Goal: Information Seeking & Learning: Find contact information

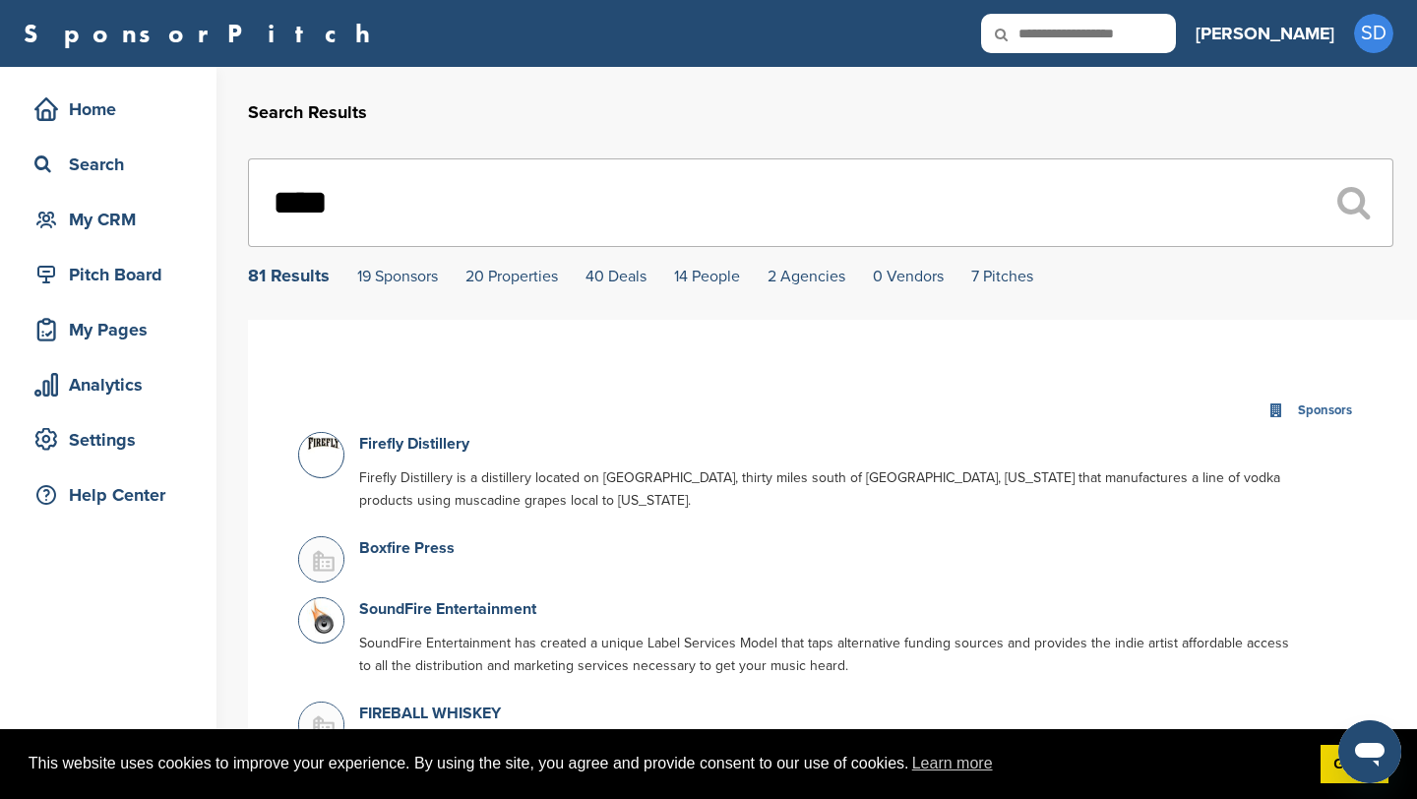
click at [422, 219] on input "****" at bounding box center [821, 202] width 1146 height 89
type input "*"
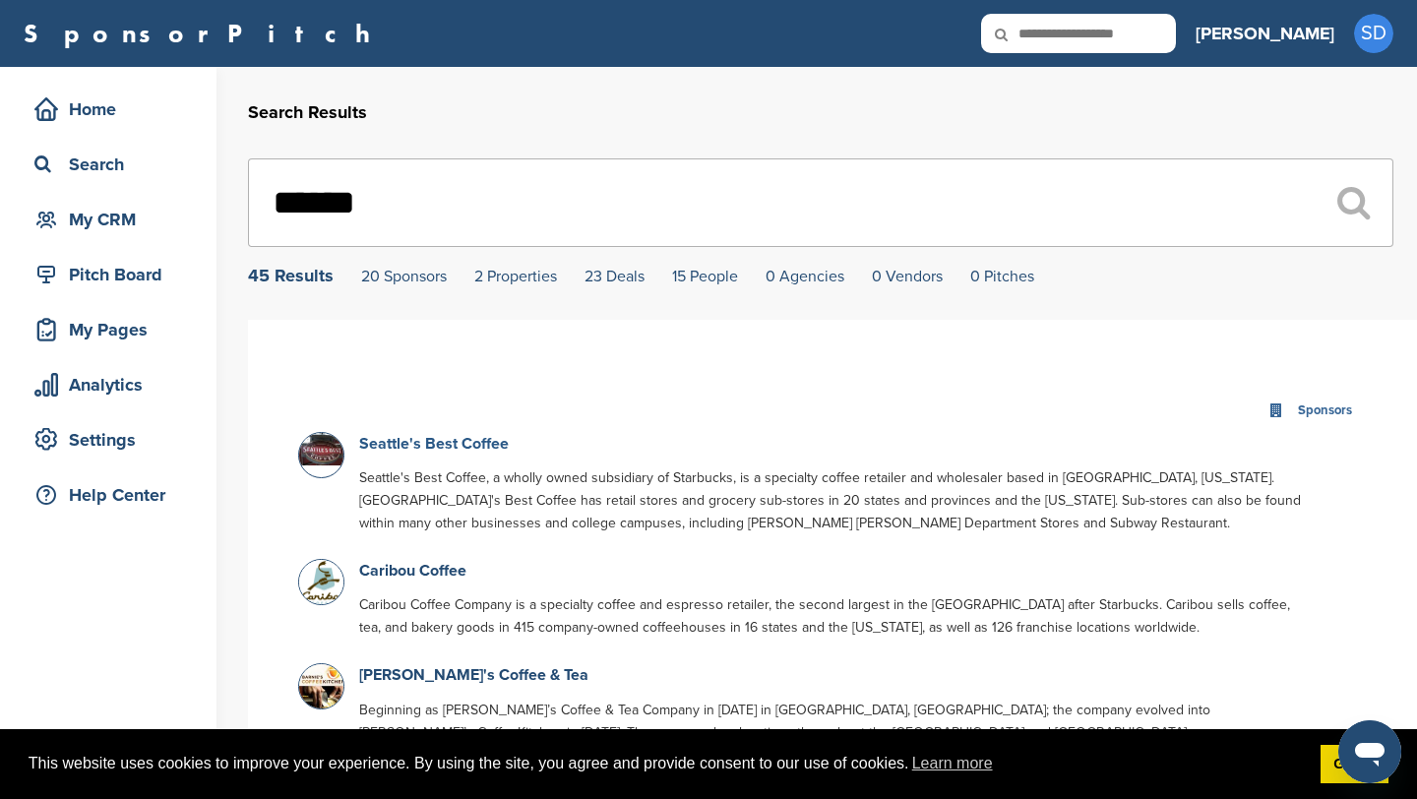
type input "******"
click at [468, 453] on link "Seattle's Best Coffee" at bounding box center [434, 444] width 150 height 20
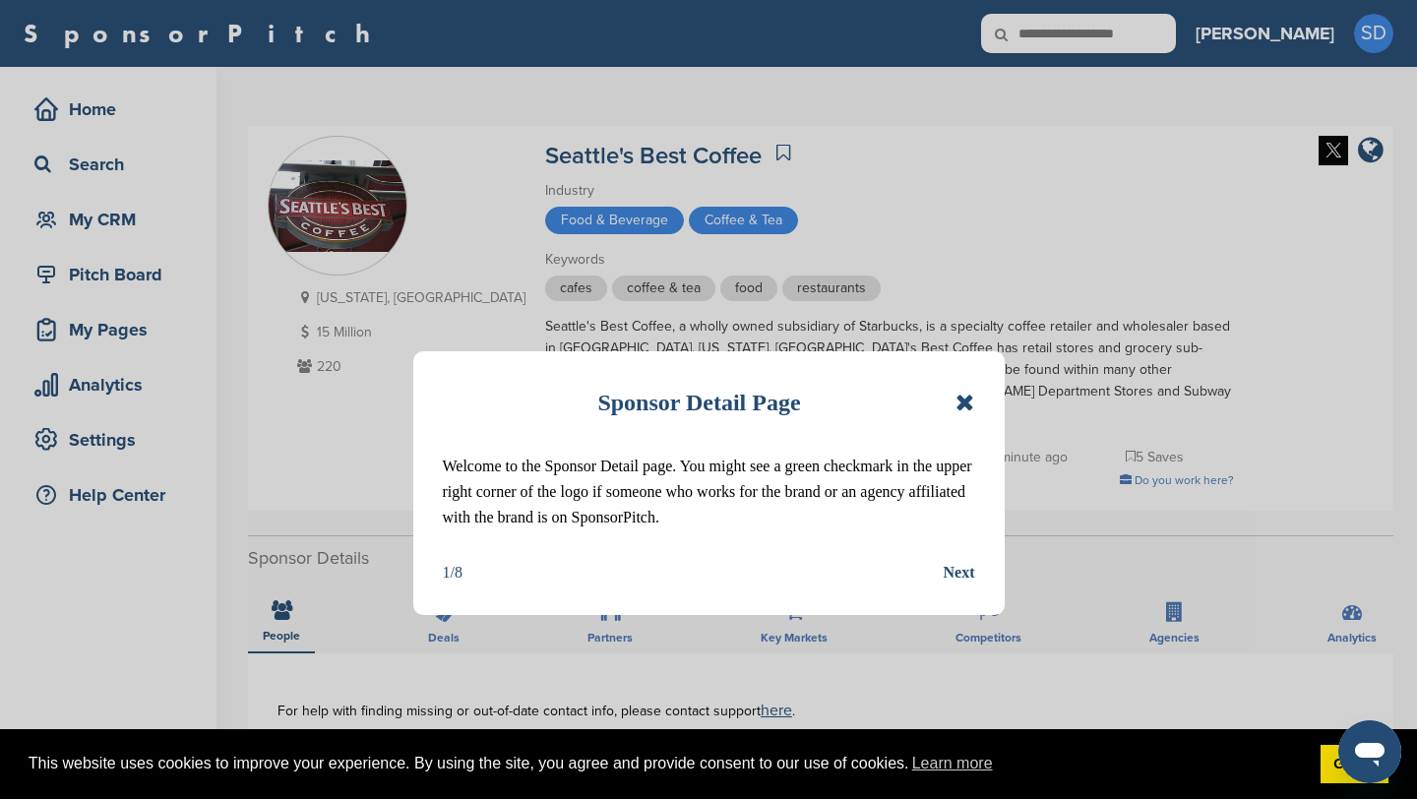
click at [966, 395] on icon at bounding box center [965, 403] width 19 height 24
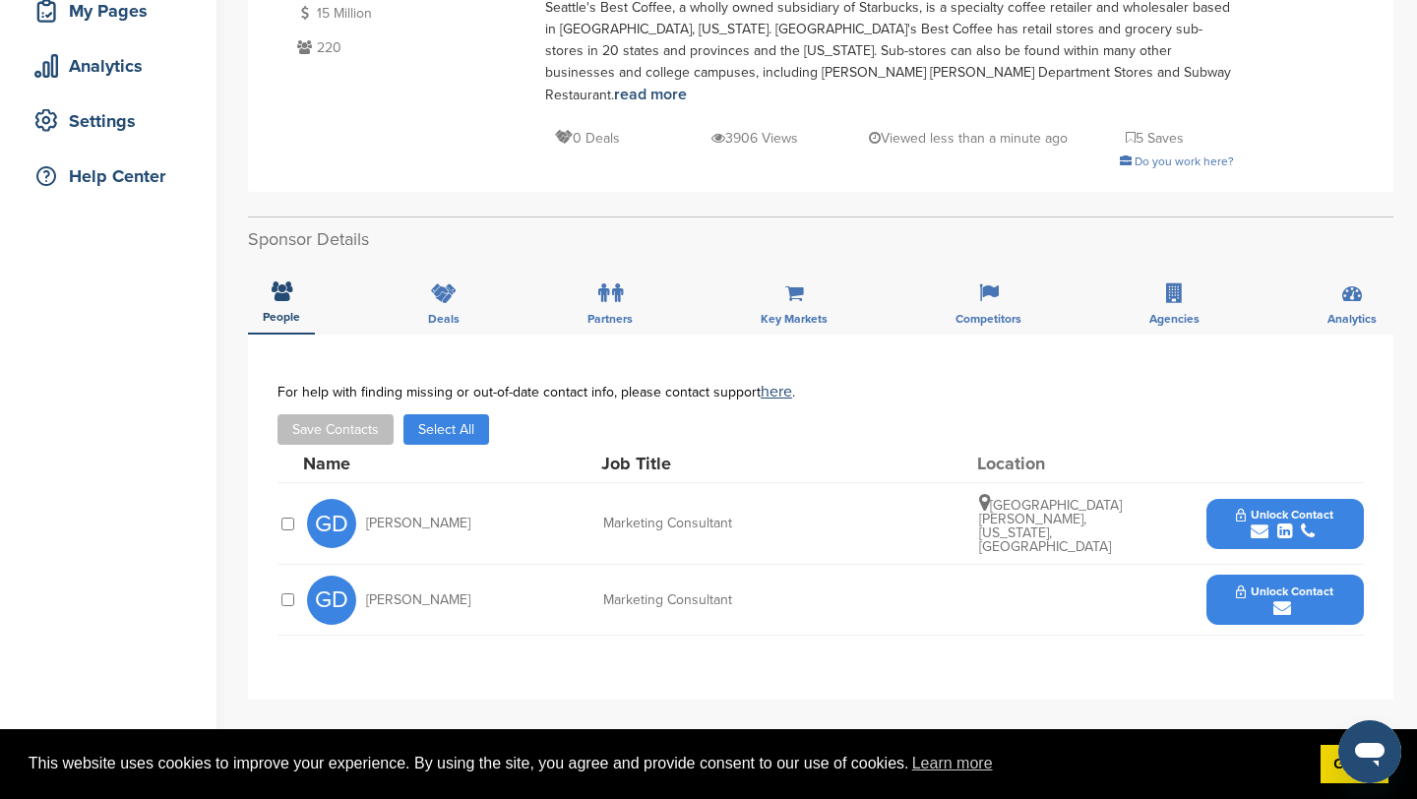
scroll to position [337, 0]
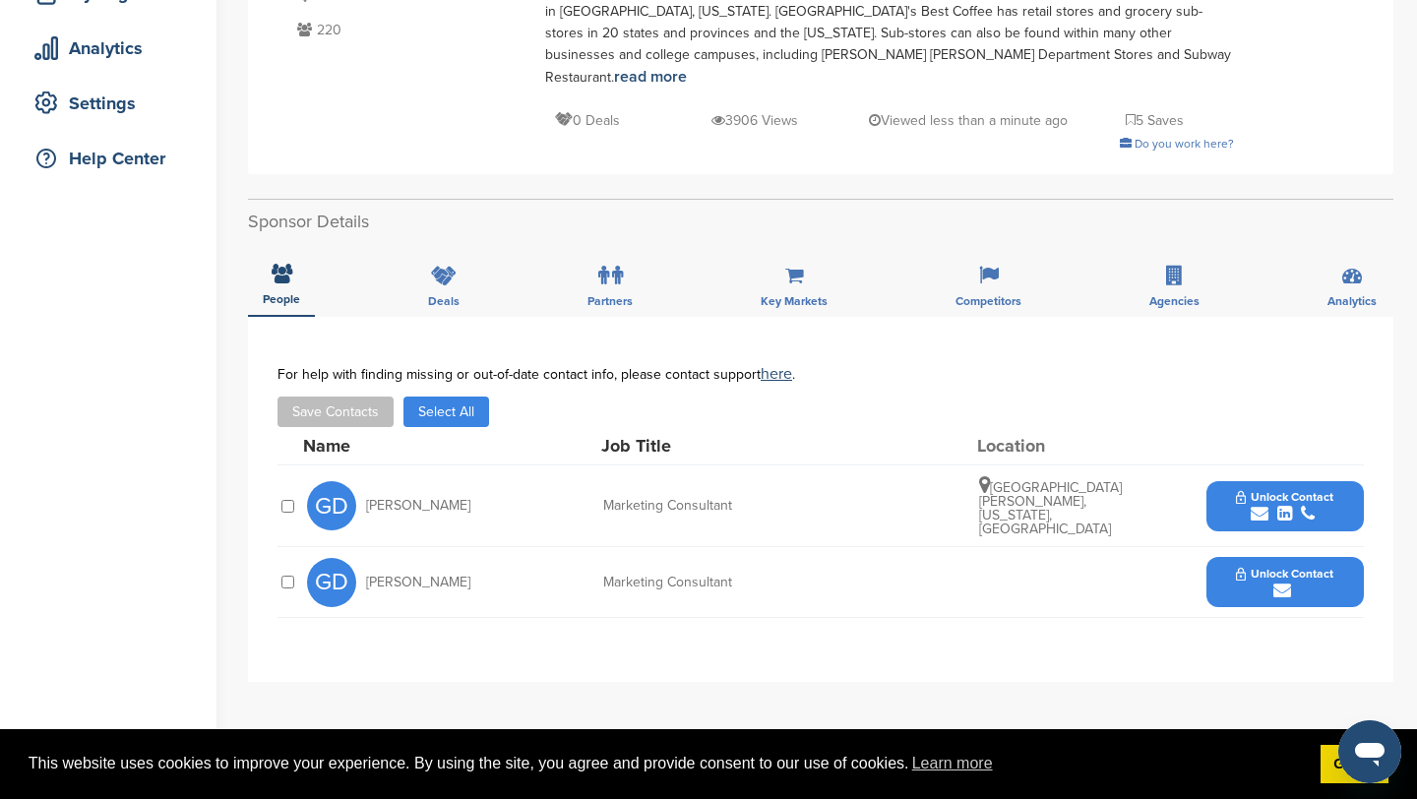
click at [1260, 505] on icon "submit" at bounding box center [1260, 514] width 18 height 18
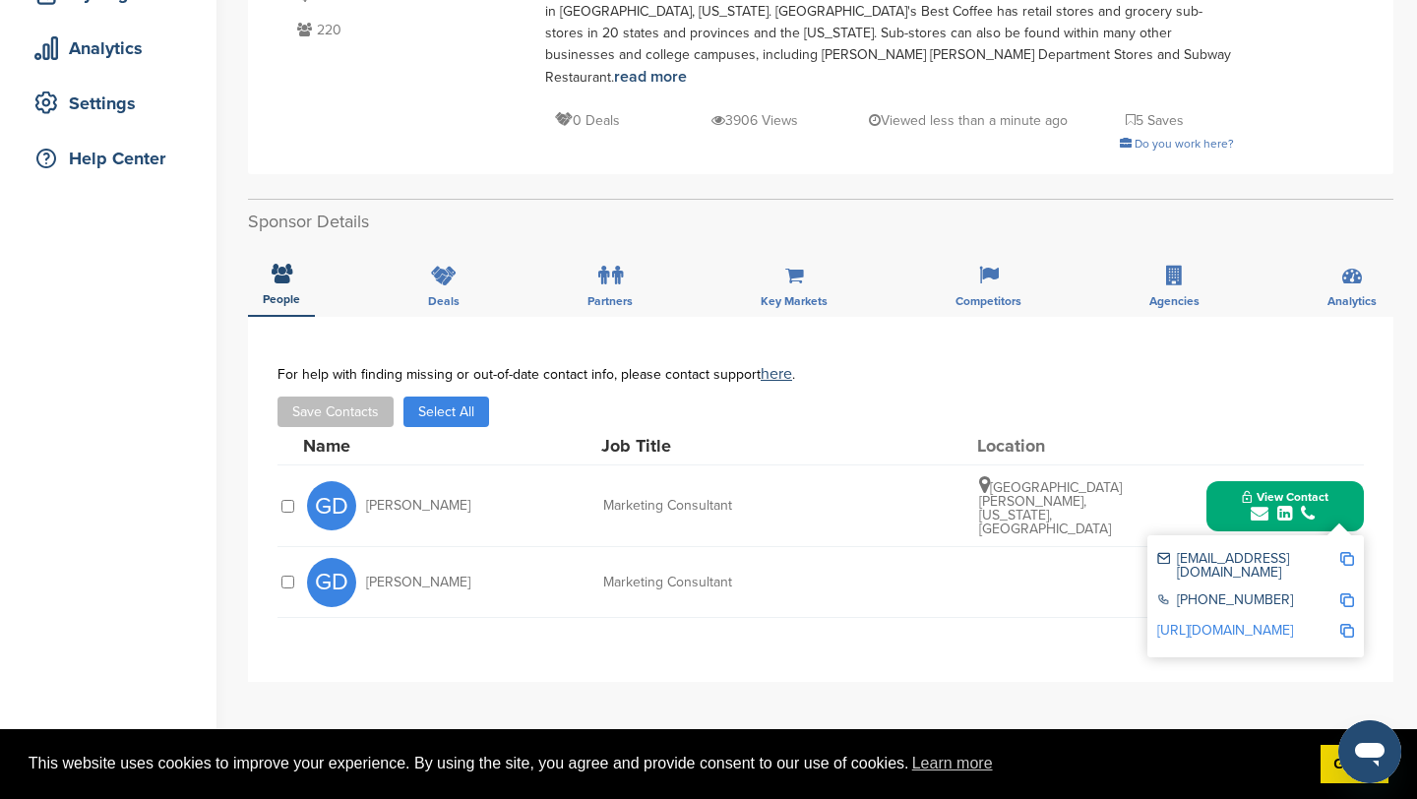
click at [1351, 552] on img at bounding box center [1348, 559] width 14 height 14
click at [1347, 552] on img at bounding box center [1348, 559] width 14 height 14
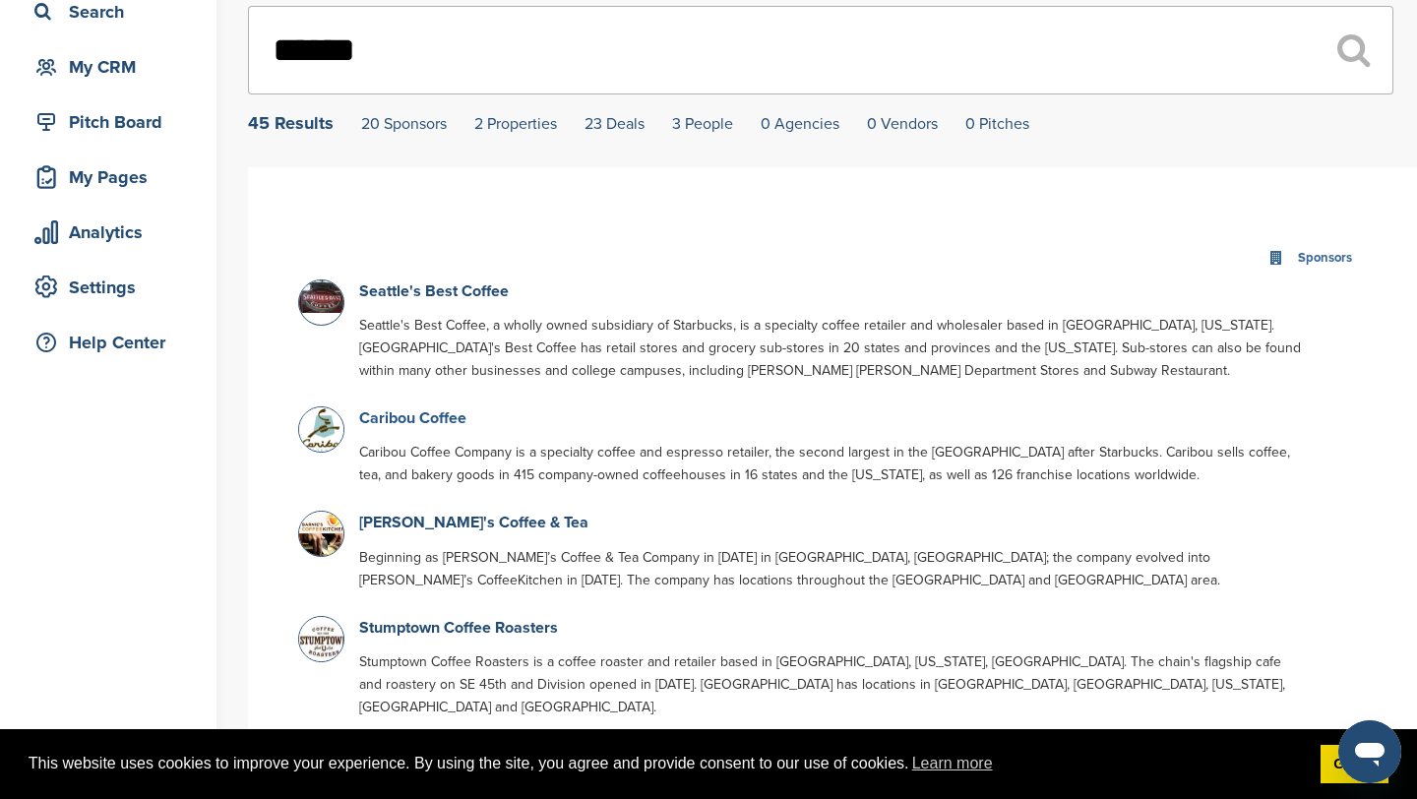
scroll to position [154, 0]
click at [479, 633] on link "Stumptown Coffee Roasters" at bounding box center [458, 627] width 199 height 20
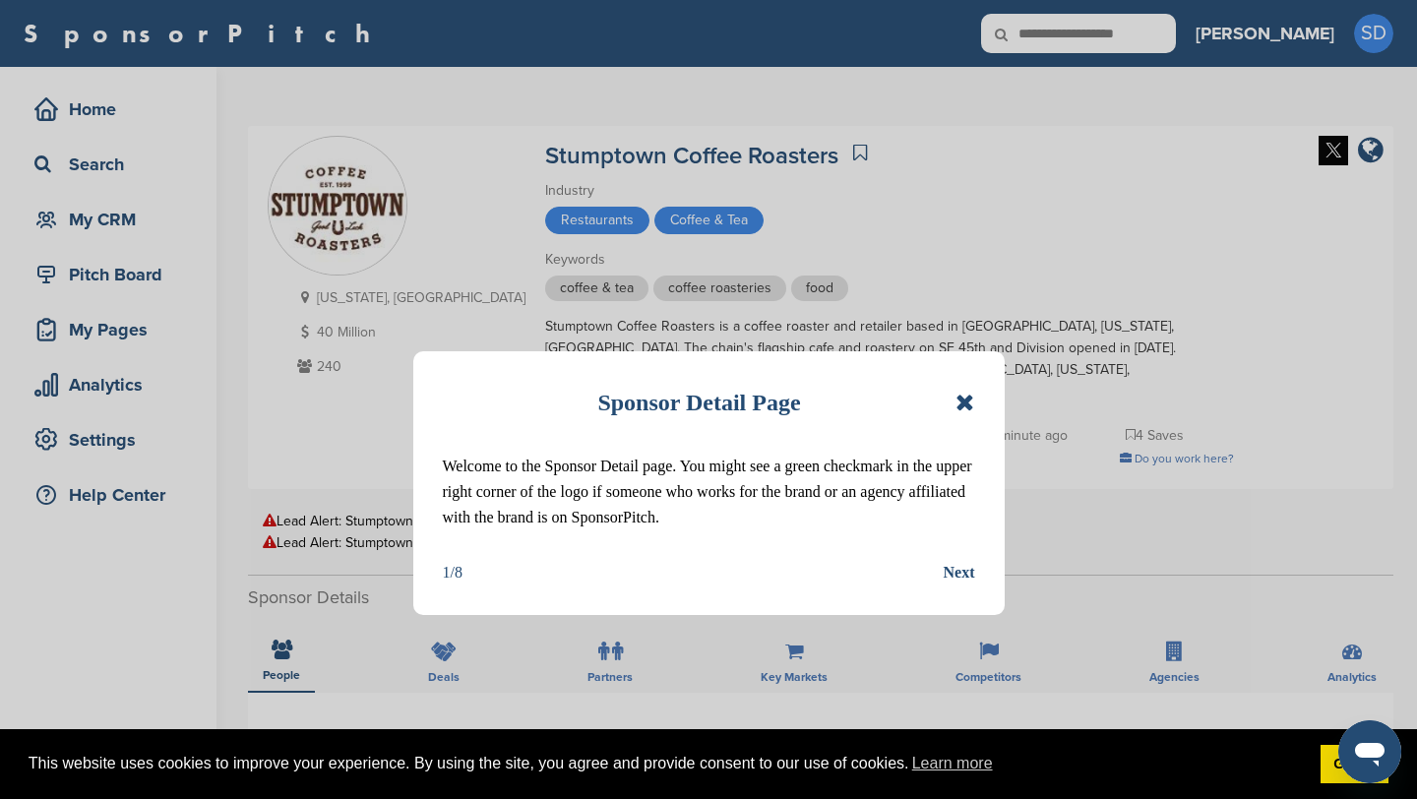
click at [971, 400] on icon at bounding box center [965, 403] width 19 height 24
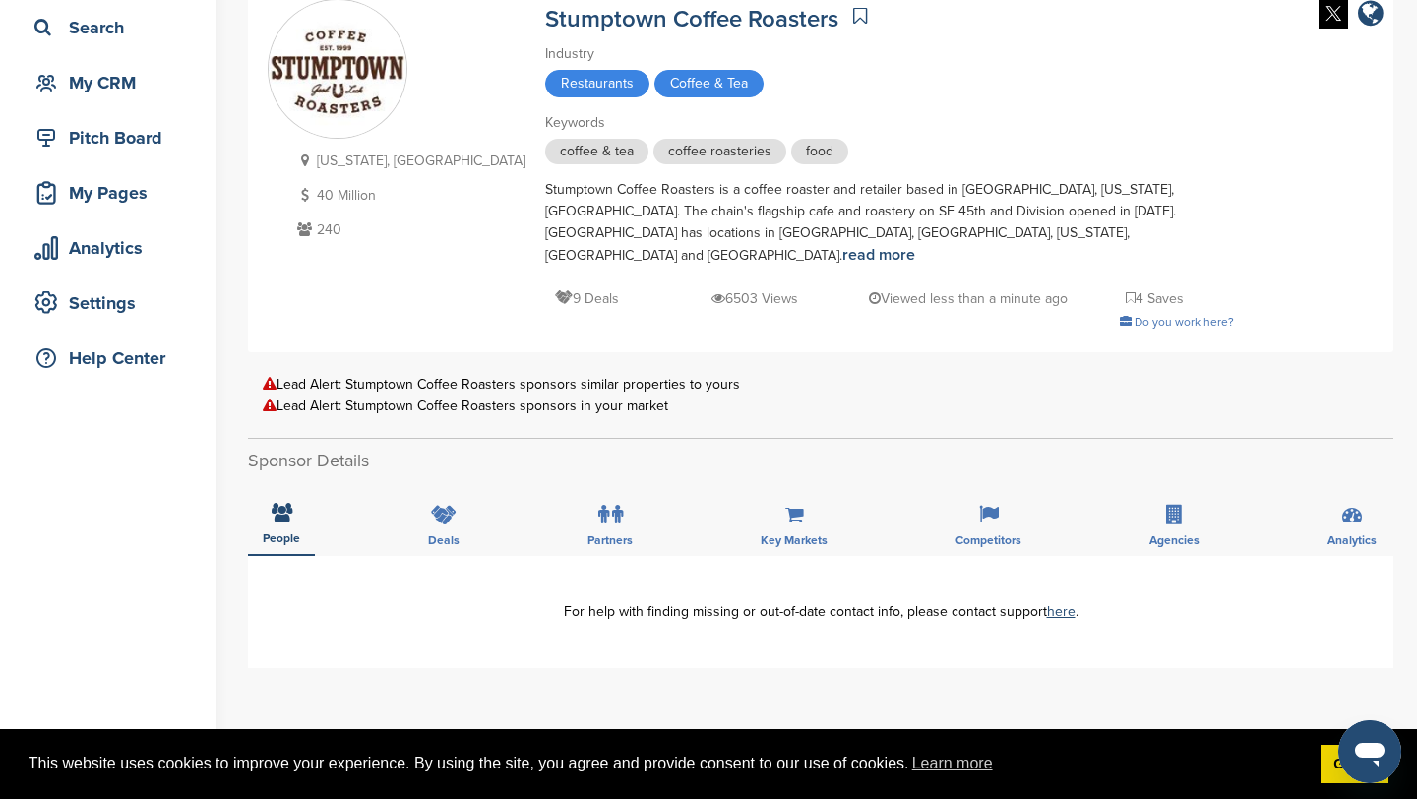
scroll to position [139, 0]
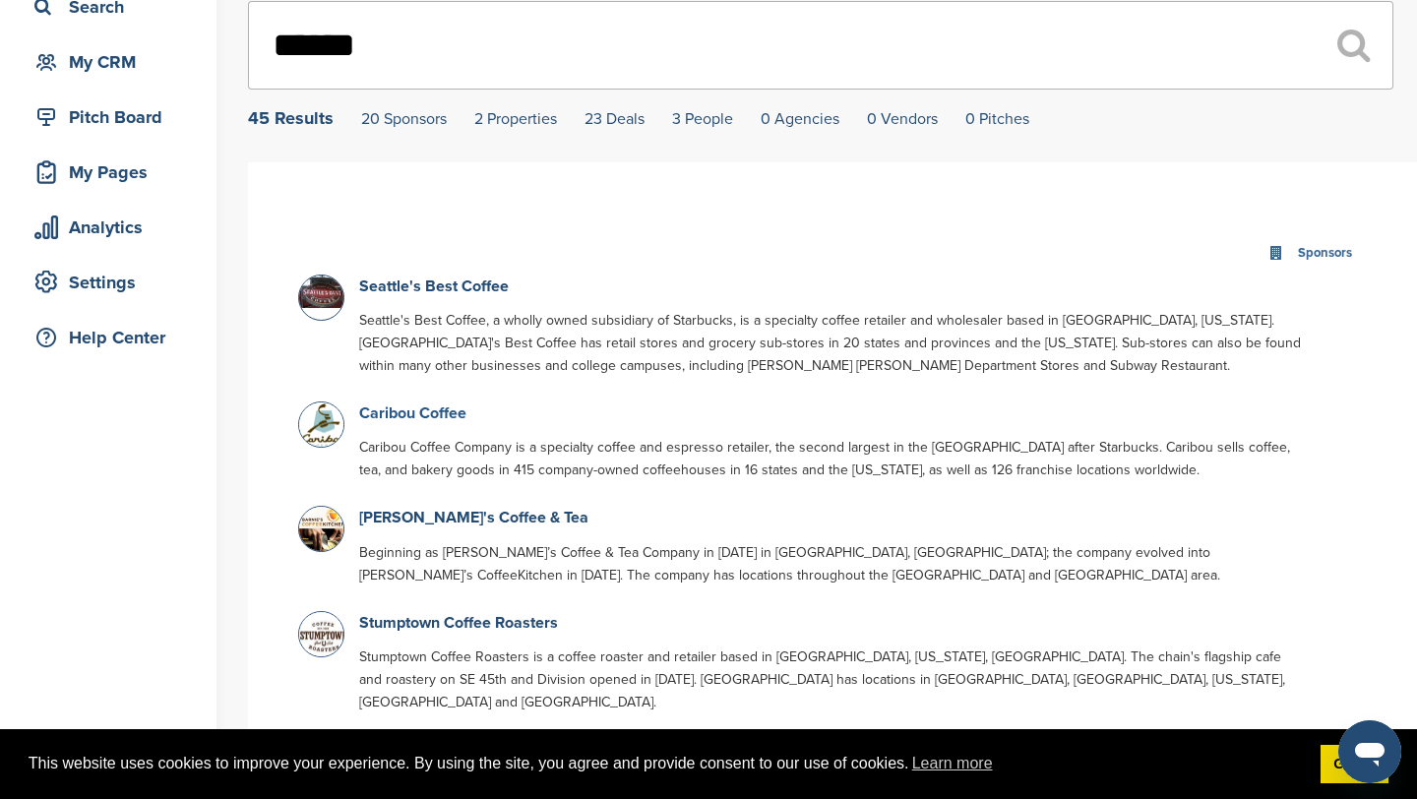
click at [425, 415] on link "Caribou Coffee" at bounding box center [412, 414] width 107 height 20
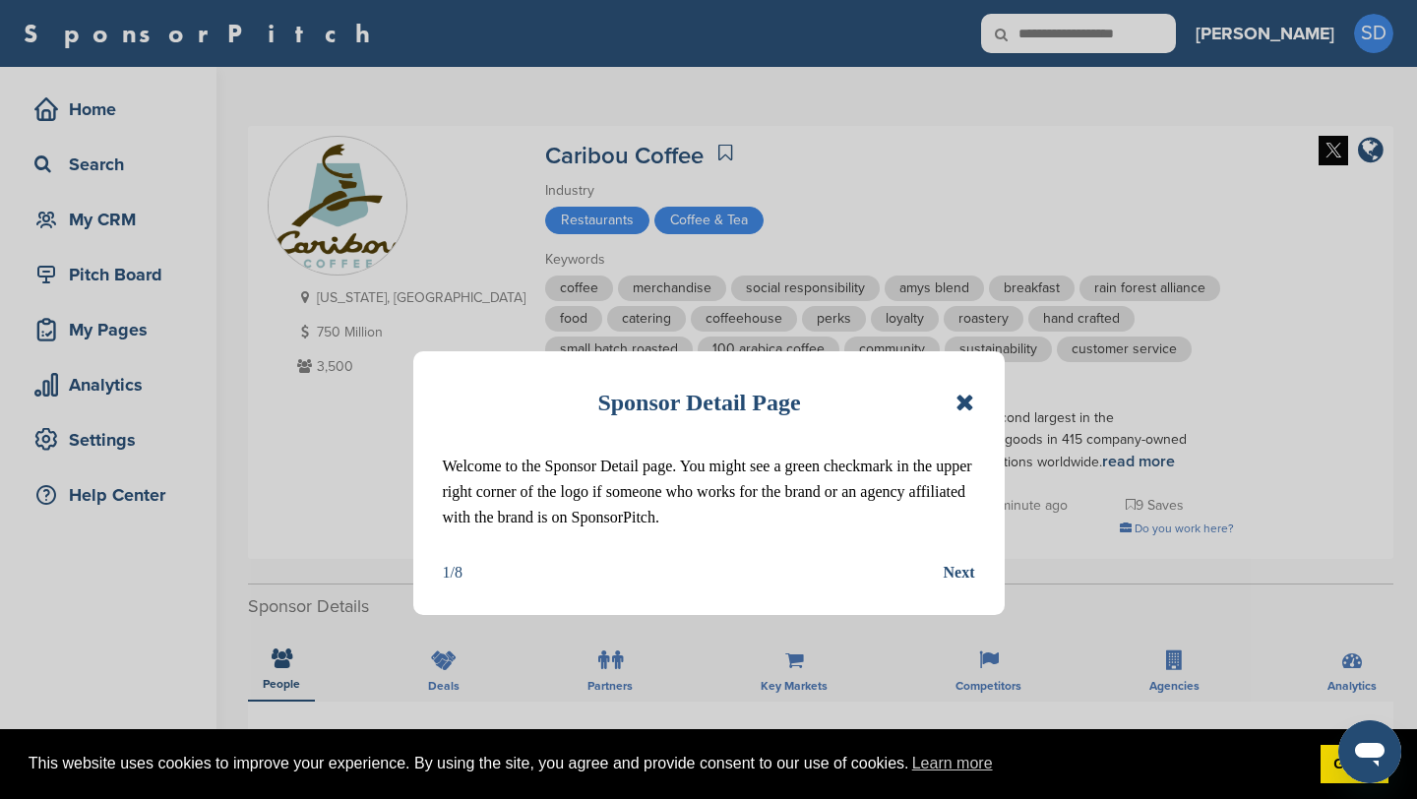
click at [968, 402] on icon at bounding box center [965, 403] width 19 height 24
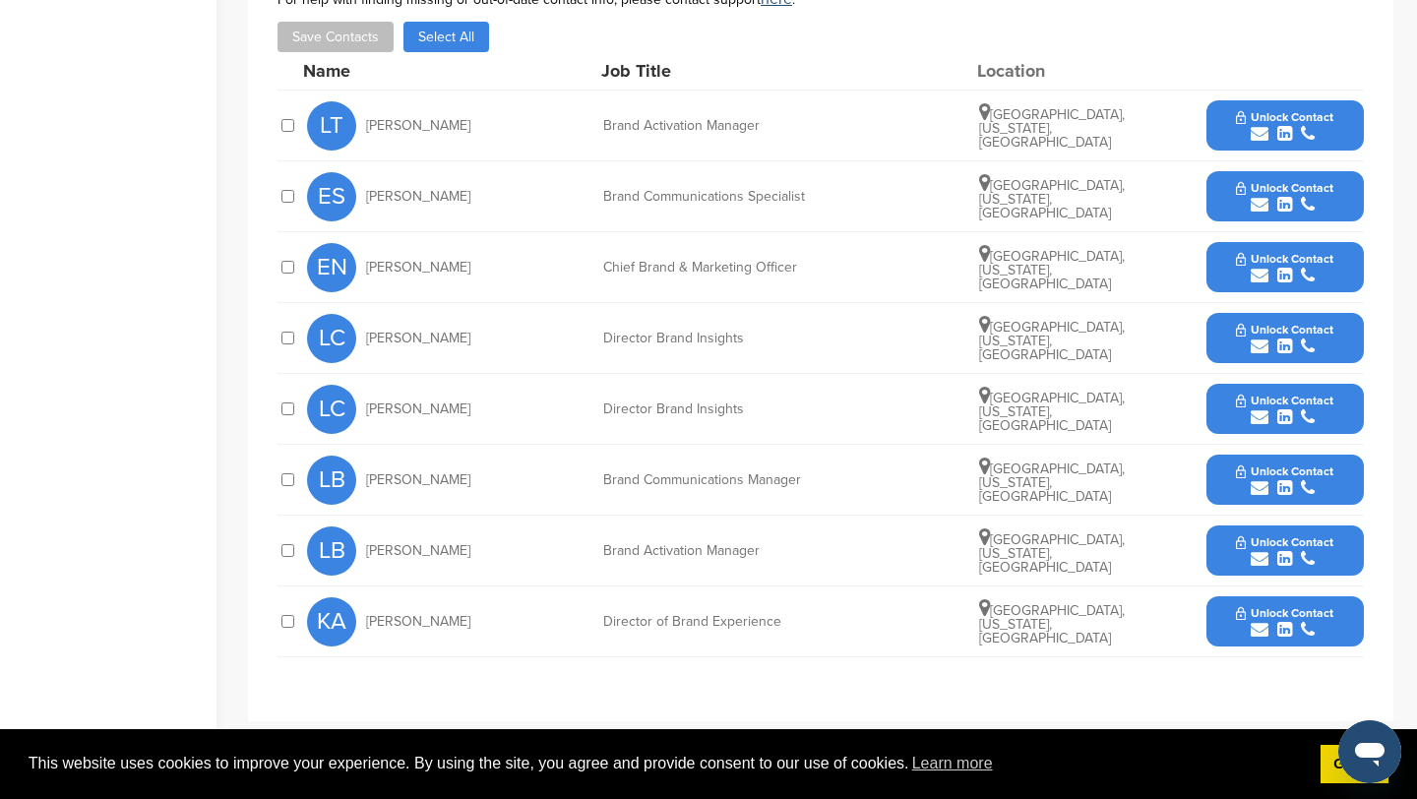
scroll to position [765, 0]
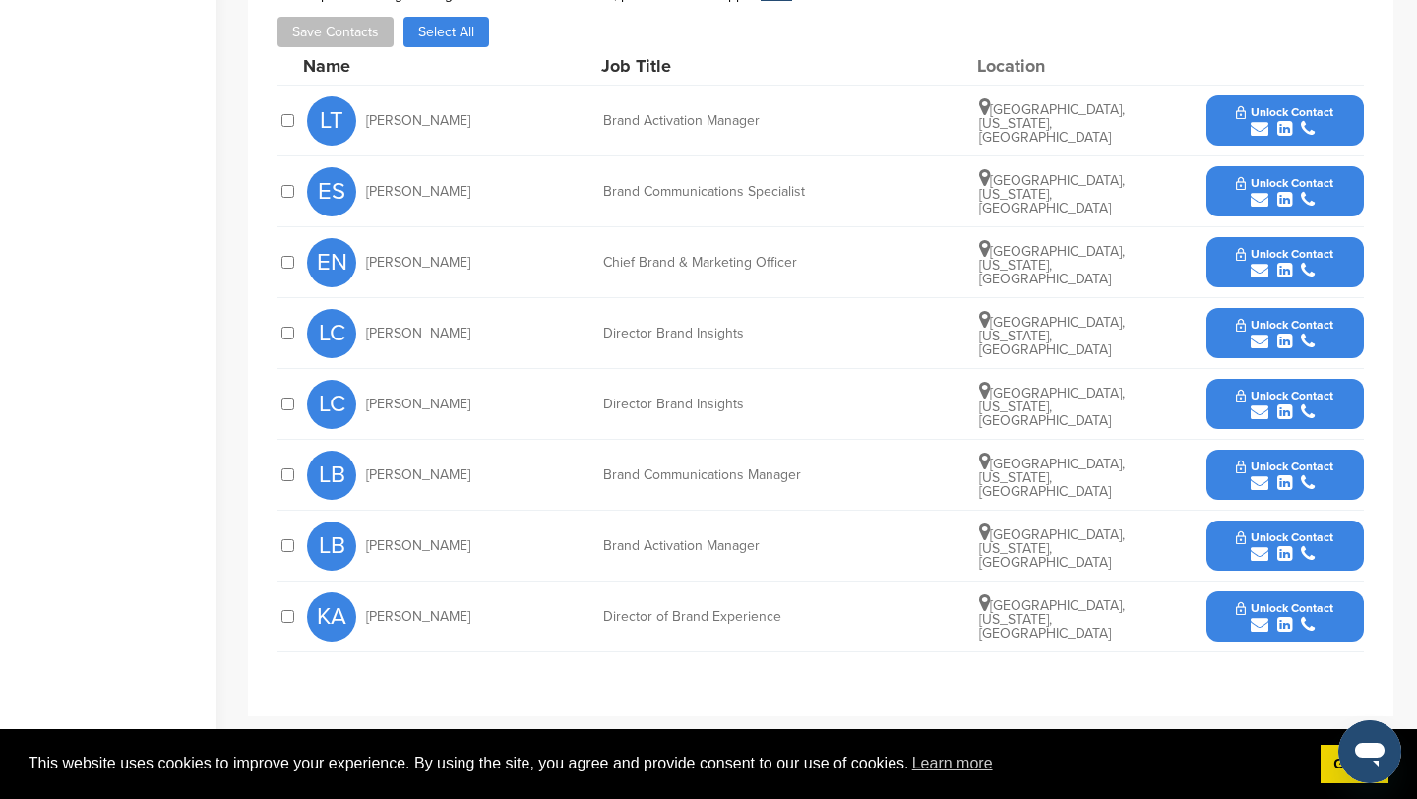
click at [1260, 131] on icon "submit" at bounding box center [1260, 129] width 18 height 18
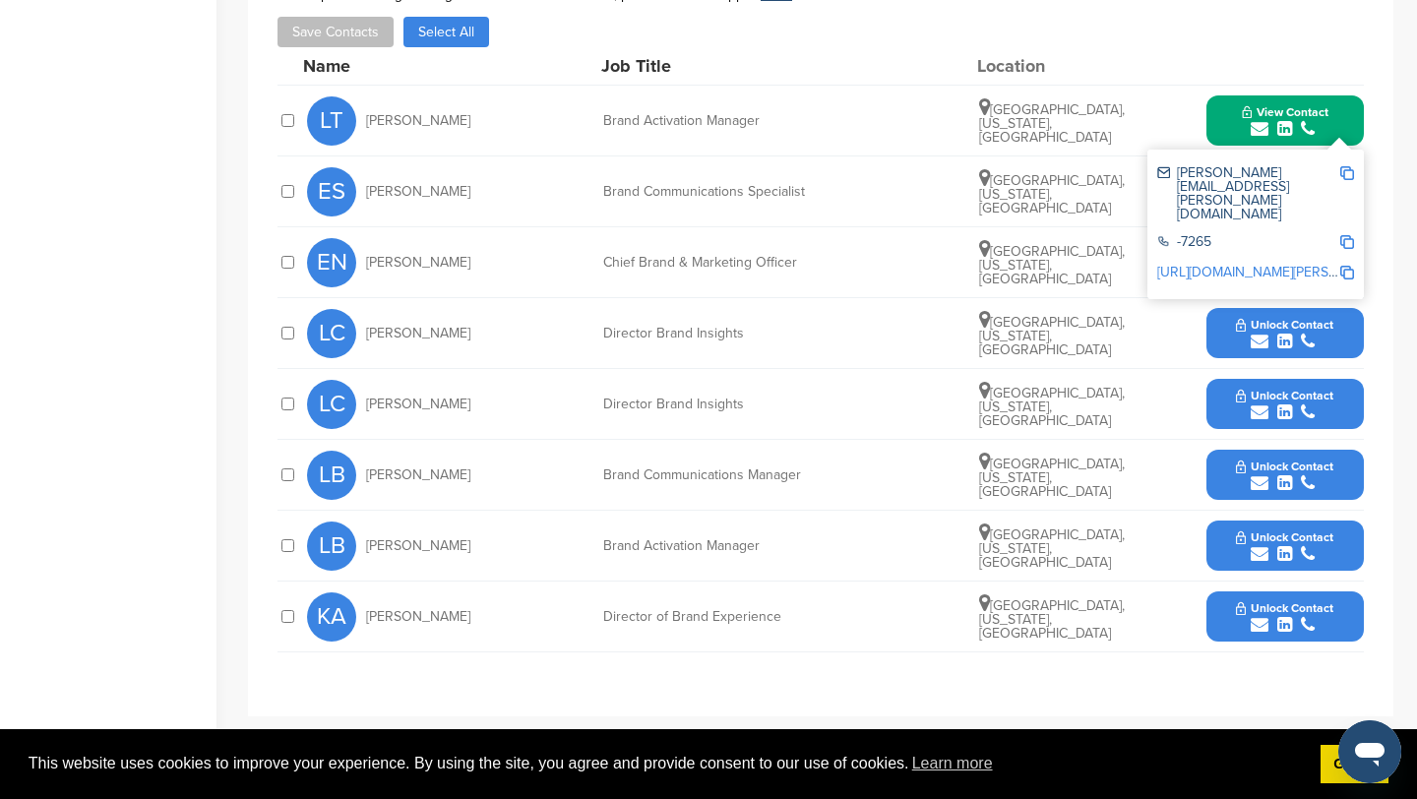
click at [1346, 172] on img at bounding box center [1348, 173] width 14 height 14
click at [1230, 120] on button "View Contact" at bounding box center [1286, 121] width 134 height 59
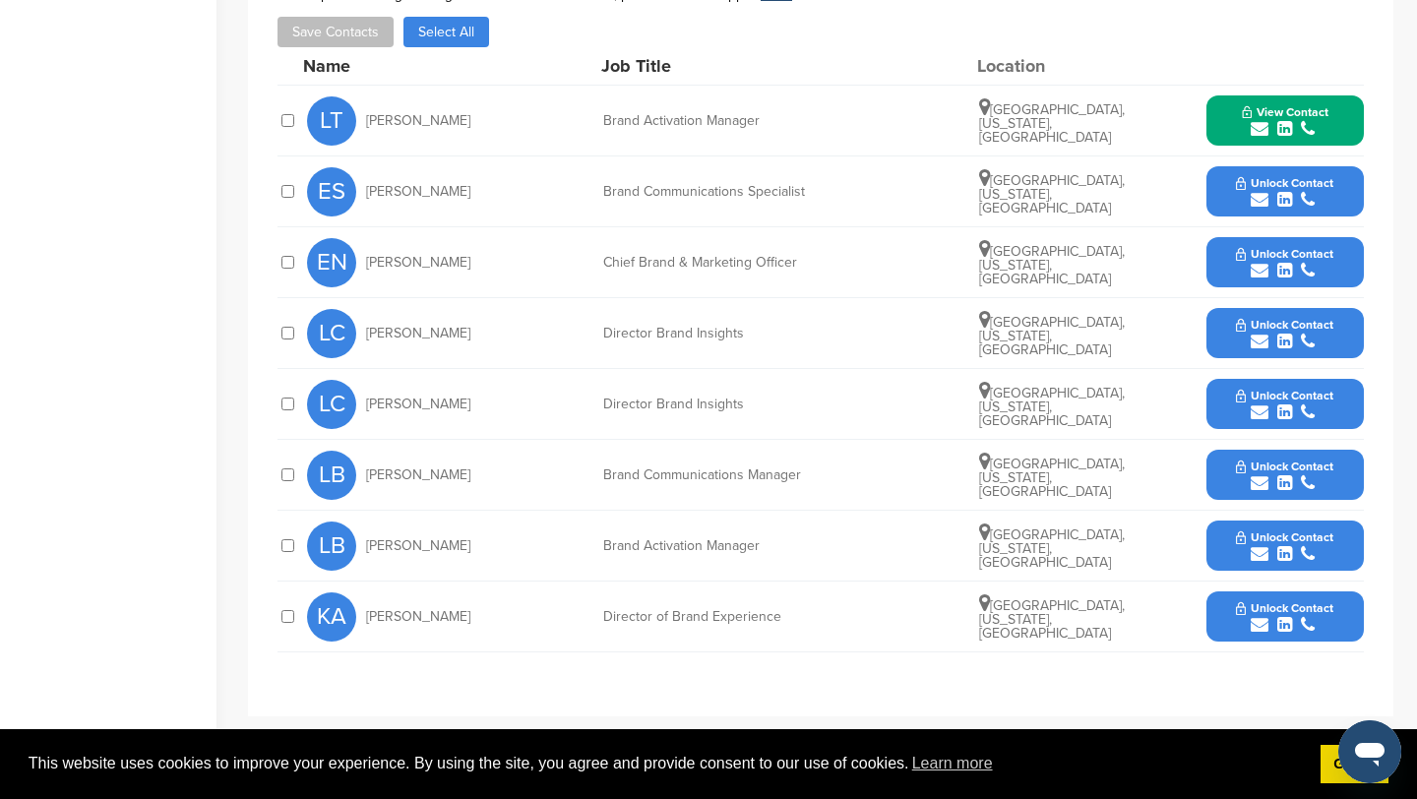
click at [1265, 272] on icon "submit" at bounding box center [1260, 271] width 18 height 18
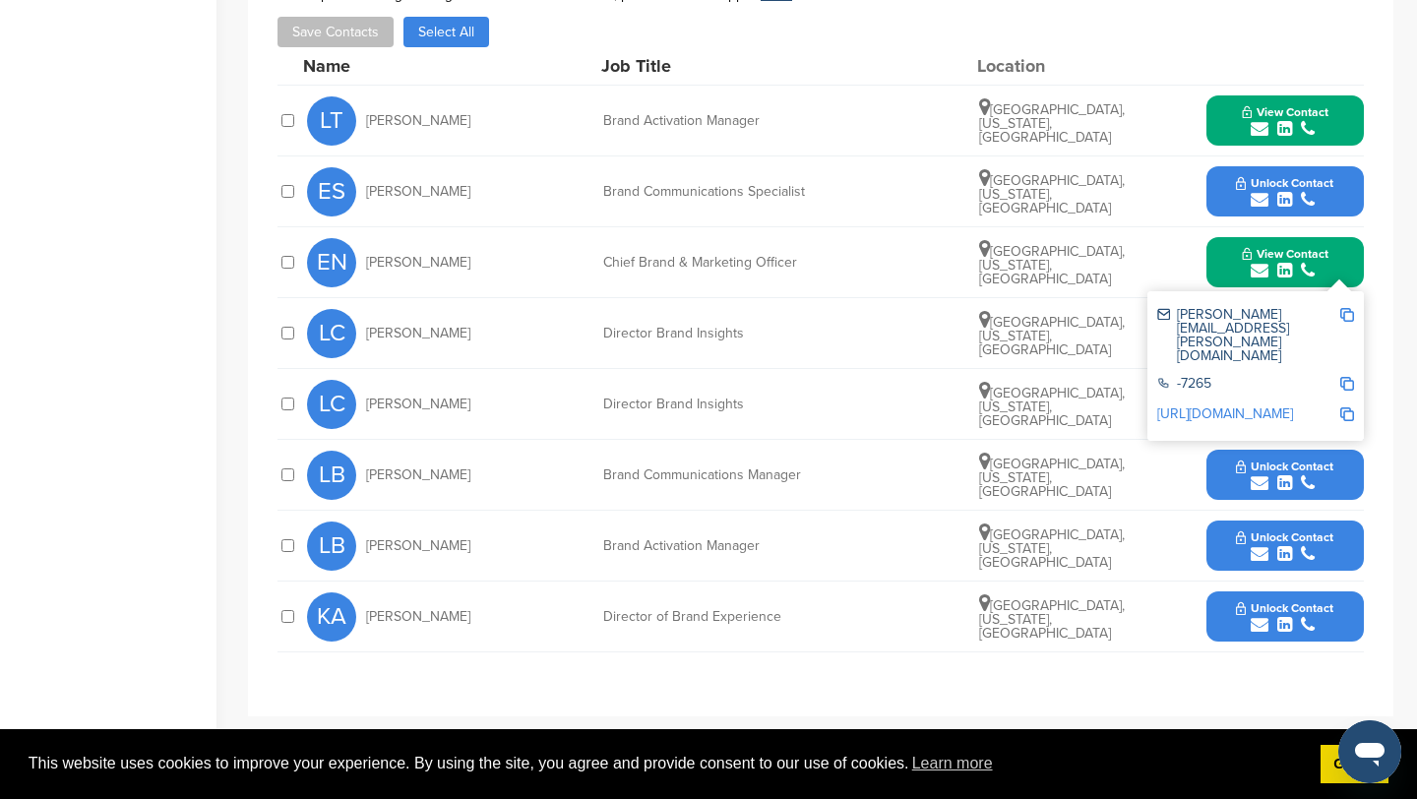
click at [1346, 318] on img at bounding box center [1348, 315] width 14 height 14
click at [1225, 247] on button "View Contact" at bounding box center [1286, 262] width 134 height 59
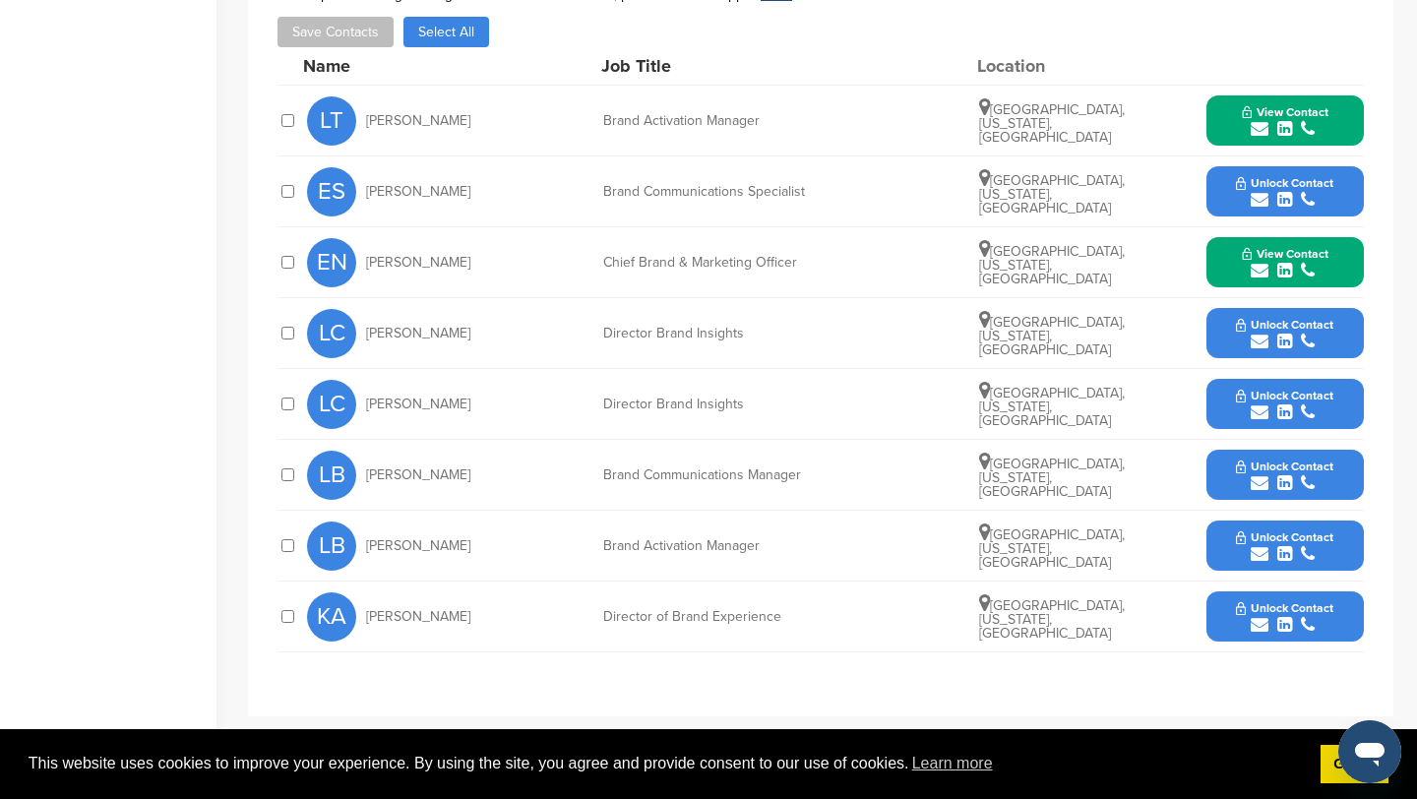
click at [1258, 409] on icon "submit" at bounding box center [1260, 413] width 18 height 18
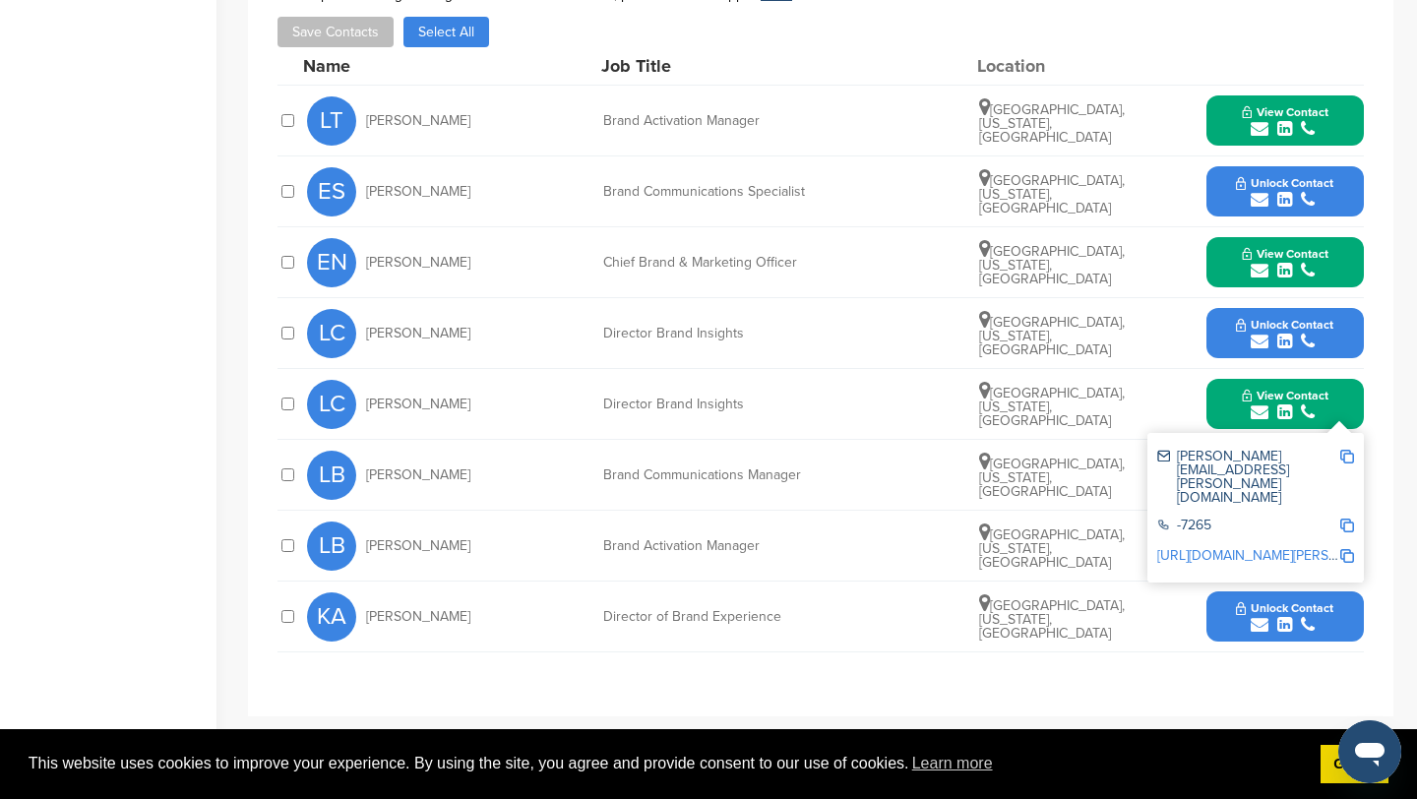
click at [1352, 456] on img at bounding box center [1348, 457] width 14 height 14
click at [1219, 388] on button "View Contact" at bounding box center [1286, 404] width 134 height 59
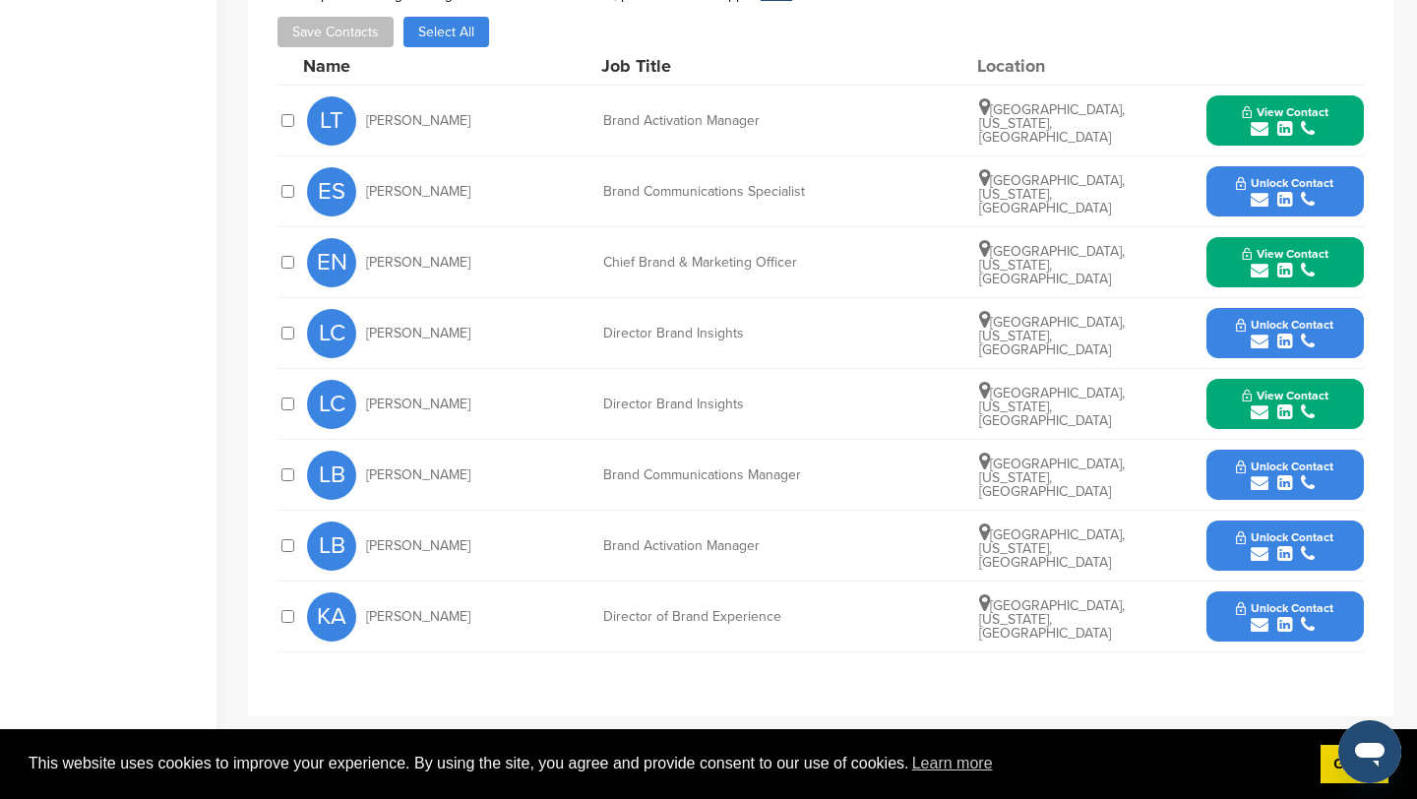
click at [1259, 631] on icon "submit" at bounding box center [1260, 625] width 18 height 18
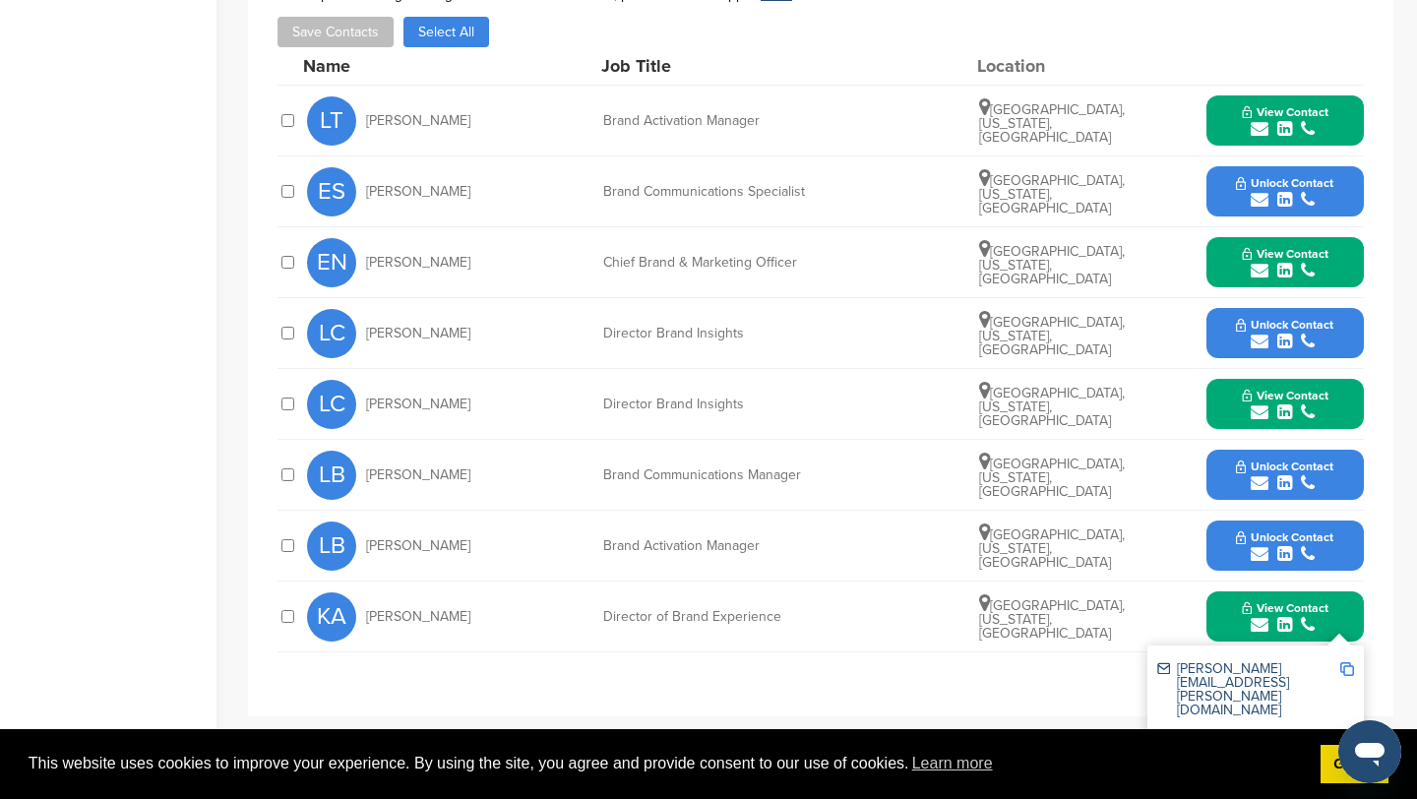
click at [1349, 670] on img at bounding box center [1348, 669] width 14 height 14
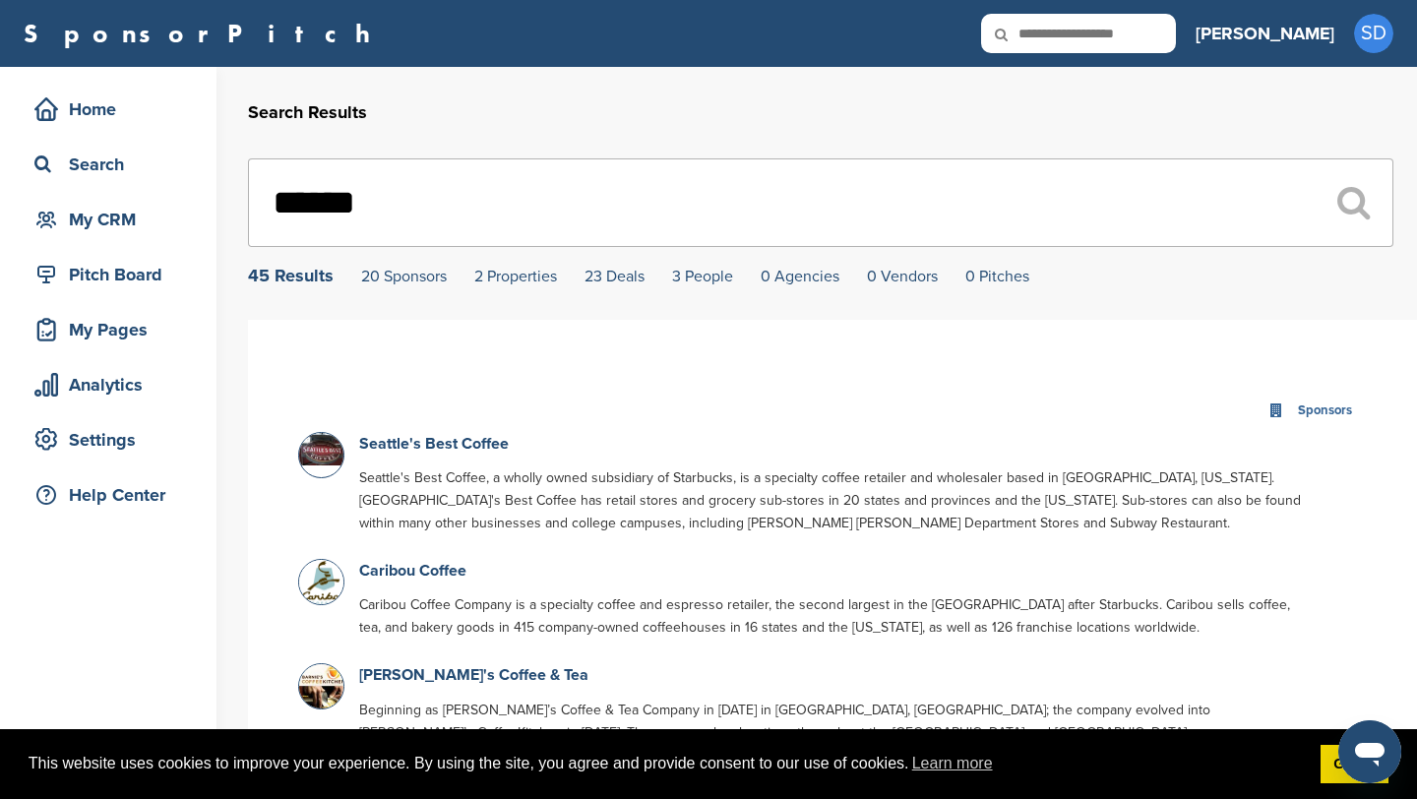
click at [1152, 32] on input "text" at bounding box center [1078, 33] width 195 height 39
type input "******"
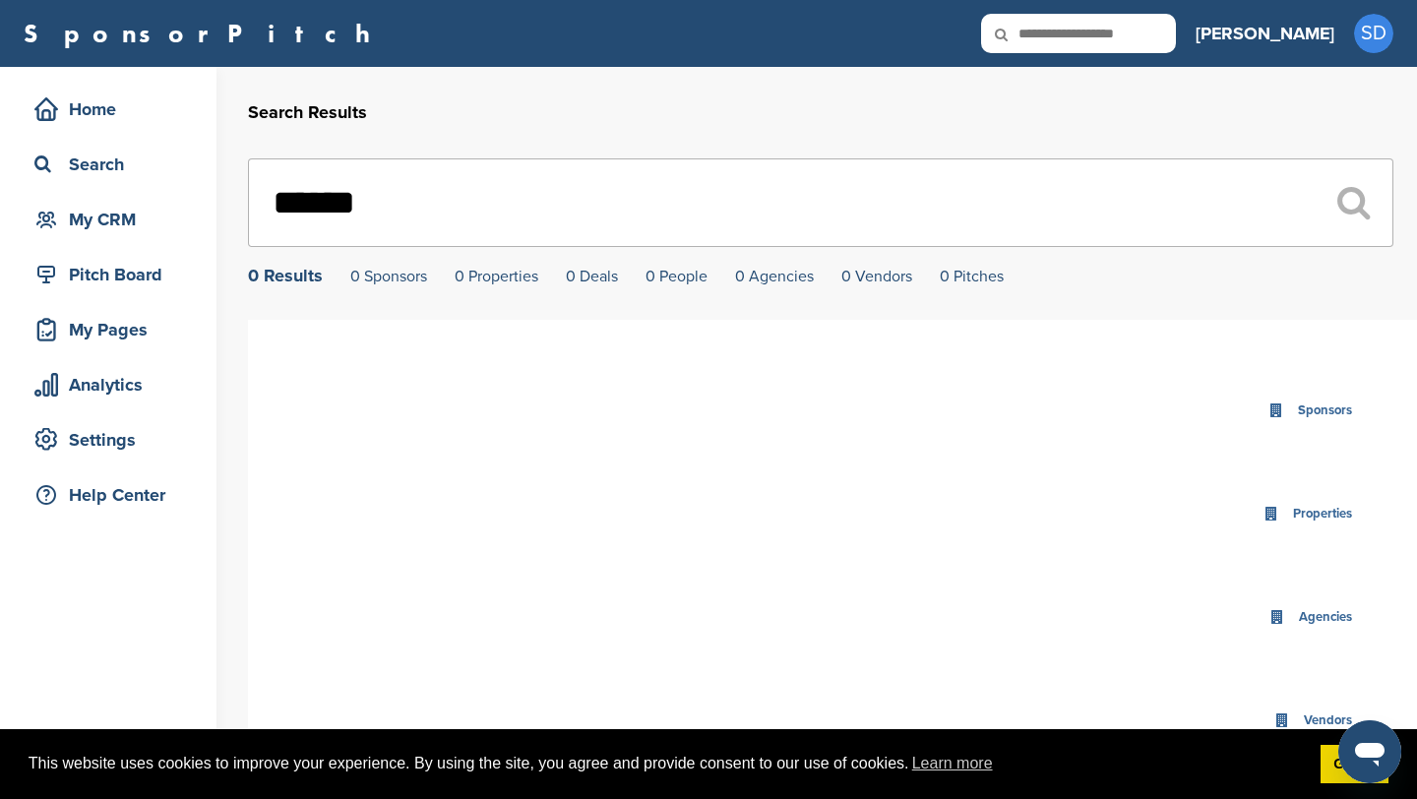
click at [605, 227] on input "******" at bounding box center [821, 202] width 1146 height 89
type input "*"
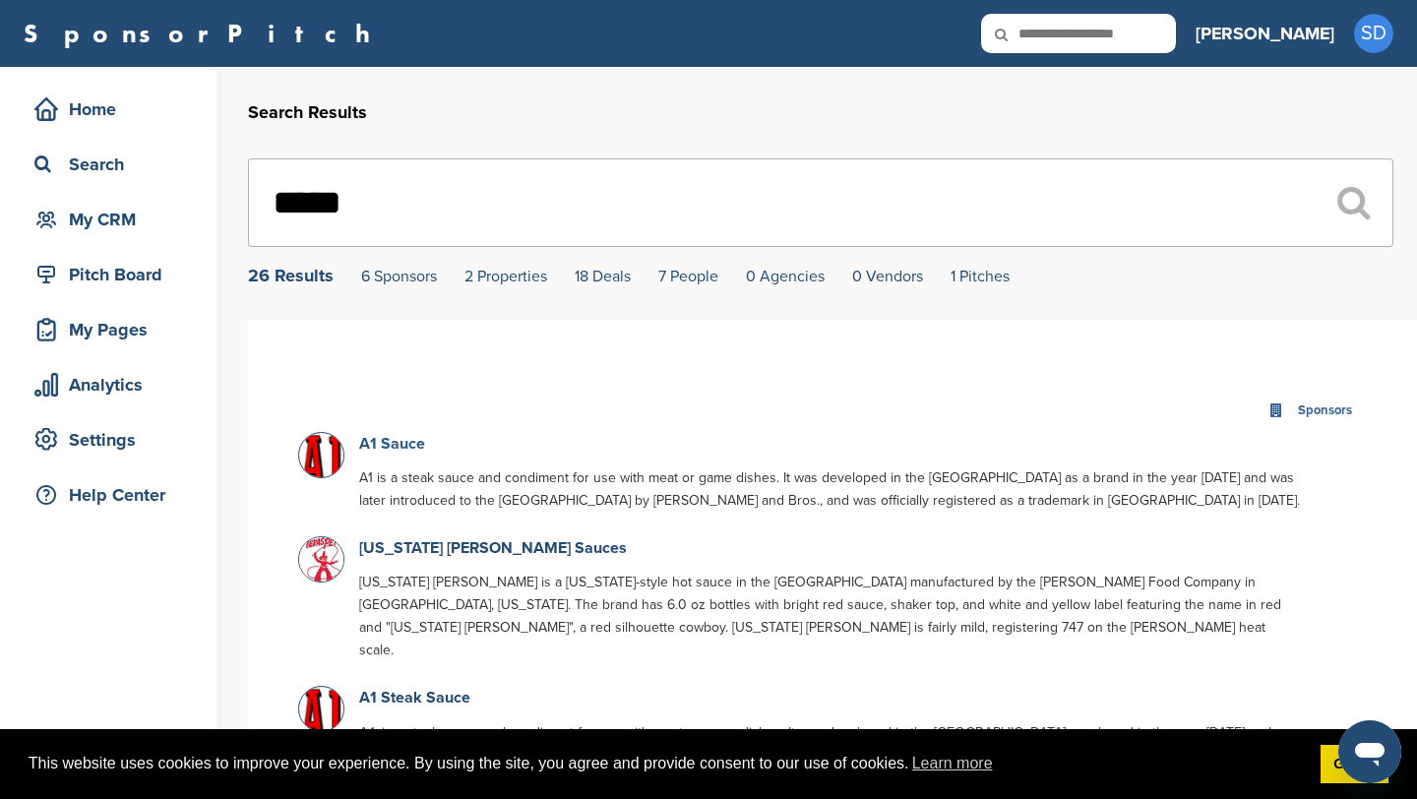
type input "*****"
click at [405, 449] on link "A1 Sauce" at bounding box center [392, 444] width 66 height 20
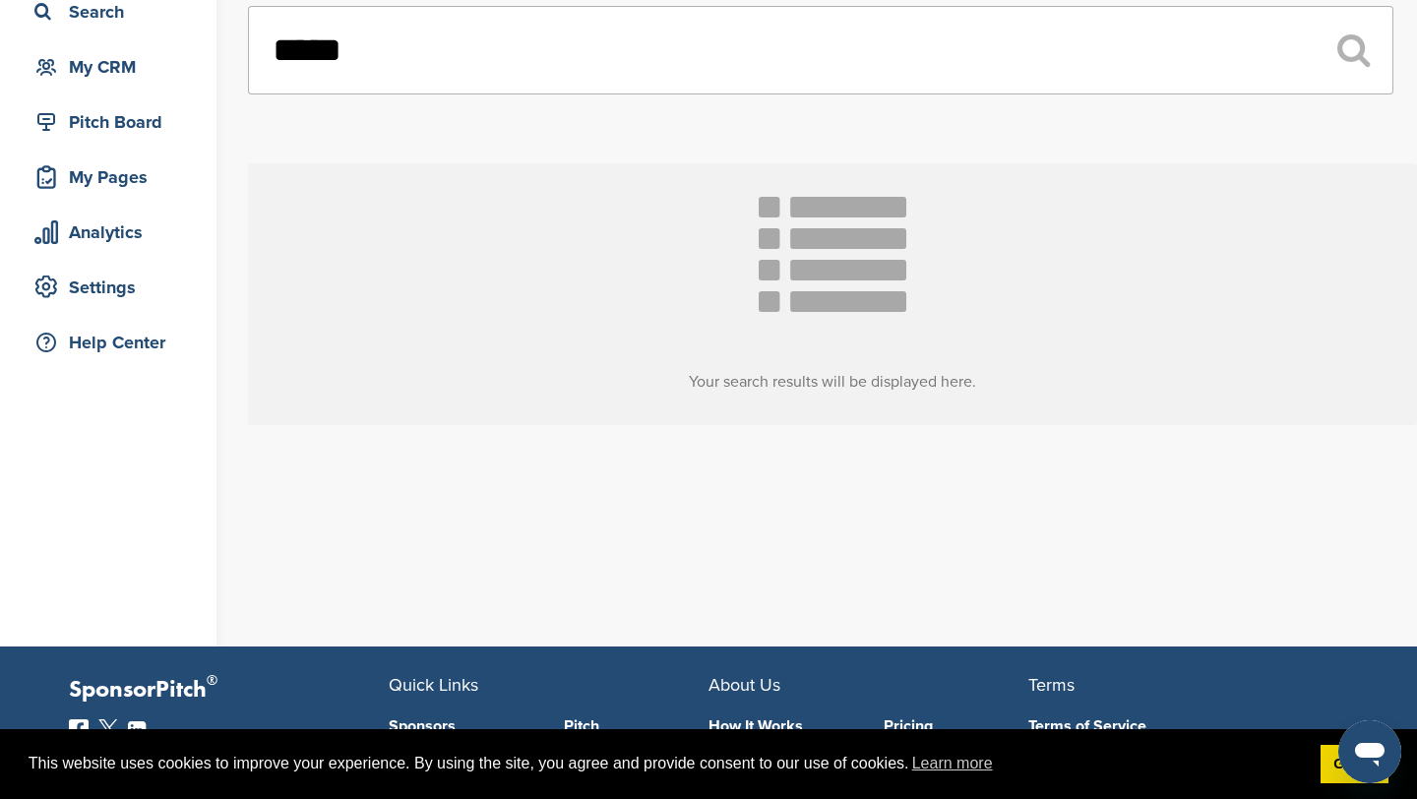
scroll to position [157, 0]
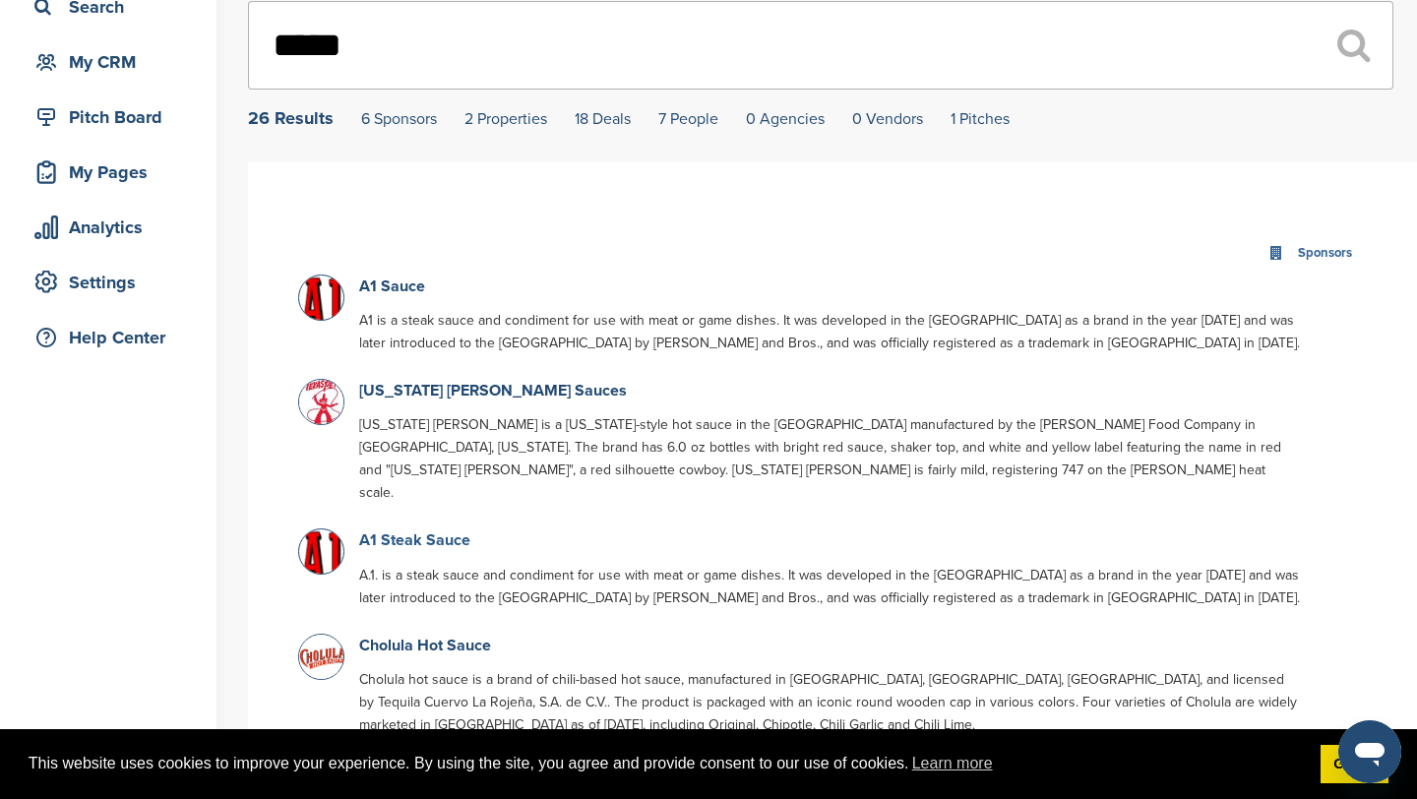
click at [413, 531] on link "A1 Steak Sauce" at bounding box center [414, 541] width 111 height 20
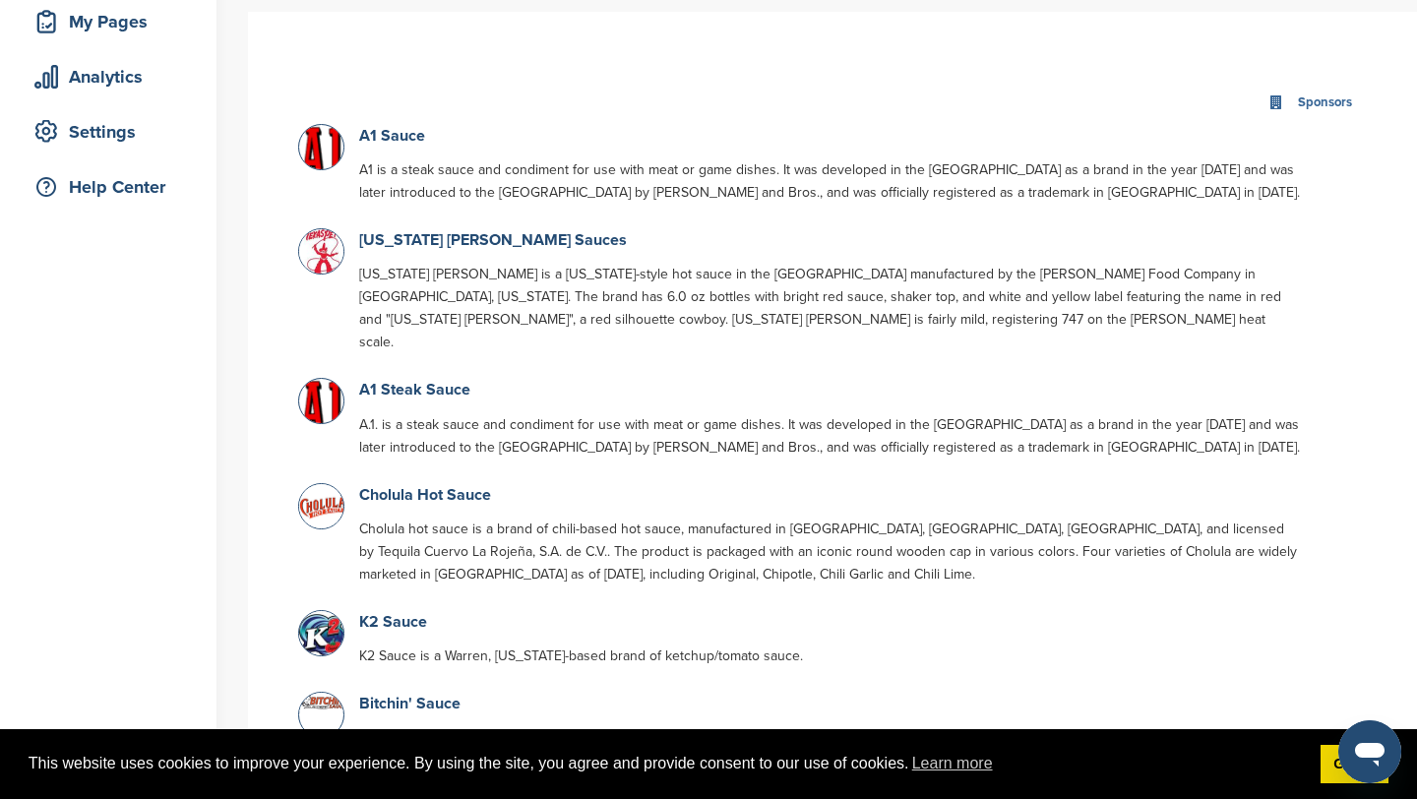
scroll to position [344, 0]
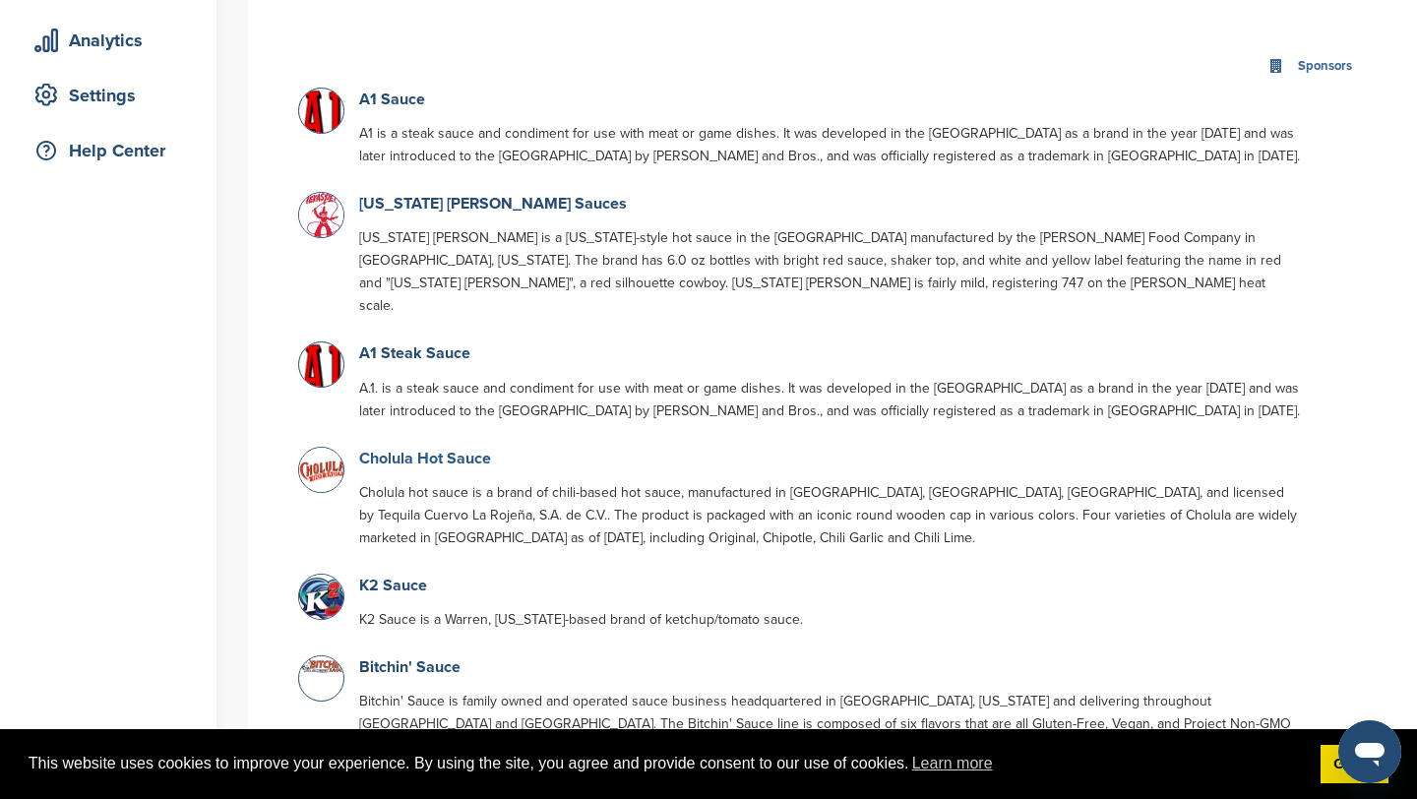
click at [440, 449] on link "Cholula Hot Sauce" at bounding box center [425, 459] width 132 height 20
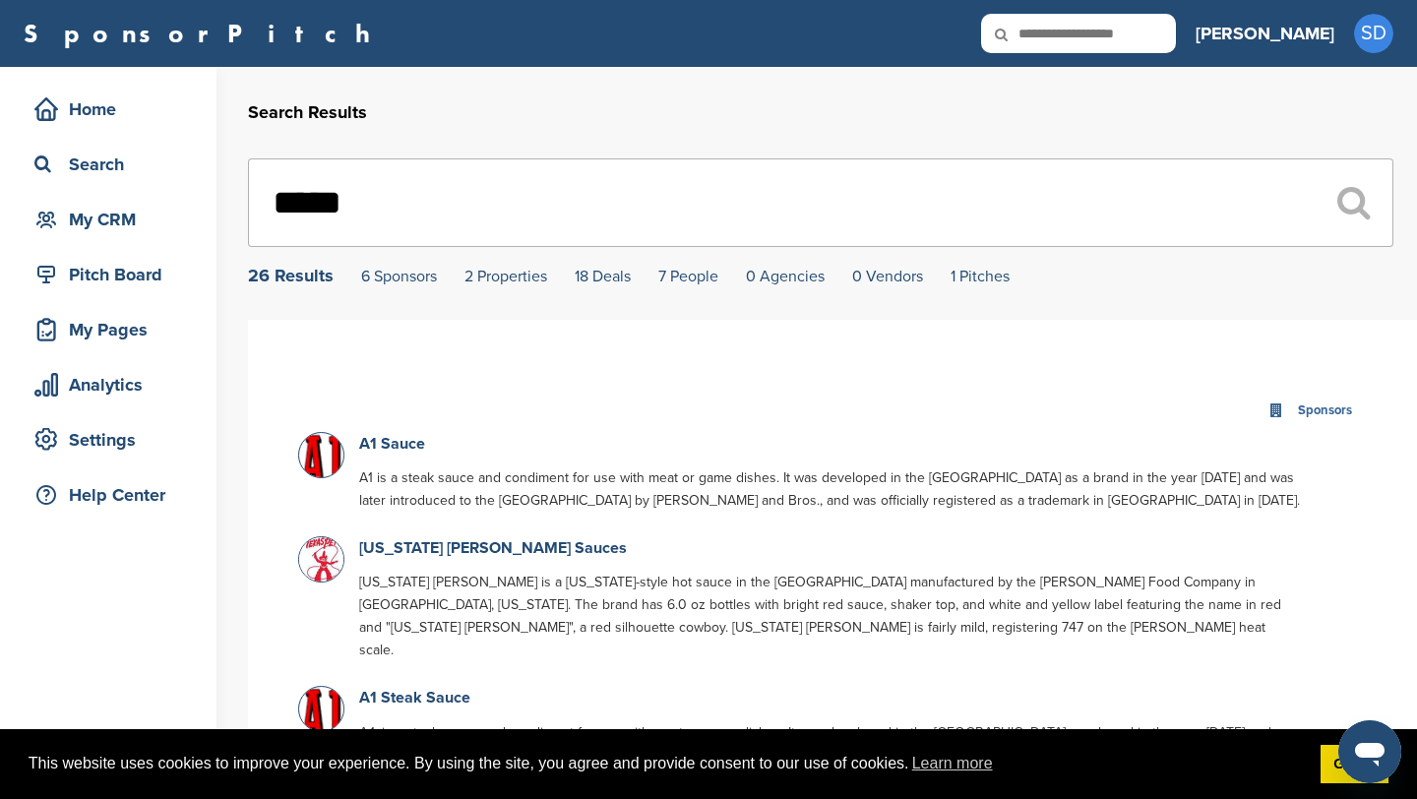
click at [450, 212] on input "*****" at bounding box center [821, 202] width 1146 height 89
type input "*"
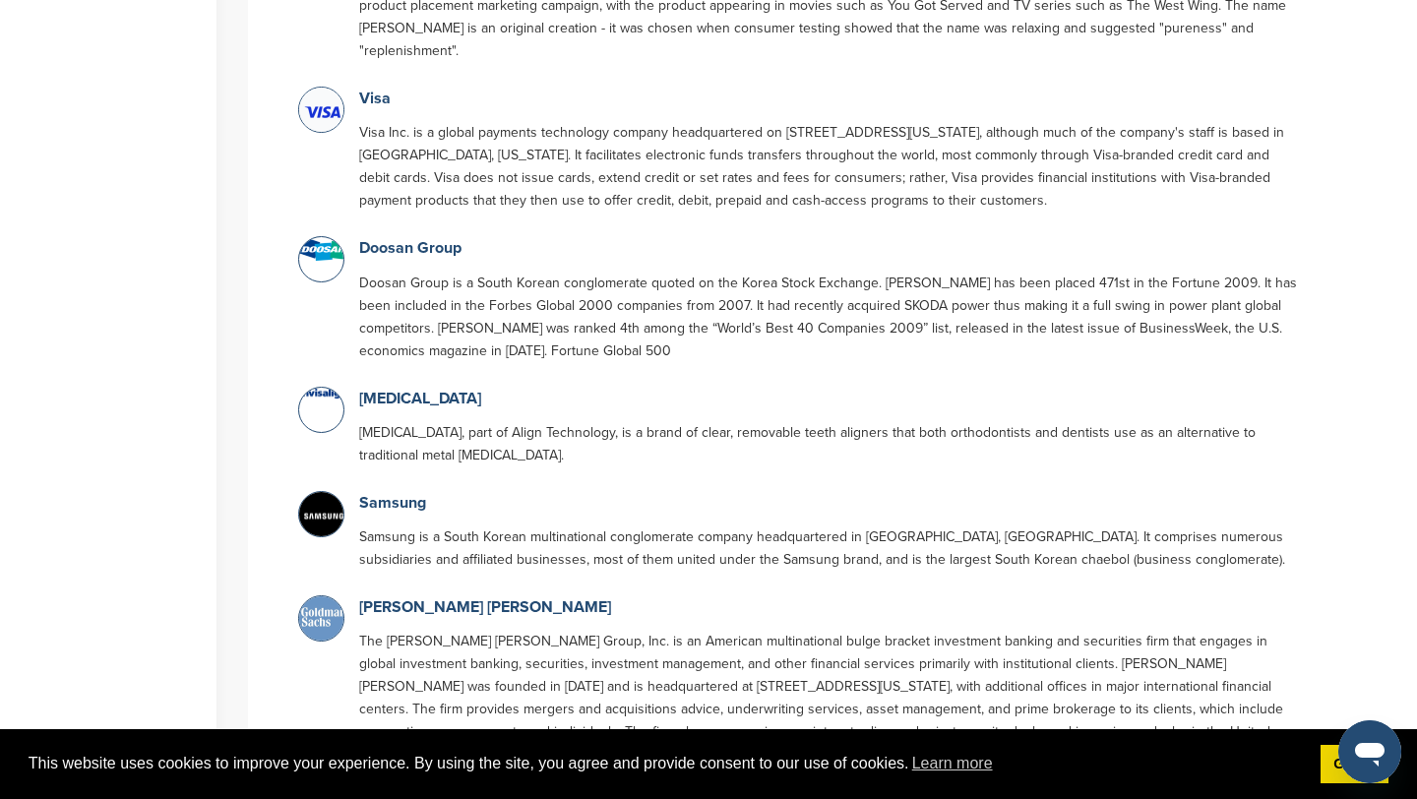
scroll to position [519, 0]
click at [421, 596] on link "Goldman Sachs" at bounding box center [485, 606] width 252 height 20
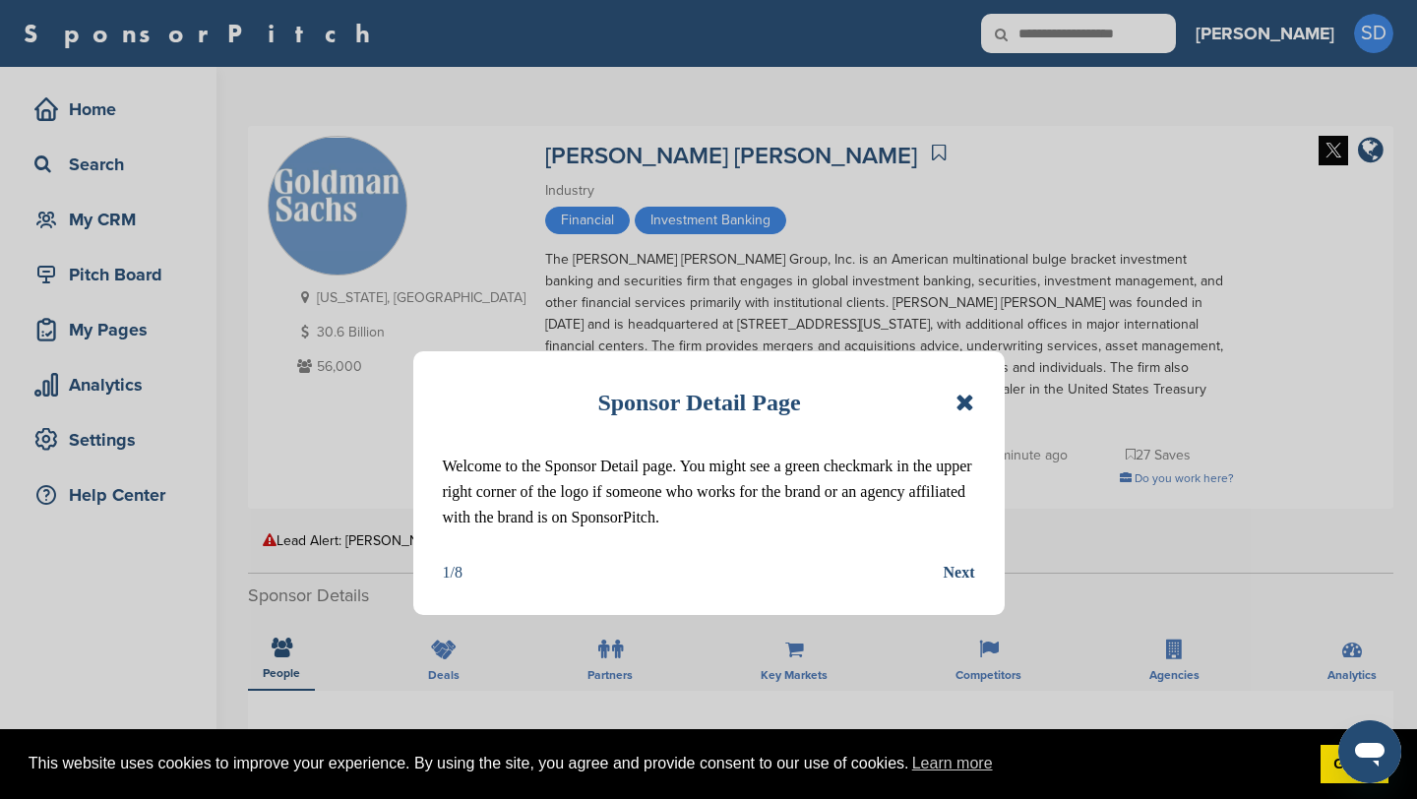
click at [963, 407] on icon at bounding box center [965, 403] width 19 height 24
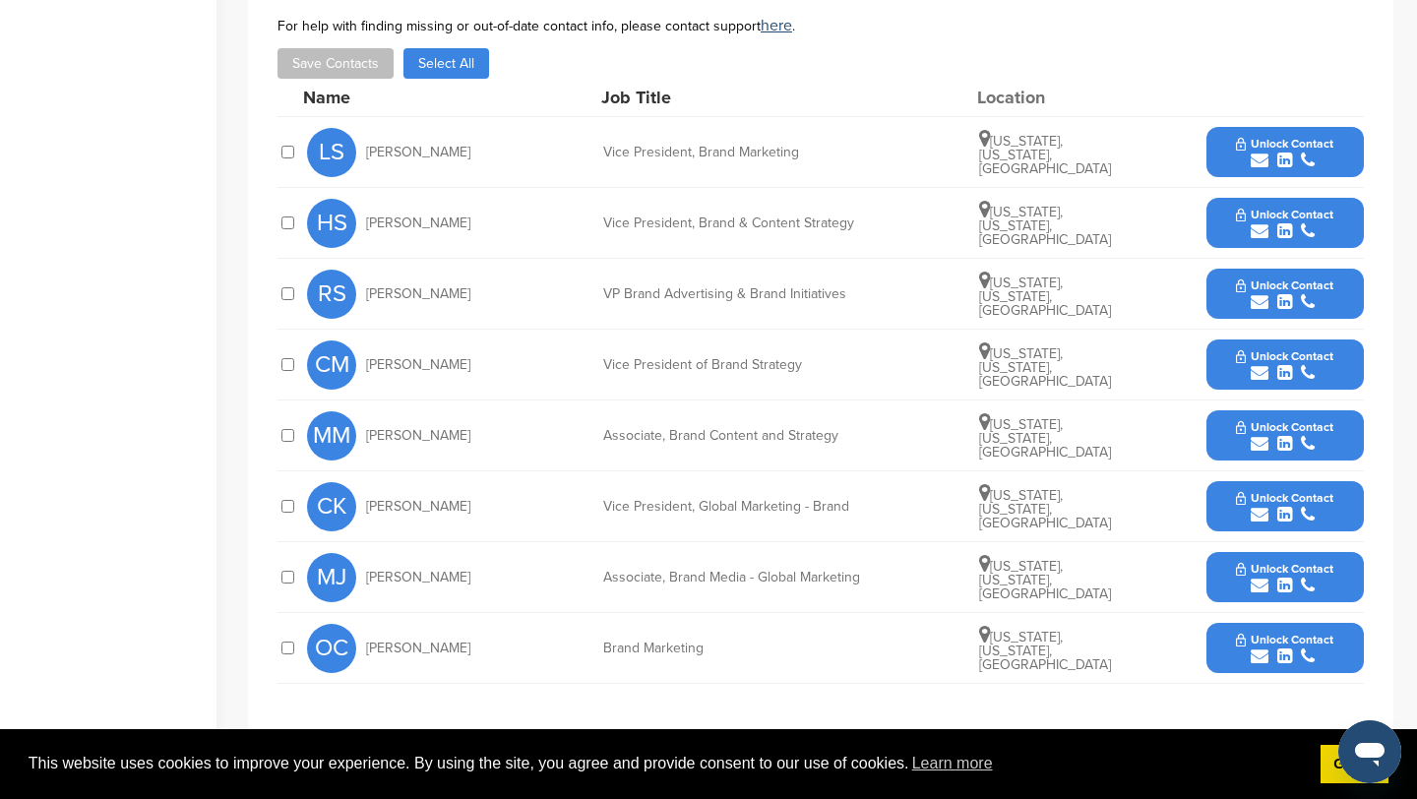
scroll to position [726, 0]
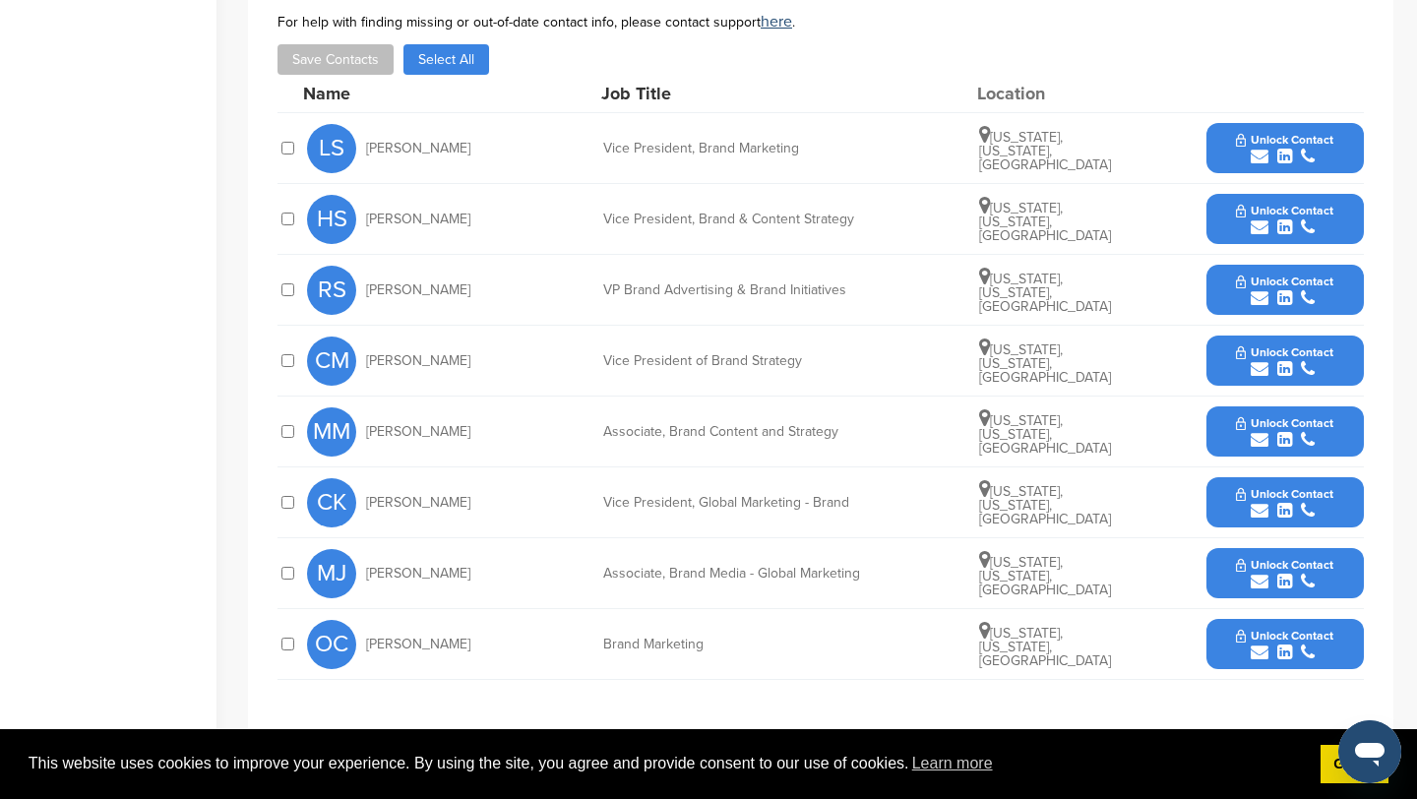
click at [1260, 148] on icon "submit" at bounding box center [1260, 157] width 18 height 18
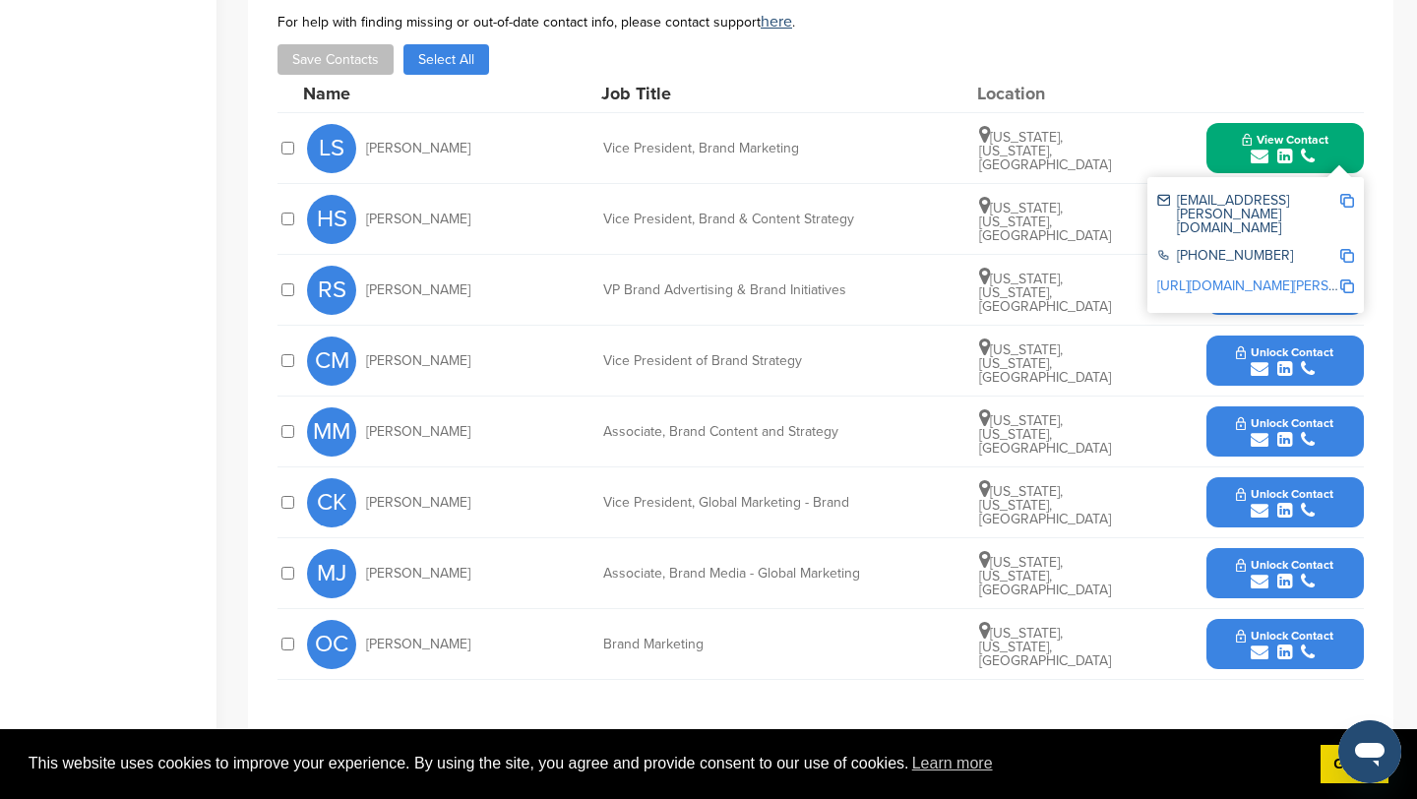
click at [1350, 194] on img at bounding box center [1348, 201] width 14 height 14
click at [1220, 132] on button "View Contact" at bounding box center [1286, 148] width 134 height 59
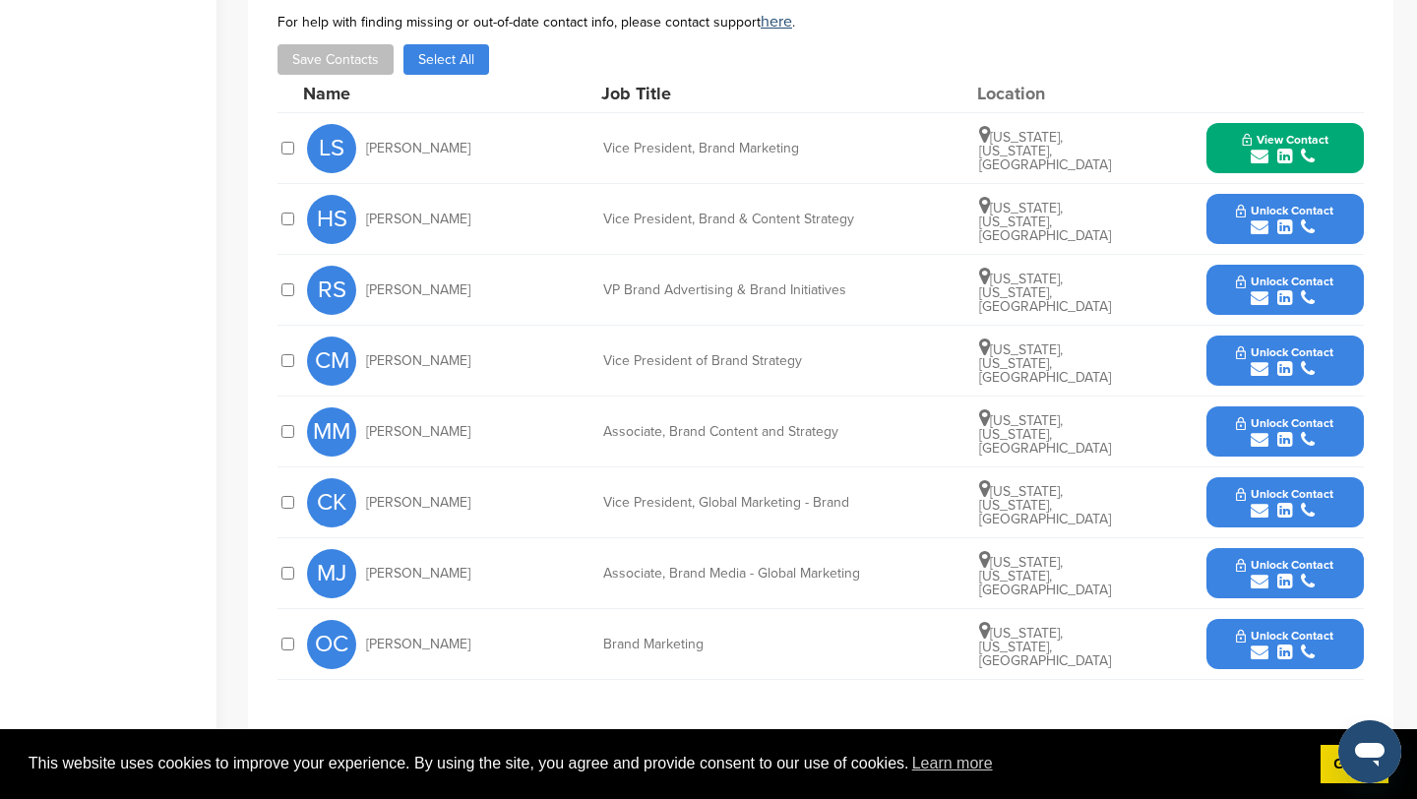
click at [1260, 219] on icon "submit" at bounding box center [1260, 228] width 18 height 18
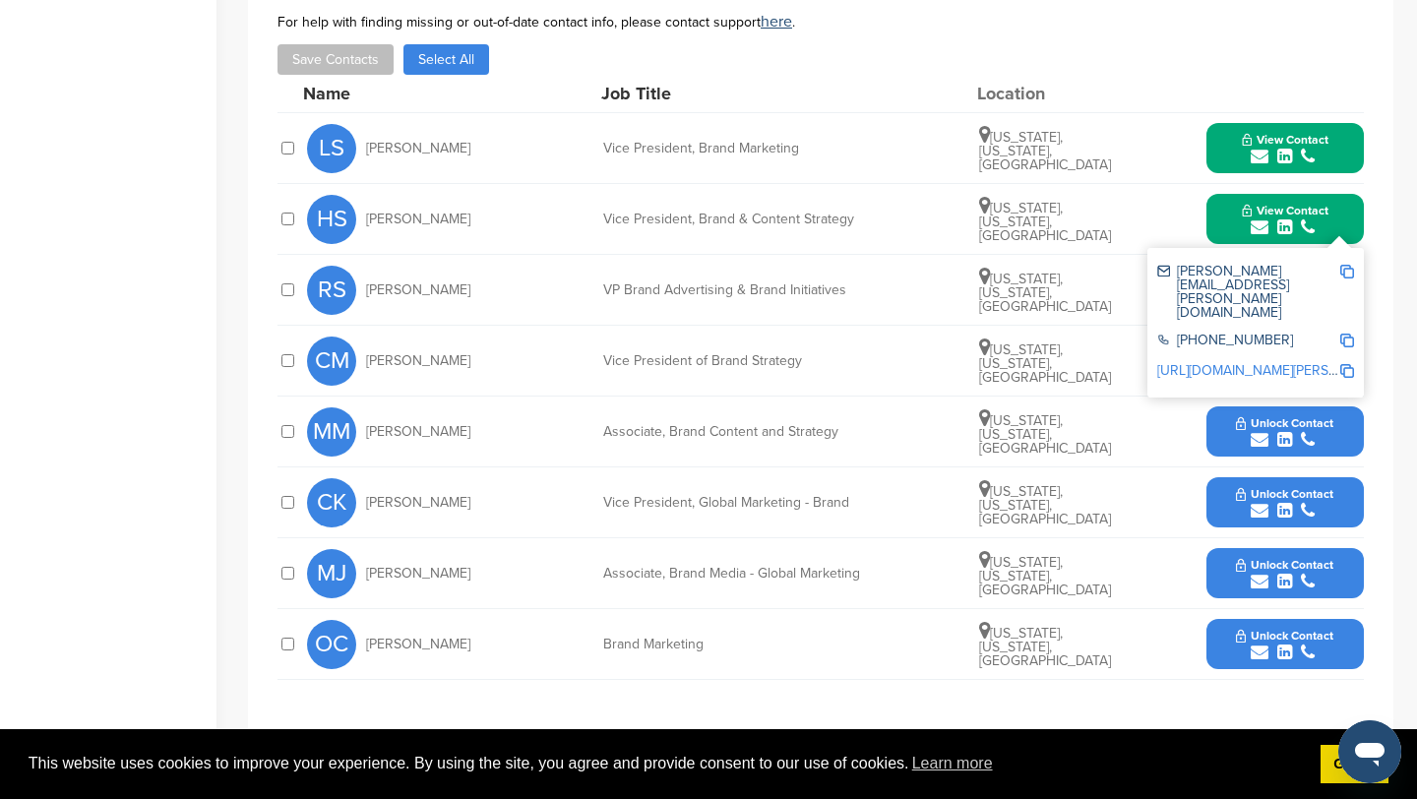
click at [1350, 265] on img at bounding box center [1348, 272] width 14 height 14
click at [1219, 207] on button "View Contact" at bounding box center [1286, 219] width 134 height 59
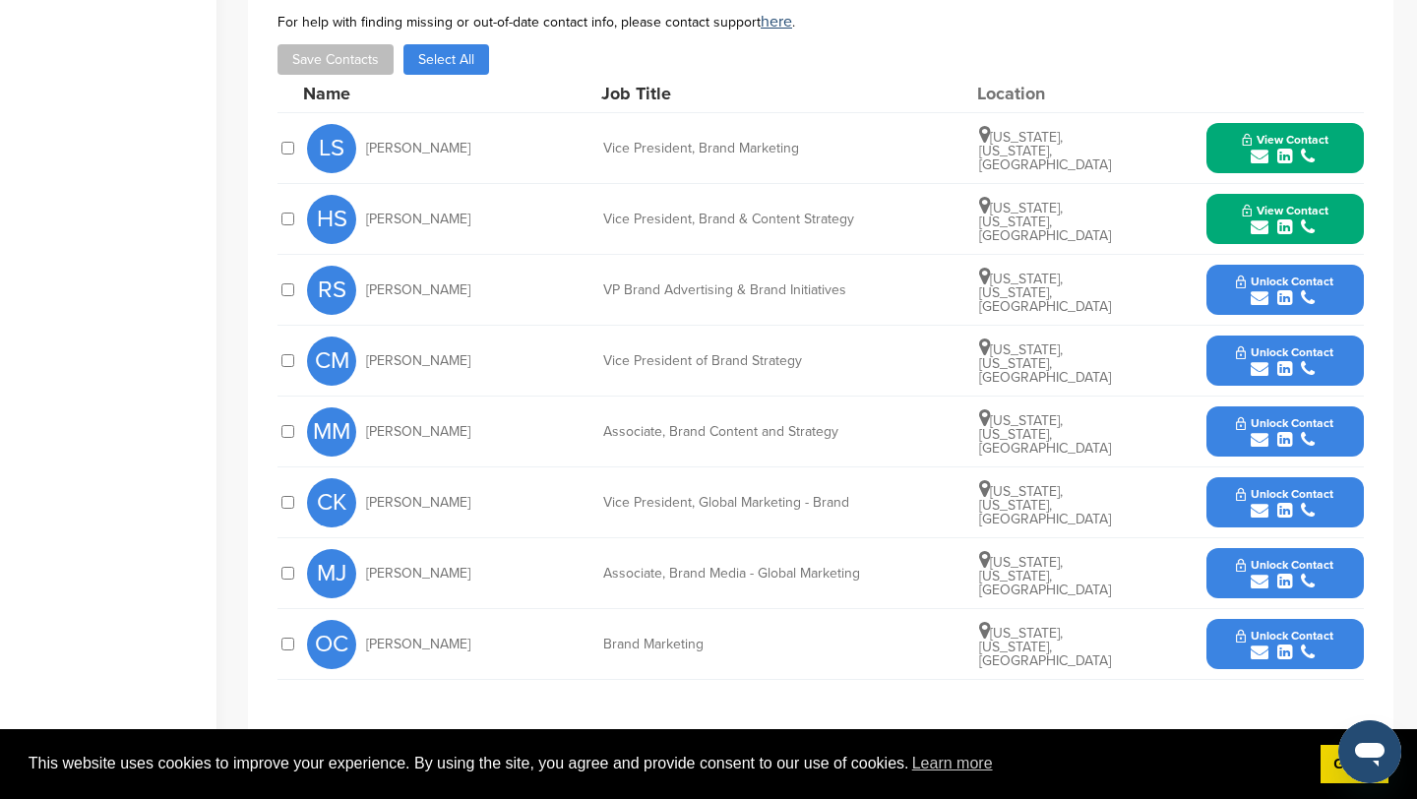
click at [1258, 289] on icon "submit" at bounding box center [1260, 298] width 18 height 18
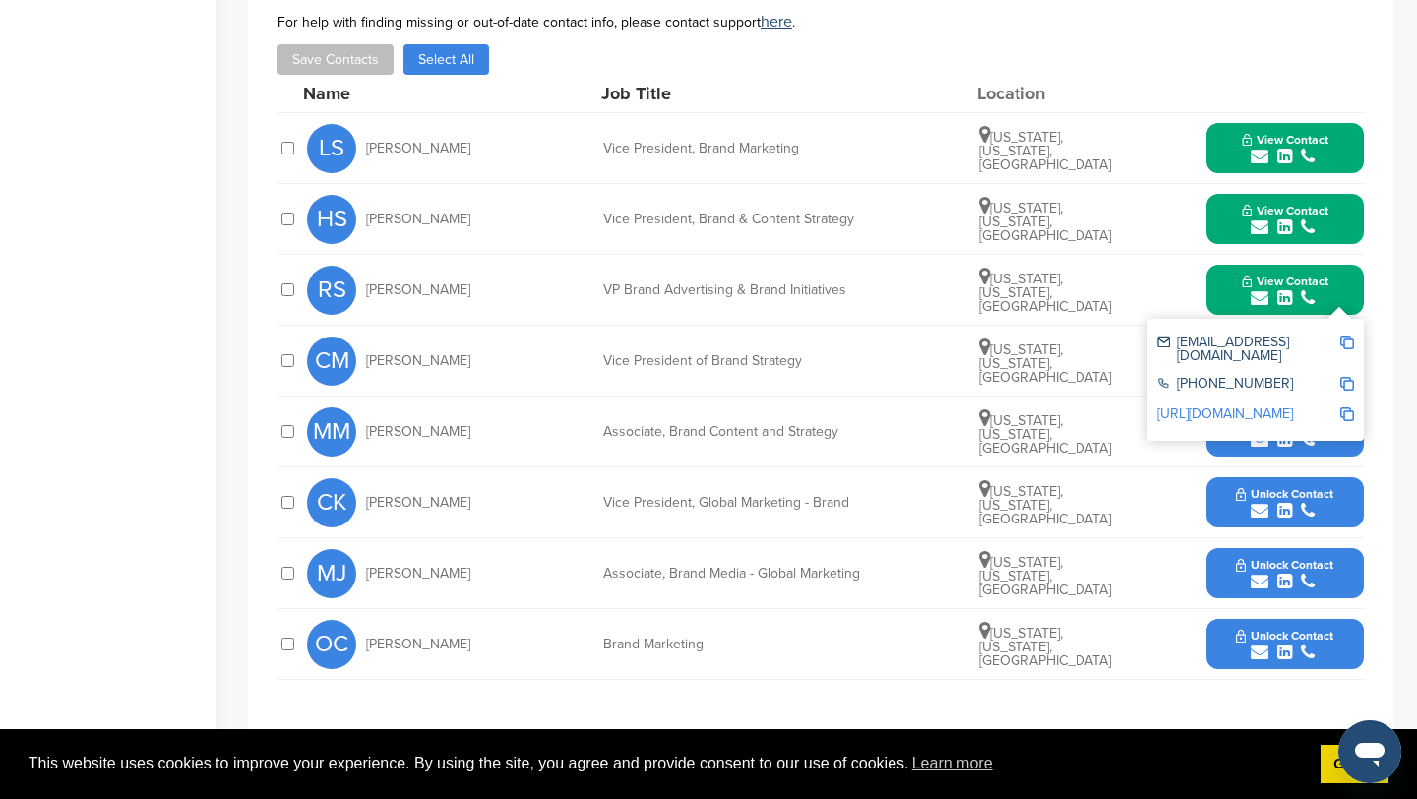
click at [1345, 336] on img at bounding box center [1348, 343] width 14 height 14
click at [1223, 270] on button "View Contact" at bounding box center [1286, 290] width 134 height 59
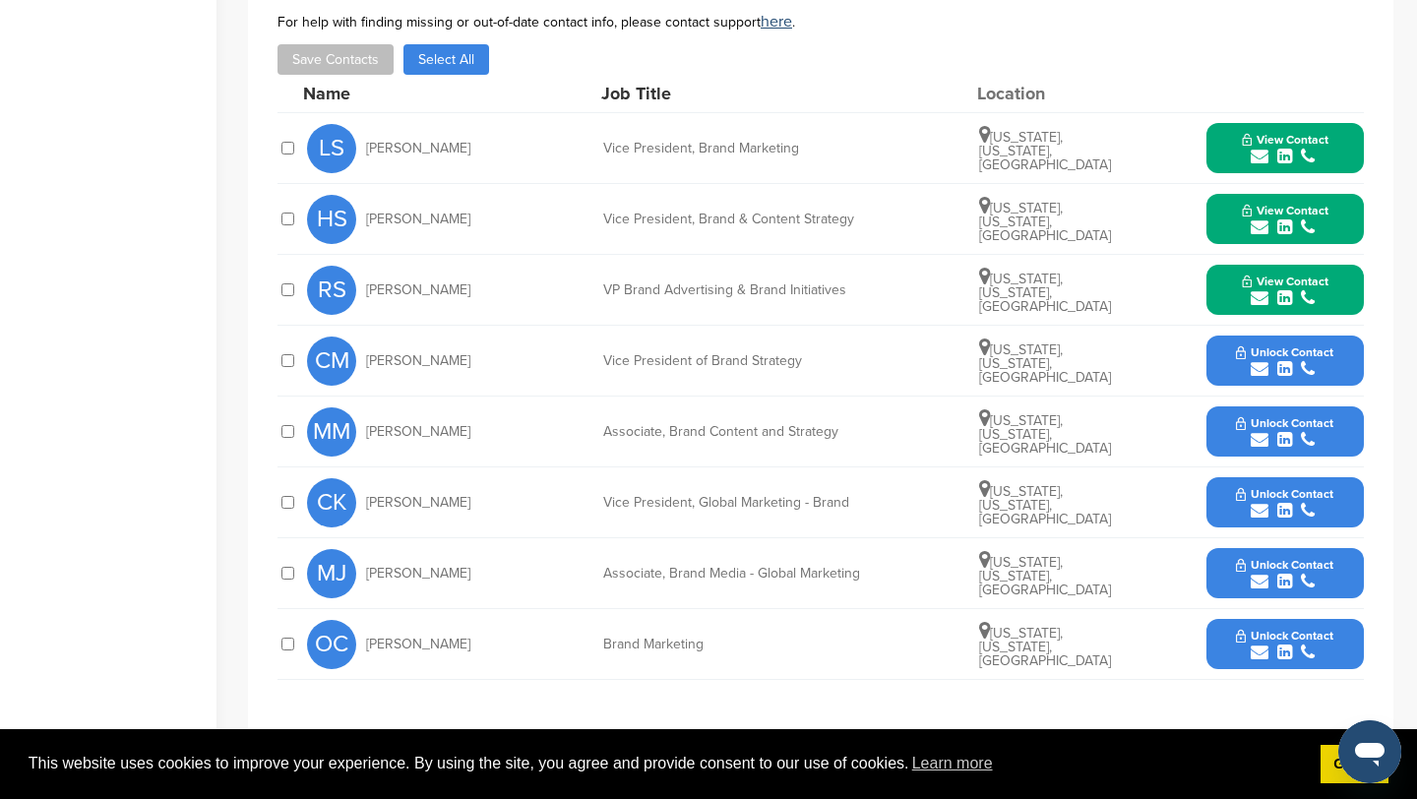
click at [1255, 360] on icon "submit" at bounding box center [1260, 369] width 18 height 18
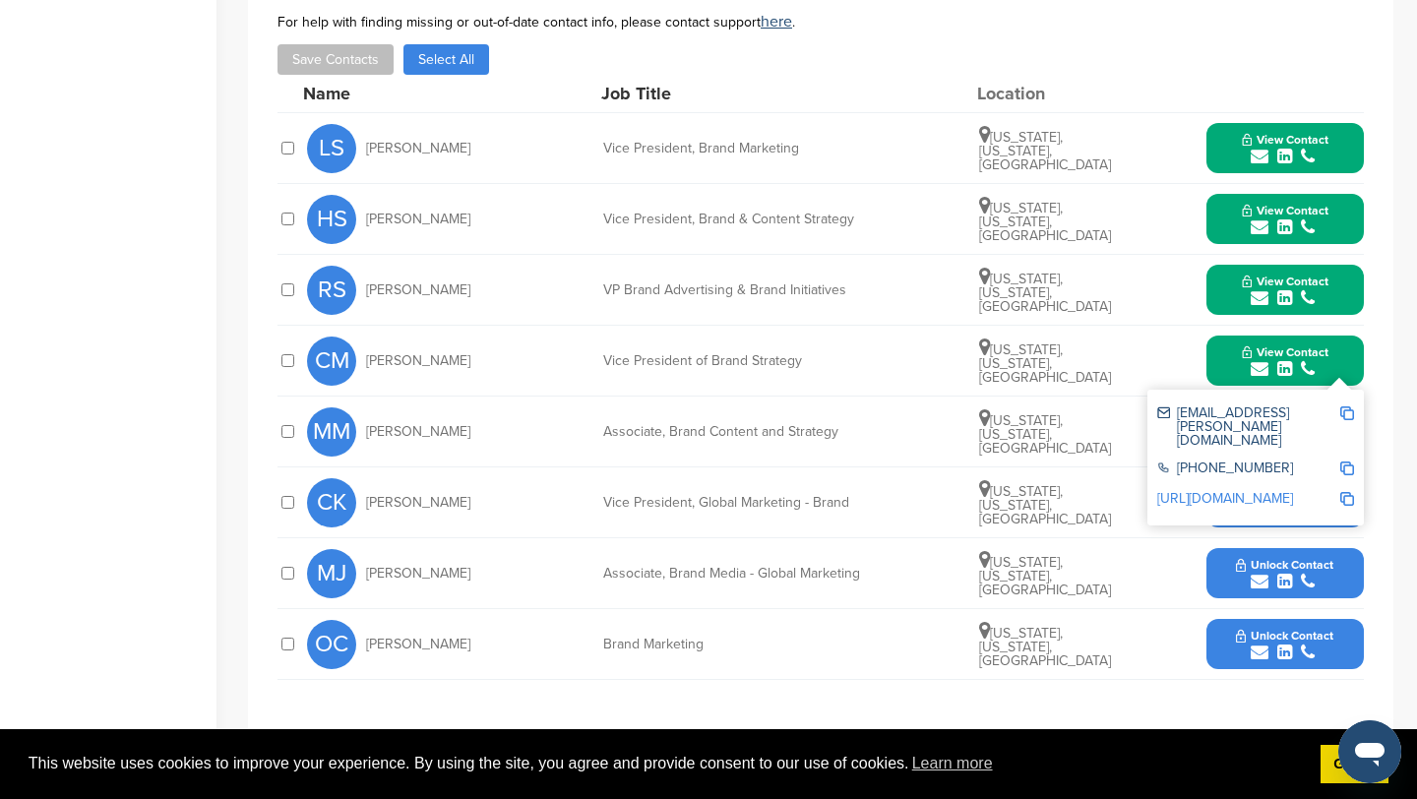
click at [1348, 406] on img at bounding box center [1348, 413] width 14 height 14
click at [1227, 334] on button "View Contact" at bounding box center [1286, 361] width 134 height 59
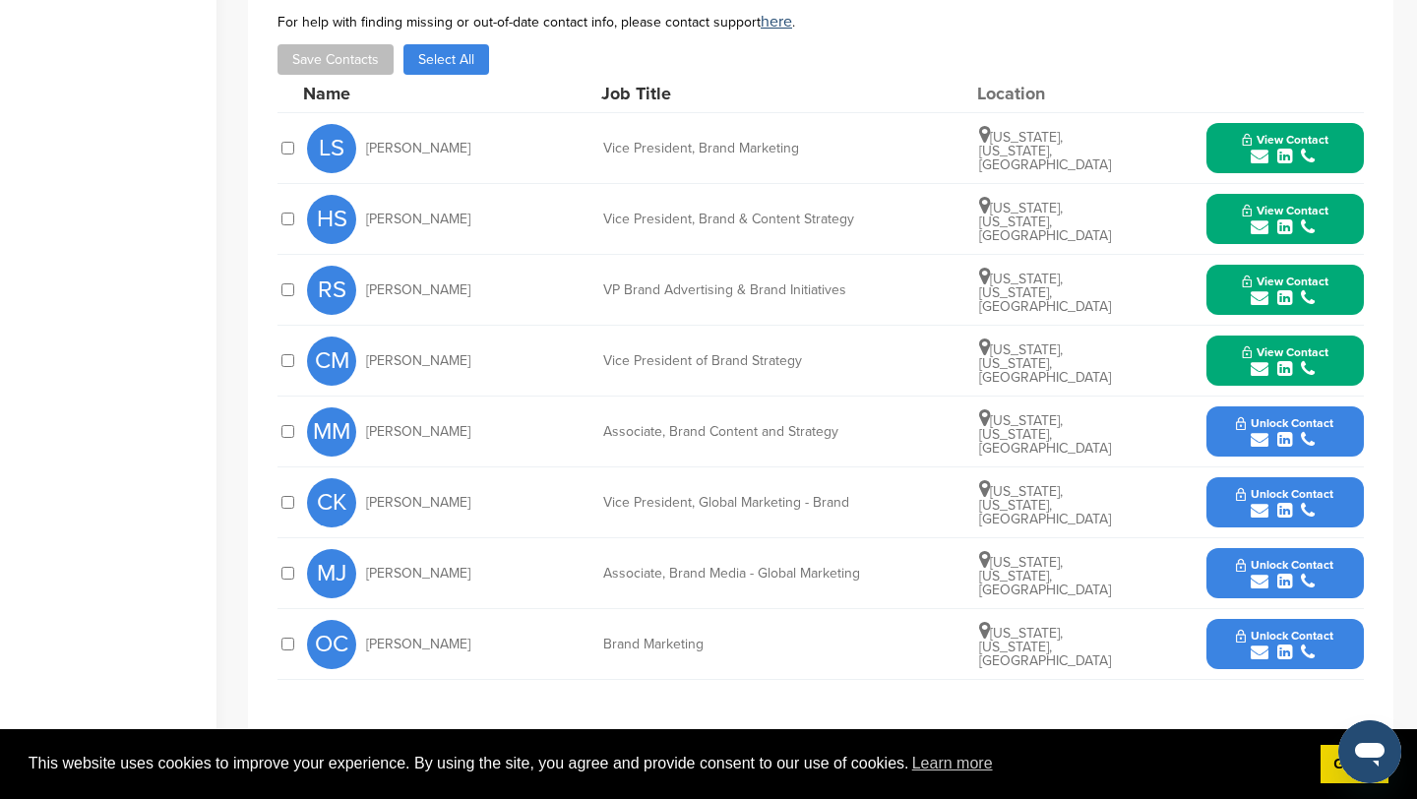
click at [1253, 431] on icon "submit" at bounding box center [1260, 440] width 18 height 18
click at [1266, 431] on icon "submit" at bounding box center [1260, 440] width 18 height 18
click at [1260, 431] on icon "submit" at bounding box center [1260, 440] width 18 height 18
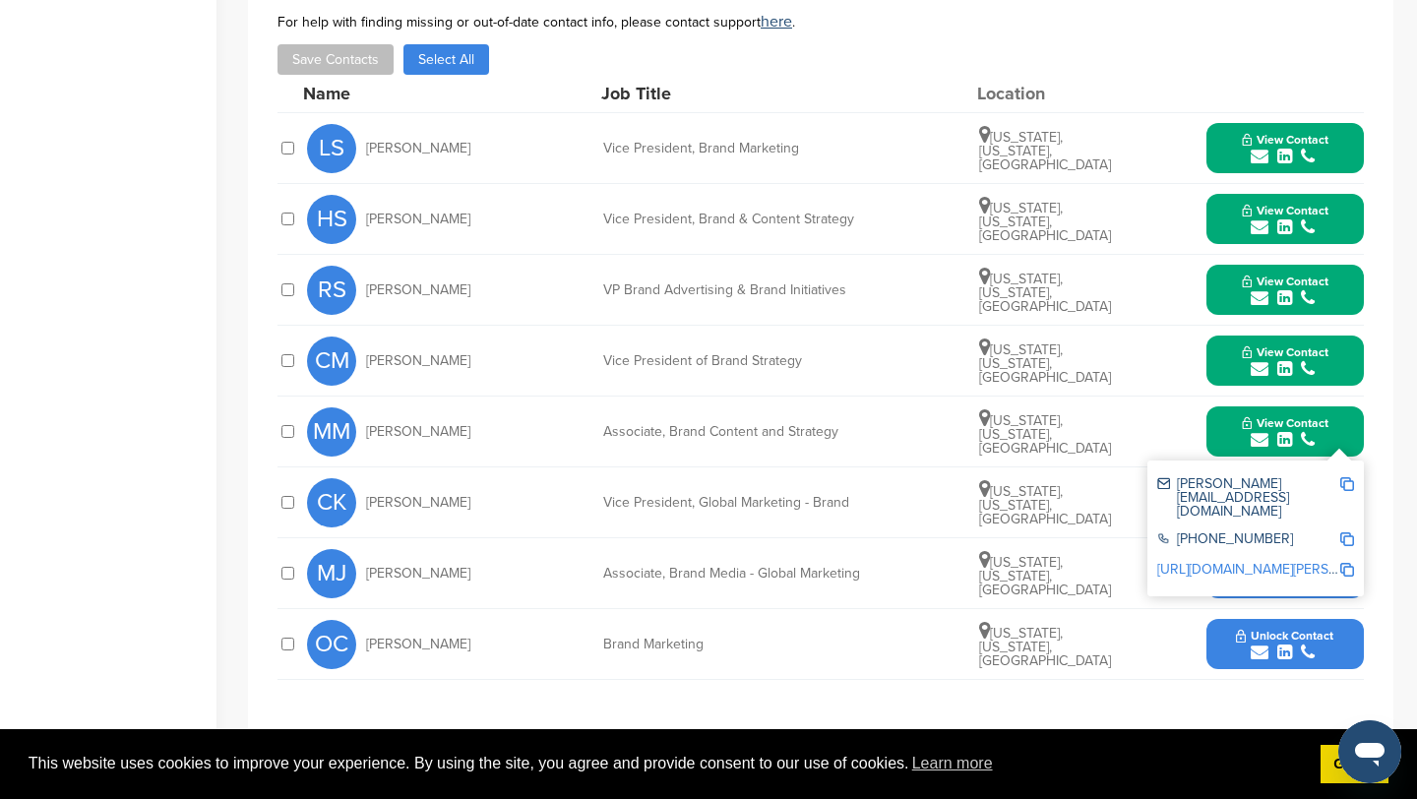
click at [1348, 477] on img at bounding box center [1348, 484] width 14 height 14
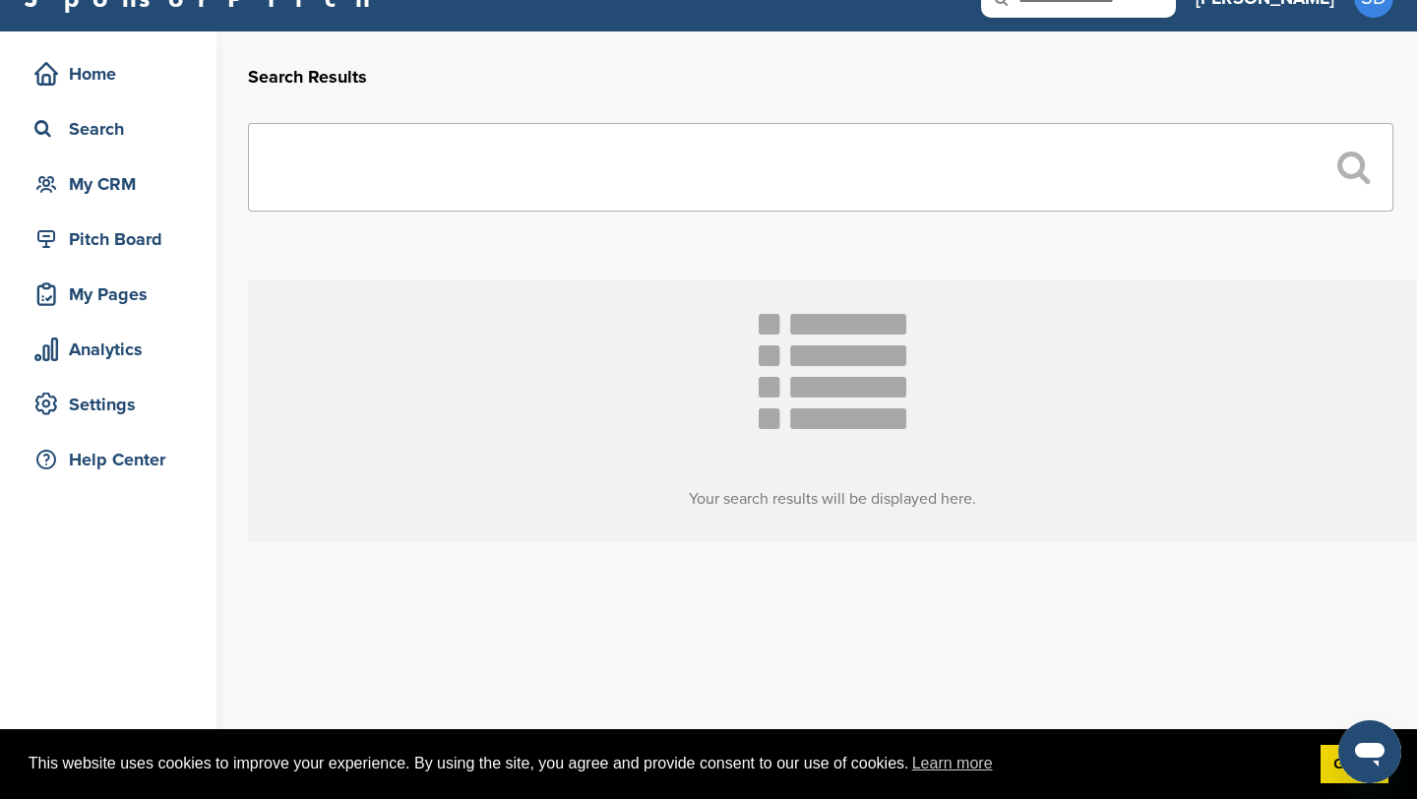
scroll to position [34, 0]
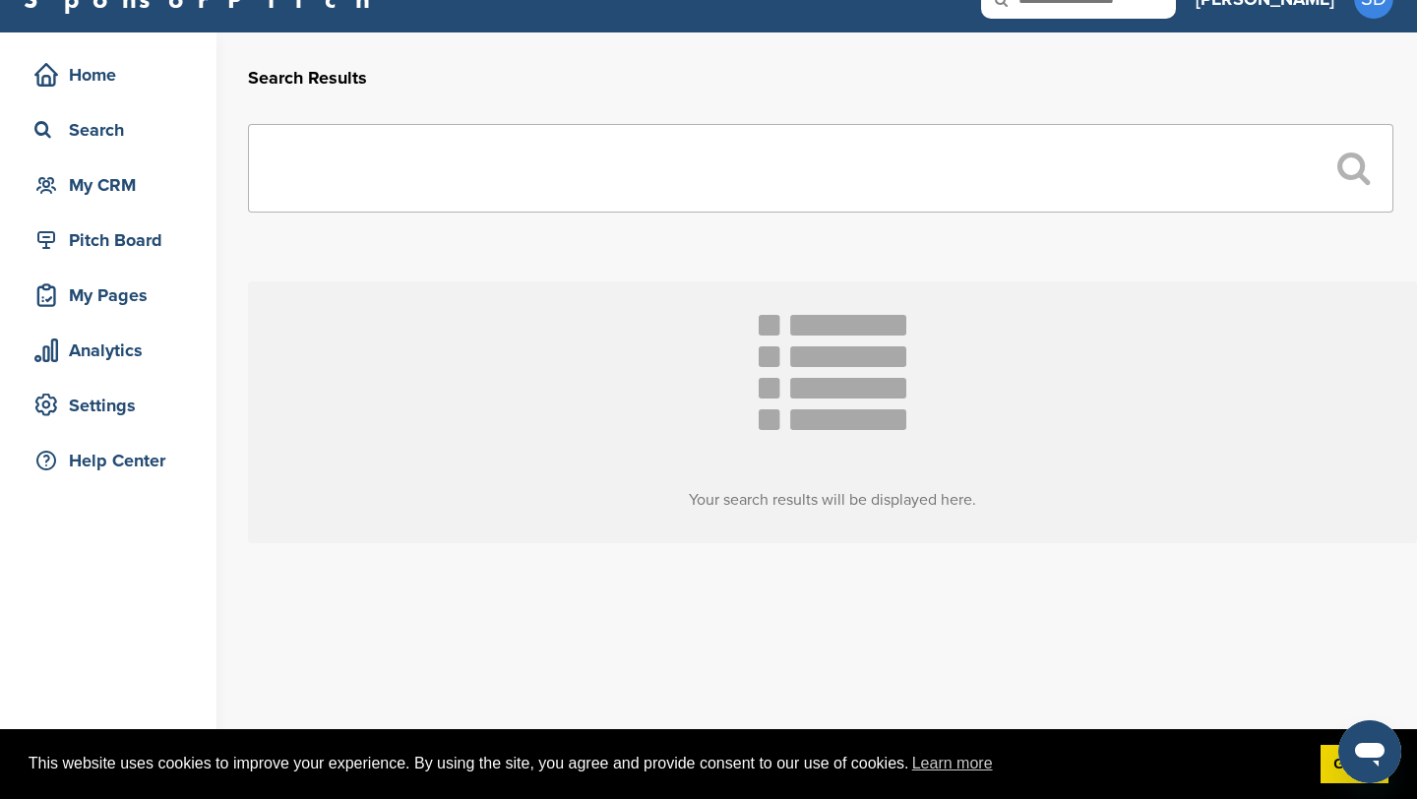
click at [598, 185] on input "text" at bounding box center [821, 168] width 1146 height 89
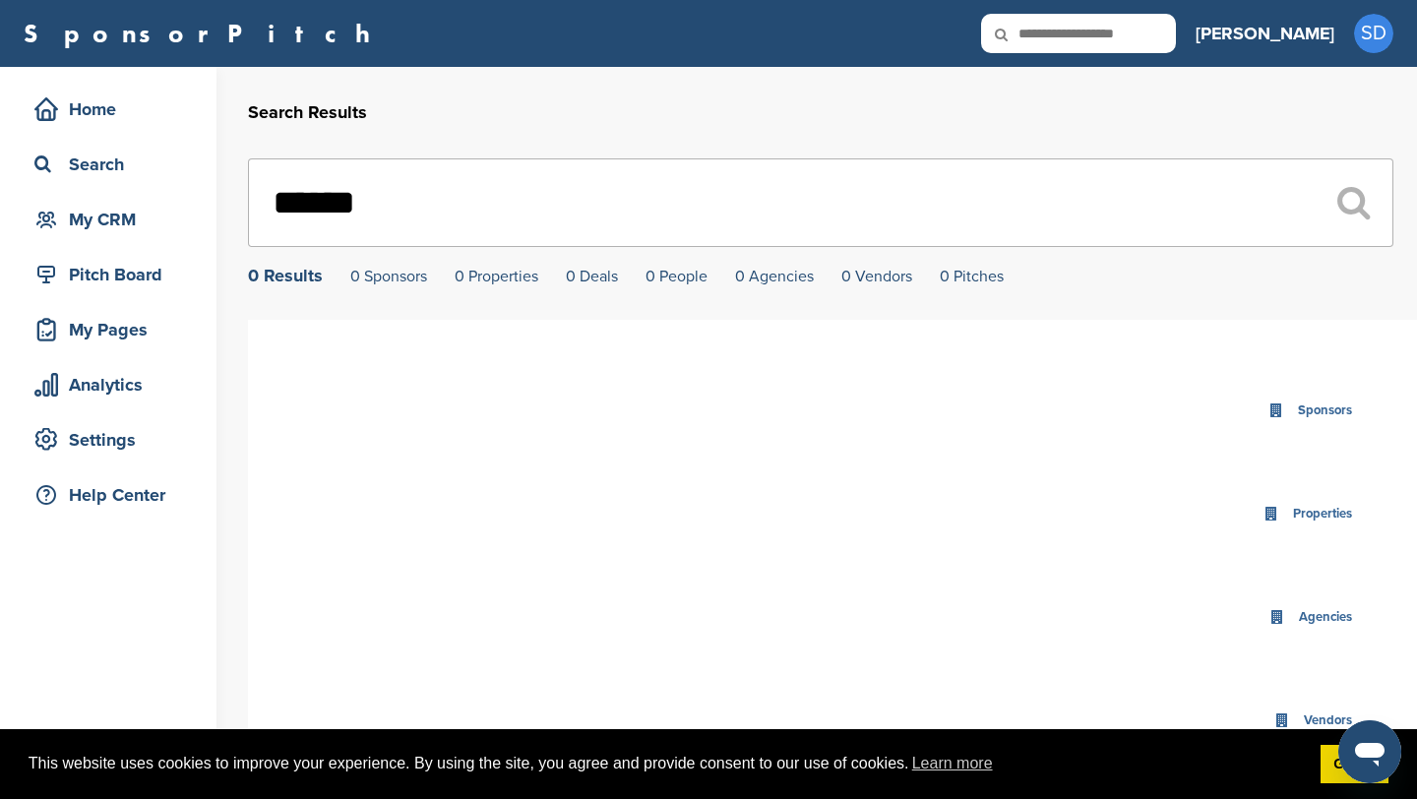
click at [478, 204] on input "******" at bounding box center [821, 202] width 1146 height 89
type input "*"
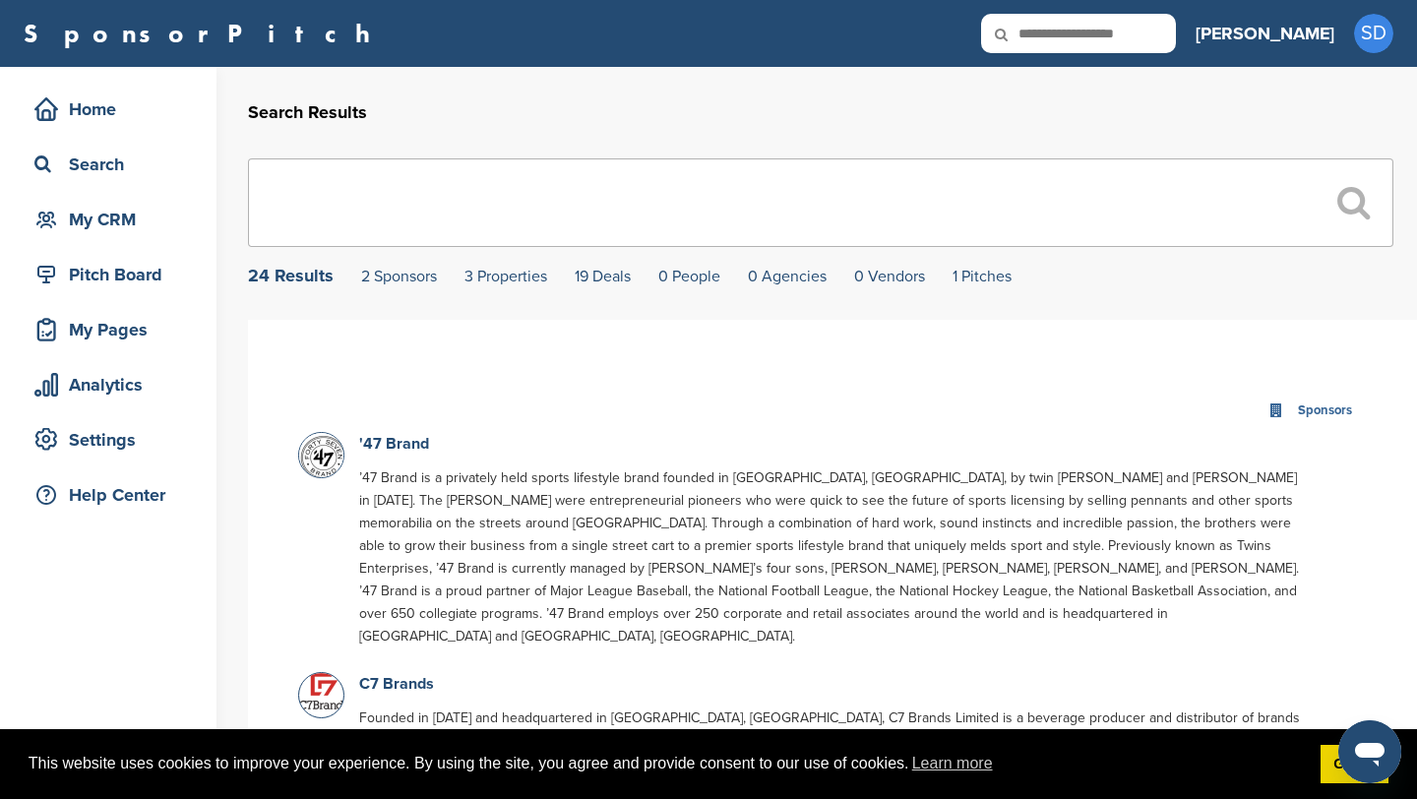
click at [423, 200] on input "text" at bounding box center [821, 202] width 1146 height 89
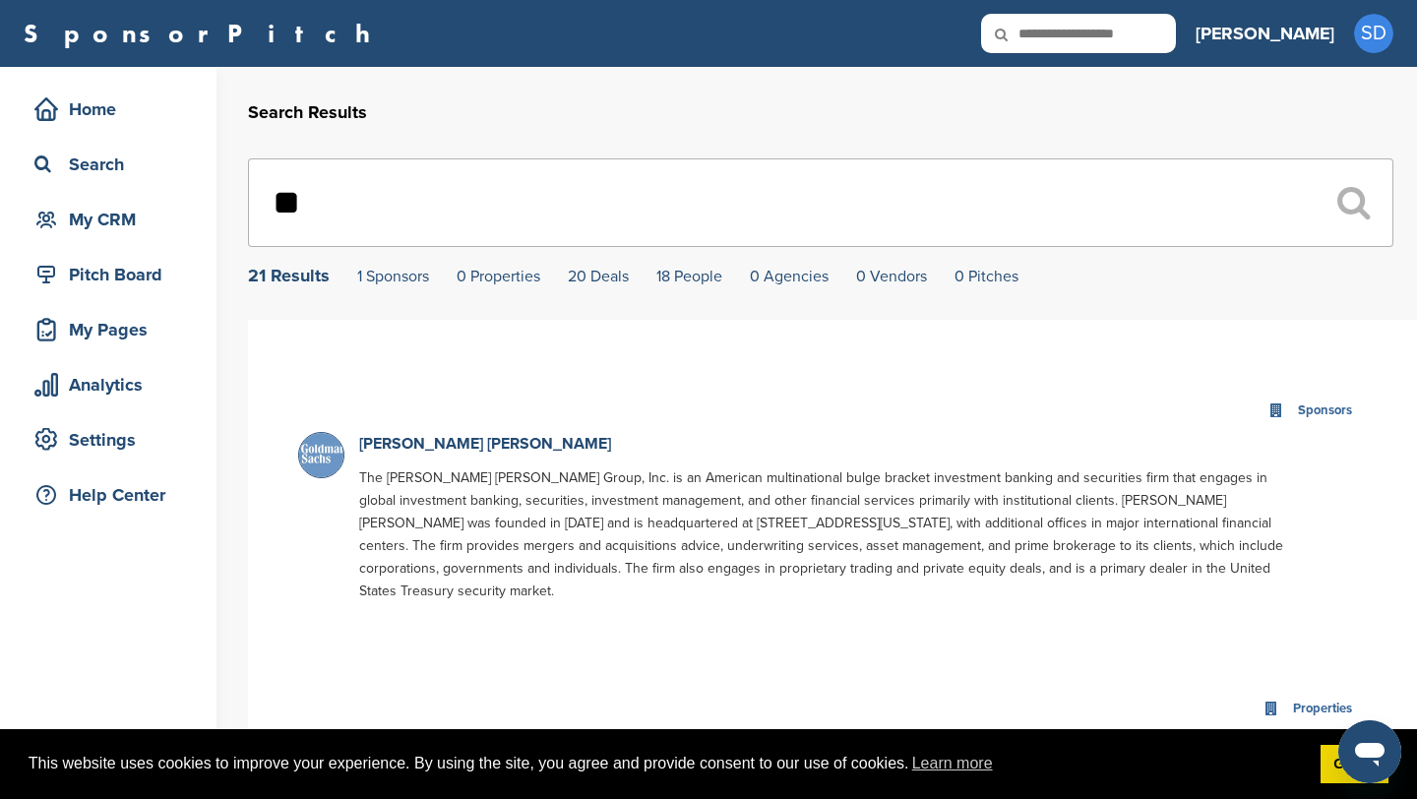
type input "*"
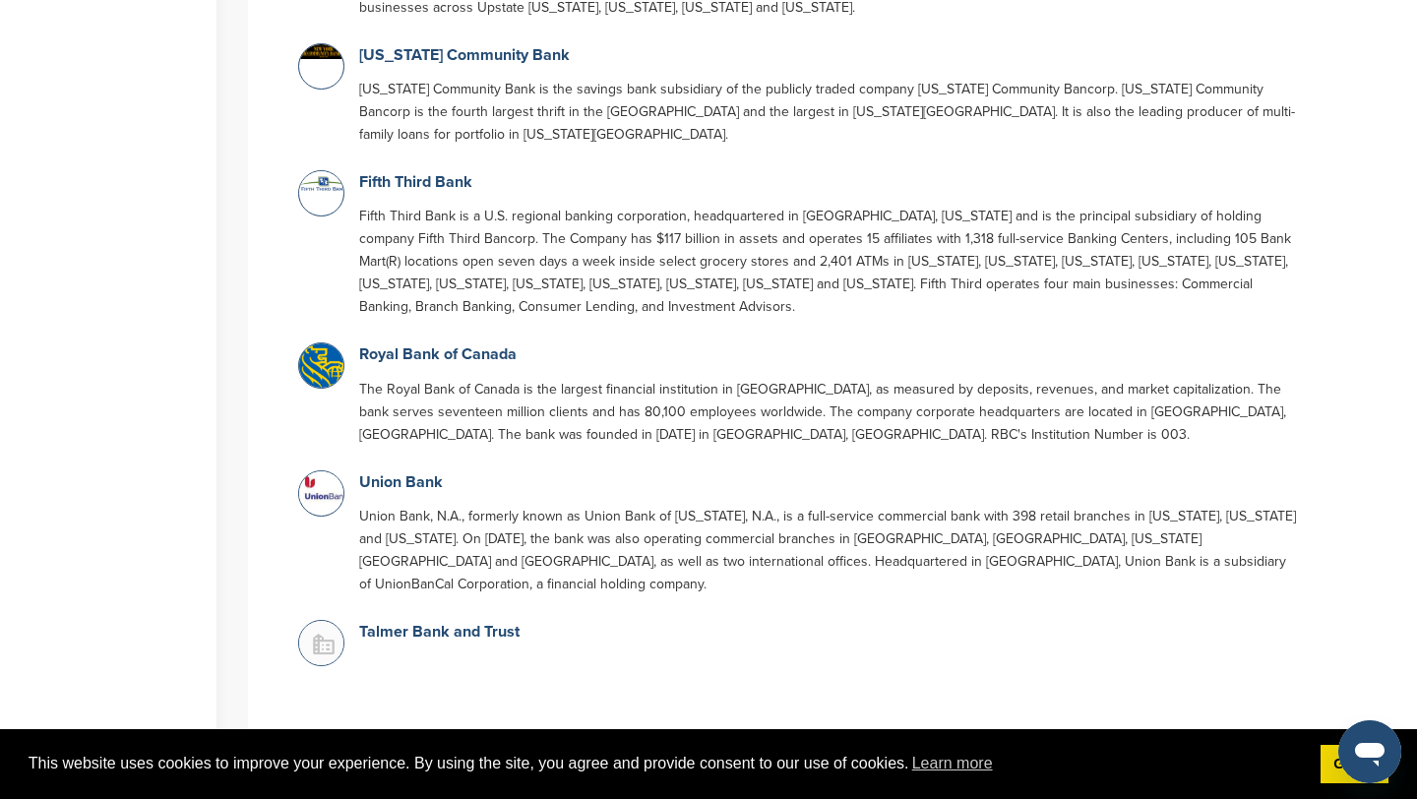
scroll to position [2508, 0]
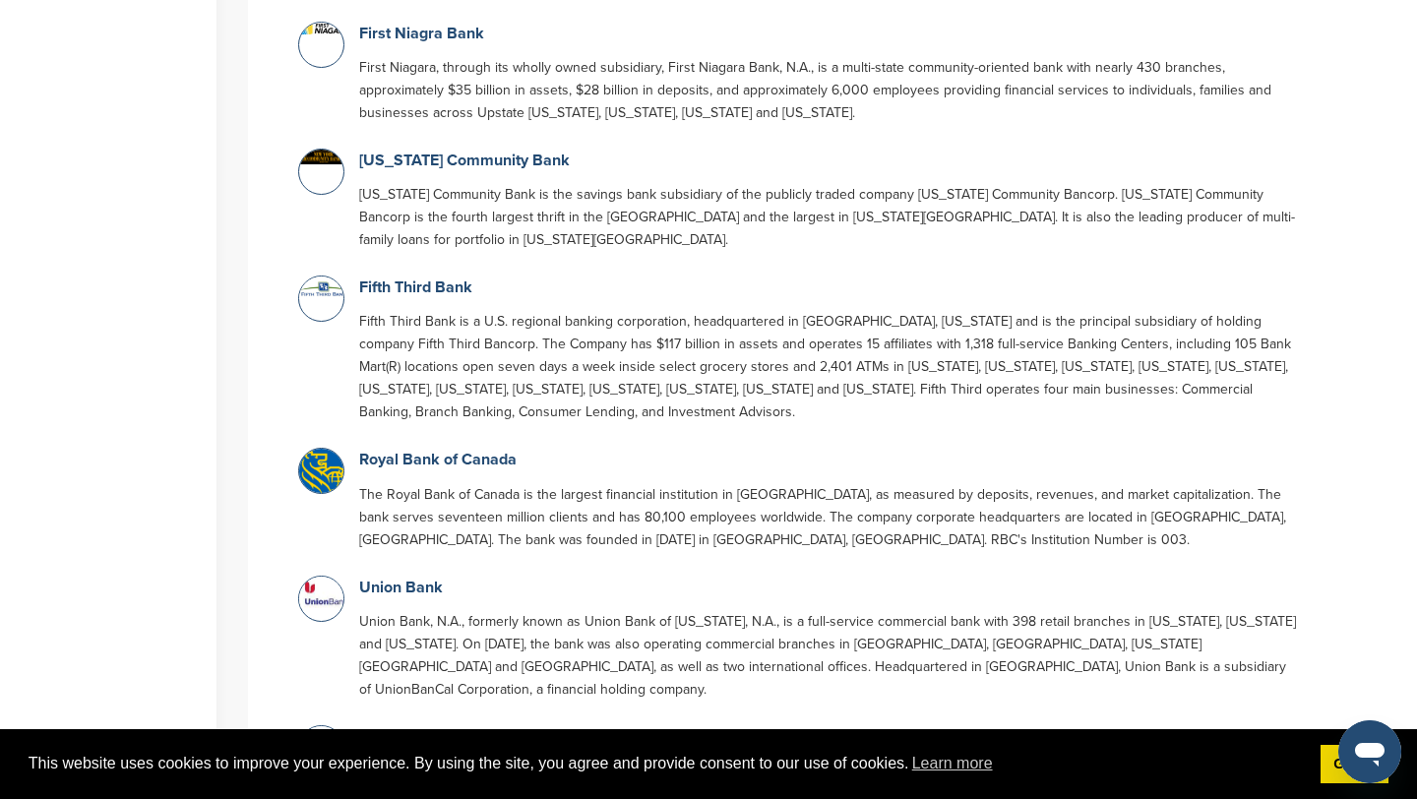
type input "****"
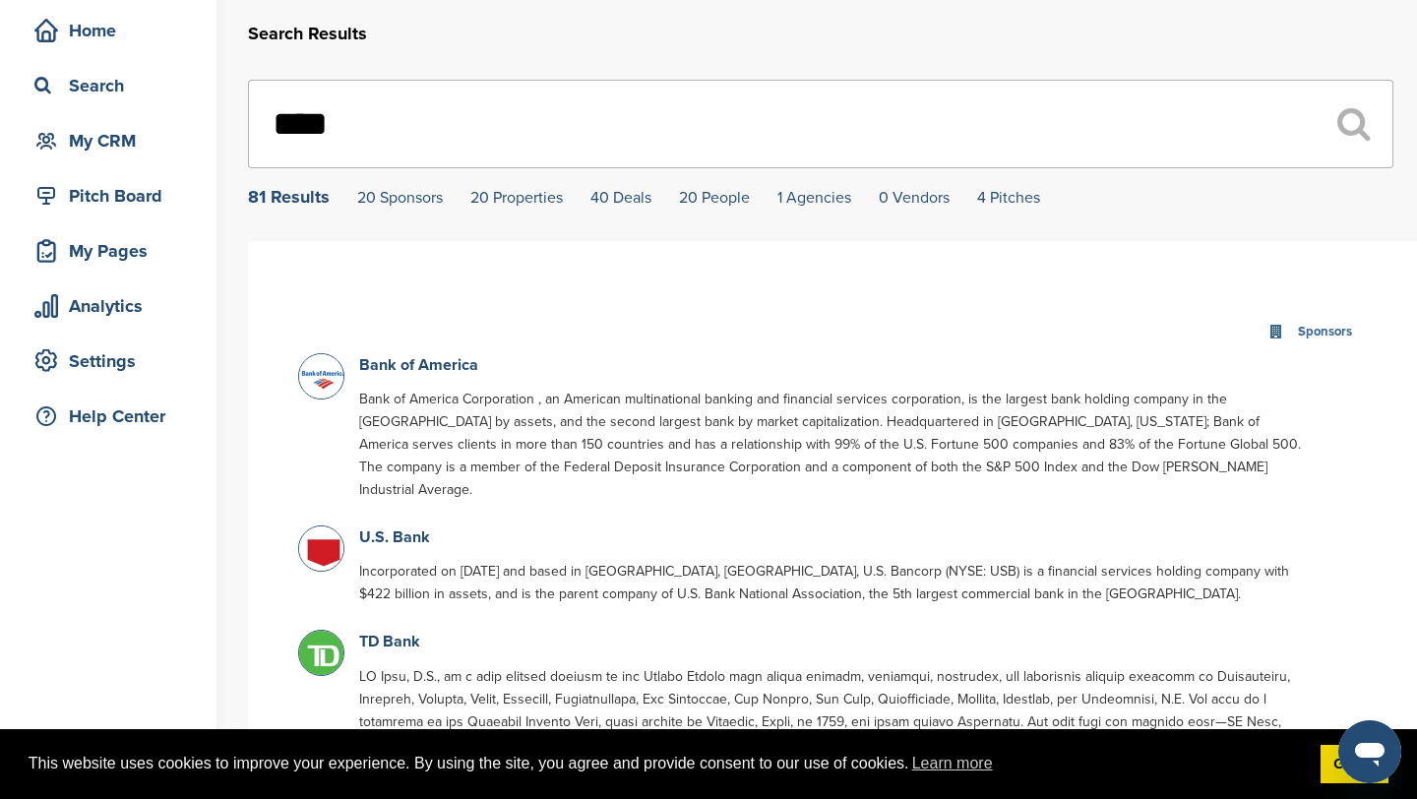
scroll to position [0, 0]
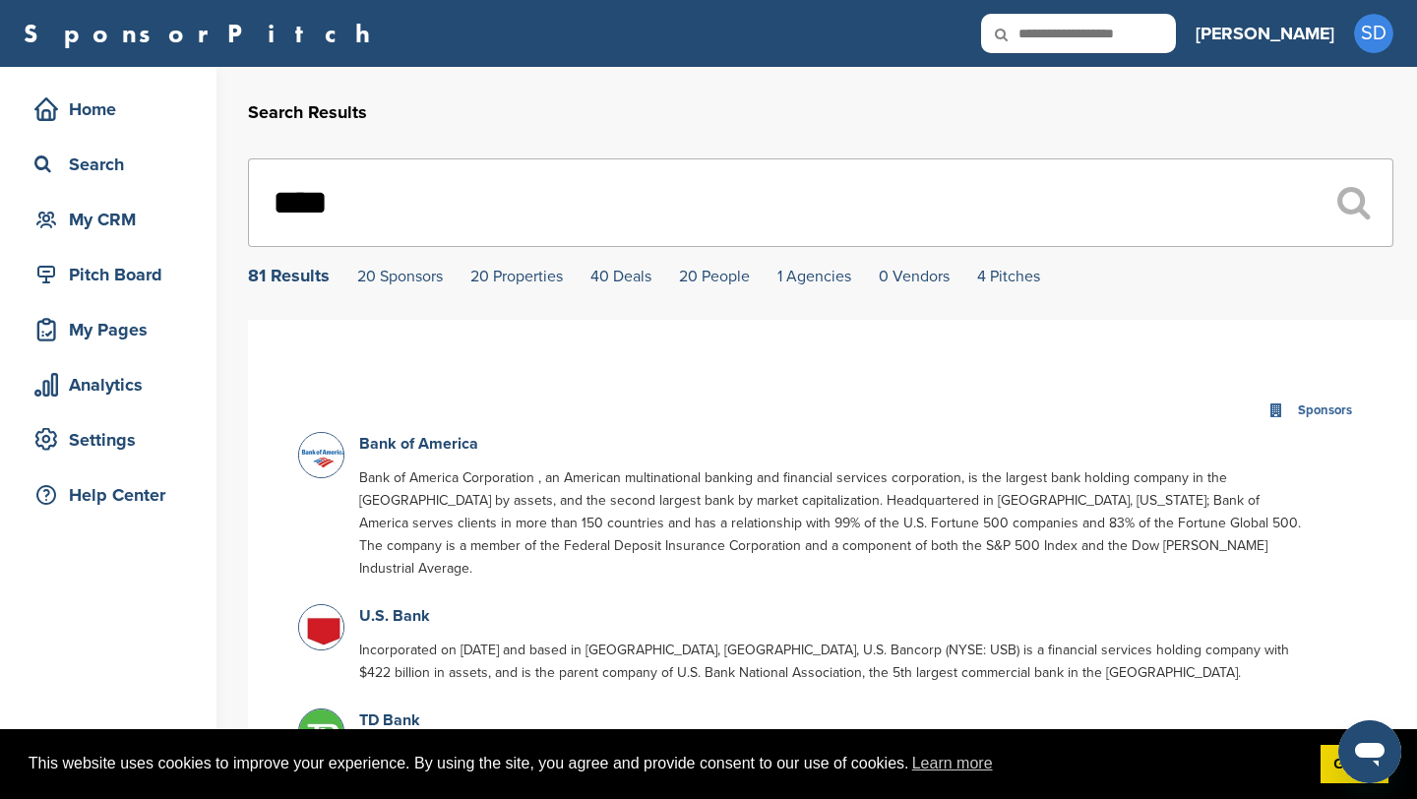
click at [1048, 39] on icon at bounding box center [1014, 34] width 67 height 41
click at [1117, 37] on input "text" at bounding box center [1078, 33] width 195 height 39
type input "****"
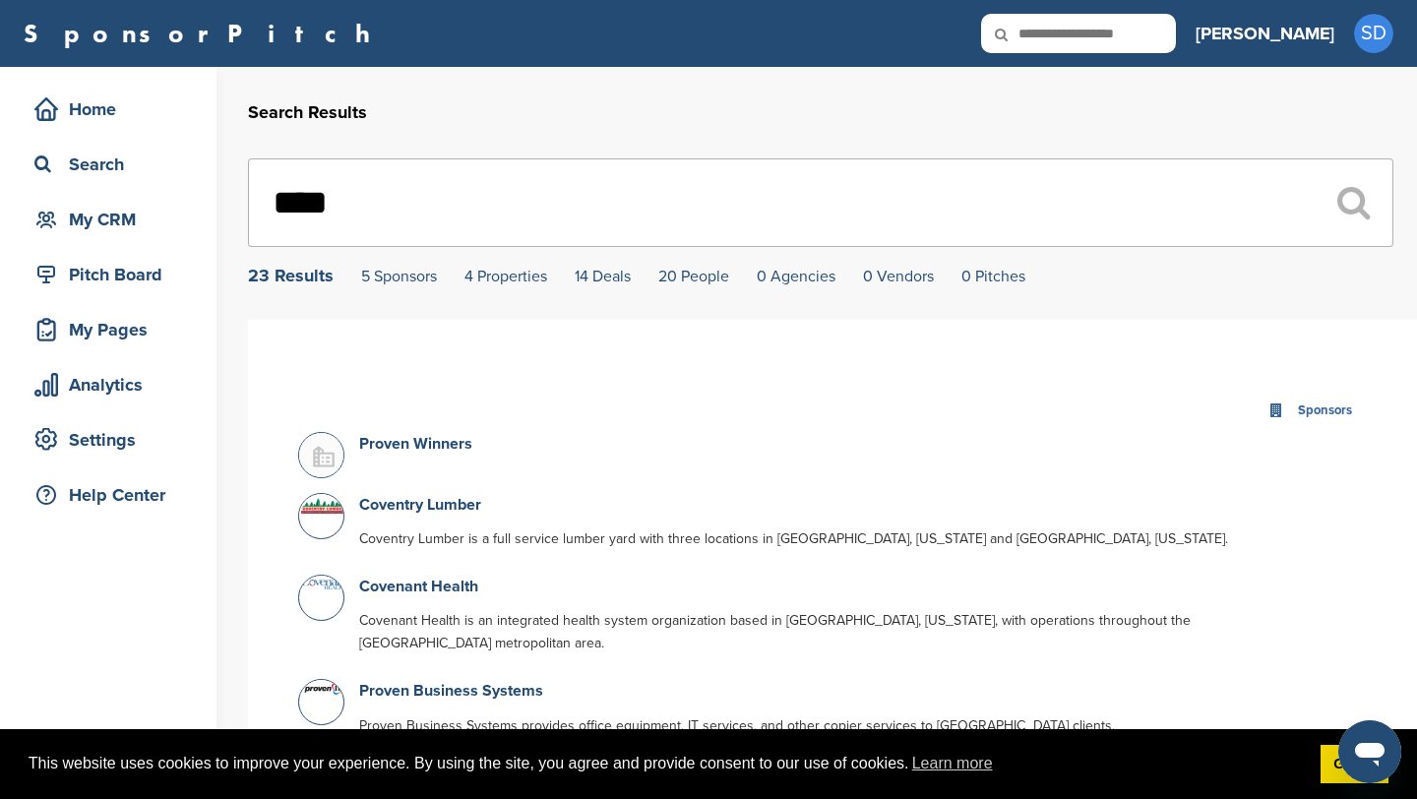
click at [792, 189] on input "****" at bounding box center [821, 202] width 1146 height 89
type input "*"
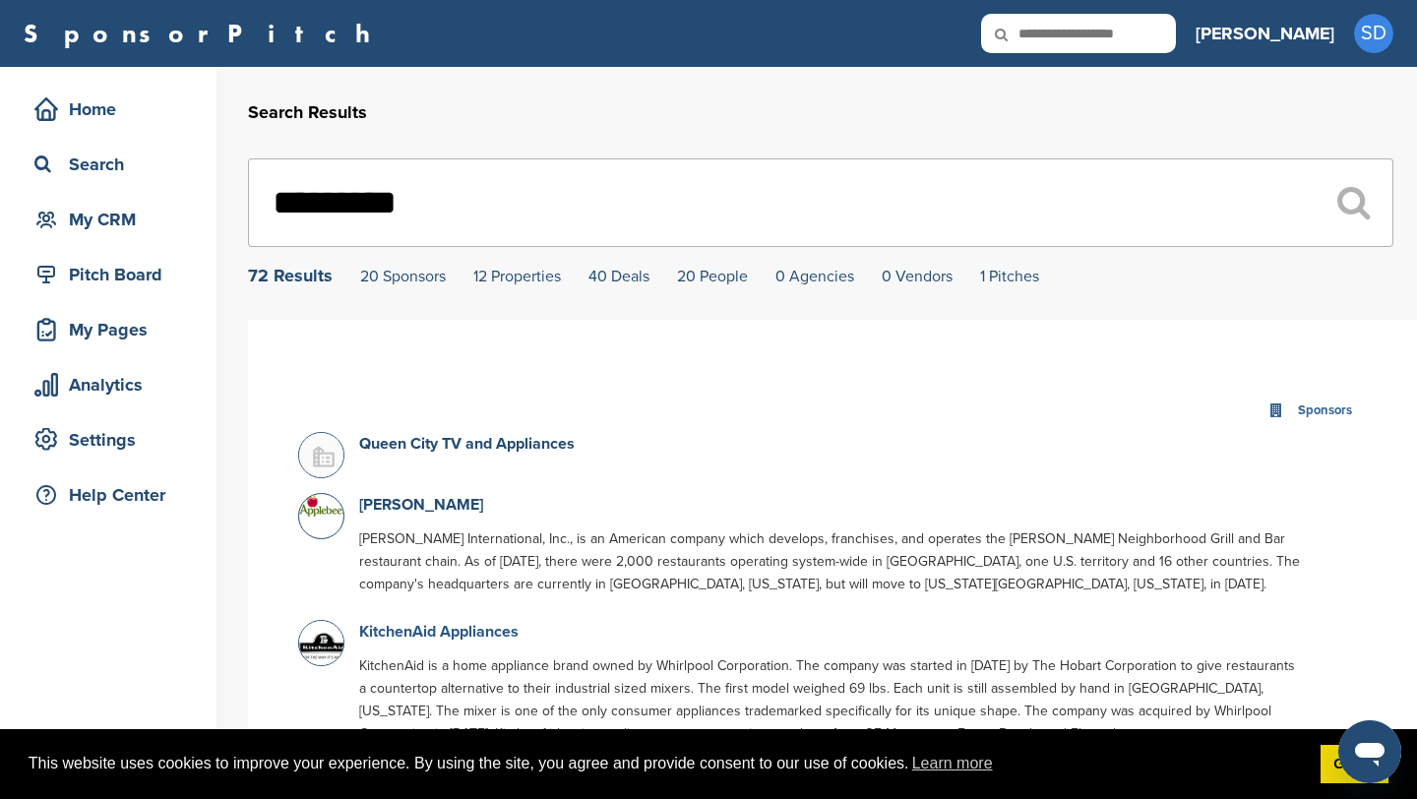
type input "*********"
click at [487, 632] on link "KitchenAid Appliances" at bounding box center [438, 632] width 159 height 20
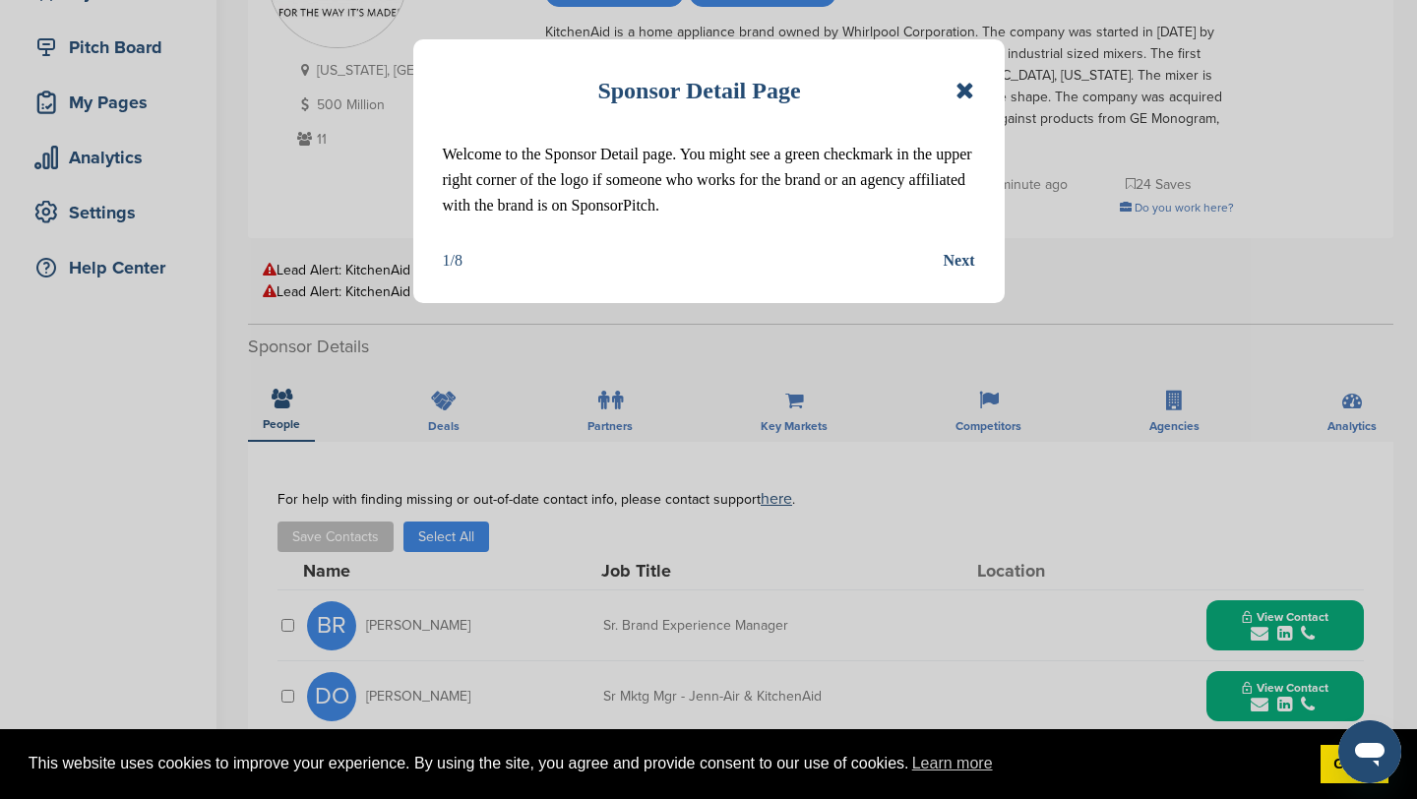
scroll to position [342, 0]
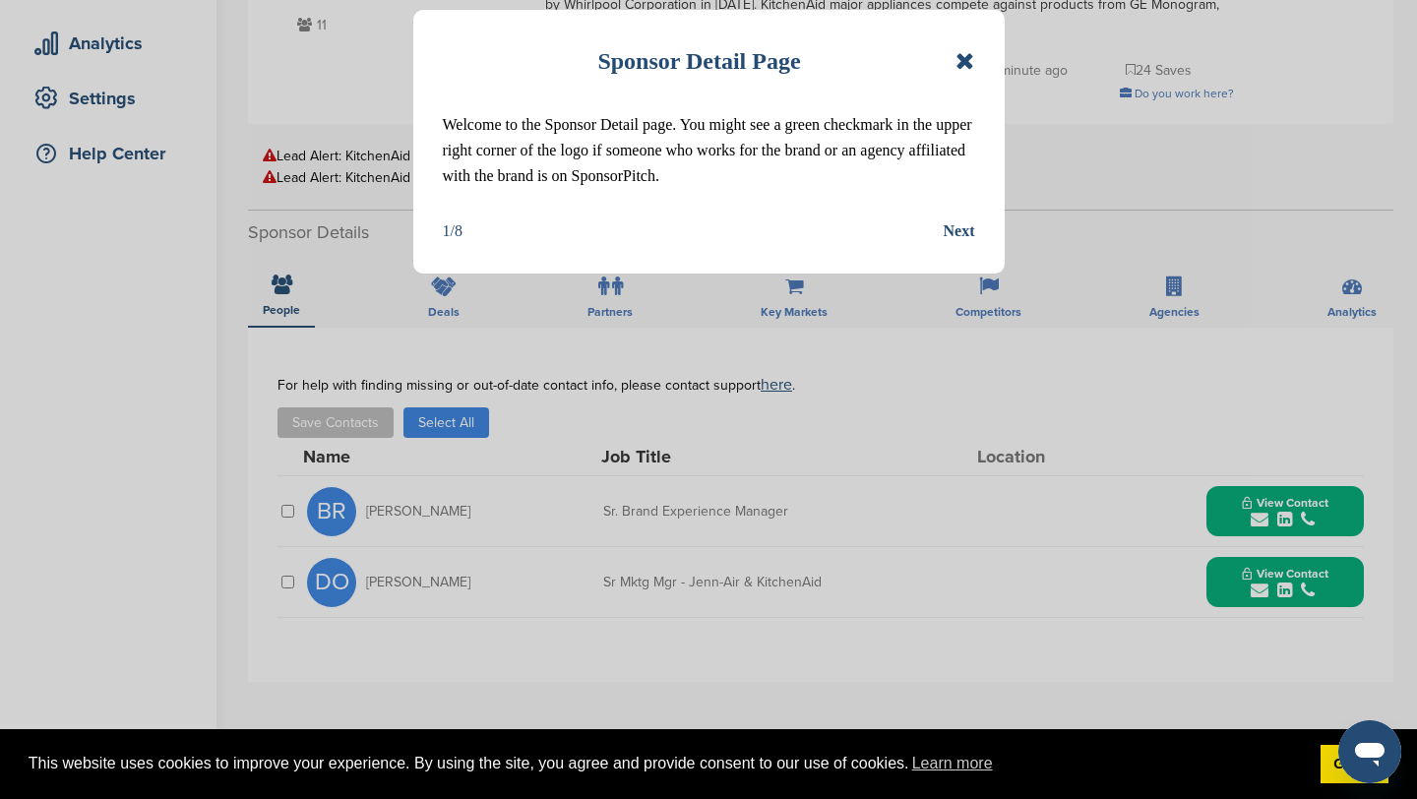
click at [959, 56] on icon at bounding box center [965, 61] width 19 height 24
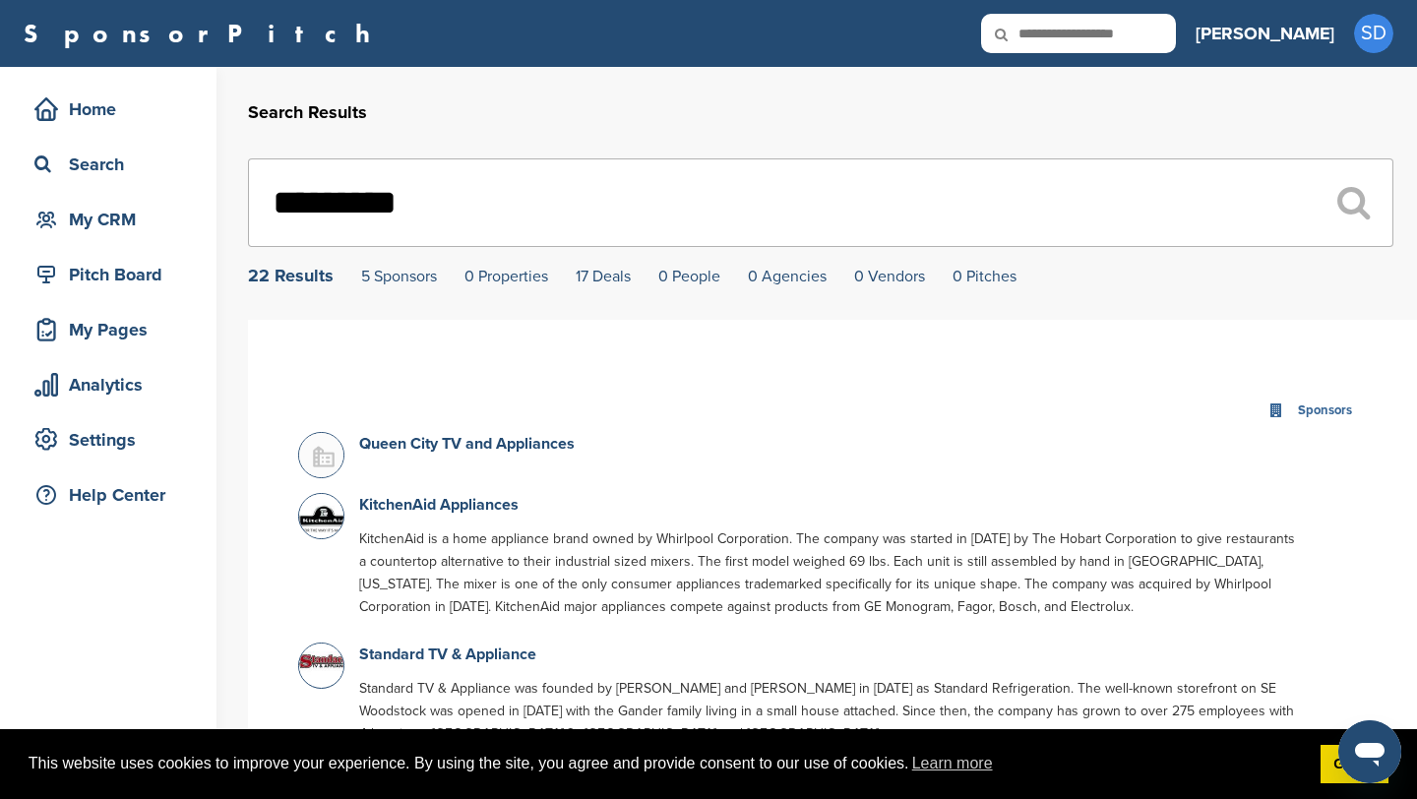
click at [439, 209] on input "*********" at bounding box center [821, 202] width 1146 height 89
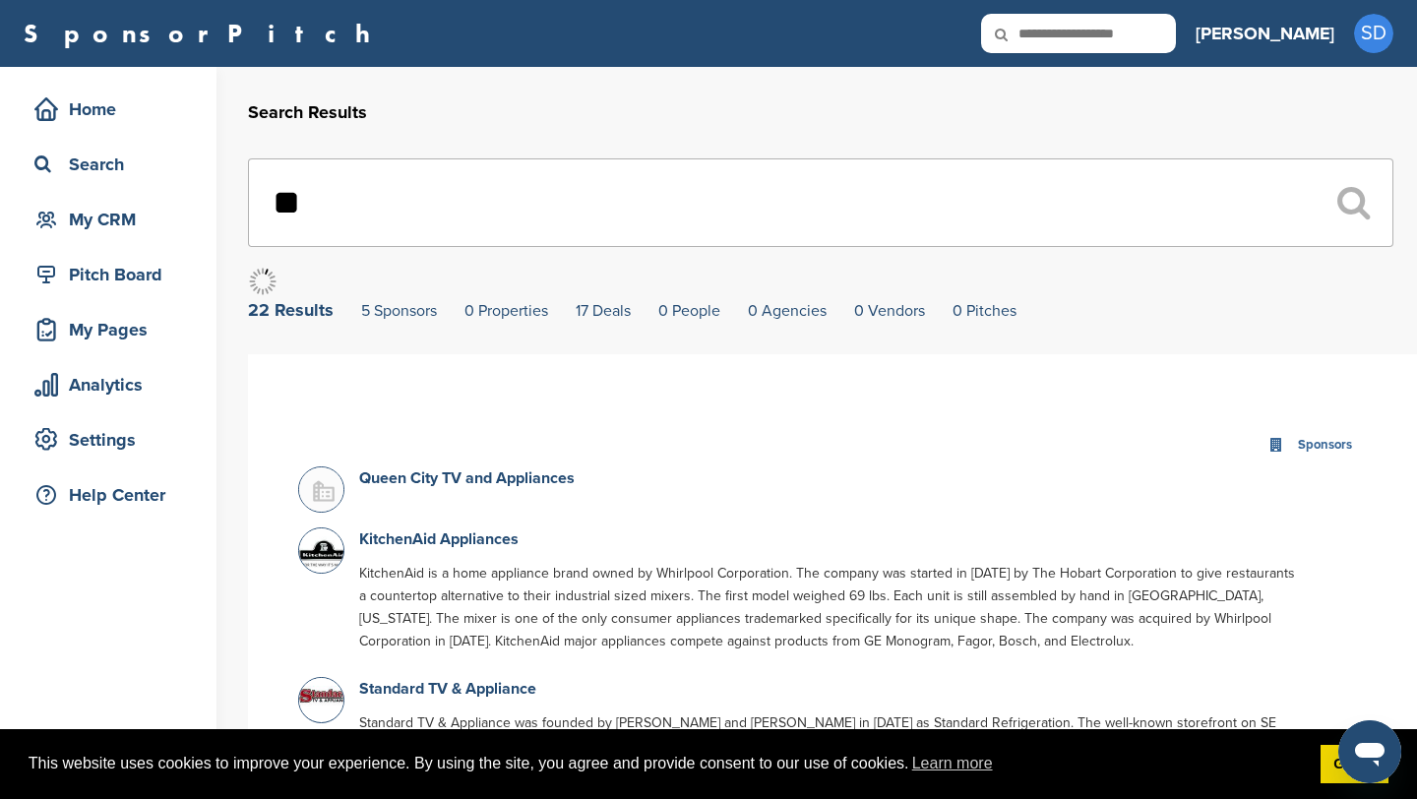
type input "*"
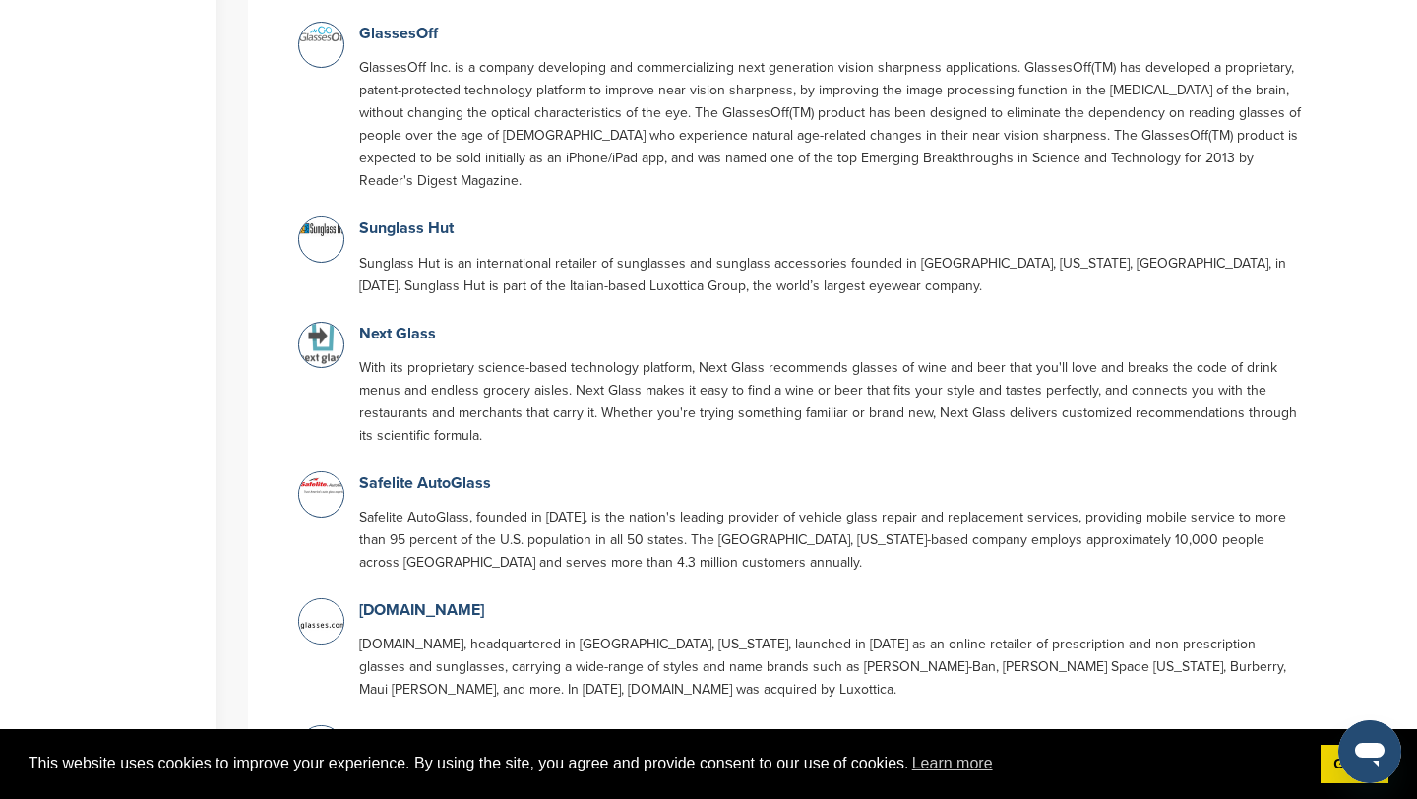
scroll to position [539, 0]
type input "*****"
click at [394, 471] on link "Safelite AutoGlass" at bounding box center [425, 481] width 132 height 20
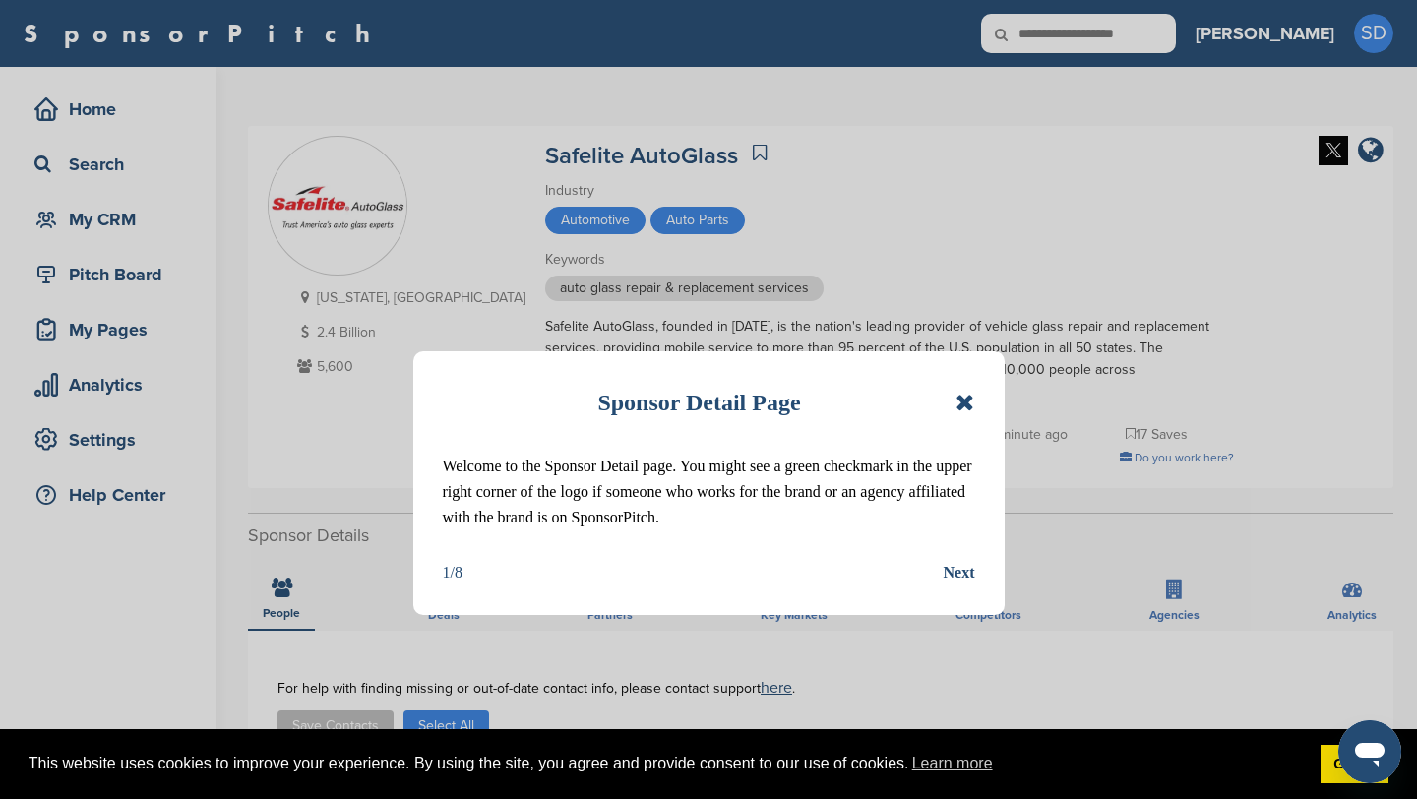
click at [970, 403] on icon at bounding box center [965, 403] width 19 height 24
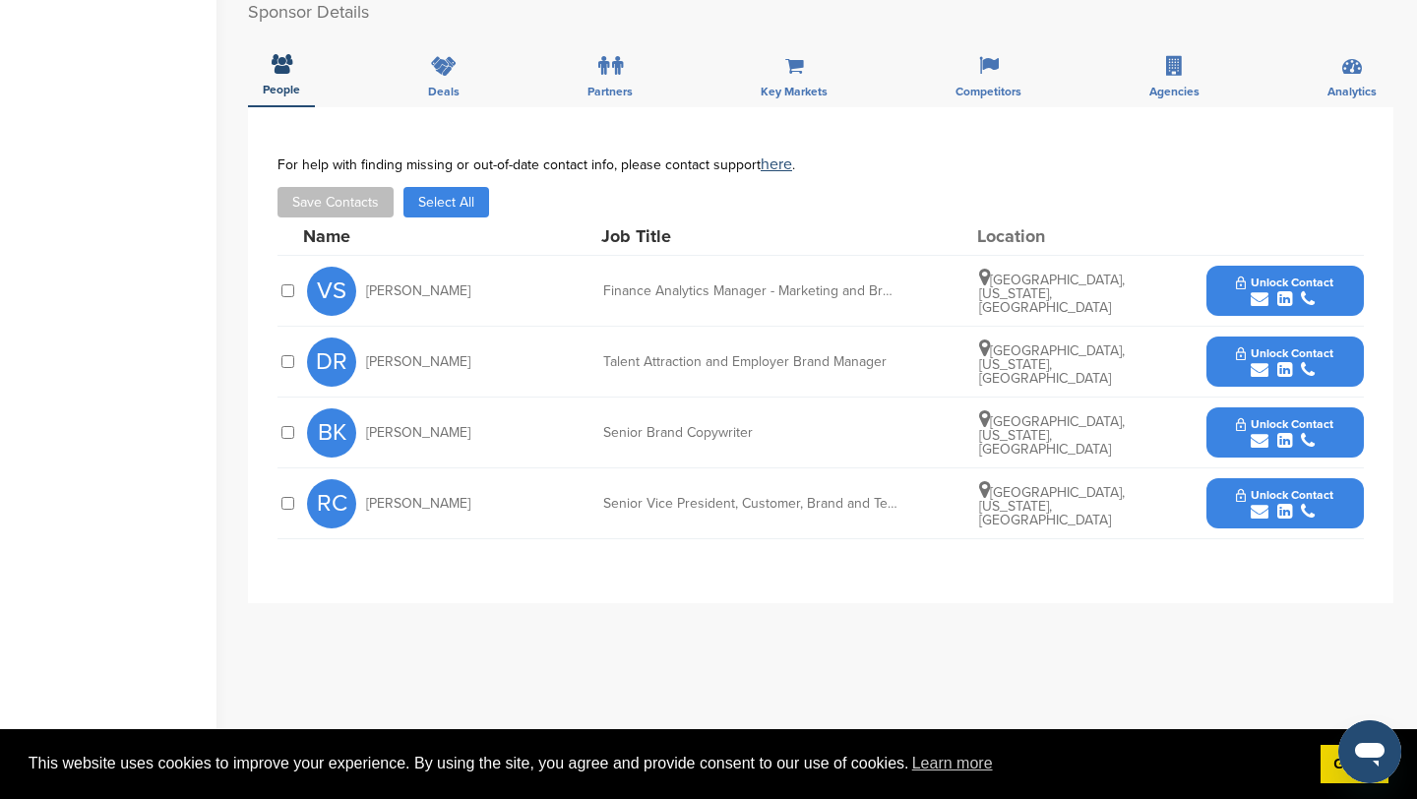
scroll to position [527, 0]
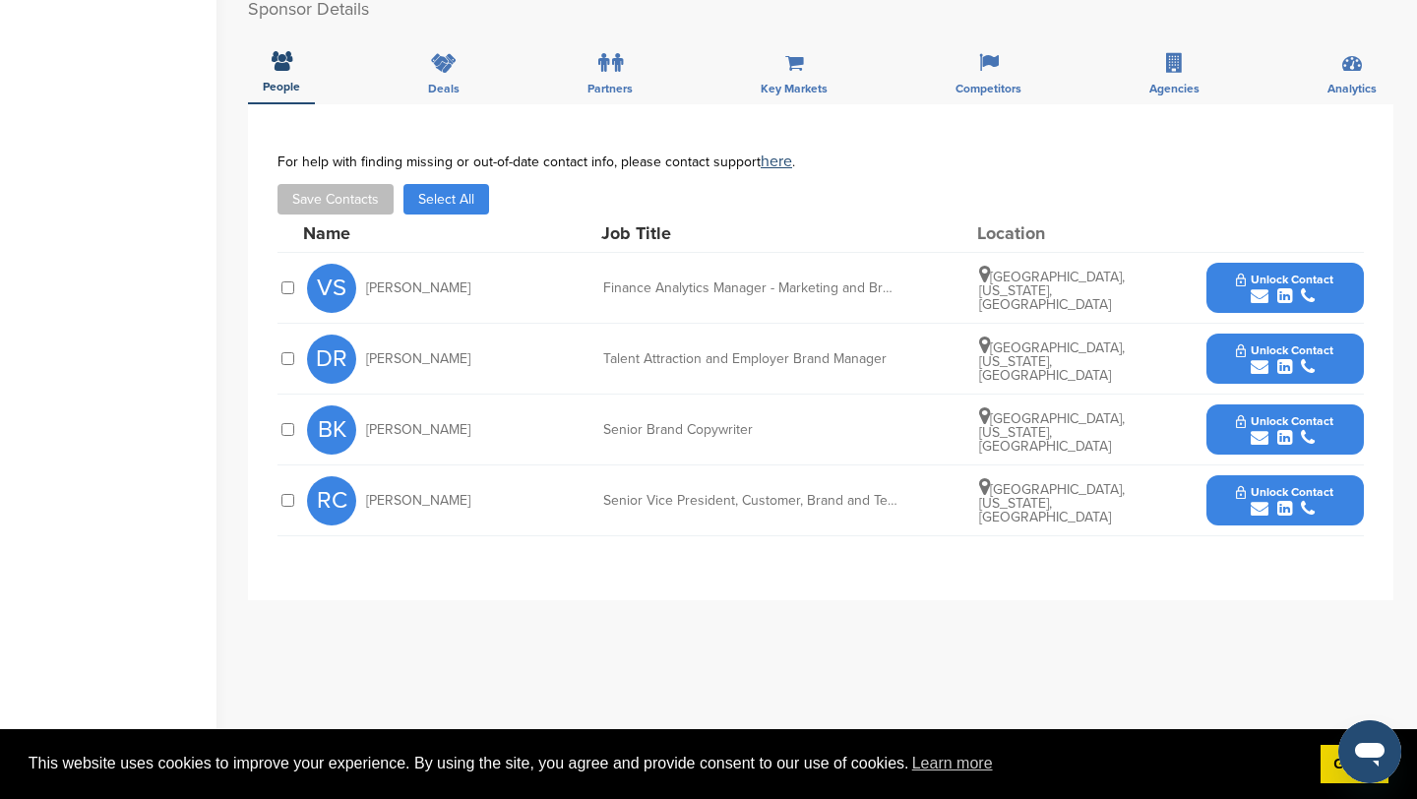
click at [1261, 512] on icon "submit" at bounding box center [1260, 509] width 18 height 18
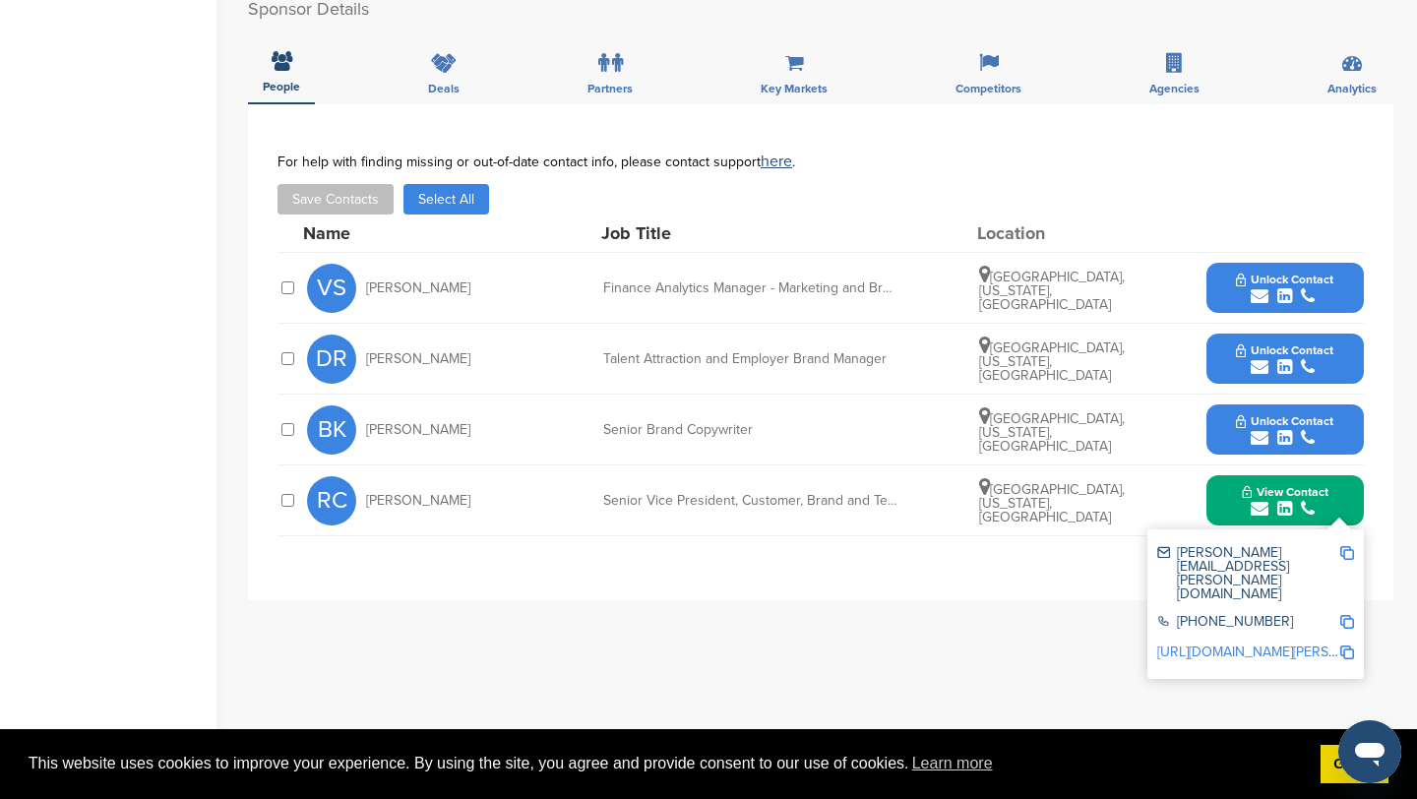
click at [1347, 555] on img at bounding box center [1348, 553] width 14 height 14
click at [1228, 280] on button "Unlock Contact" at bounding box center [1285, 288] width 145 height 59
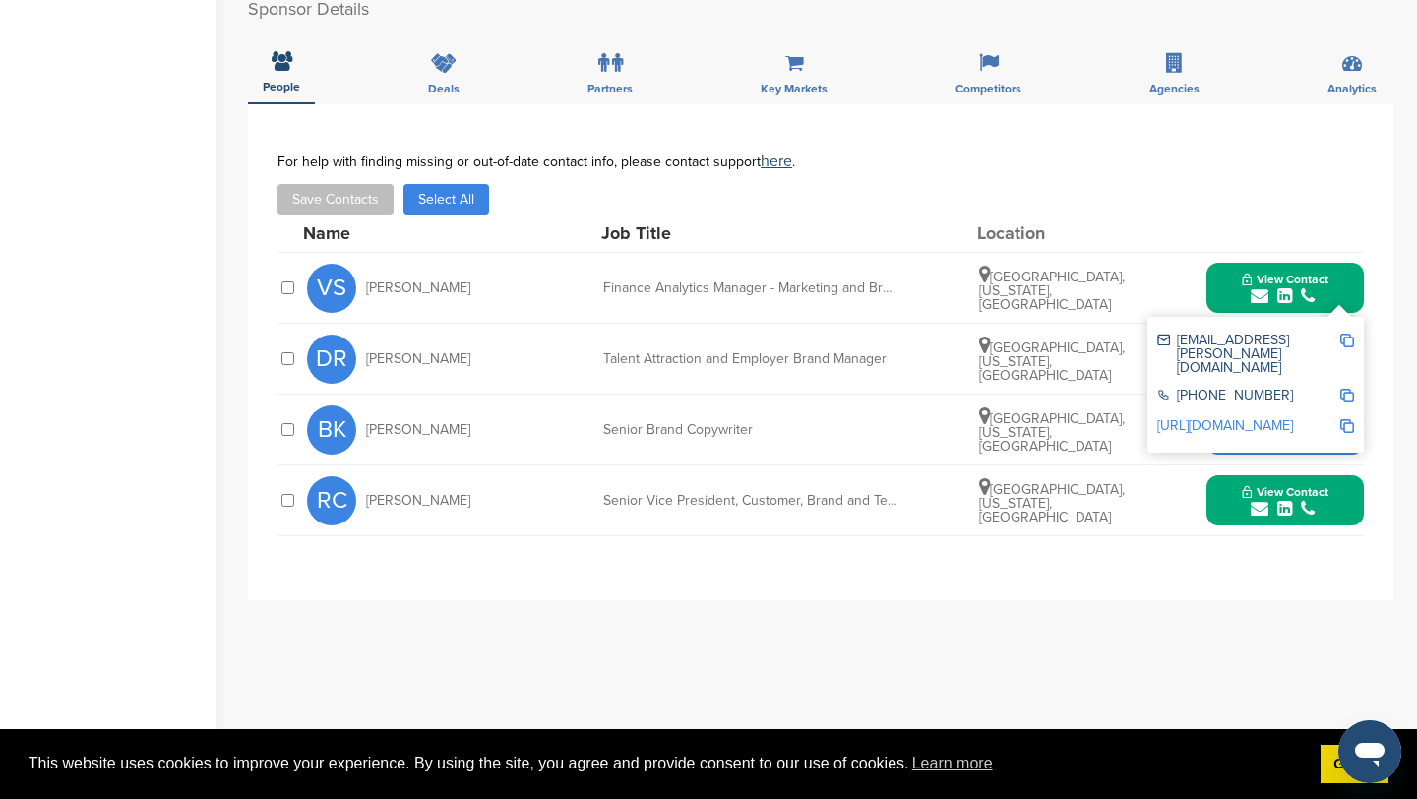
click at [1351, 341] on img at bounding box center [1348, 341] width 14 height 14
click at [1238, 282] on button "View Contact" at bounding box center [1286, 288] width 134 height 59
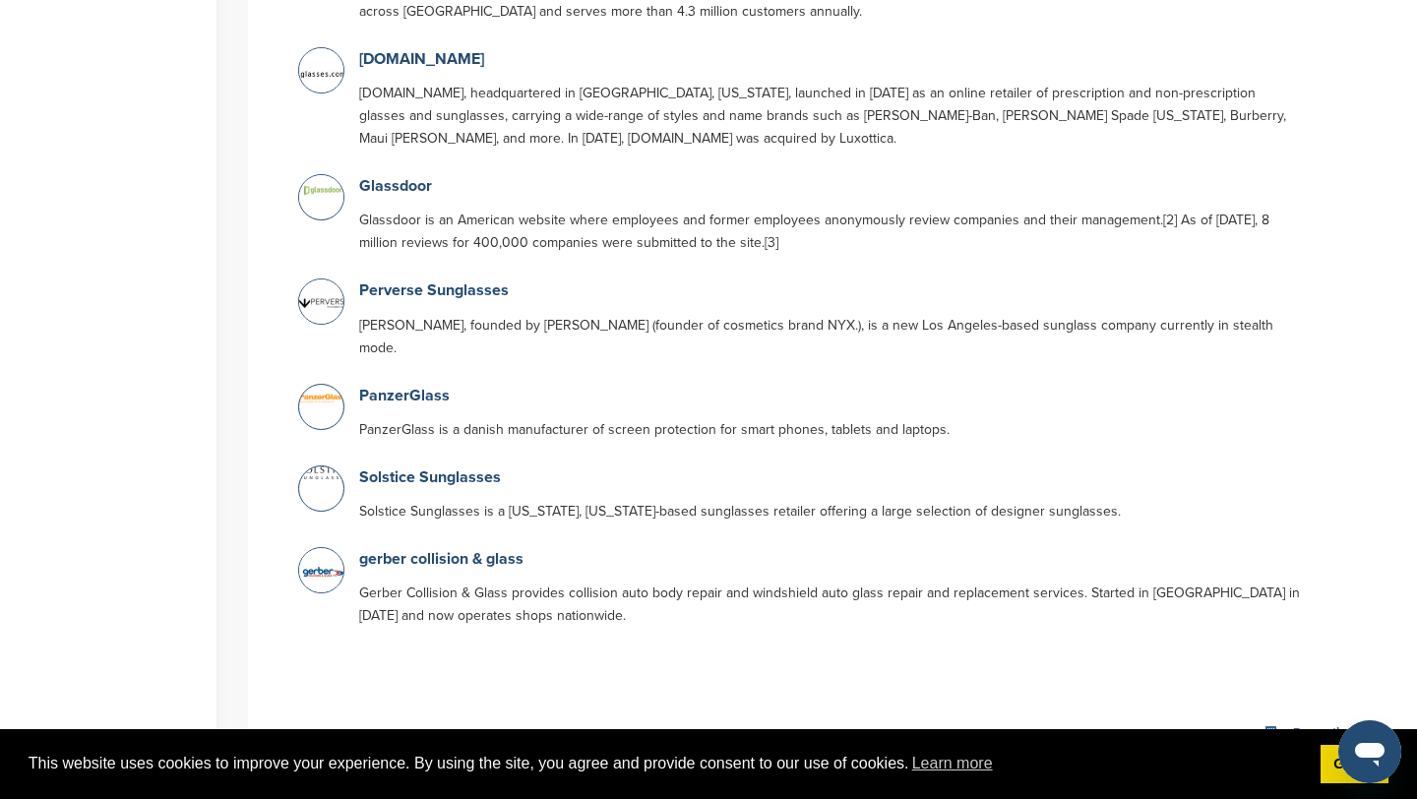
scroll to position [1094, 0]
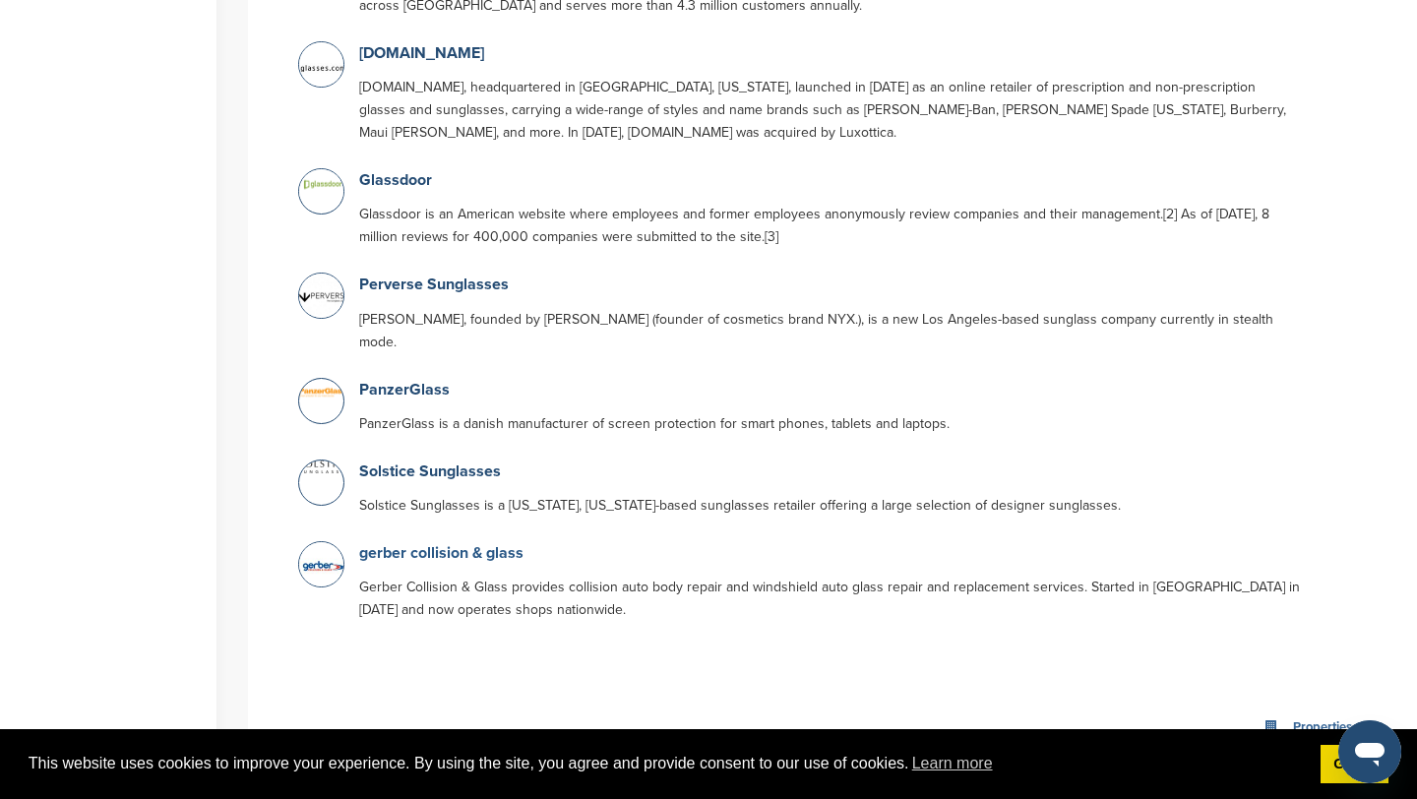
click at [472, 543] on link "gerber collision & glass" at bounding box center [441, 553] width 164 height 20
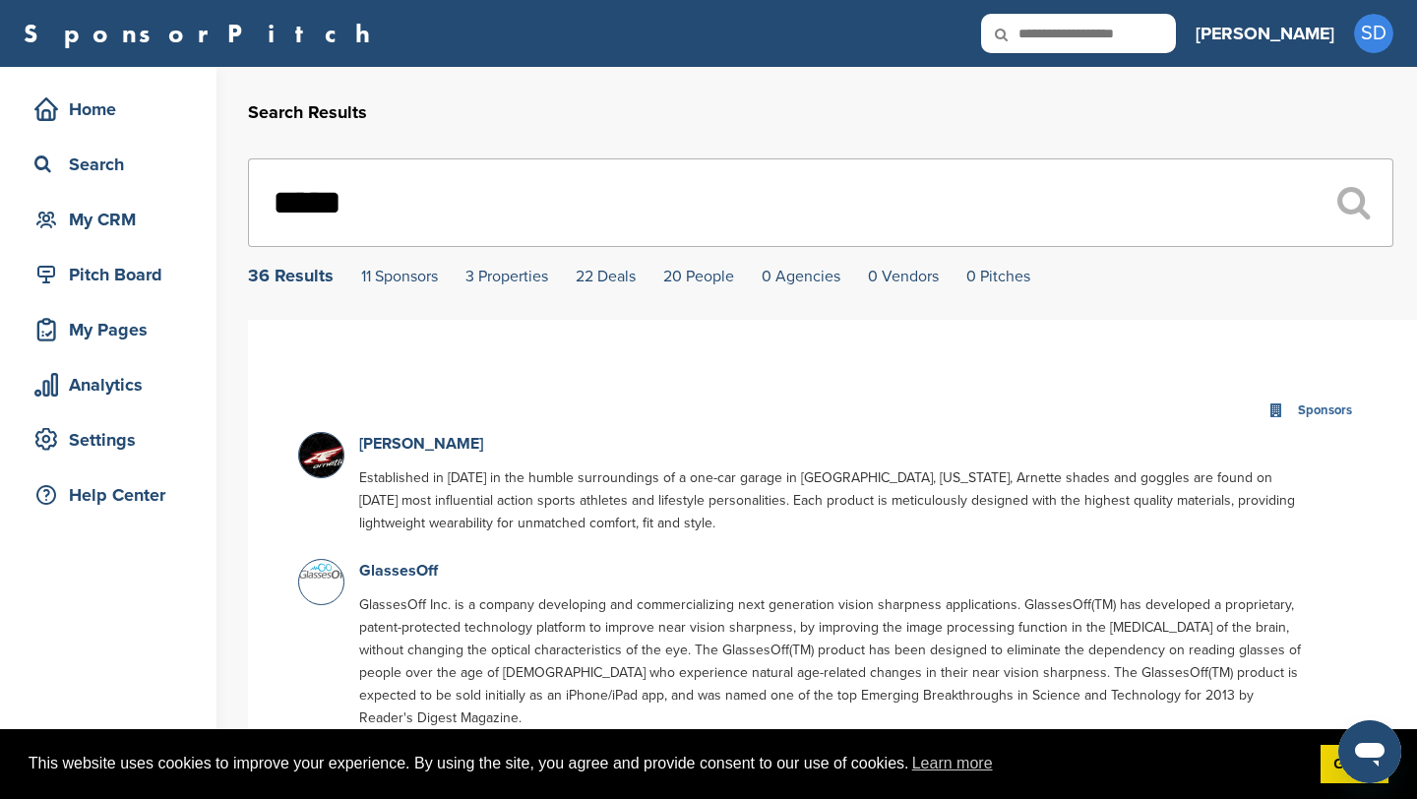
click at [1176, 33] on input "text" at bounding box center [1078, 33] width 195 height 39
type input "*******"
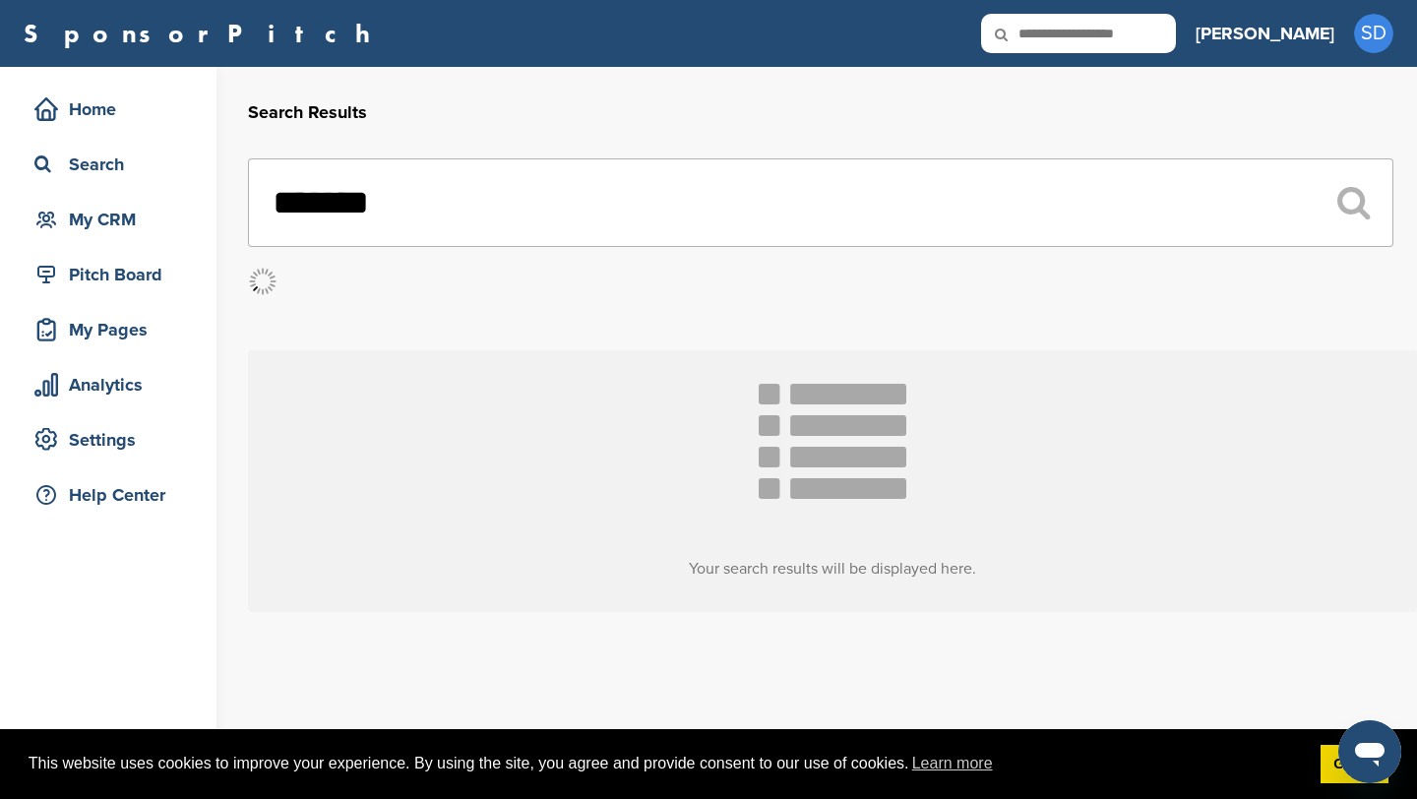
click at [341, 205] on input "*******" at bounding box center [821, 202] width 1146 height 89
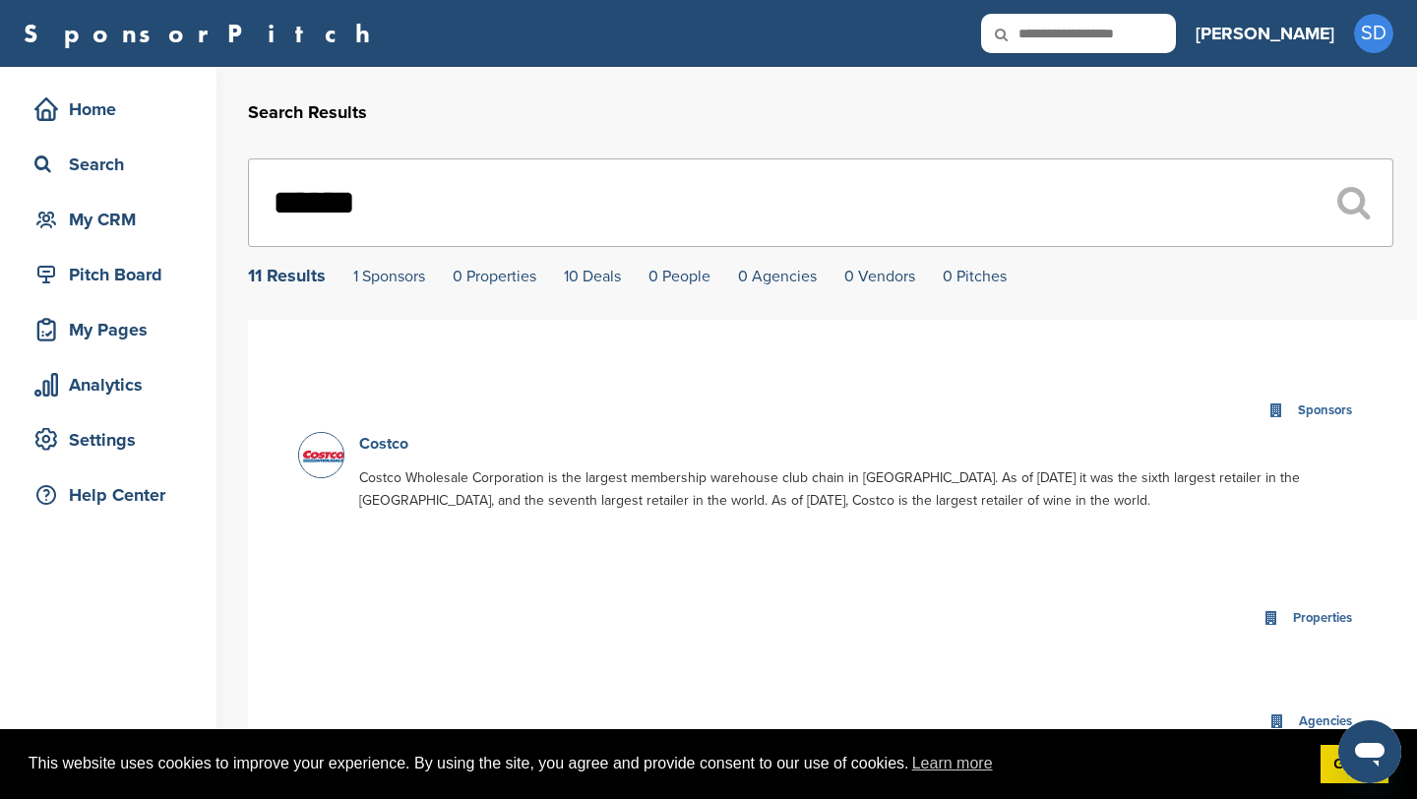
type input "******"
click at [386, 448] on link "Costco" at bounding box center [383, 444] width 49 height 20
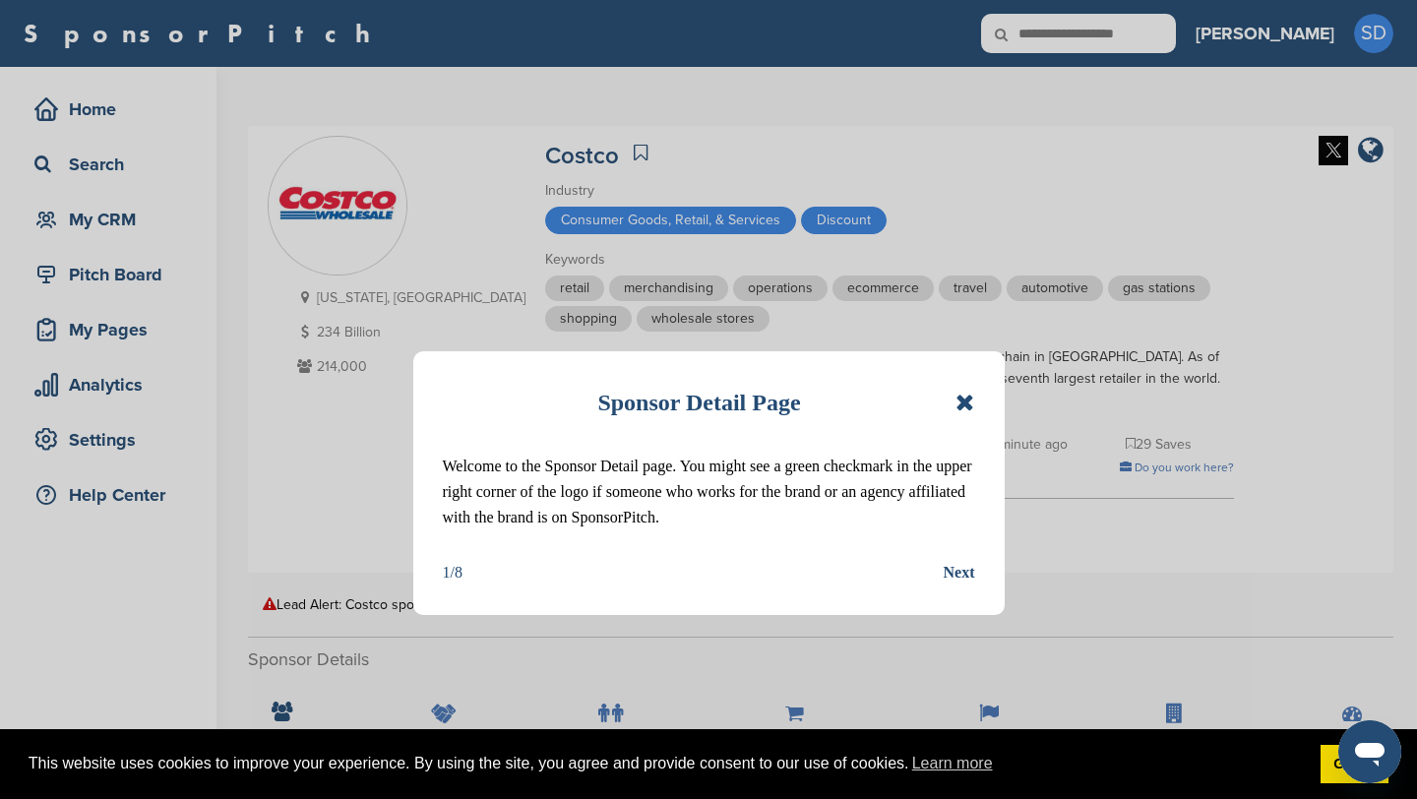
click at [966, 405] on icon at bounding box center [965, 403] width 19 height 24
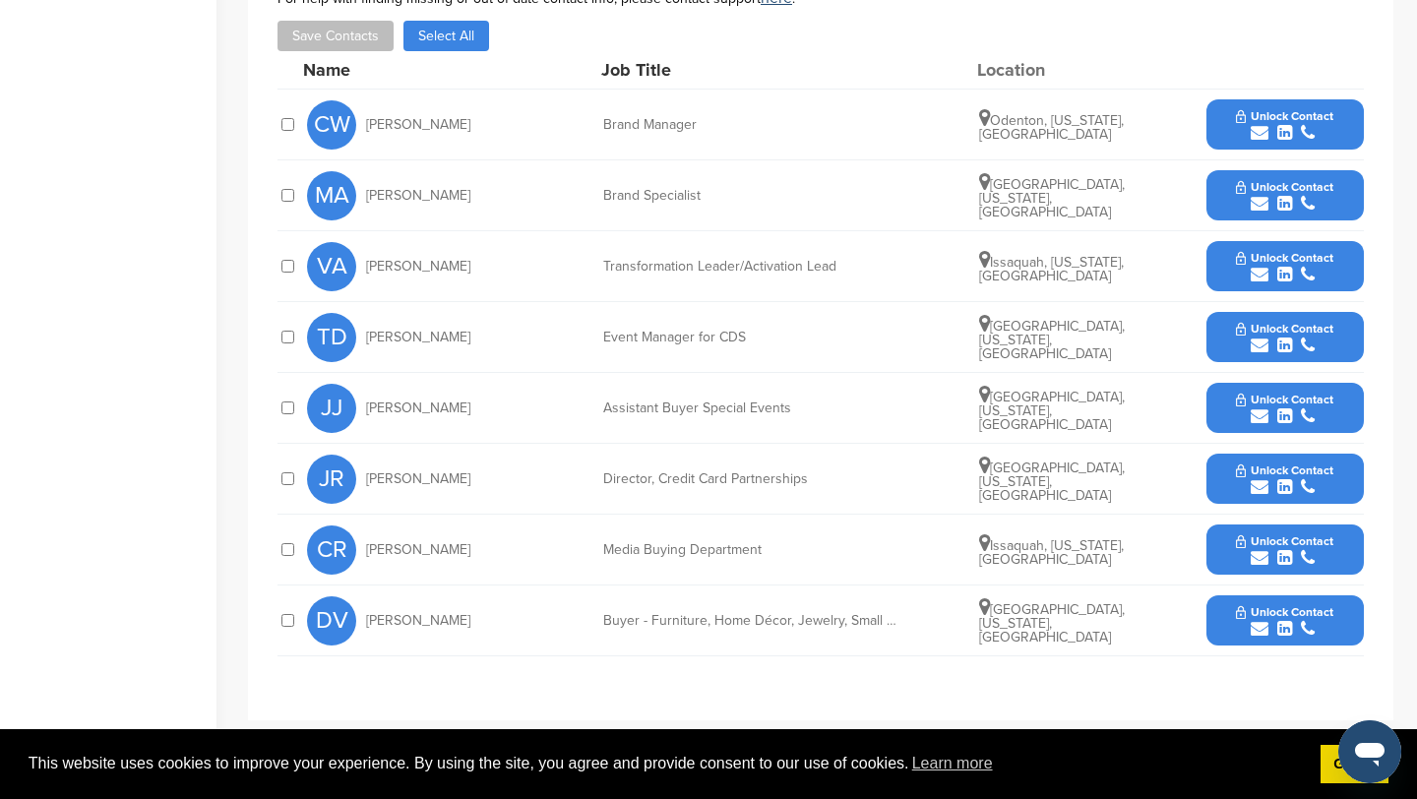
scroll to position [813, 0]
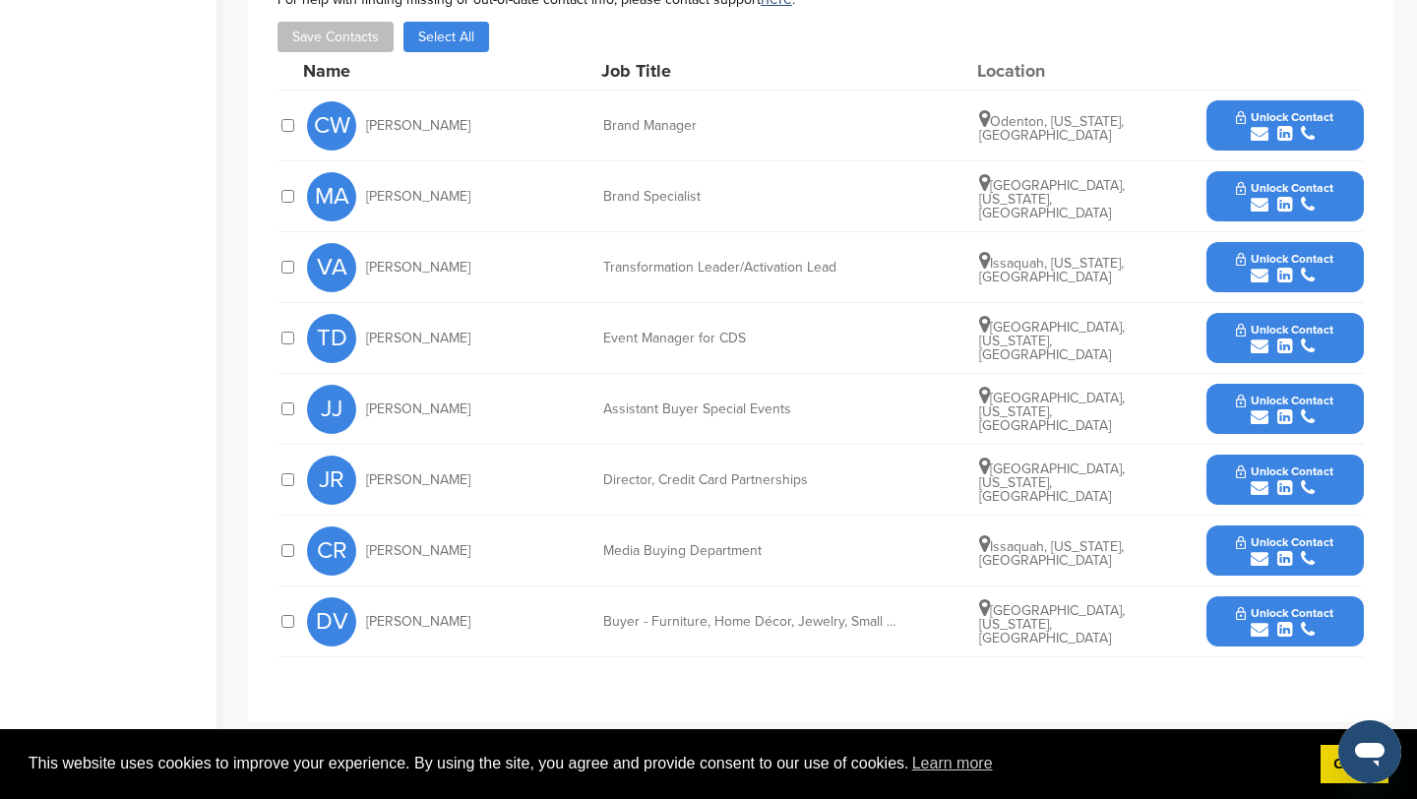
click at [1261, 127] on icon "submit" at bounding box center [1260, 134] width 18 height 18
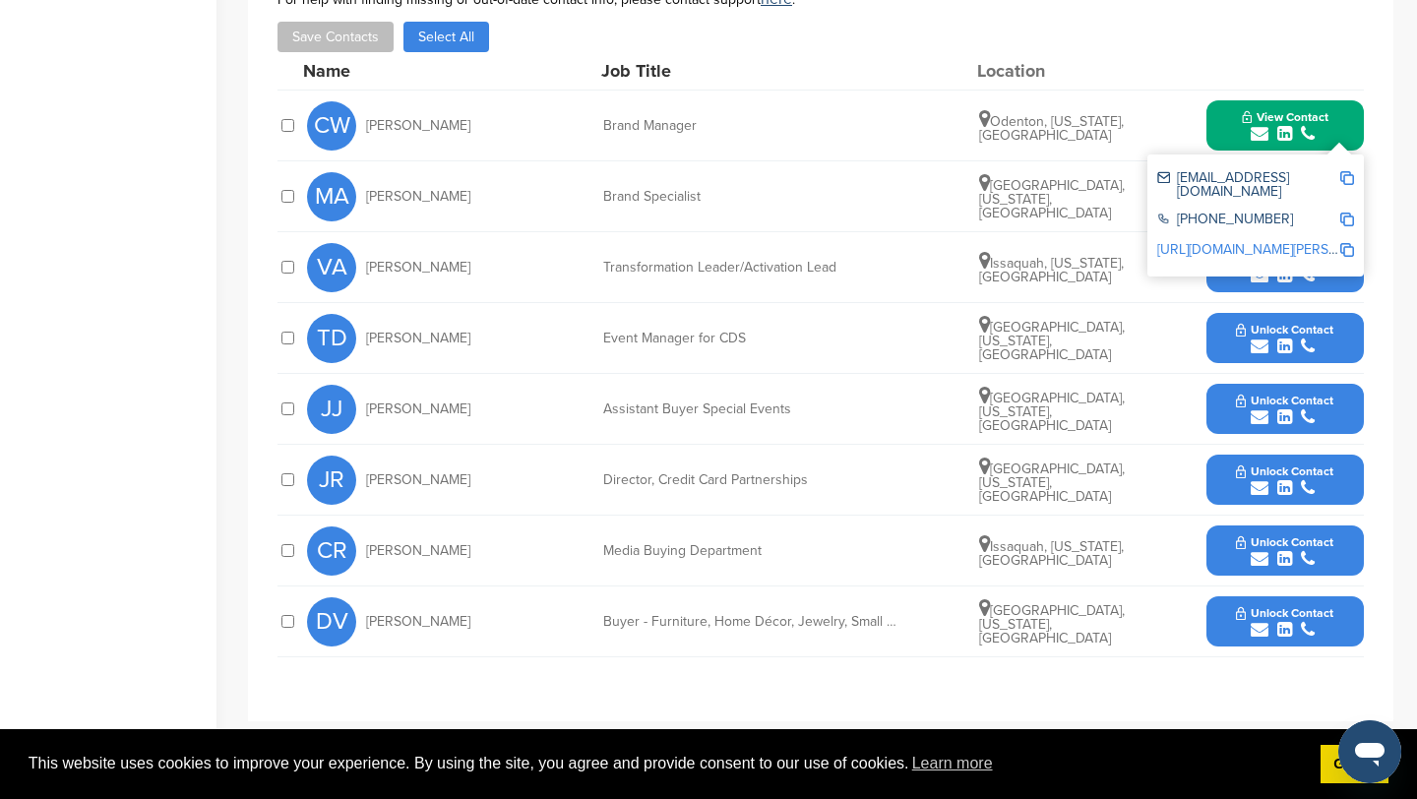
click at [1352, 178] on img at bounding box center [1348, 178] width 14 height 14
click at [1233, 111] on button "View Contact" at bounding box center [1286, 125] width 134 height 59
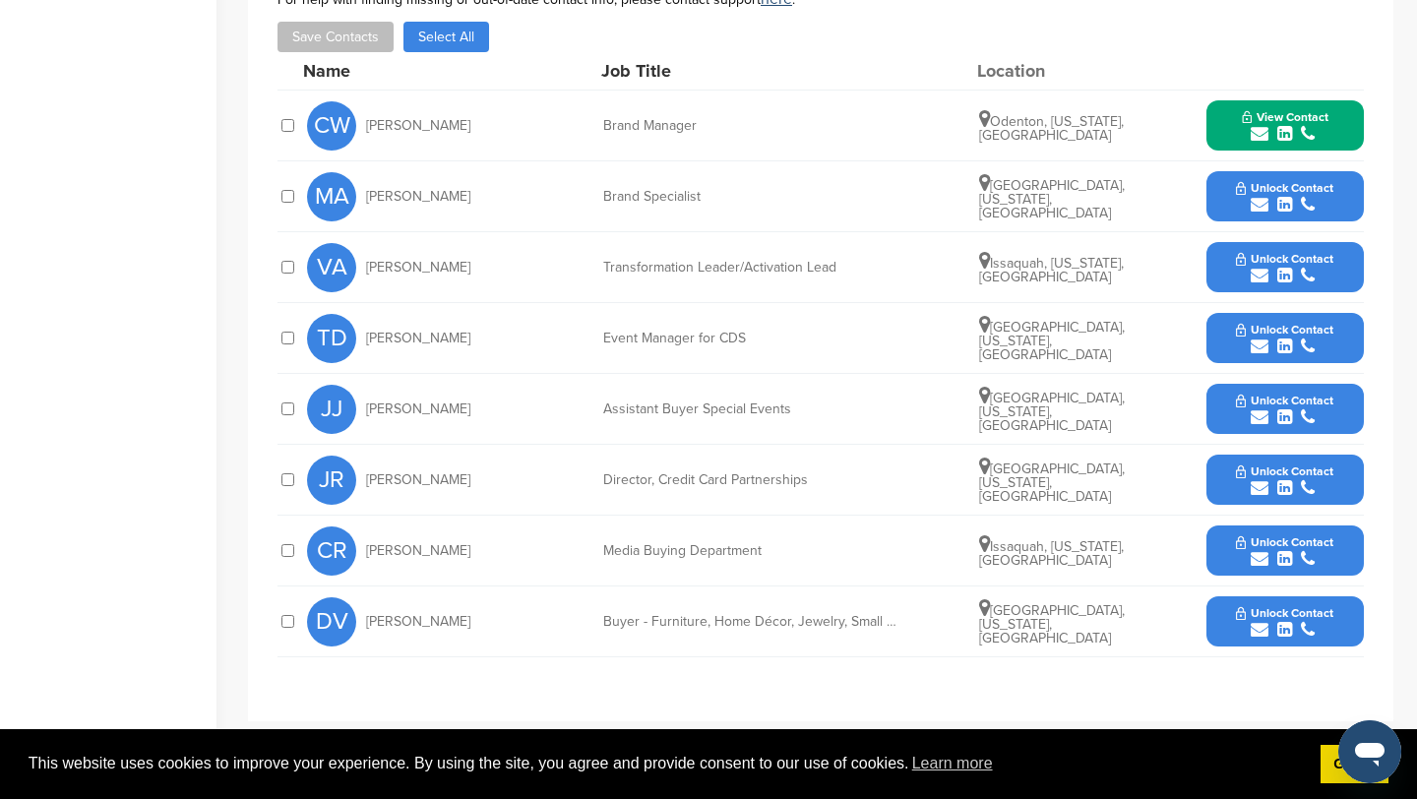
click at [1262, 203] on icon "submit" at bounding box center [1260, 205] width 18 height 18
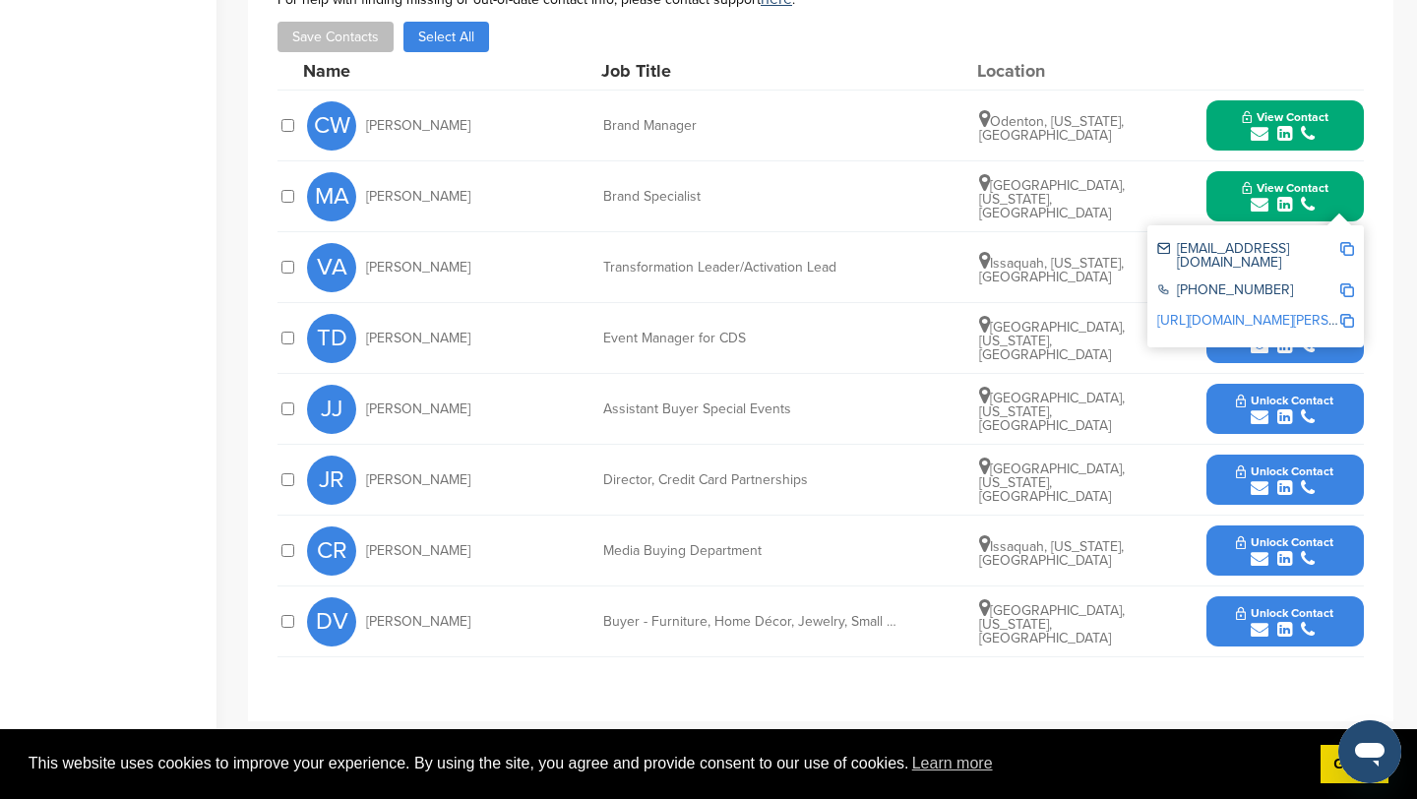
click at [1344, 248] on img at bounding box center [1348, 249] width 14 height 14
click at [1225, 196] on button "View Contact" at bounding box center [1286, 196] width 134 height 59
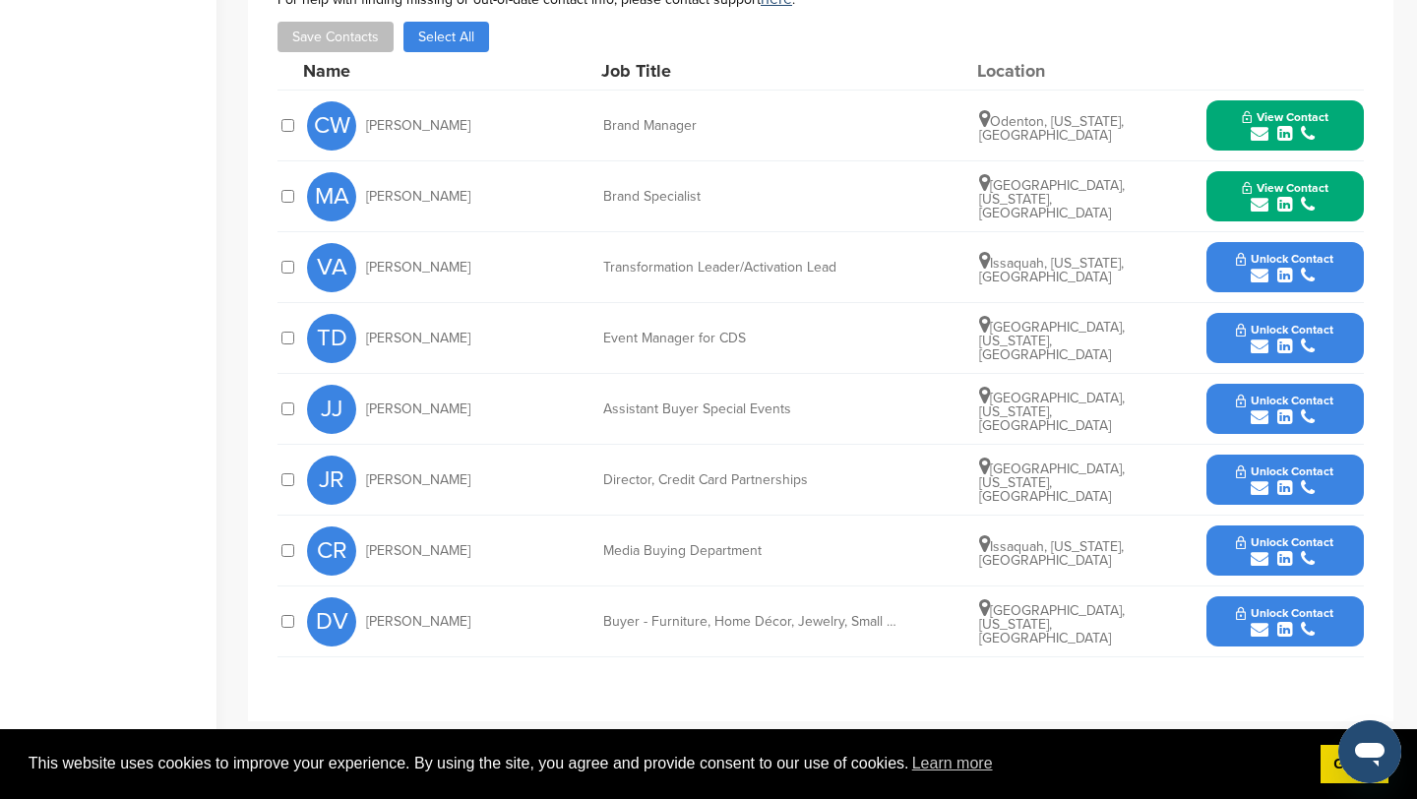
click at [1258, 276] on icon "submit" at bounding box center [1260, 276] width 18 height 18
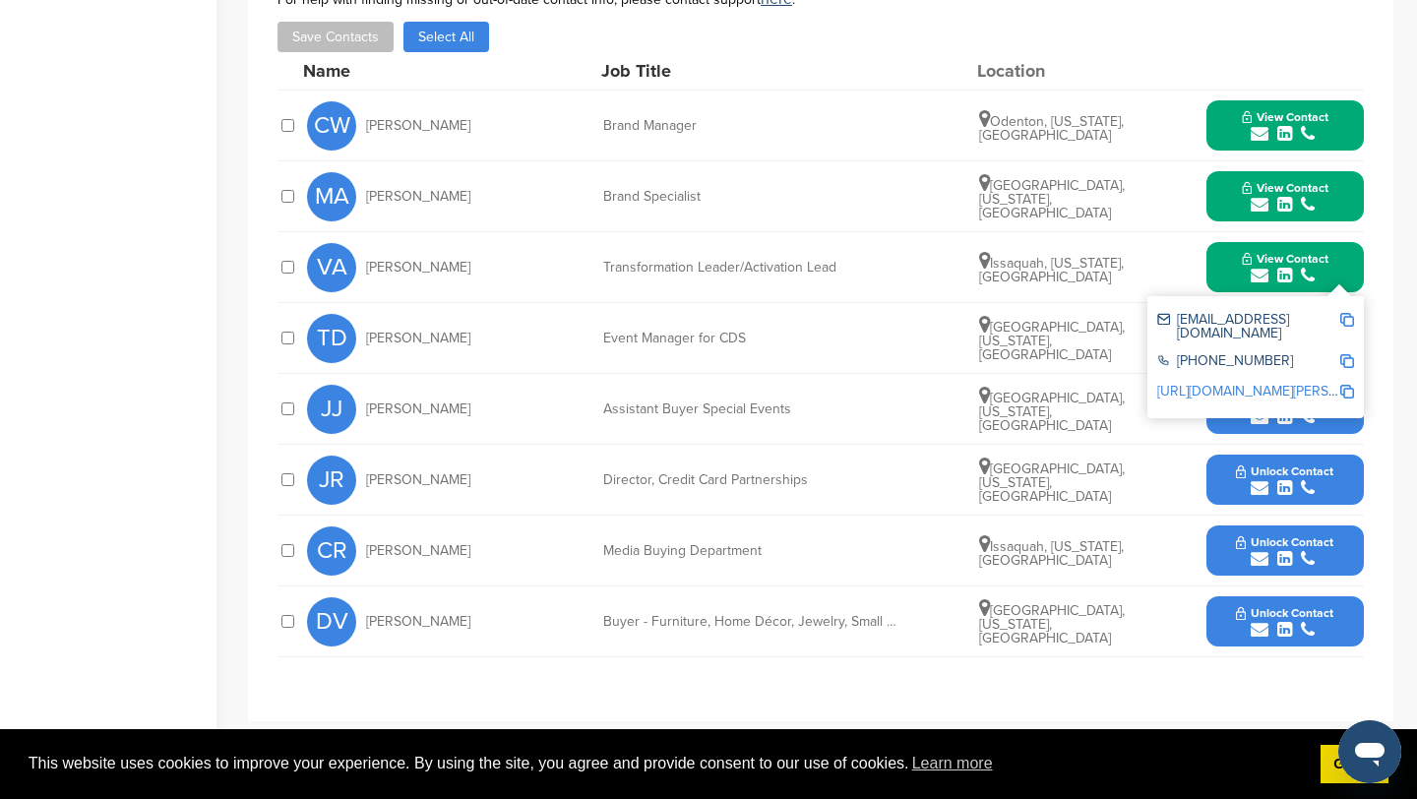
click at [1345, 319] on img at bounding box center [1348, 320] width 14 height 14
click at [1226, 266] on button "View Contact" at bounding box center [1286, 267] width 134 height 59
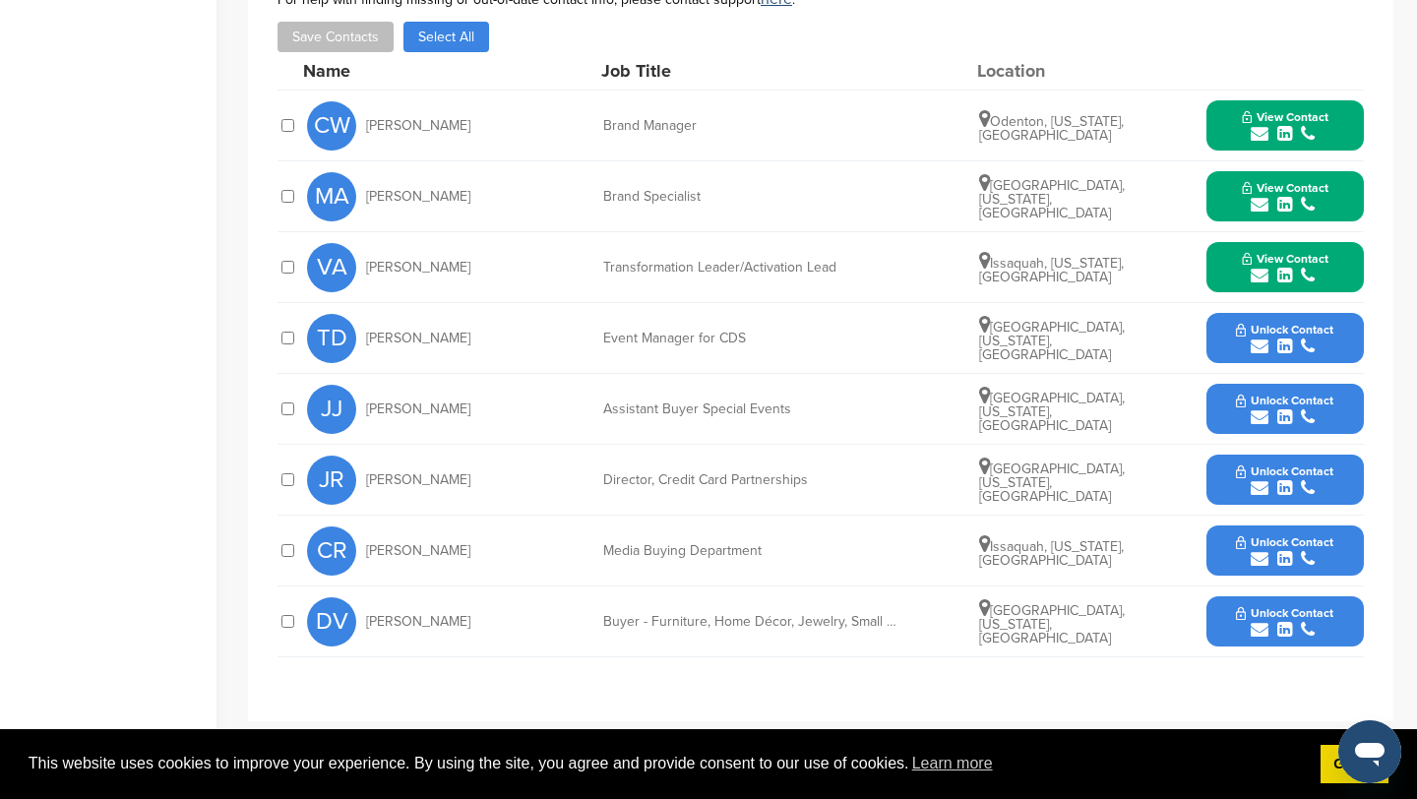
click at [1263, 490] on icon "submit" at bounding box center [1260, 488] width 18 height 18
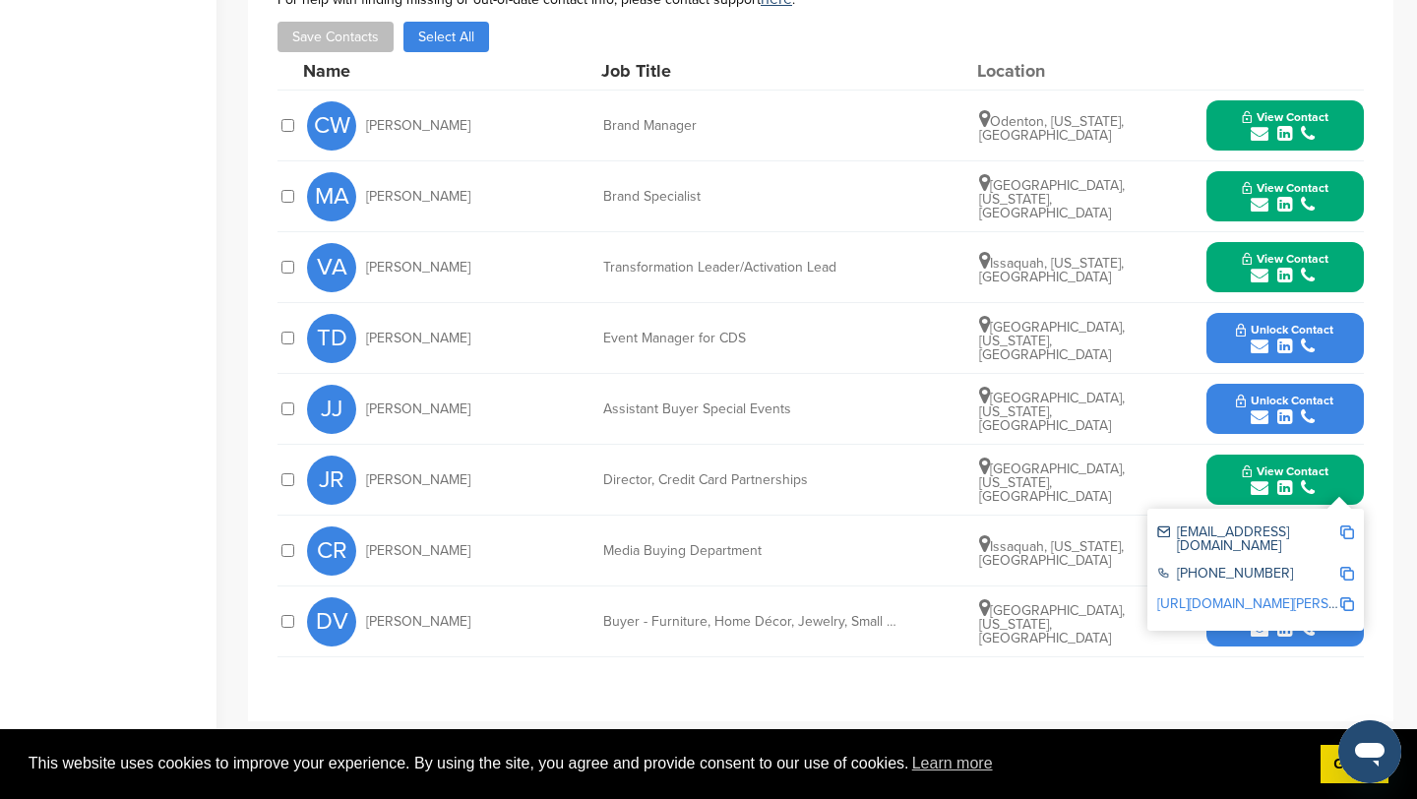
click at [1344, 533] on img at bounding box center [1348, 533] width 14 height 14
click at [1227, 475] on button "View Contact" at bounding box center [1286, 480] width 134 height 59
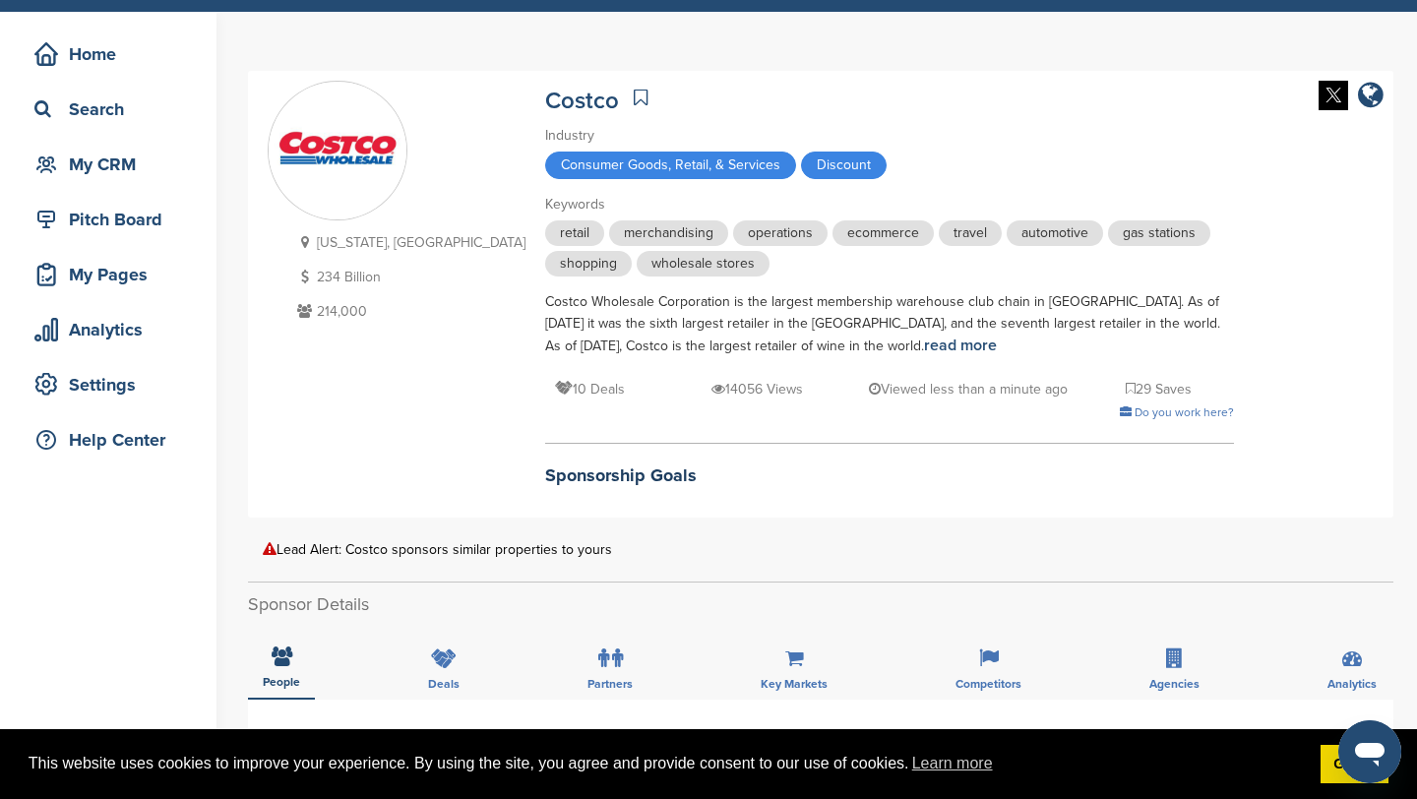
scroll to position [0, 0]
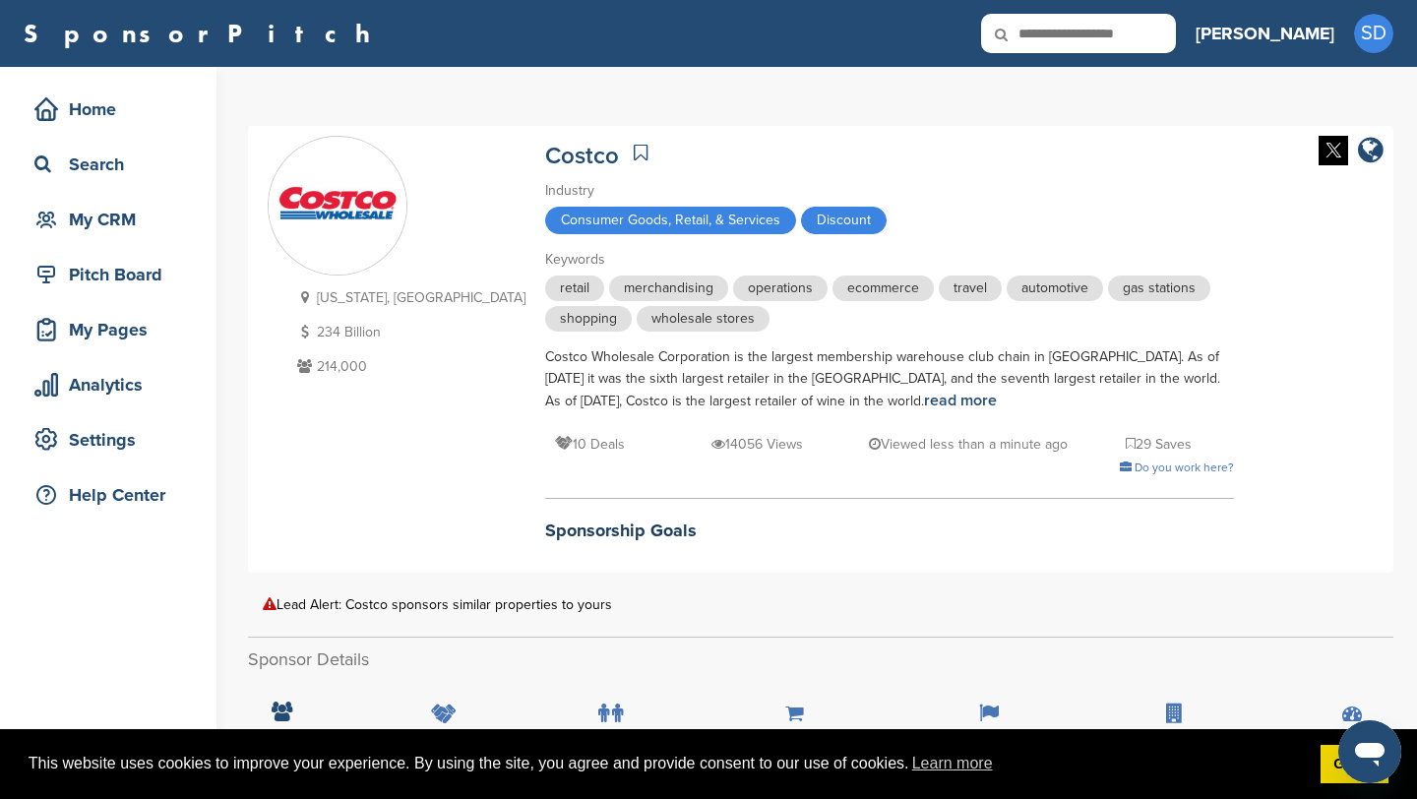
click at [1176, 28] on input "text" at bounding box center [1078, 33] width 195 height 39
type input "**********"
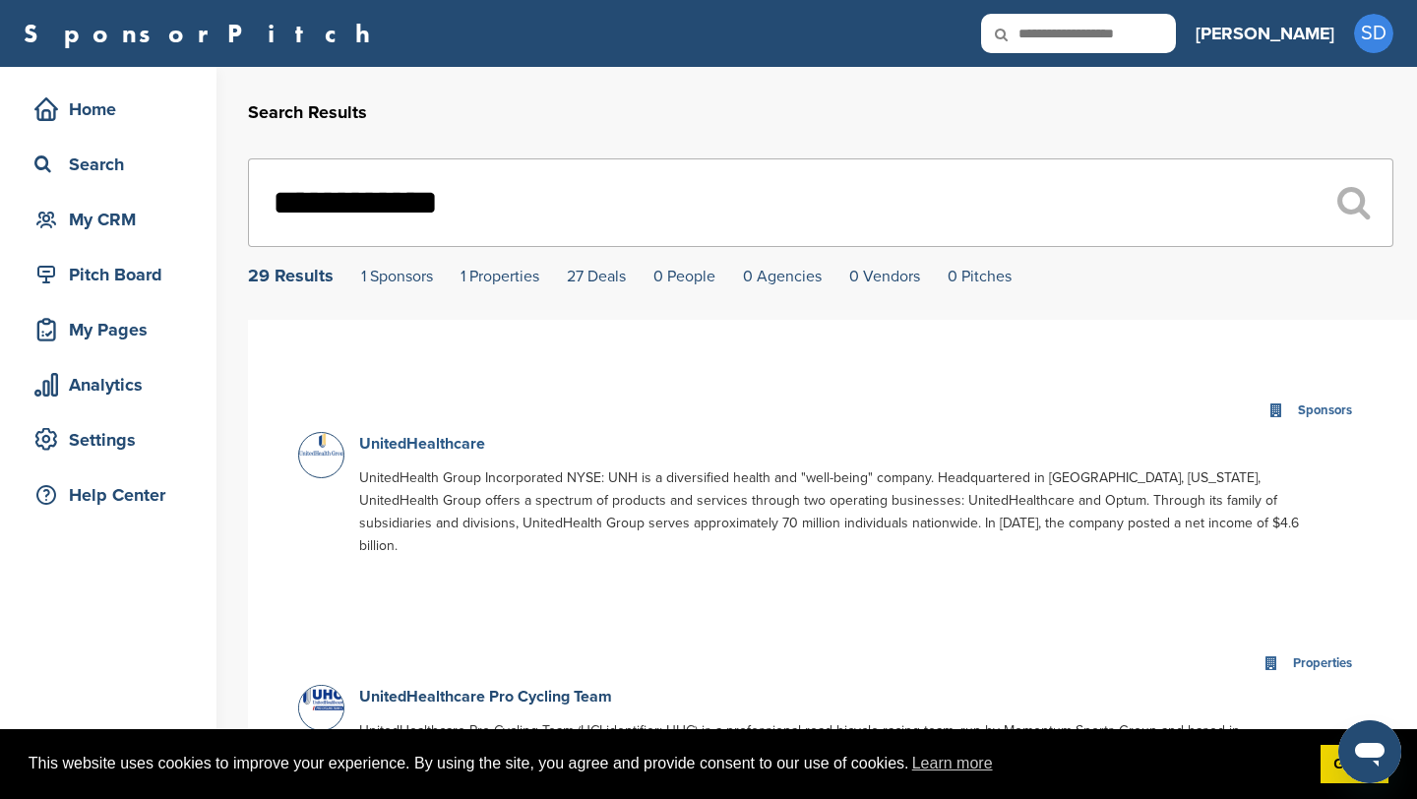
click at [463, 446] on link "UnitedHealthcare" at bounding box center [422, 444] width 126 height 20
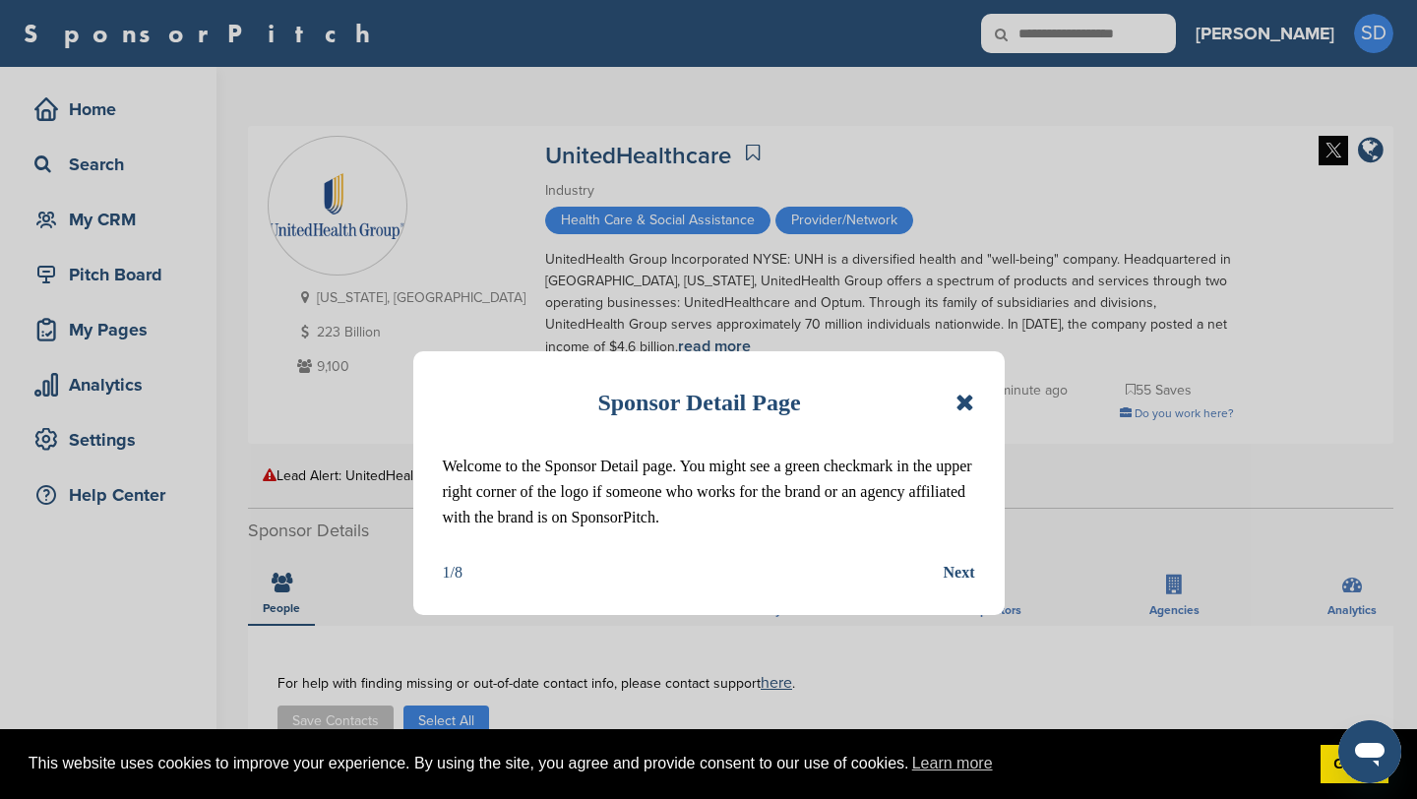
click at [968, 394] on icon at bounding box center [965, 403] width 19 height 24
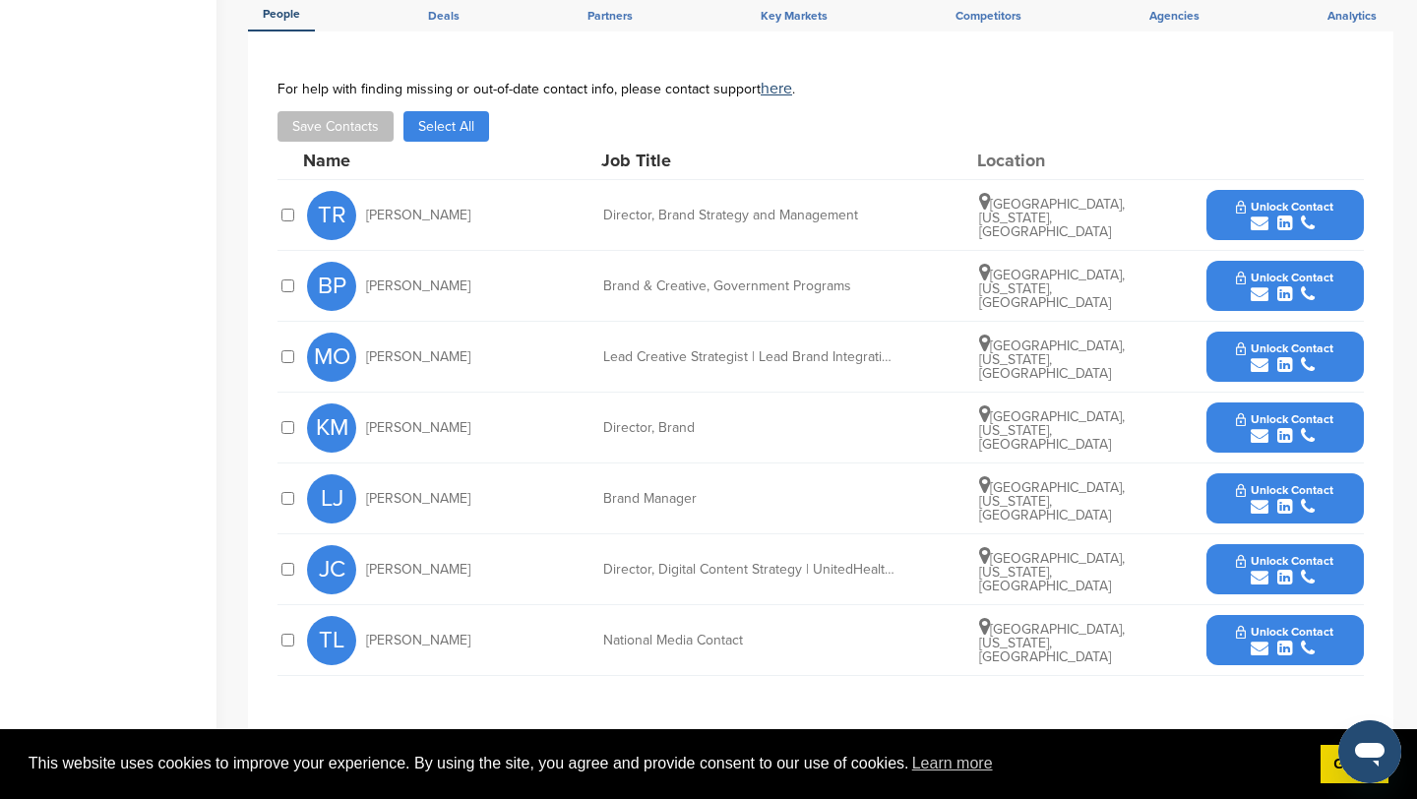
scroll to position [592, 0]
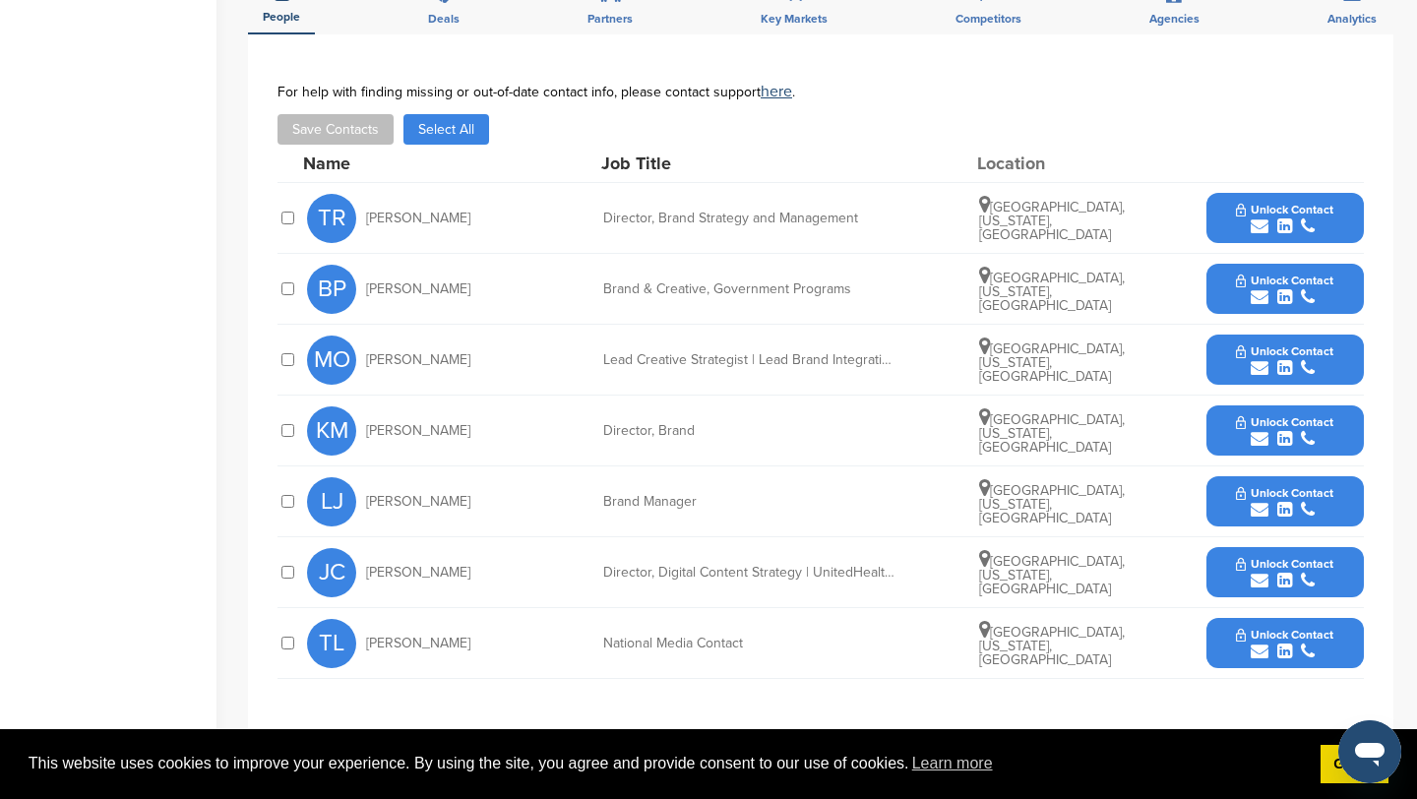
click at [1265, 222] on icon "submit" at bounding box center [1260, 227] width 18 height 18
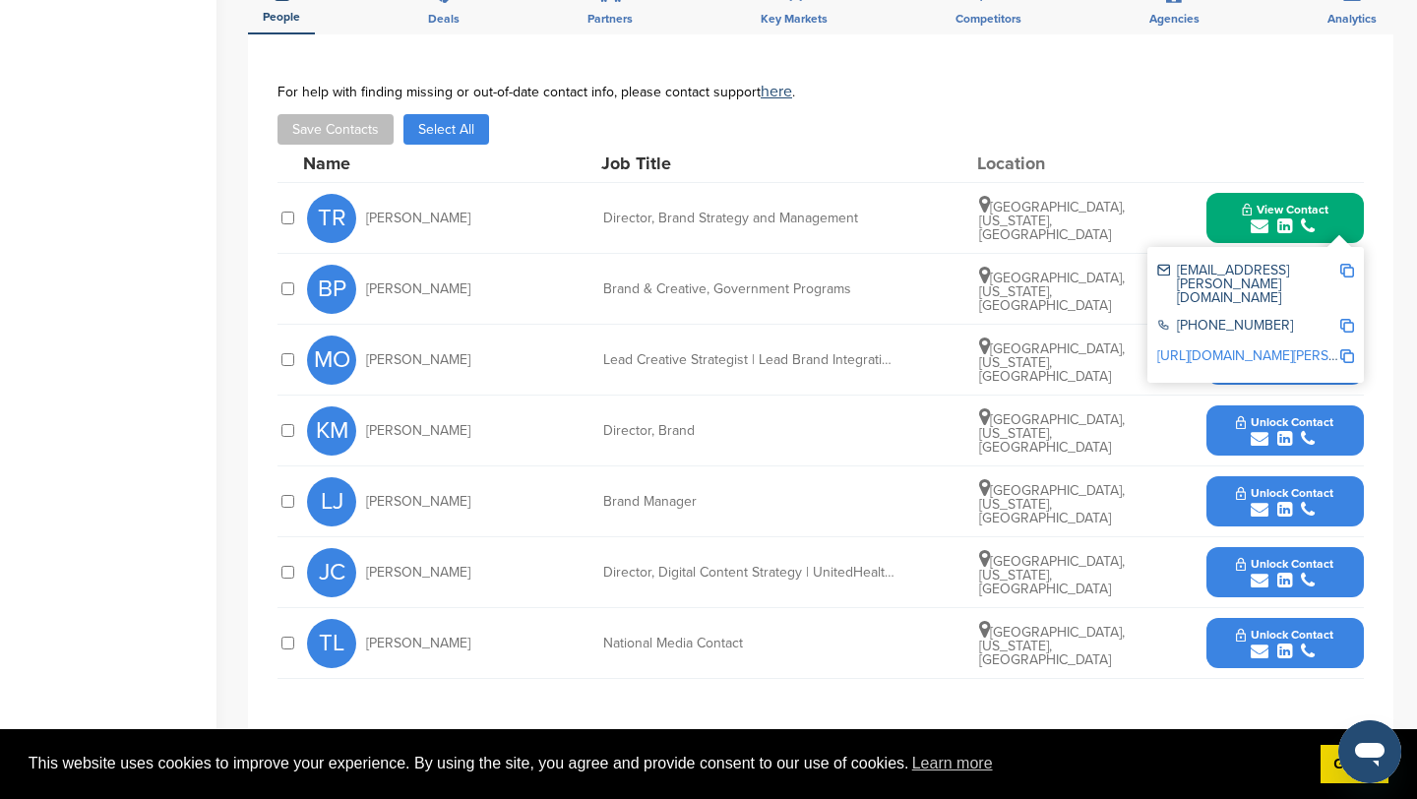
click at [1347, 270] on img at bounding box center [1348, 271] width 14 height 14
click at [1224, 202] on button "View Contact" at bounding box center [1286, 218] width 134 height 59
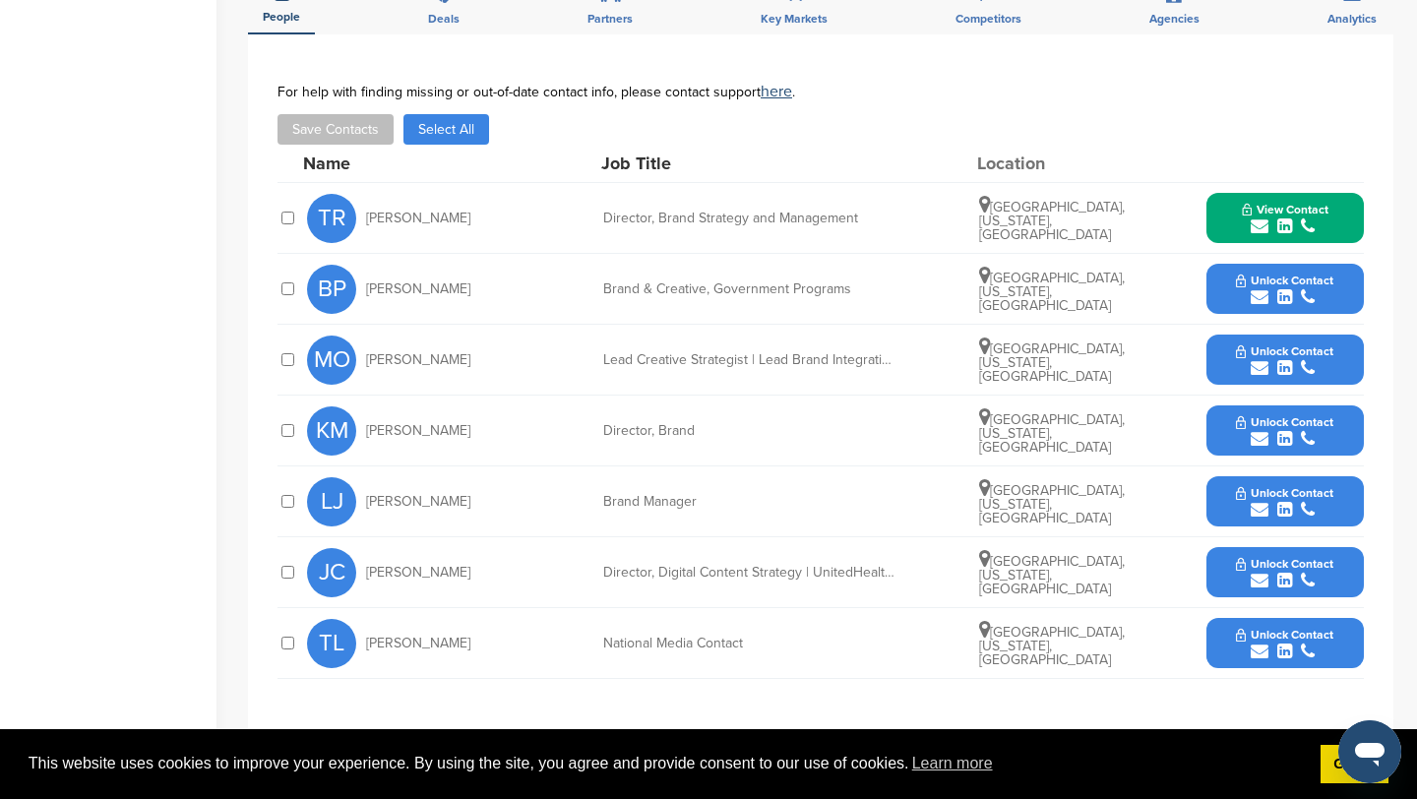
click at [1266, 367] on icon "submit" at bounding box center [1260, 368] width 18 height 18
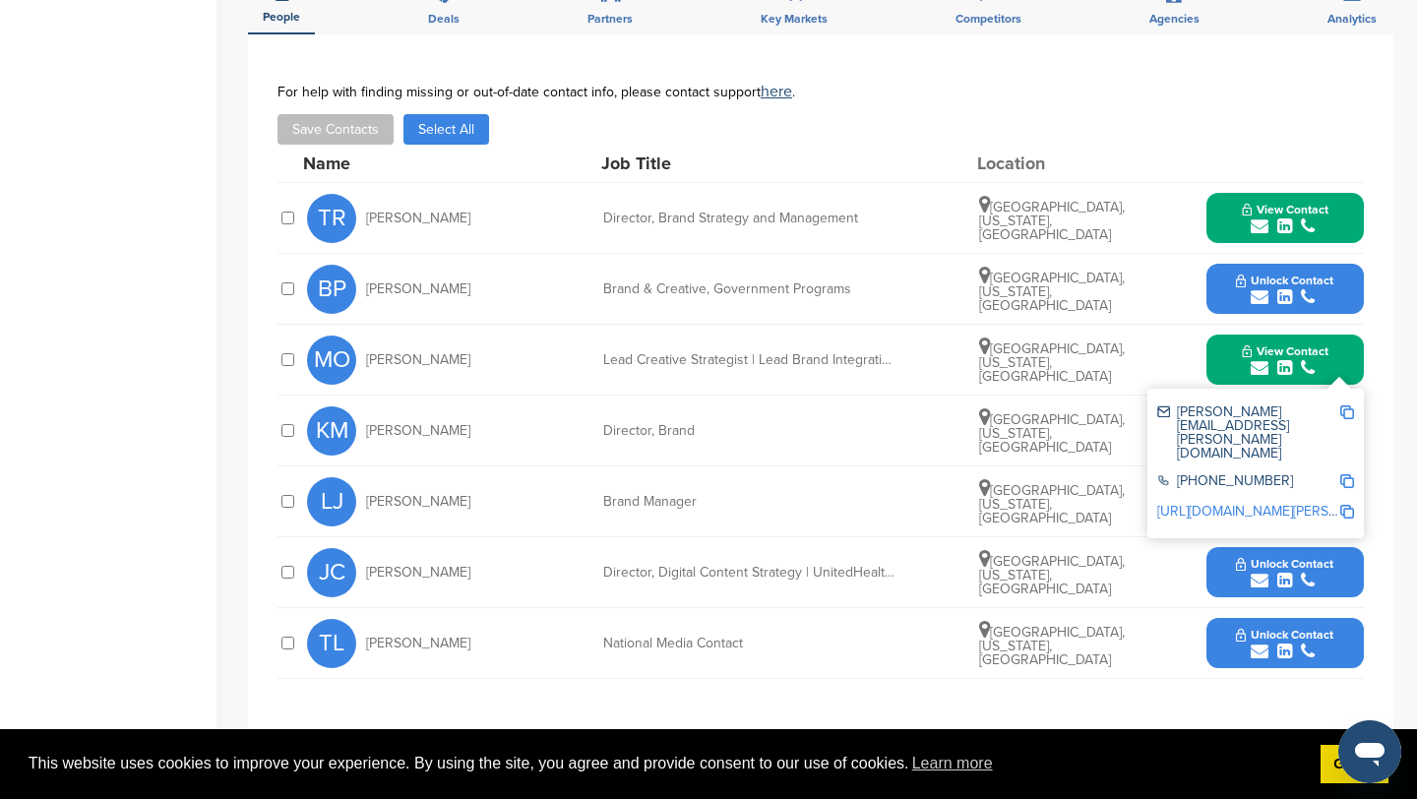
click at [1348, 414] on img at bounding box center [1348, 413] width 14 height 14
click at [1229, 362] on button "View Contact" at bounding box center [1286, 360] width 134 height 59
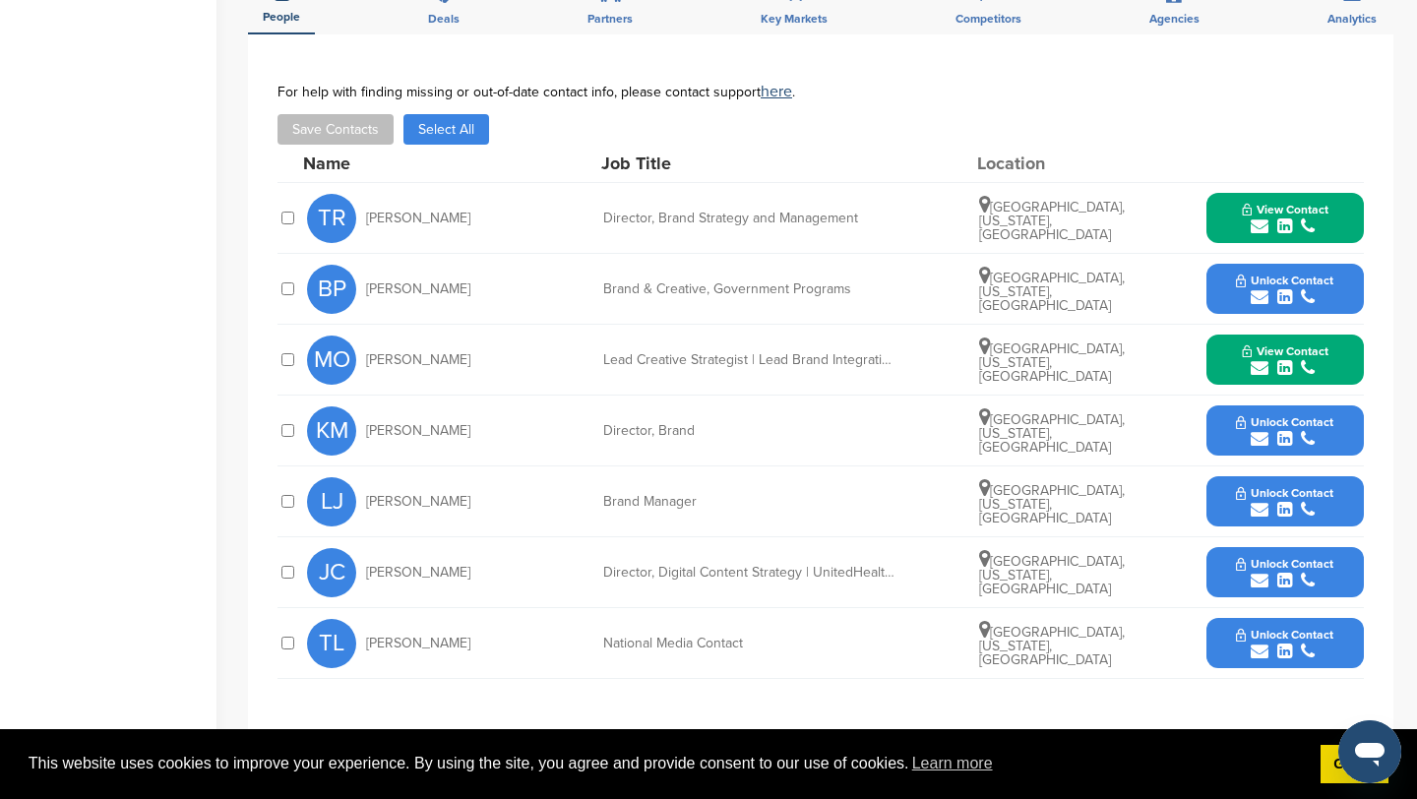
click at [1260, 437] on icon "submit" at bounding box center [1260, 439] width 18 height 18
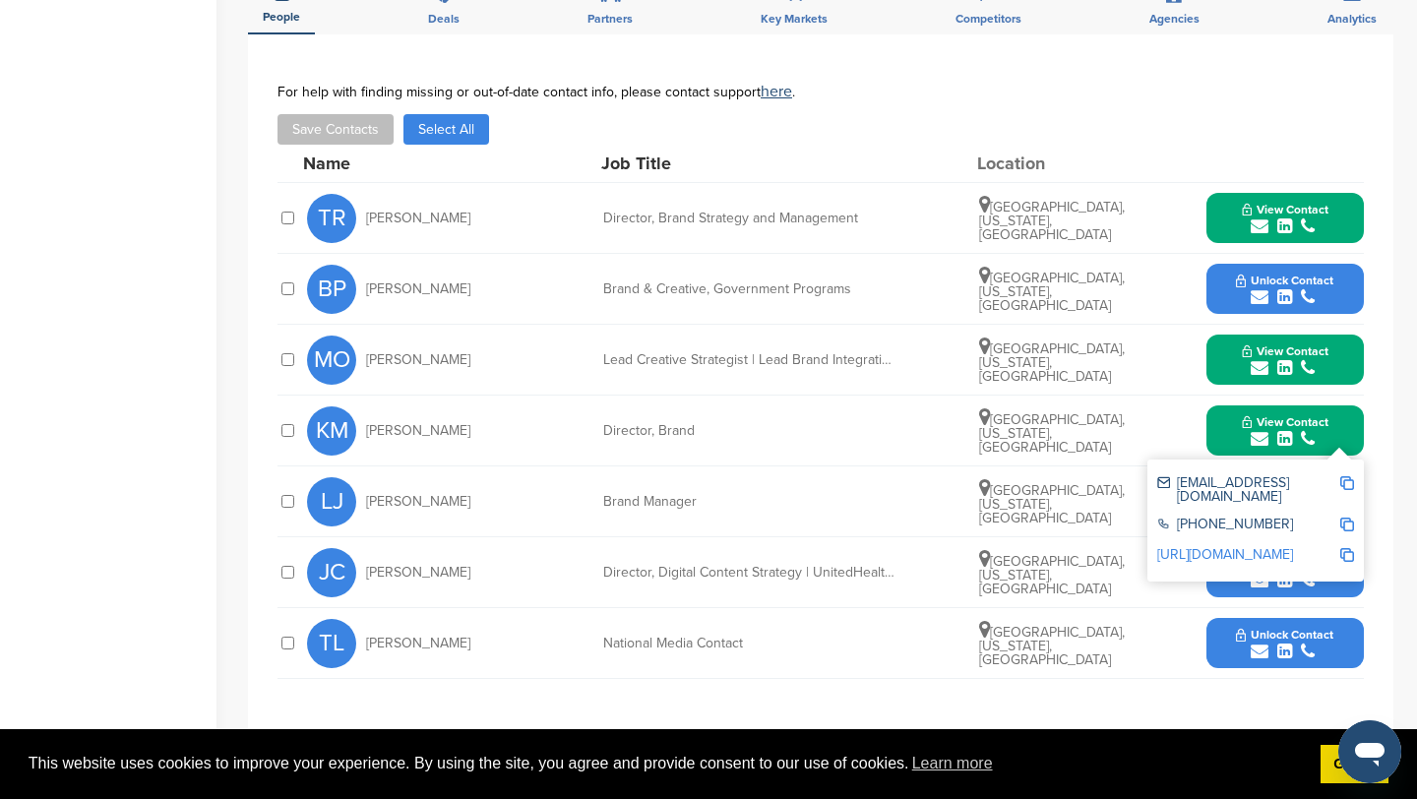
click at [1353, 488] on img at bounding box center [1348, 483] width 14 height 14
click at [1220, 427] on button "View Contact" at bounding box center [1286, 431] width 134 height 59
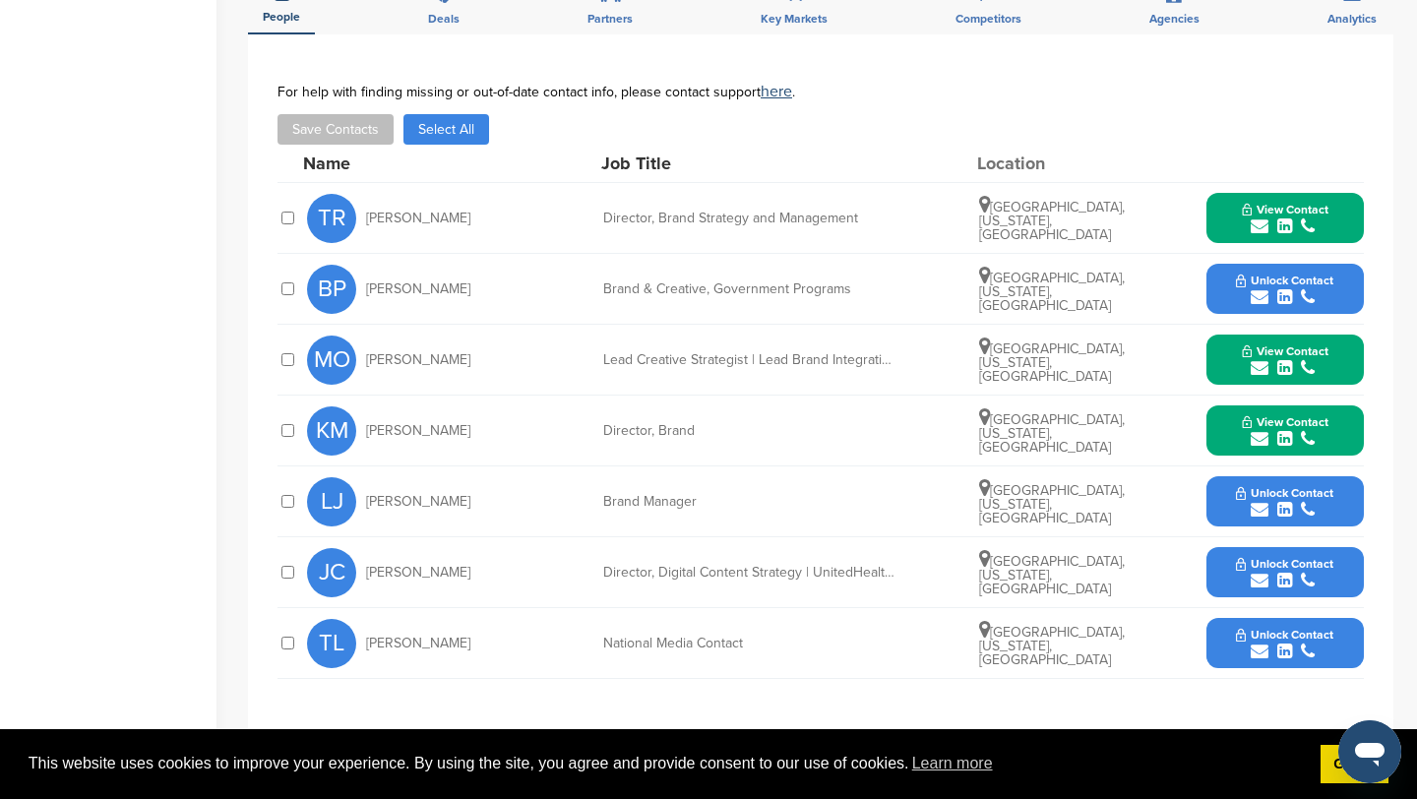
click at [1263, 513] on icon "submit" at bounding box center [1260, 510] width 18 height 18
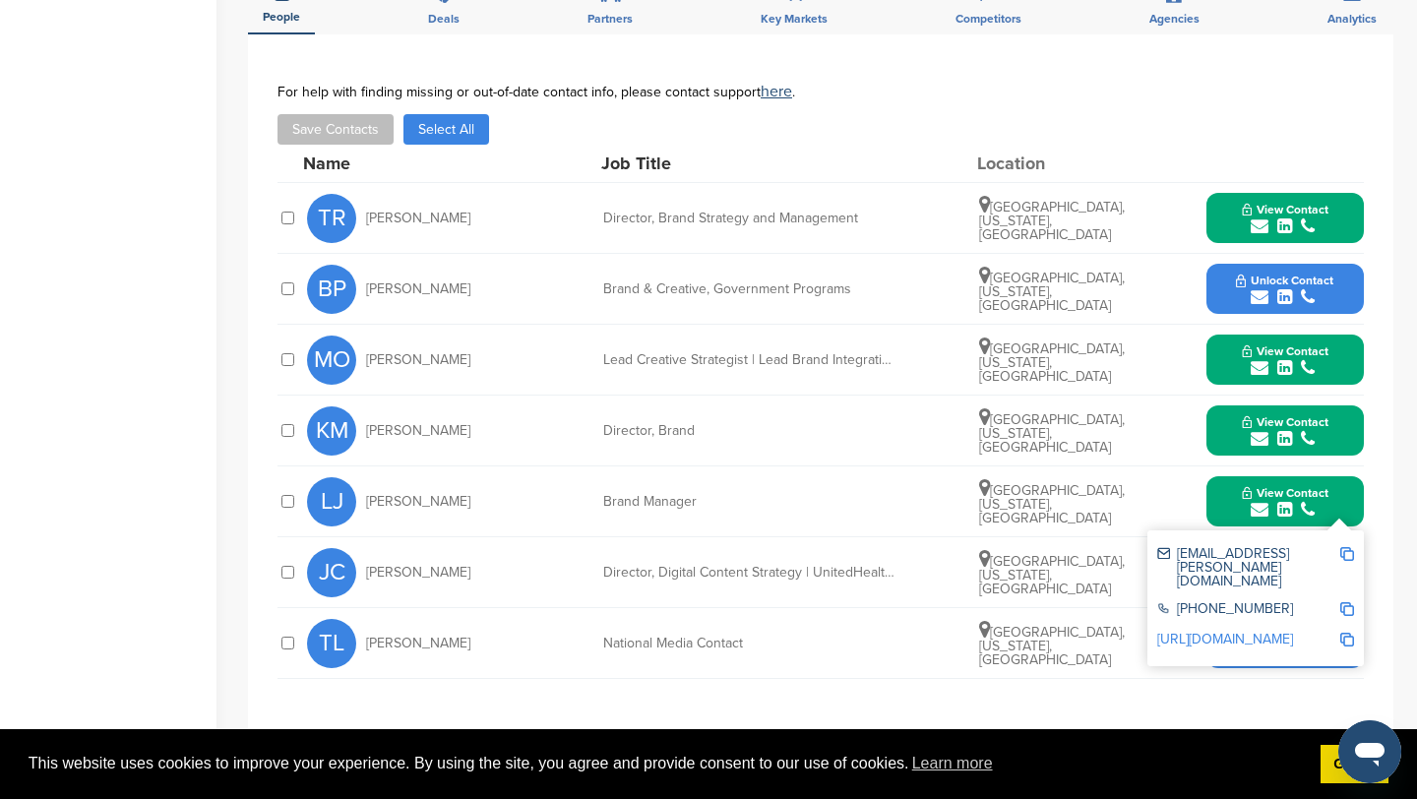
click at [1348, 552] on img at bounding box center [1348, 554] width 14 height 14
click at [1222, 508] on button "View Contact" at bounding box center [1286, 501] width 134 height 59
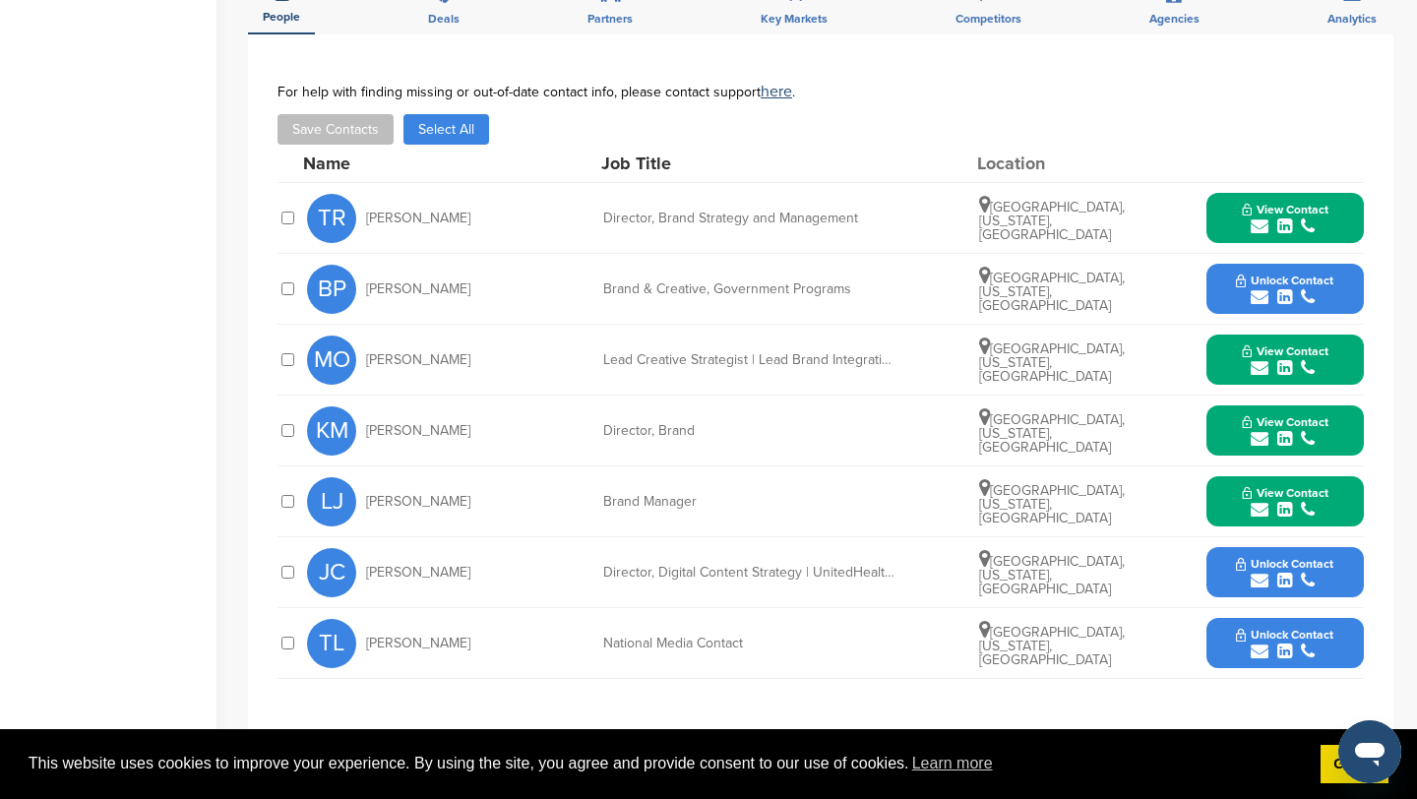
click at [1268, 652] on icon "submit" at bounding box center [1260, 652] width 18 height 18
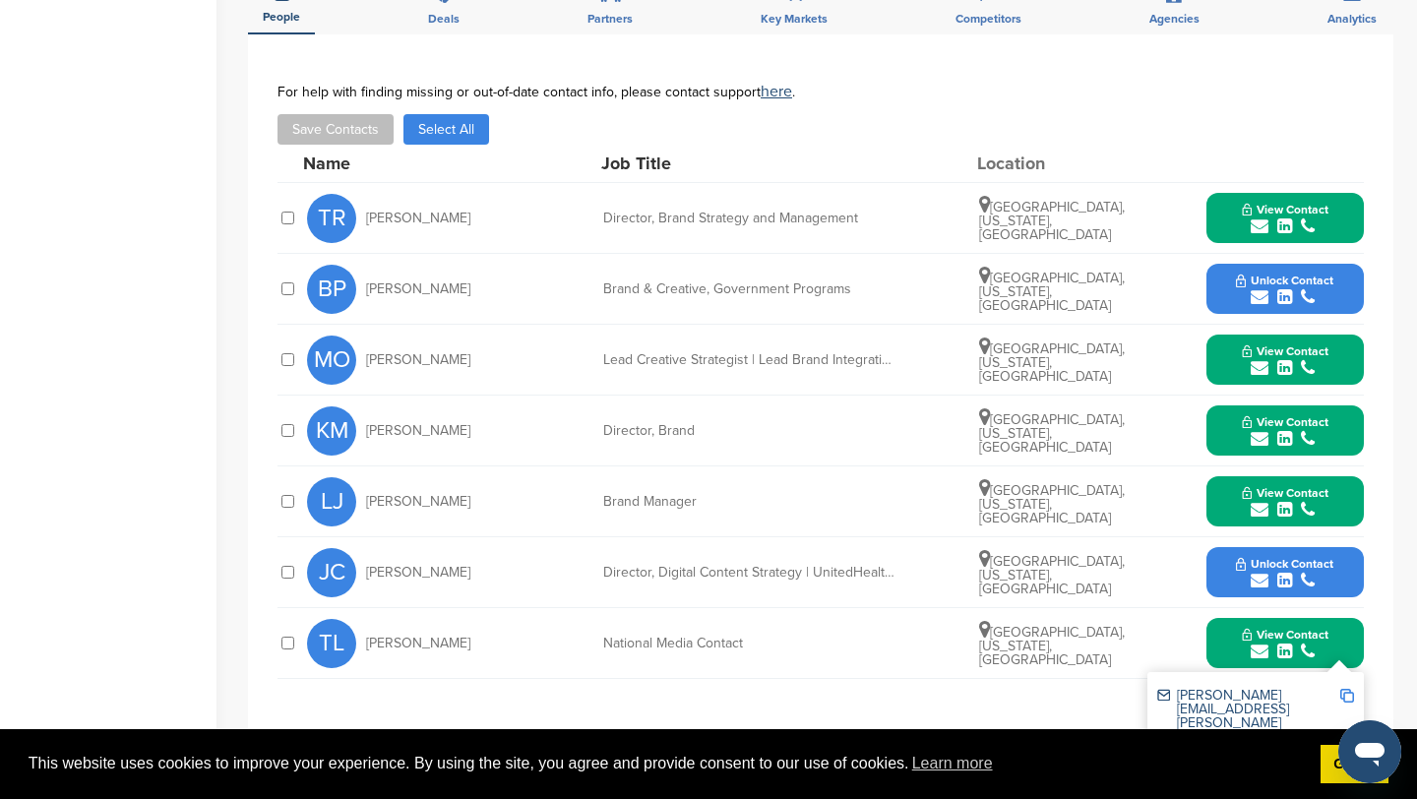
click at [1351, 696] on img at bounding box center [1348, 696] width 14 height 14
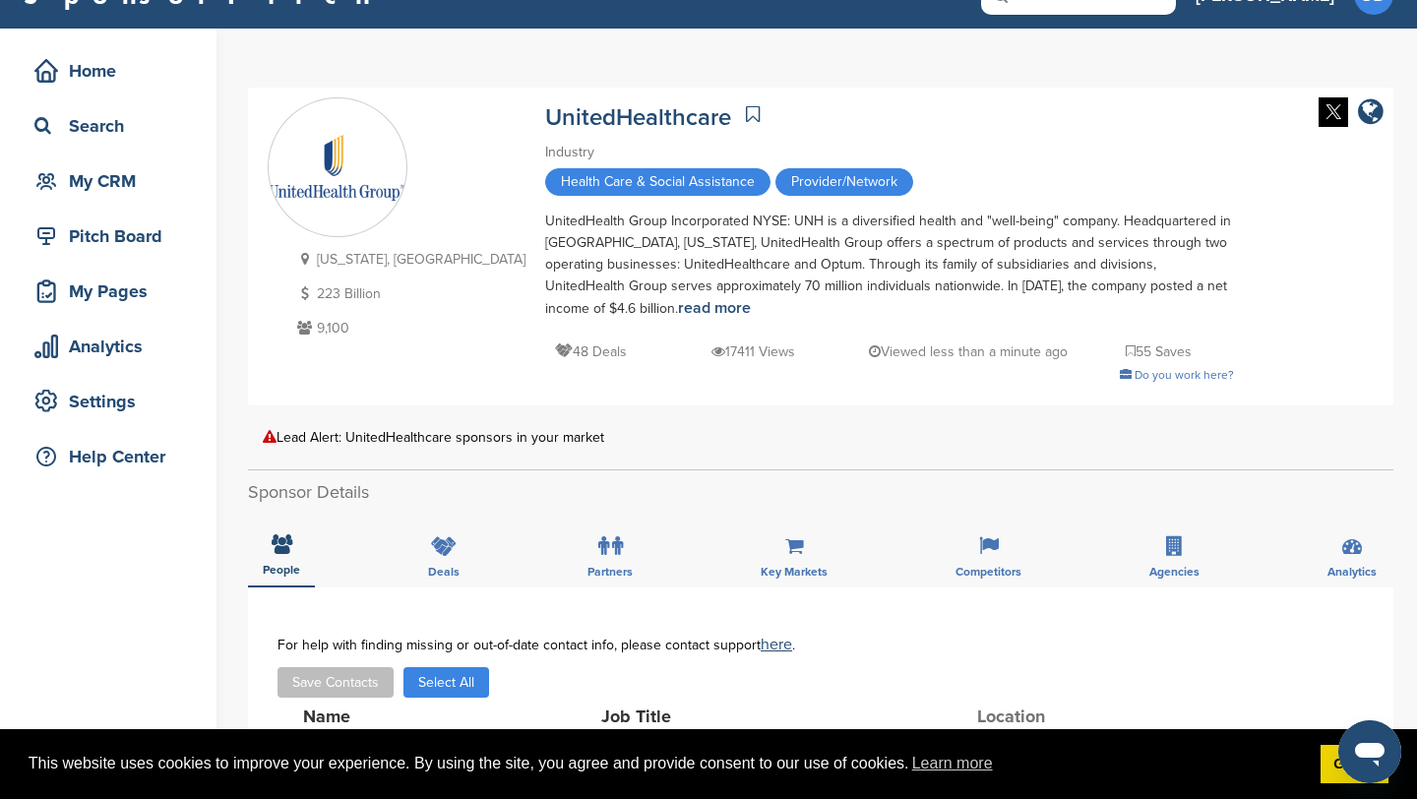
scroll to position [0, 0]
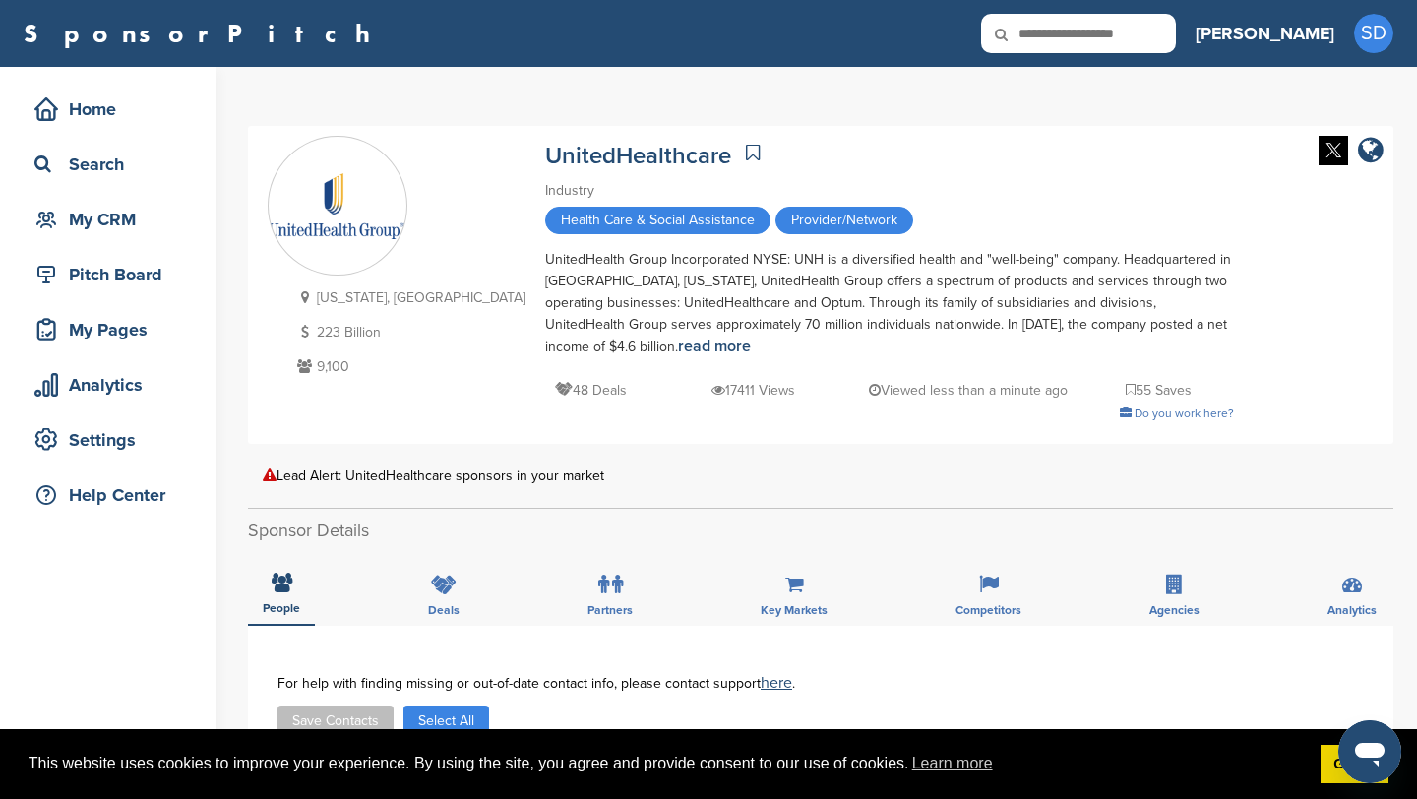
click at [1176, 35] on input "text" at bounding box center [1078, 33] width 195 height 39
type input "***"
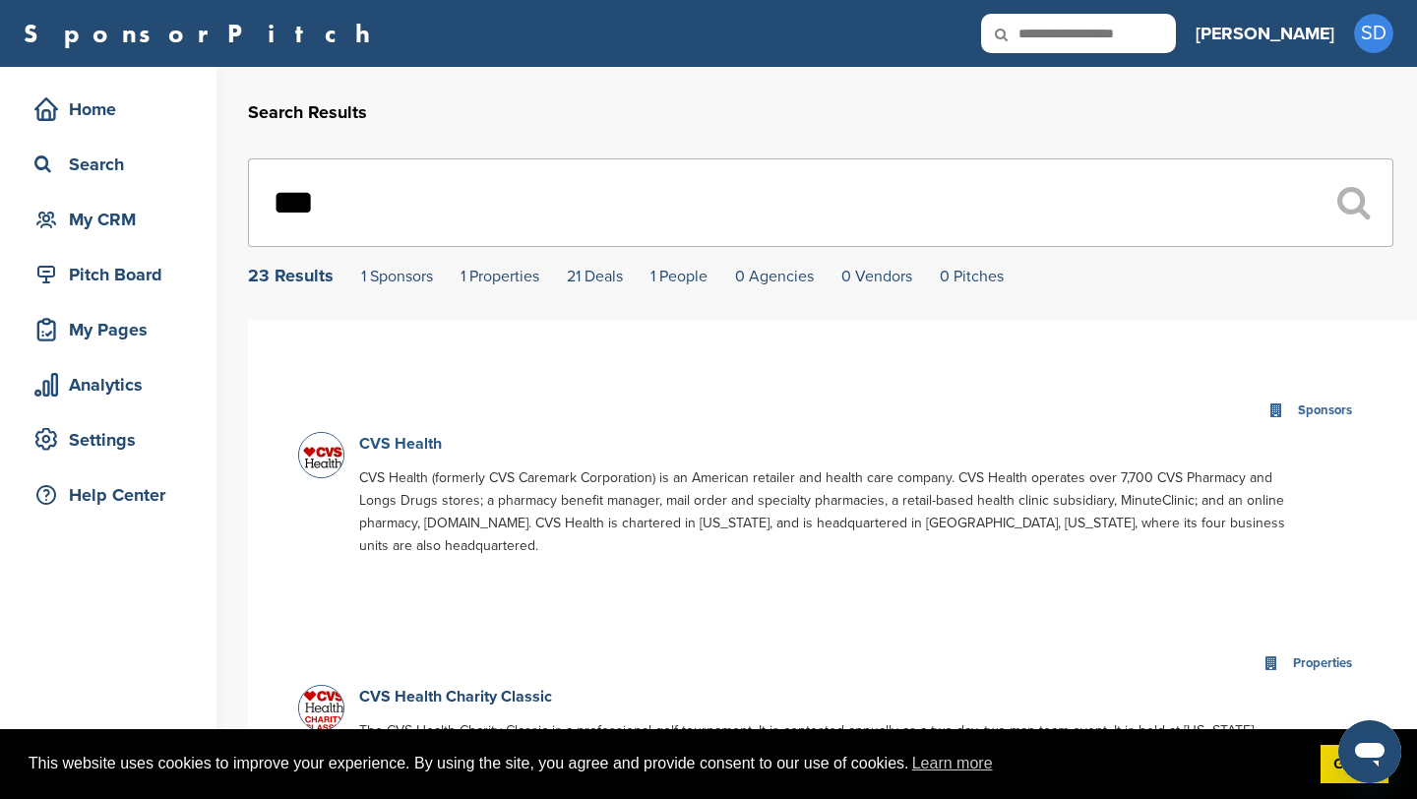
click at [400, 447] on link "CVS Health" at bounding box center [400, 444] width 83 height 20
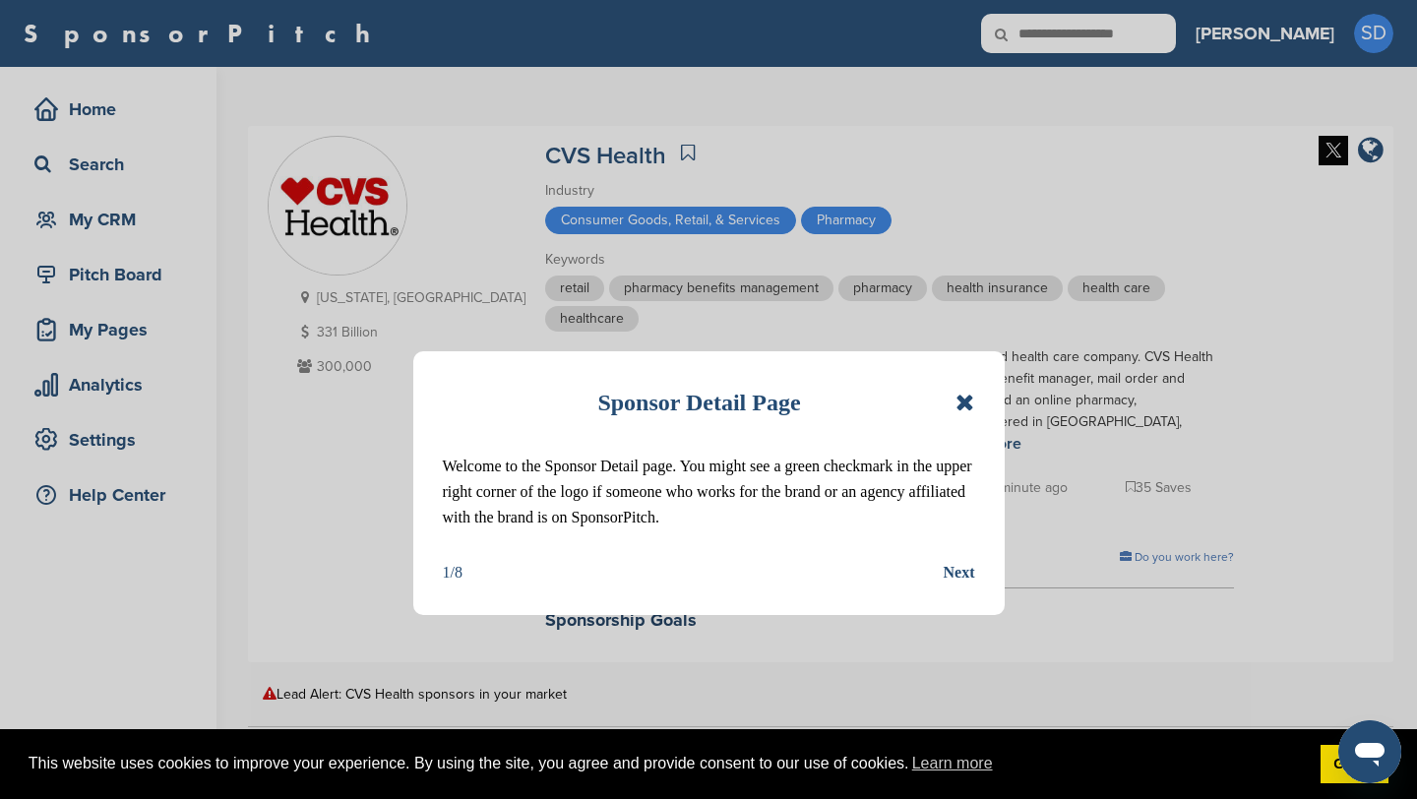
click at [955, 398] on div "Sponsor Detail Page" at bounding box center [709, 402] width 532 height 43
click at [969, 401] on icon at bounding box center [965, 403] width 19 height 24
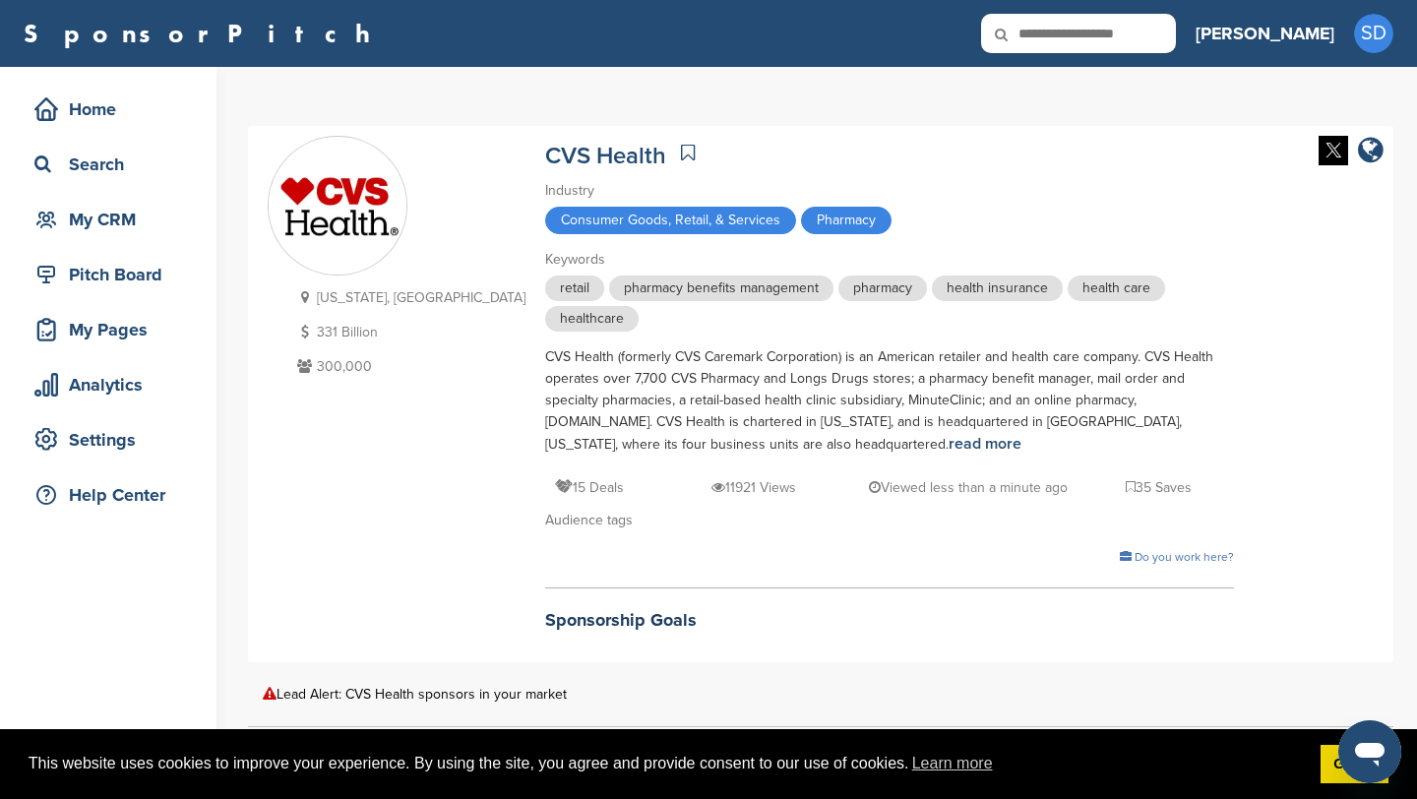
click at [1146, 40] on input "text" at bounding box center [1078, 33] width 195 height 39
type input "*********"
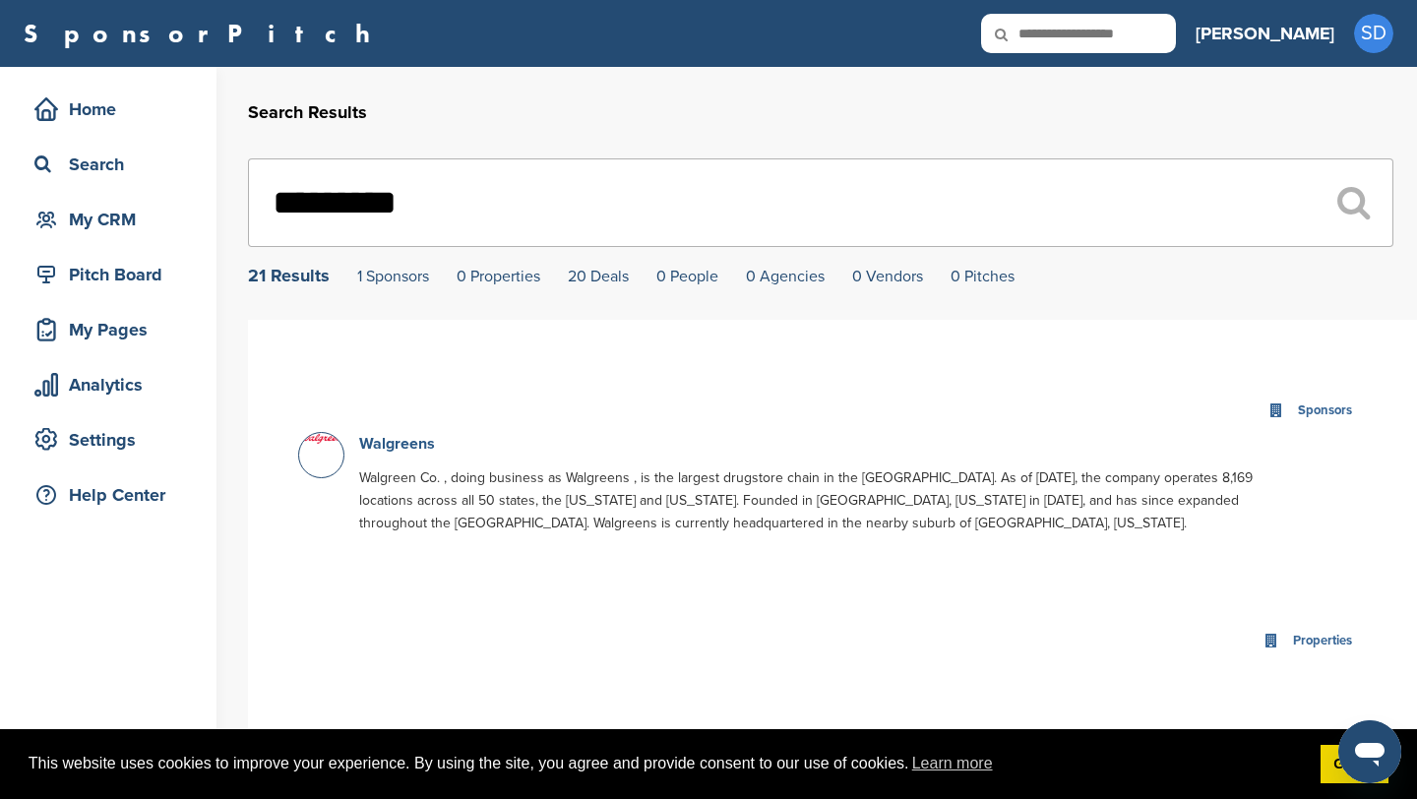
click at [395, 445] on link "Walgreens" at bounding box center [397, 444] width 76 height 20
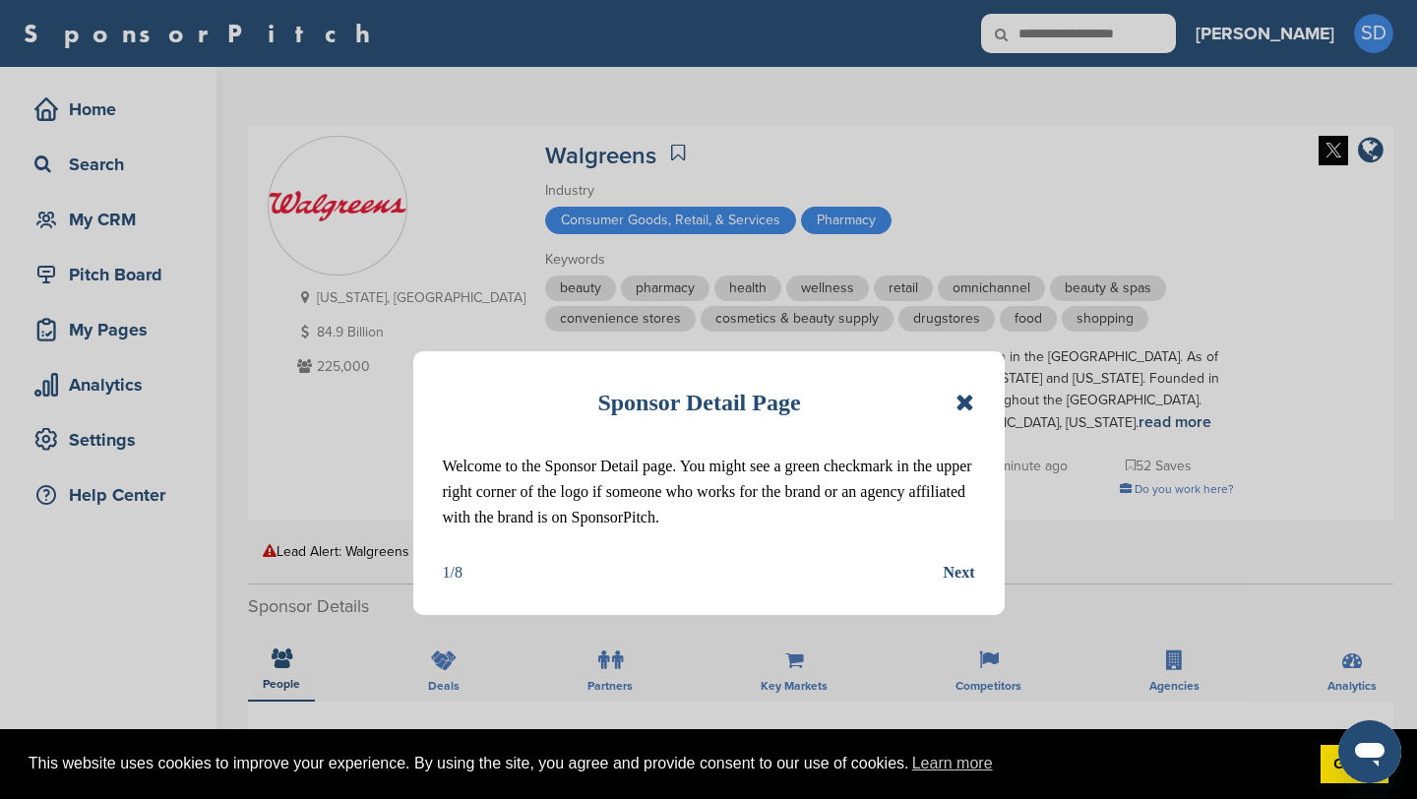
click at [983, 406] on div "Sponsor Detail Page Welcome to the Sponsor Detail page. You might see a green c…" at bounding box center [709, 483] width 592 height 264
click at [969, 405] on icon at bounding box center [965, 403] width 19 height 24
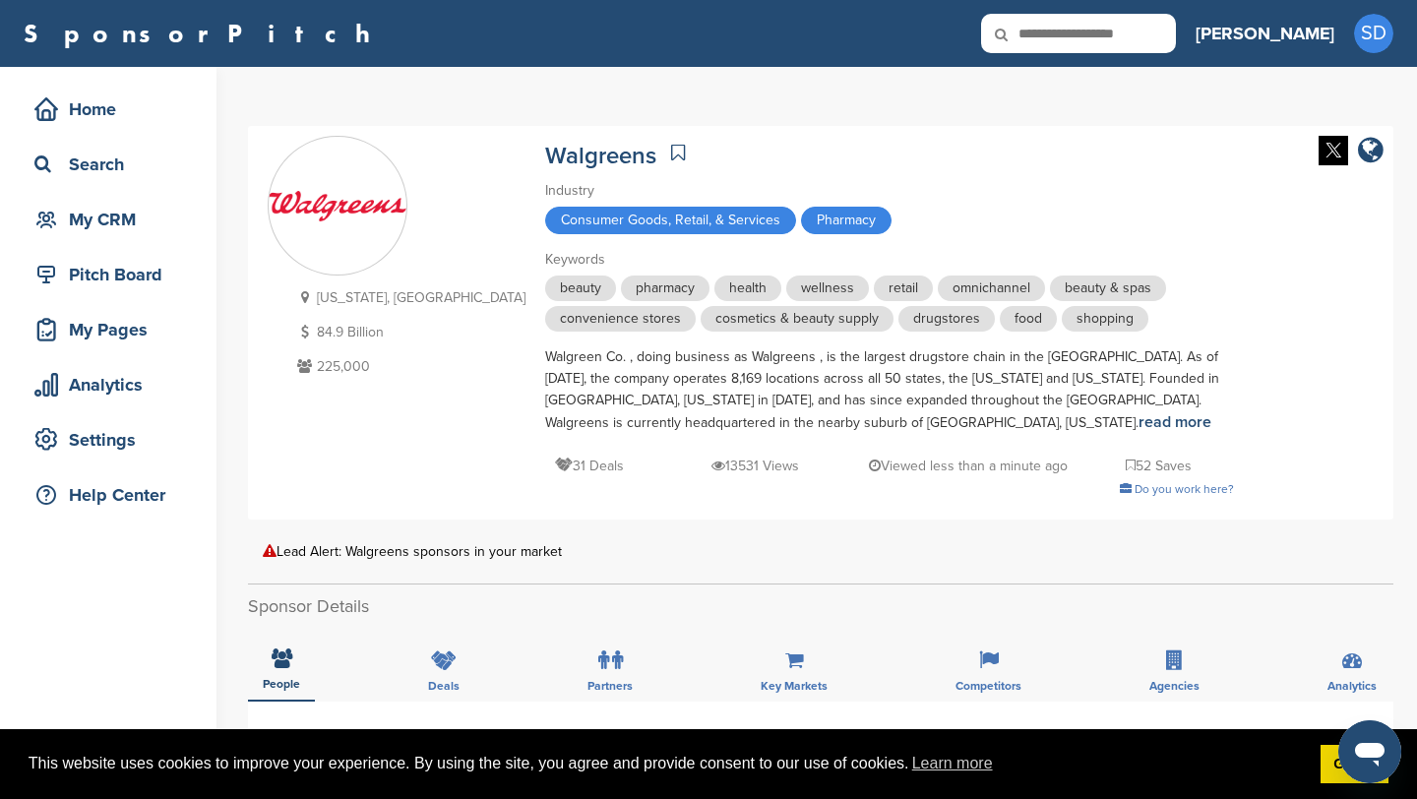
click at [1156, 32] on input "text" at bounding box center [1078, 33] width 195 height 39
type input "****"
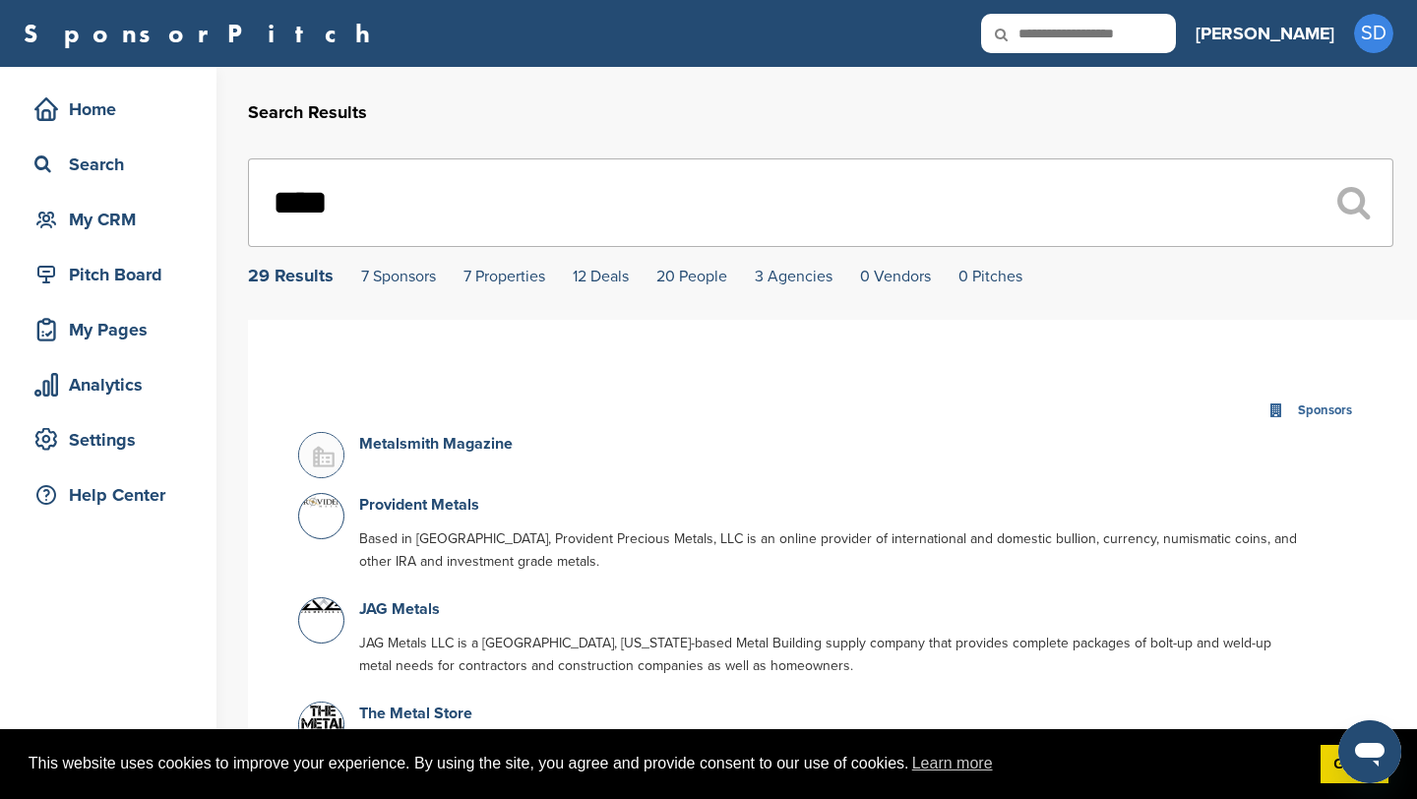
click at [1176, 45] on input "text" at bounding box center [1078, 33] width 195 height 39
type input "**********"
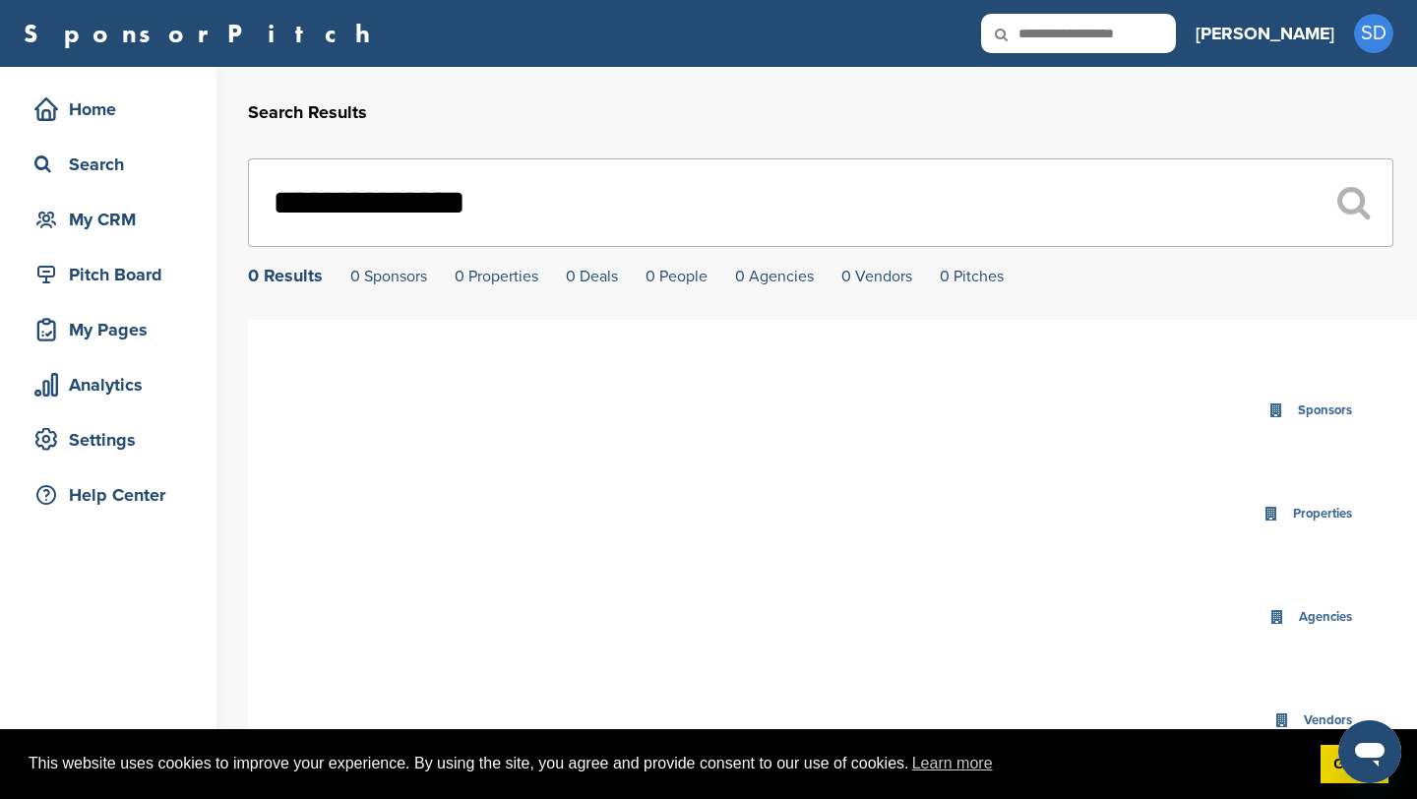
click at [519, 198] on input "**********" at bounding box center [821, 202] width 1146 height 89
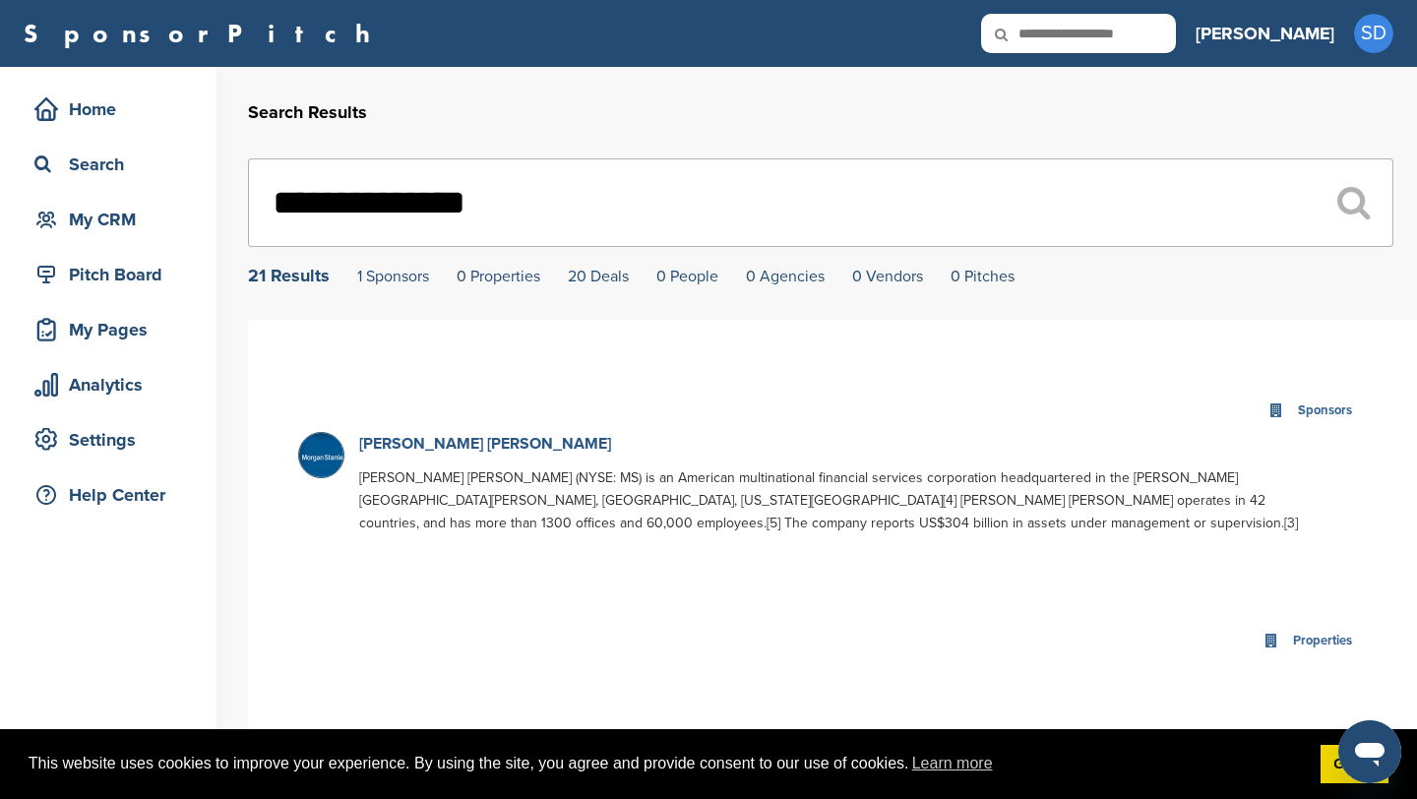
type input "**********"
click at [416, 446] on link "[PERSON_NAME] [PERSON_NAME]" at bounding box center [485, 444] width 252 height 20
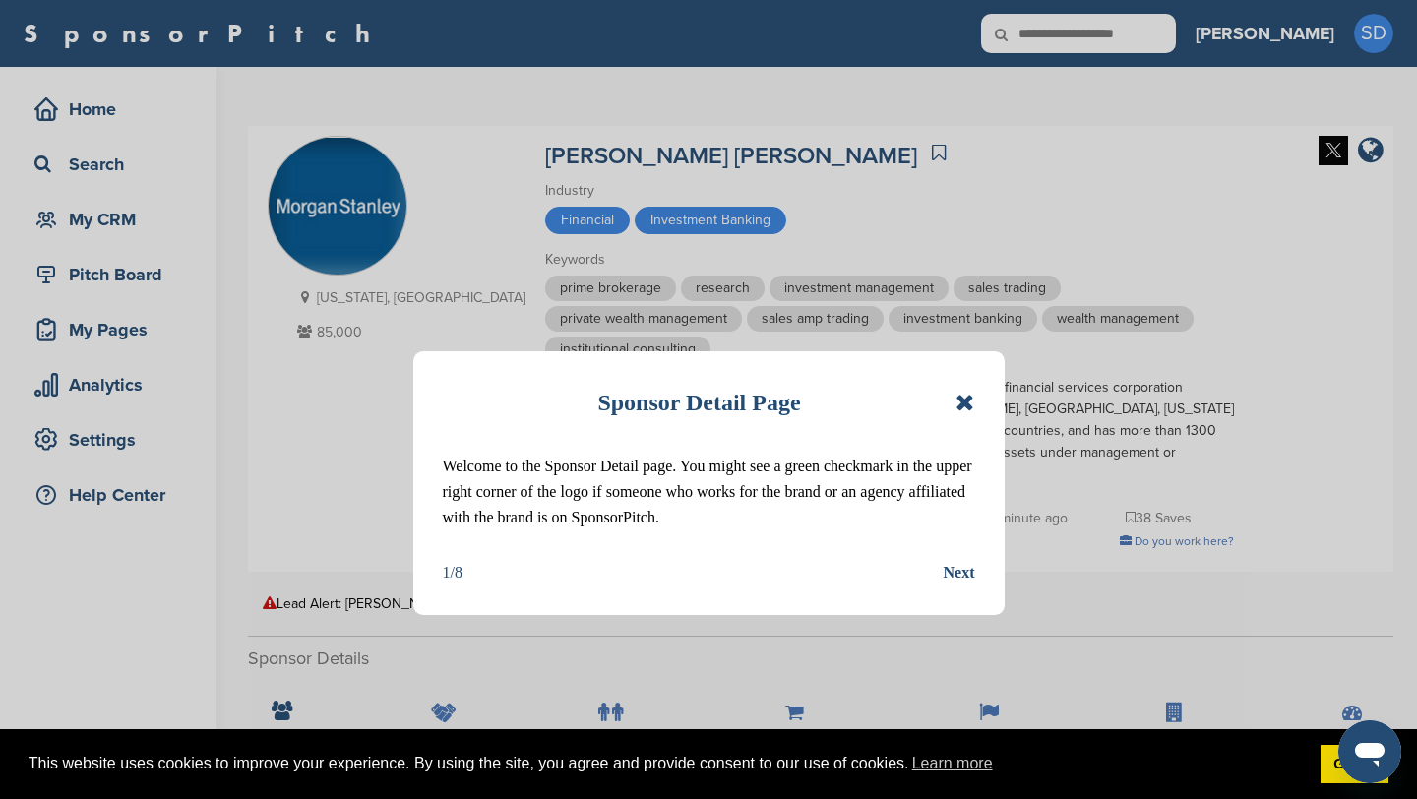
click at [970, 401] on icon at bounding box center [965, 403] width 19 height 24
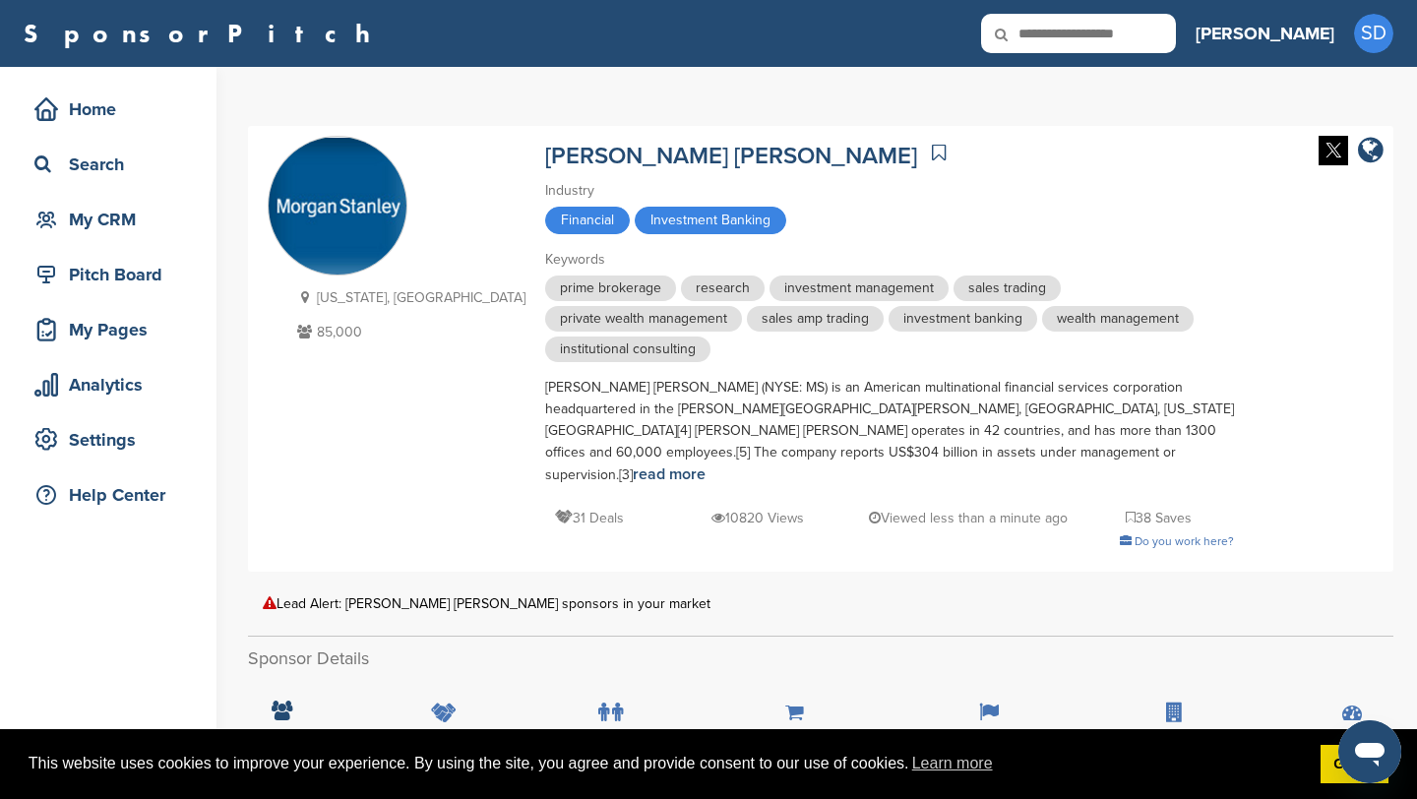
click at [1176, 37] on input "text" at bounding box center [1078, 33] width 195 height 39
type input "*******"
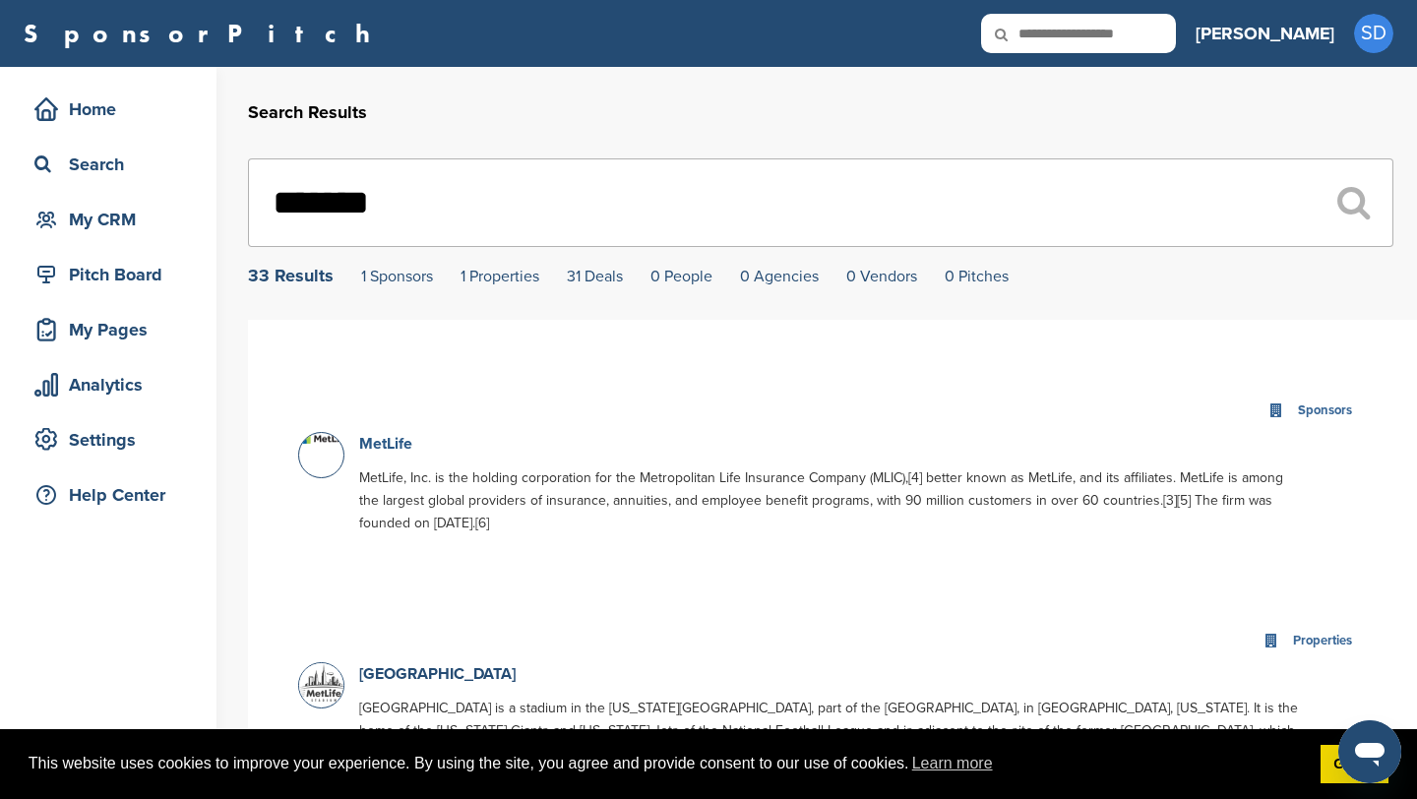
click at [392, 439] on link "MetLife" at bounding box center [385, 444] width 53 height 20
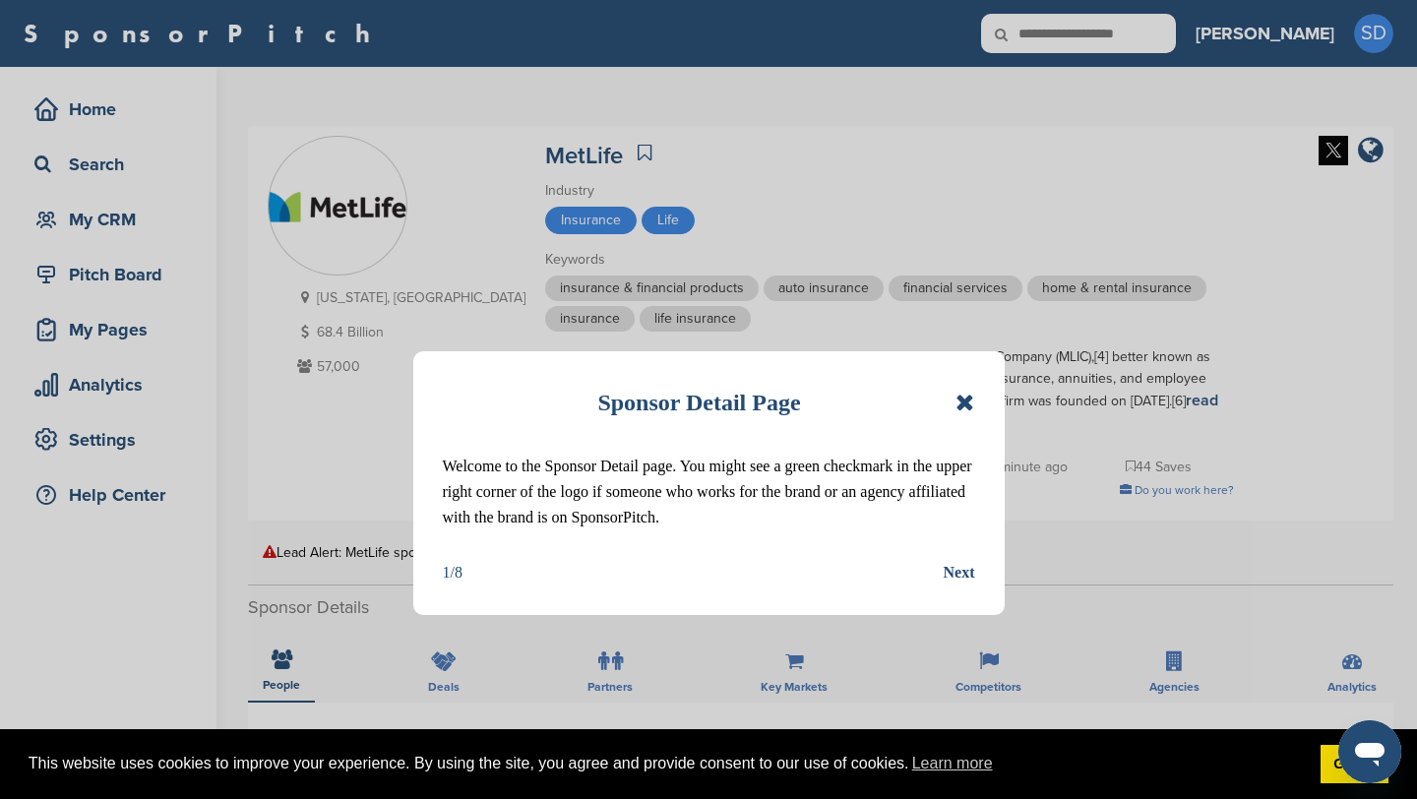
click at [967, 401] on icon at bounding box center [965, 403] width 19 height 24
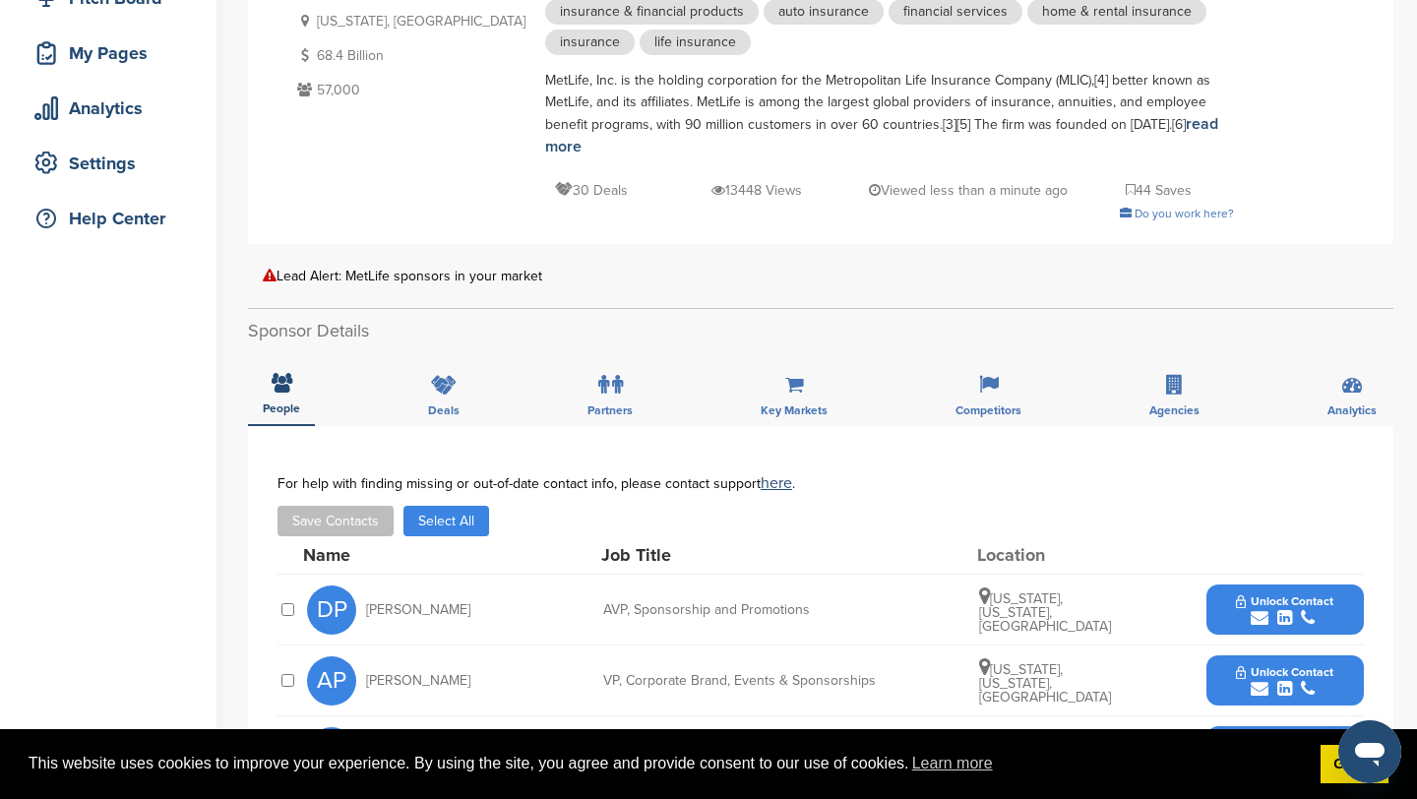
scroll to position [710, 0]
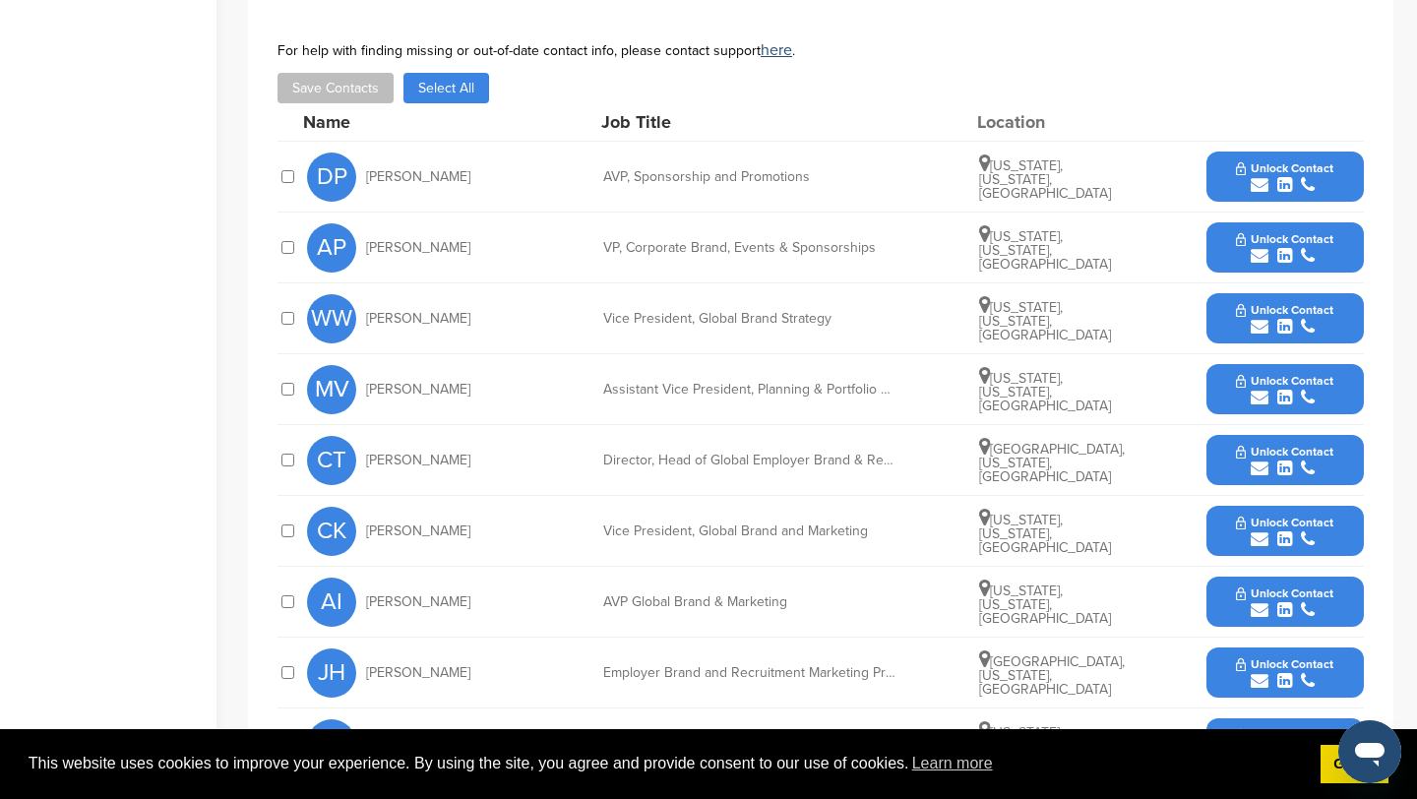
click at [1261, 186] on icon "submit" at bounding box center [1260, 185] width 18 height 18
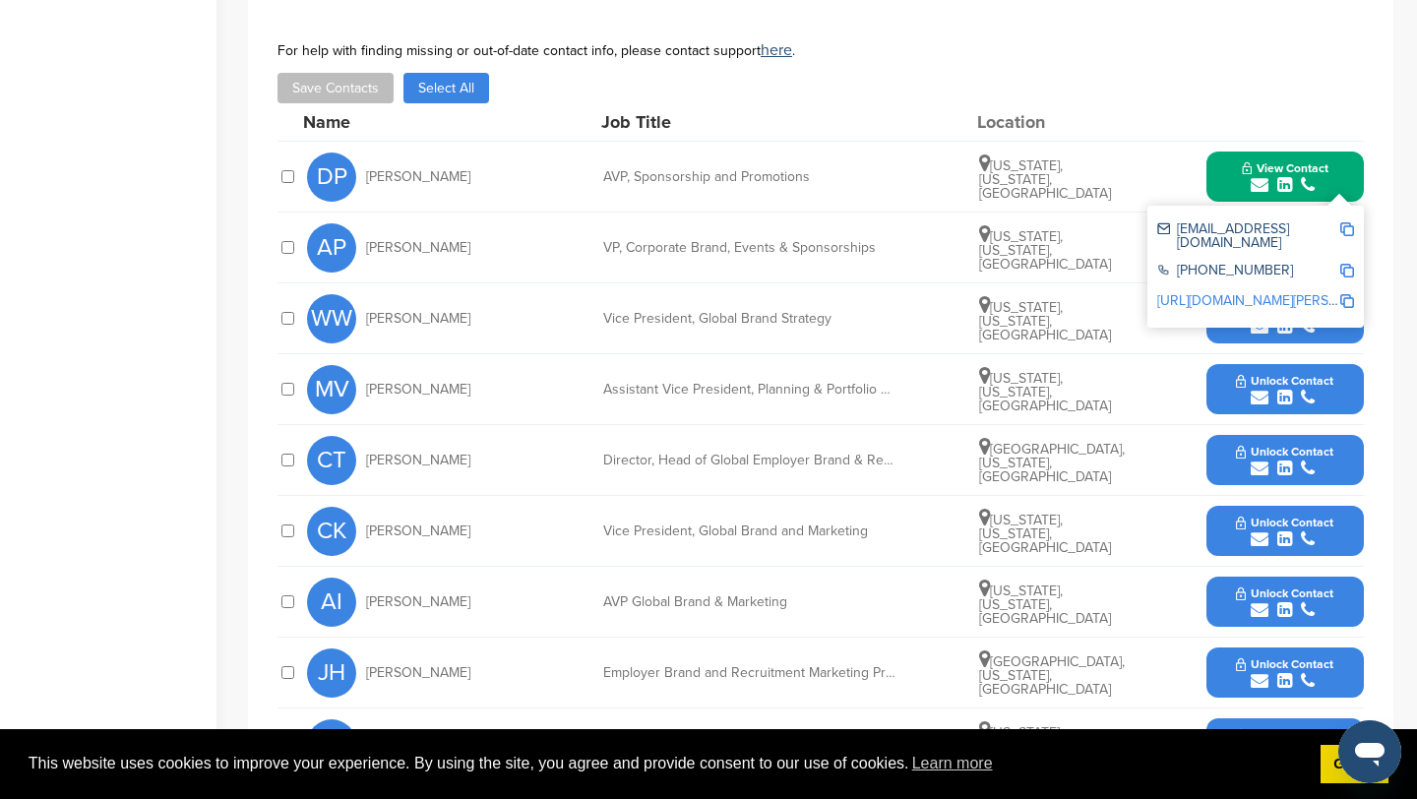
click at [1344, 225] on img at bounding box center [1348, 229] width 14 height 14
click at [1224, 158] on button "View Contact" at bounding box center [1286, 177] width 134 height 59
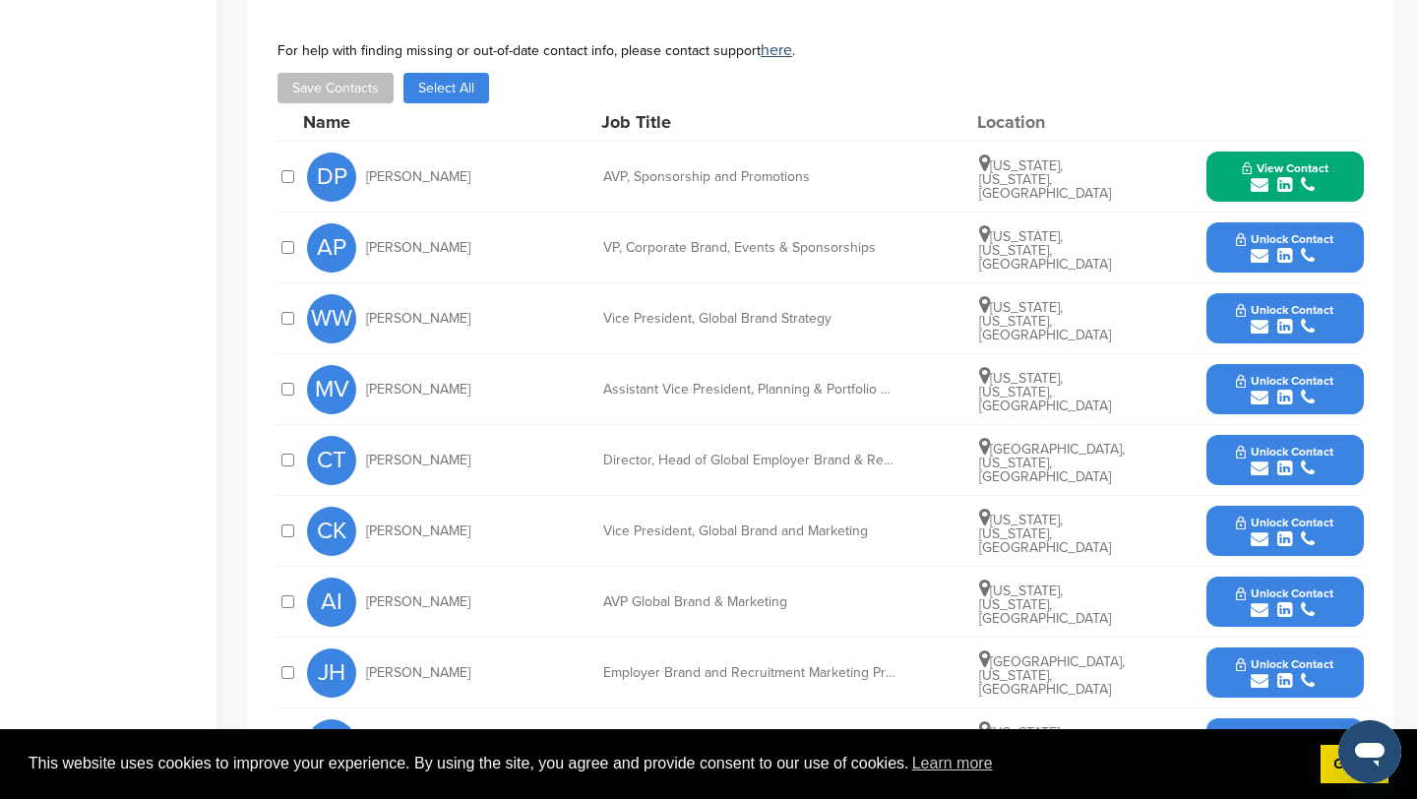
click at [1264, 249] on icon "submit" at bounding box center [1260, 256] width 18 height 18
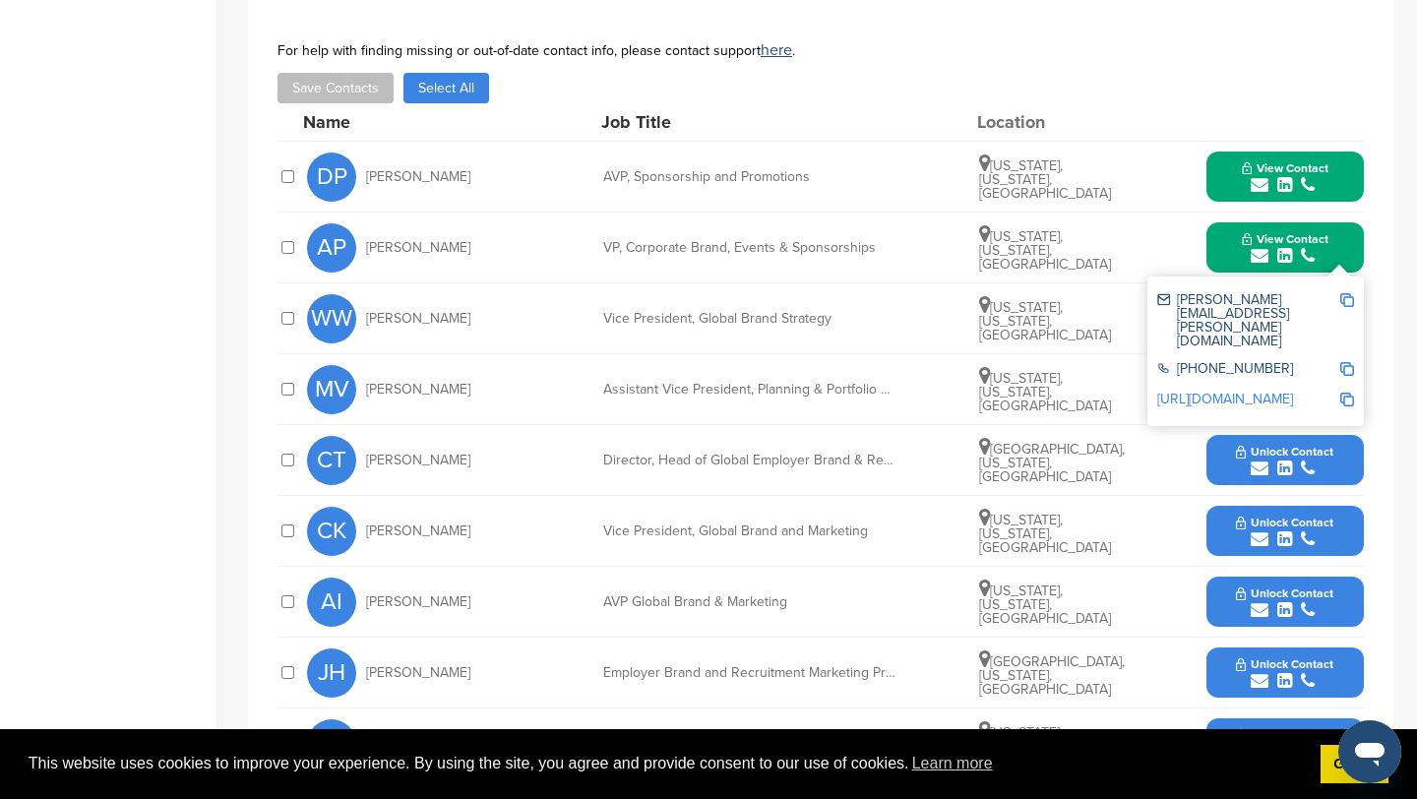
click at [1350, 297] on img at bounding box center [1348, 300] width 14 height 14
click at [1238, 255] on button "View Contact" at bounding box center [1286, 248] width 134 height 59
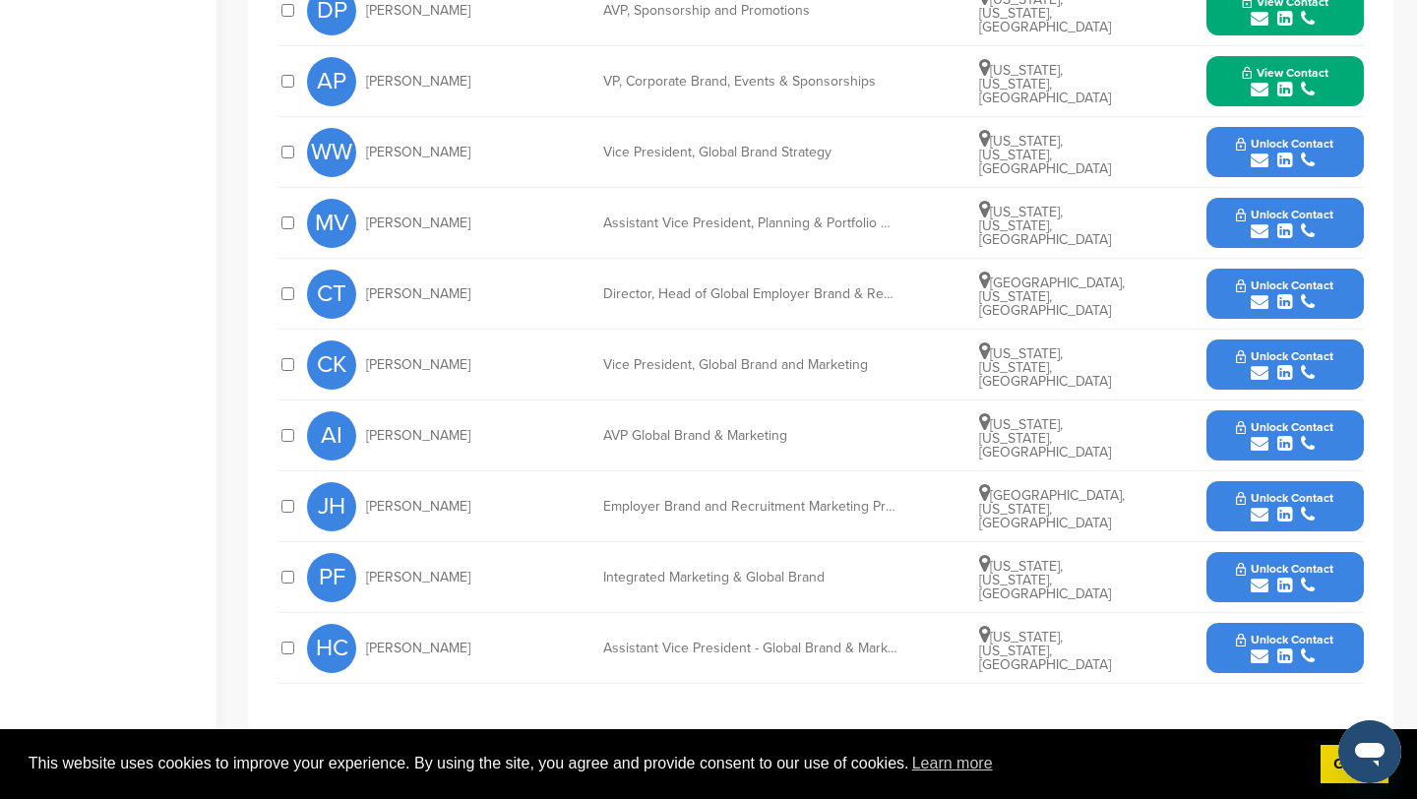
scroll to position [862, 0]
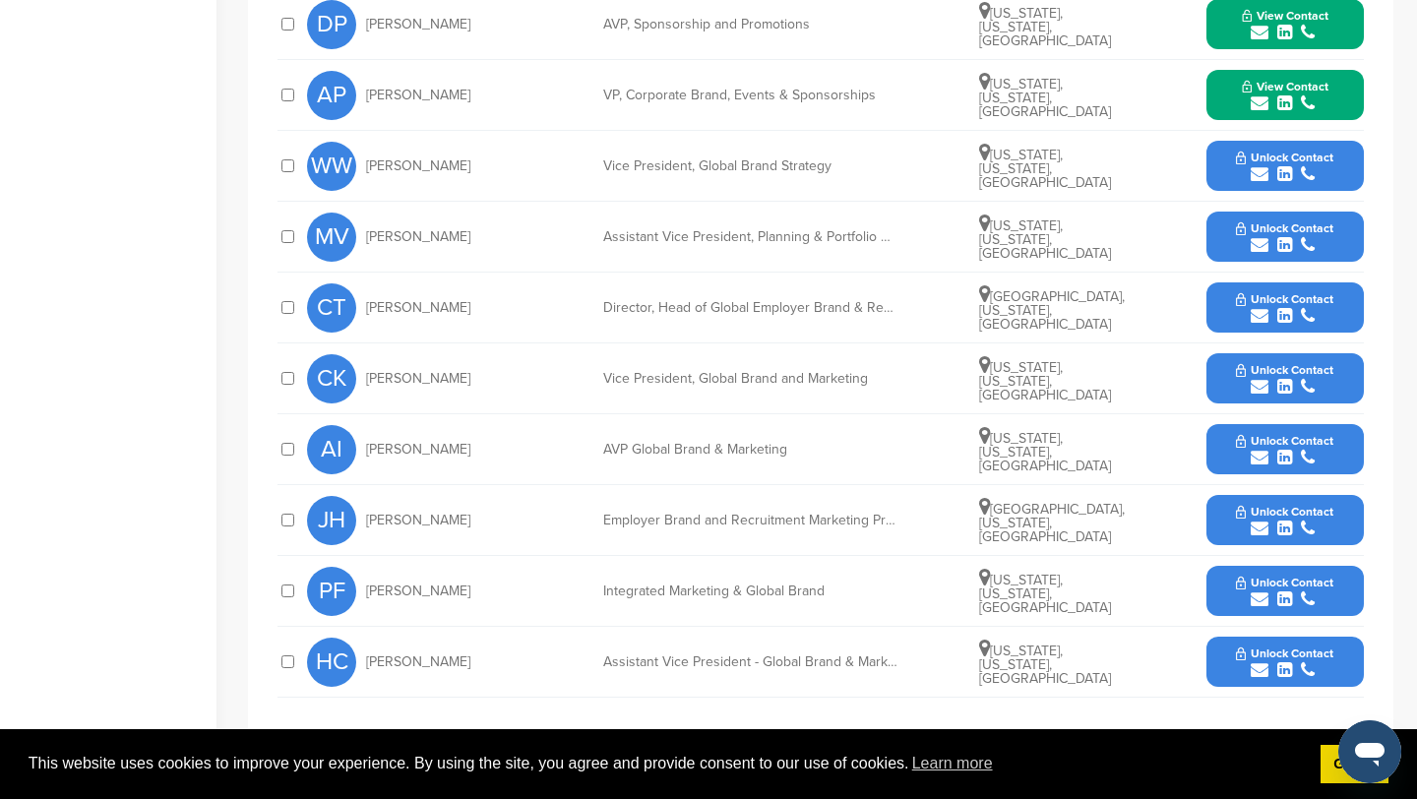
click at [1259, 174] on icon "submit" at bounding box center [1260, 174] width 18 height 18
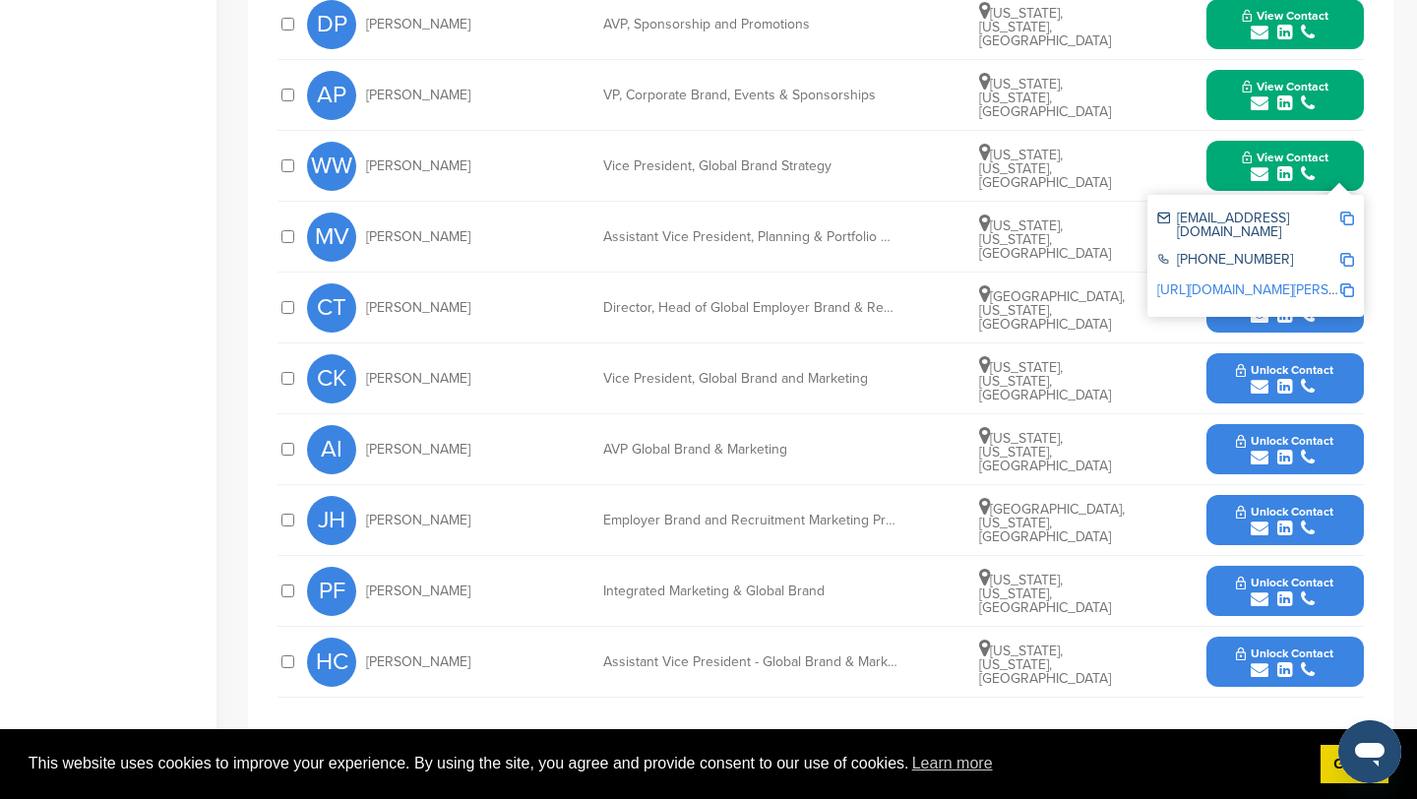
click at [1347, 217] on img at bounding box center [1348, 219] width 14 height 14
click at [1225, 169] on button "View Contact" at bounding box center [1286, 166] width 134 height 59
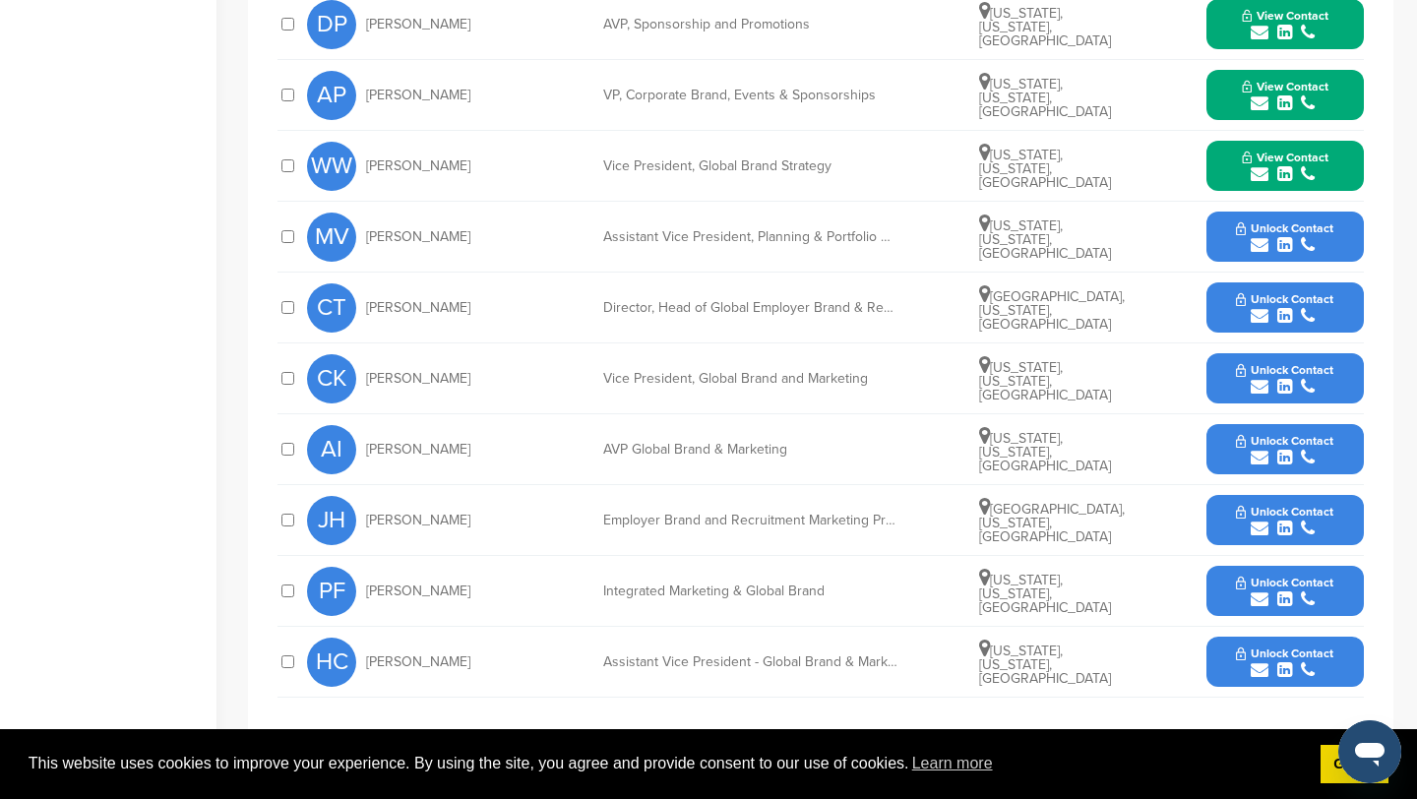
click at [1262, 384] on icon "submit" at bounding box center [1260, 387] width 18 height 18
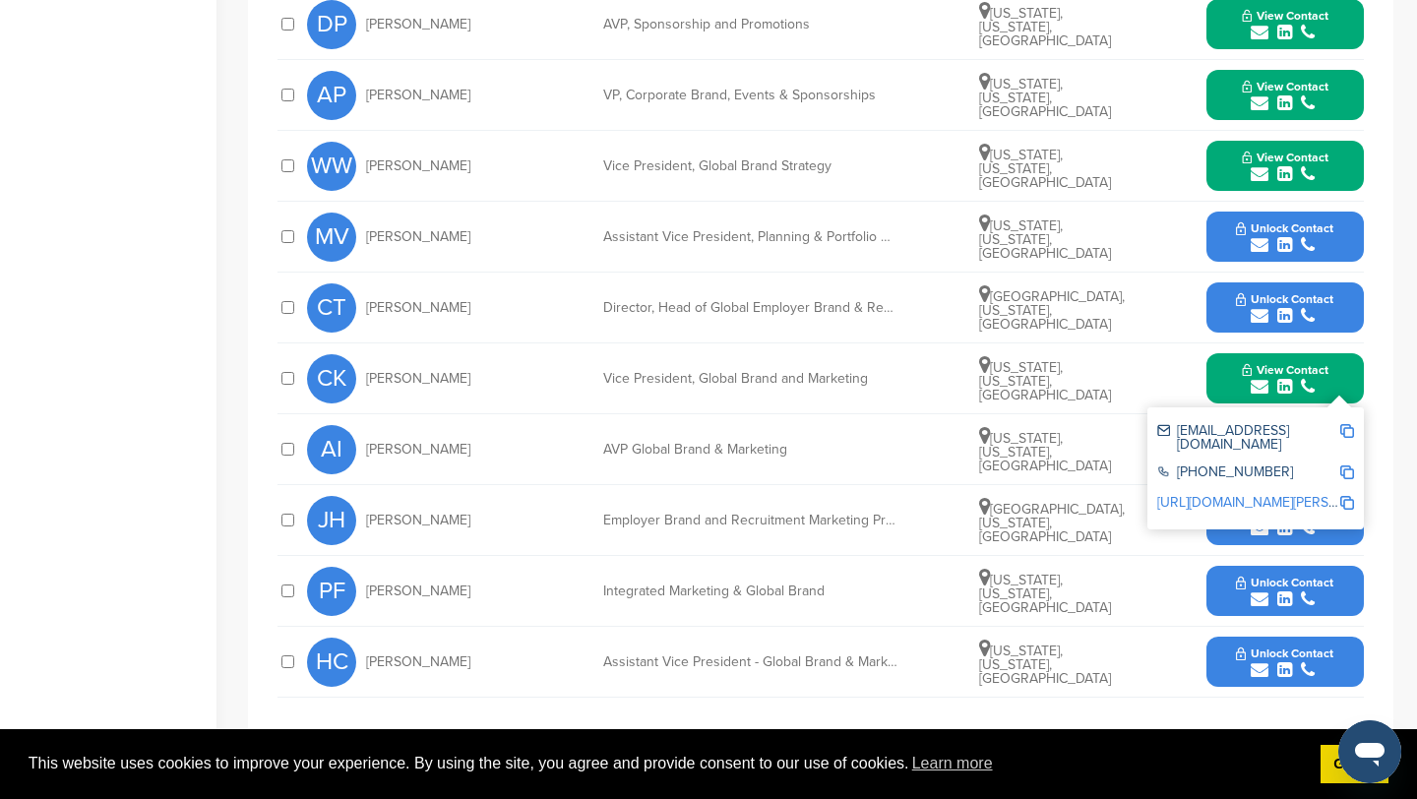
click at [1350, 429] on img at bounding box center [1348, 431] width 14 height 14
click at [1228, 394] on button "View Contact" at bounding box center [1286, 378] width 134 height 59
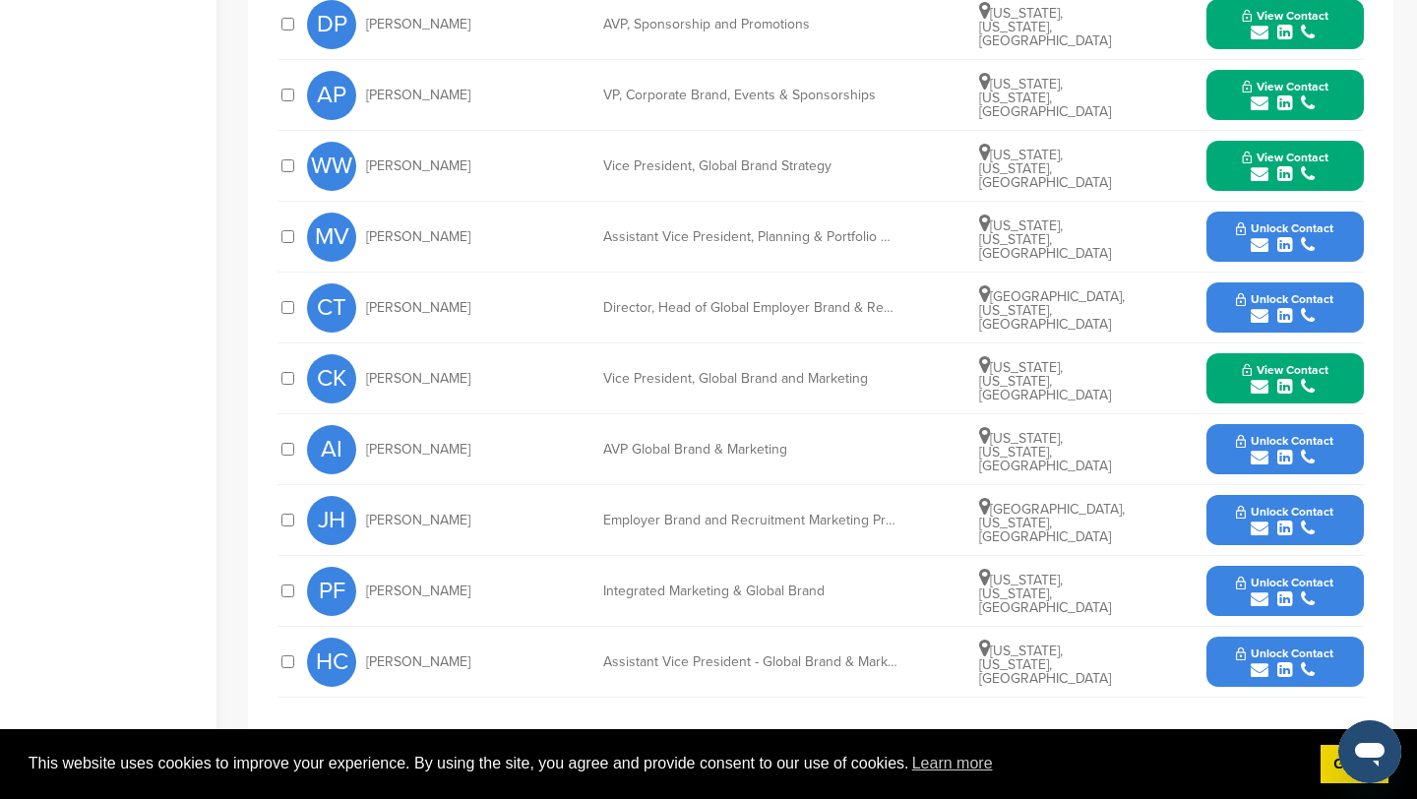
click at [1258, 456] on icon "submit" at bounding box center [1260, 458] width 18 height 18
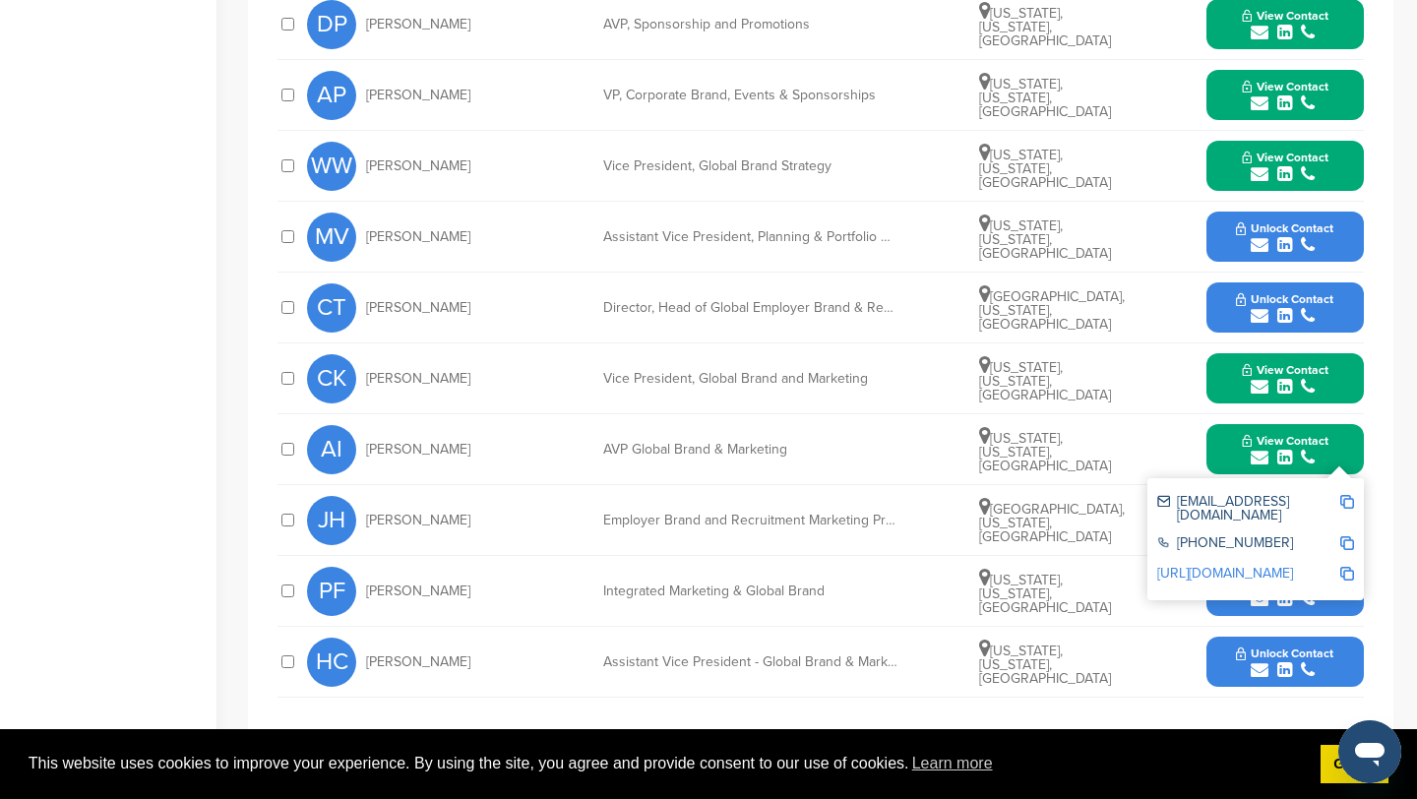
click at [1350, 500] on img at bounding box center [1348, 502] width 14 height 14
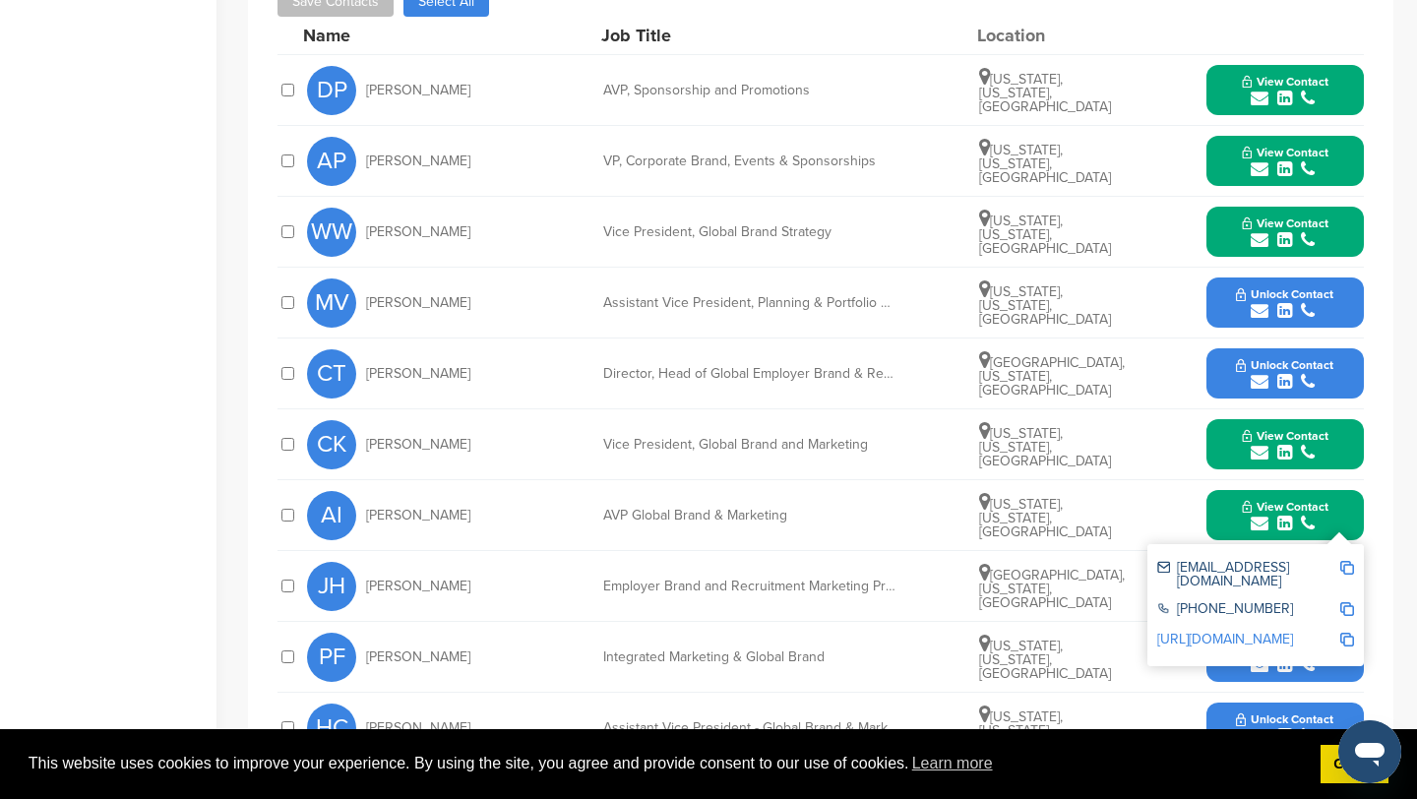
scroll to position [788, 0]
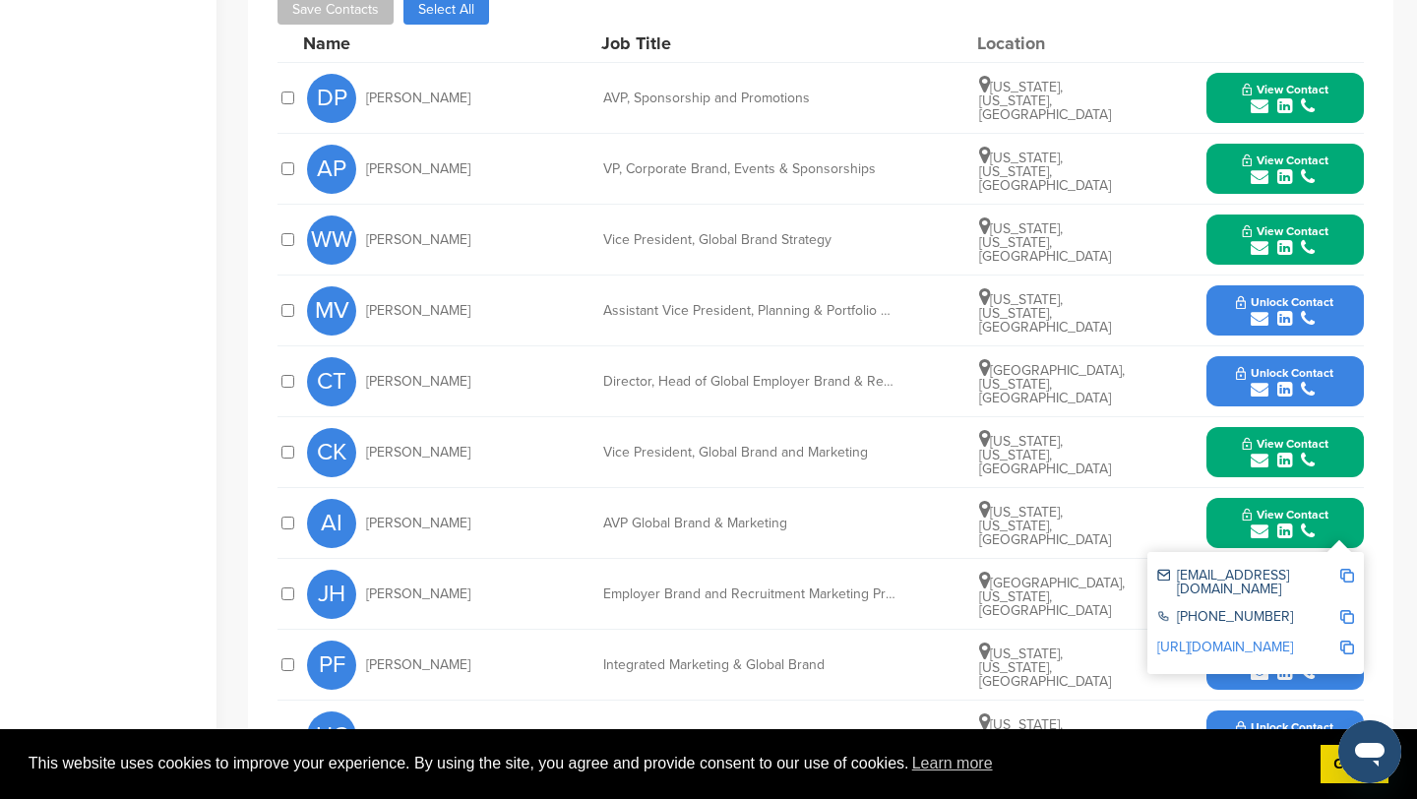
click at [1232, 518] on button "View Contact" at bounding box center [1286, 523] width 134 height 59
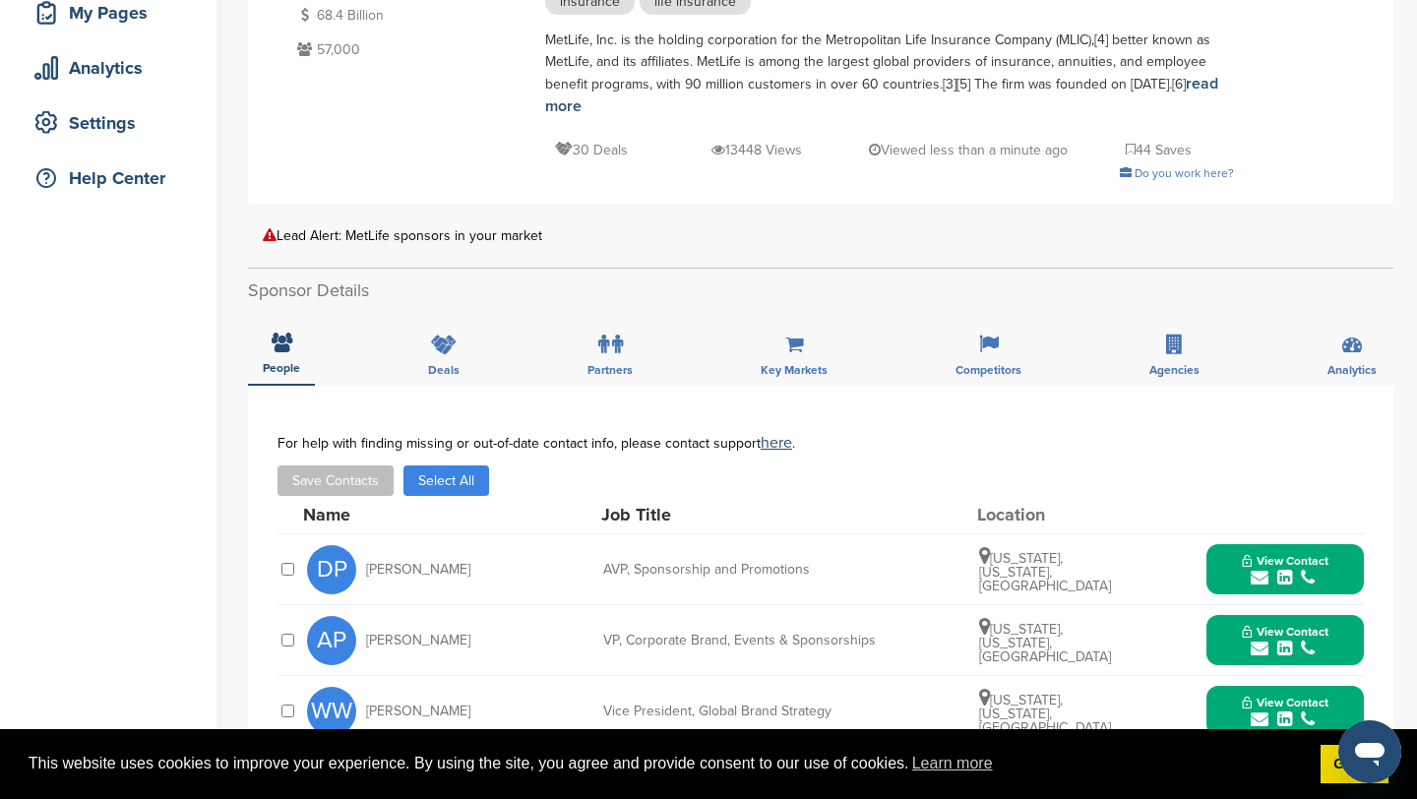
scroll to position [0, 0]
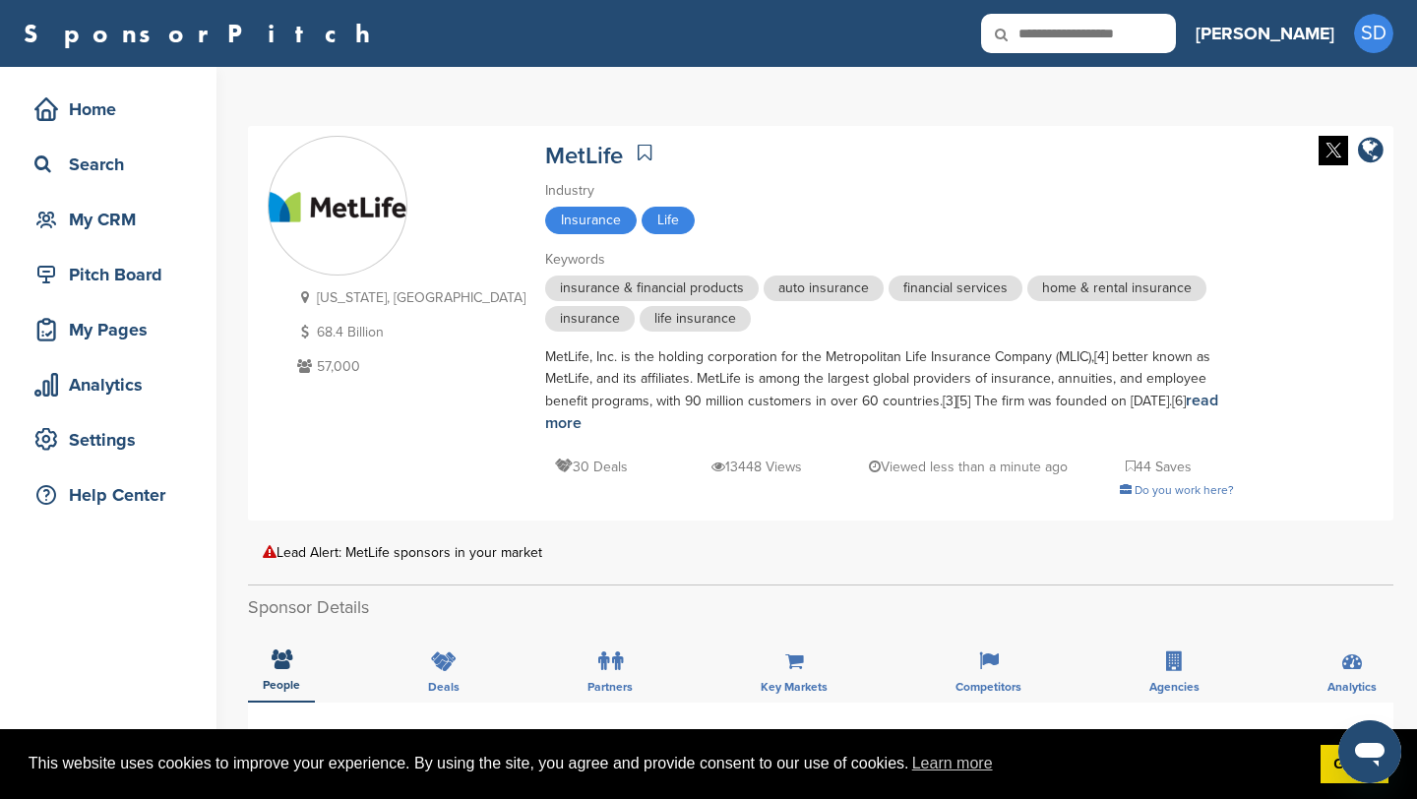
click at [1170, 33] on input "text" at bounding box center [1078, 33] width 195 height 39
type input "******"
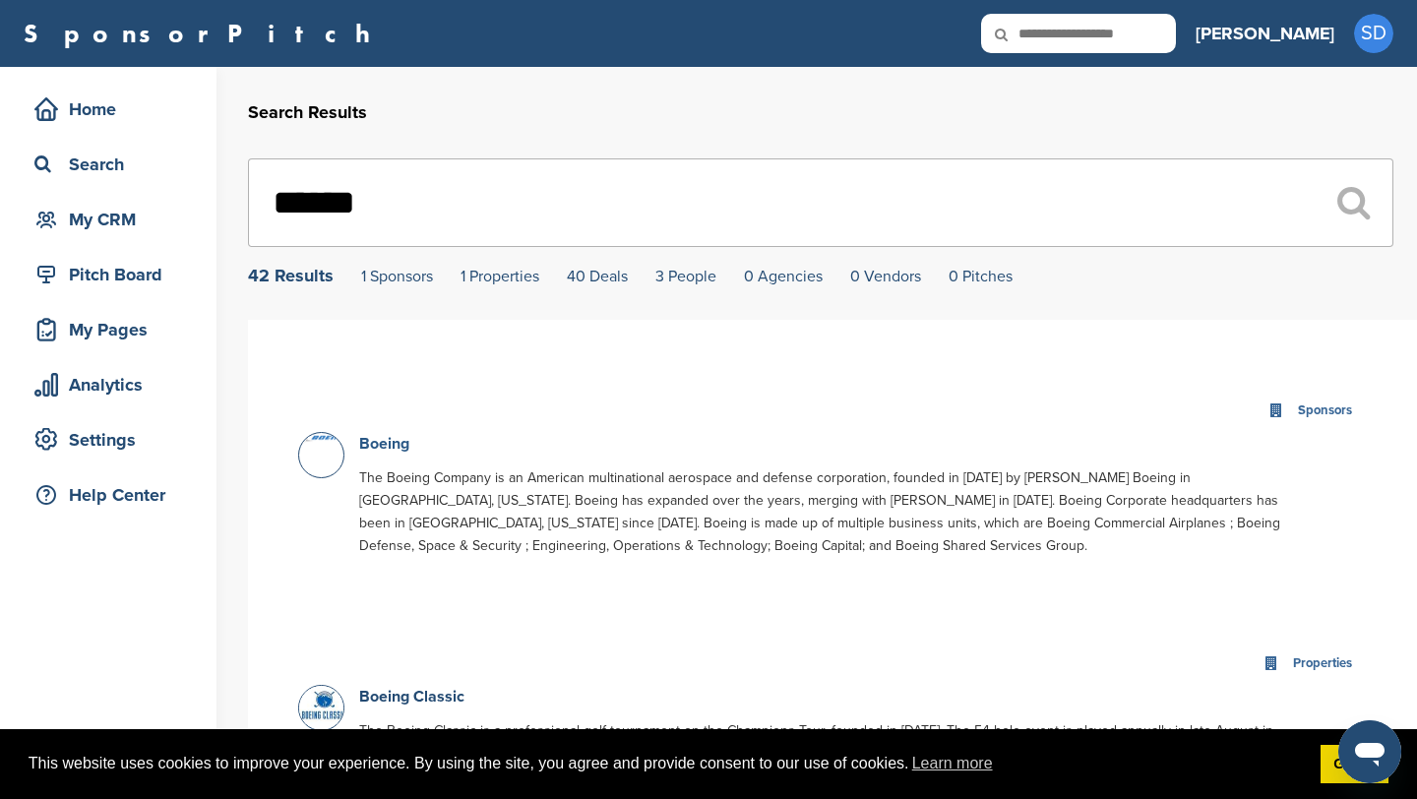
click at [381, 443] on link "Boeing" at bounding box center [384, 444] width 50 height 20
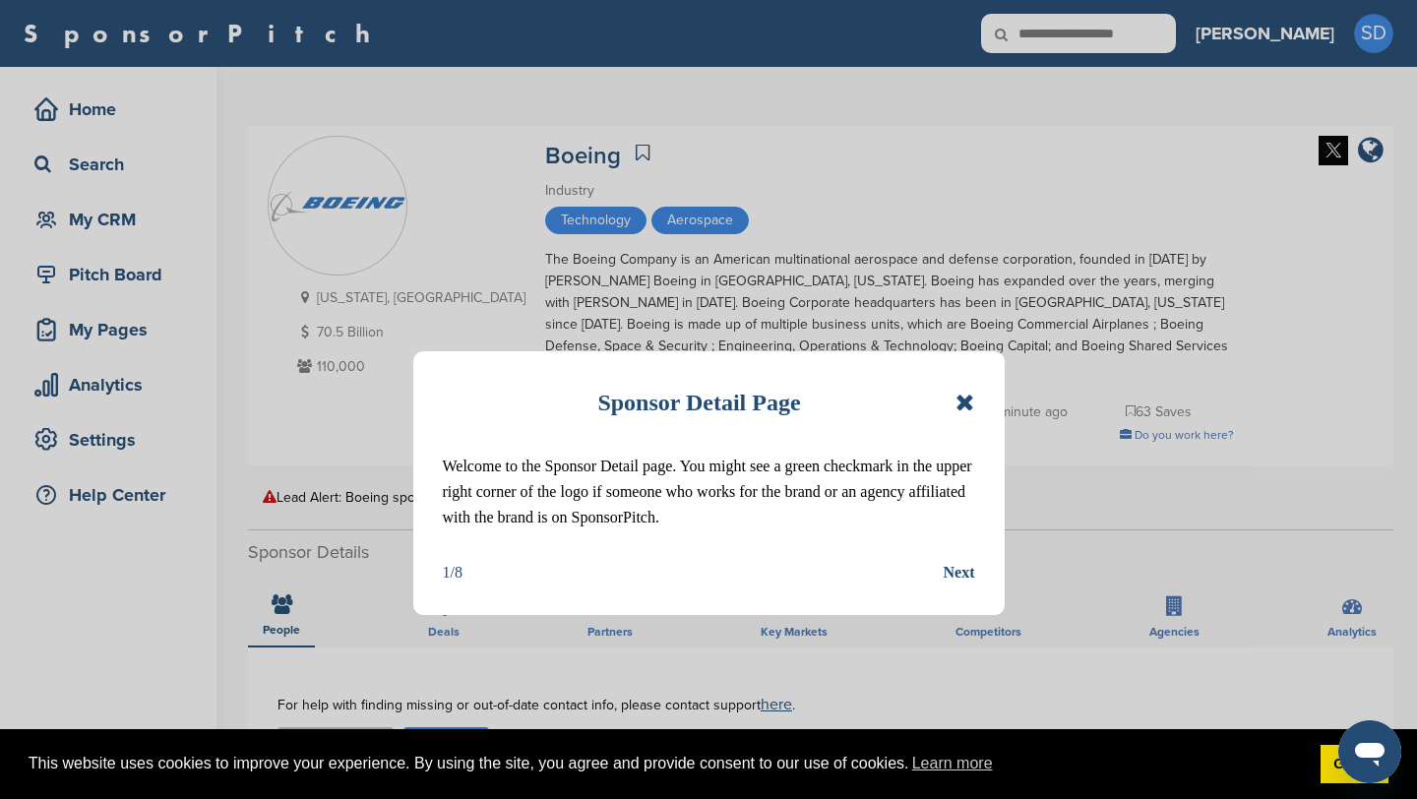
click at [981, 402] on div "Sponsor Detail Page Welcome to the Sponsor Detail page. You might see a green c…" at bounding box center [709, 483] width 592 height 264
click at [972, 403] on icon at bounding box center [965, 403] width 19 height 24
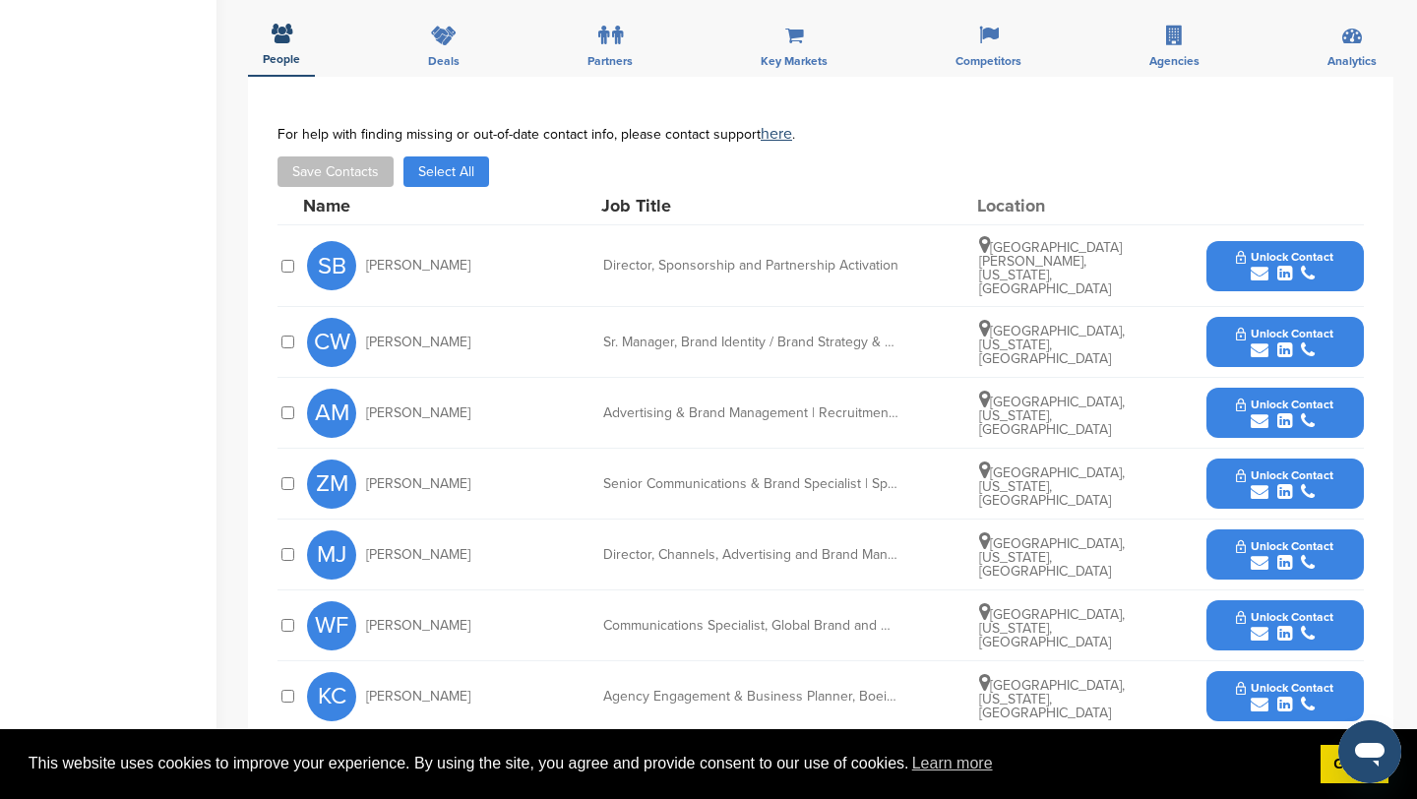
scroll to position [576, 0]
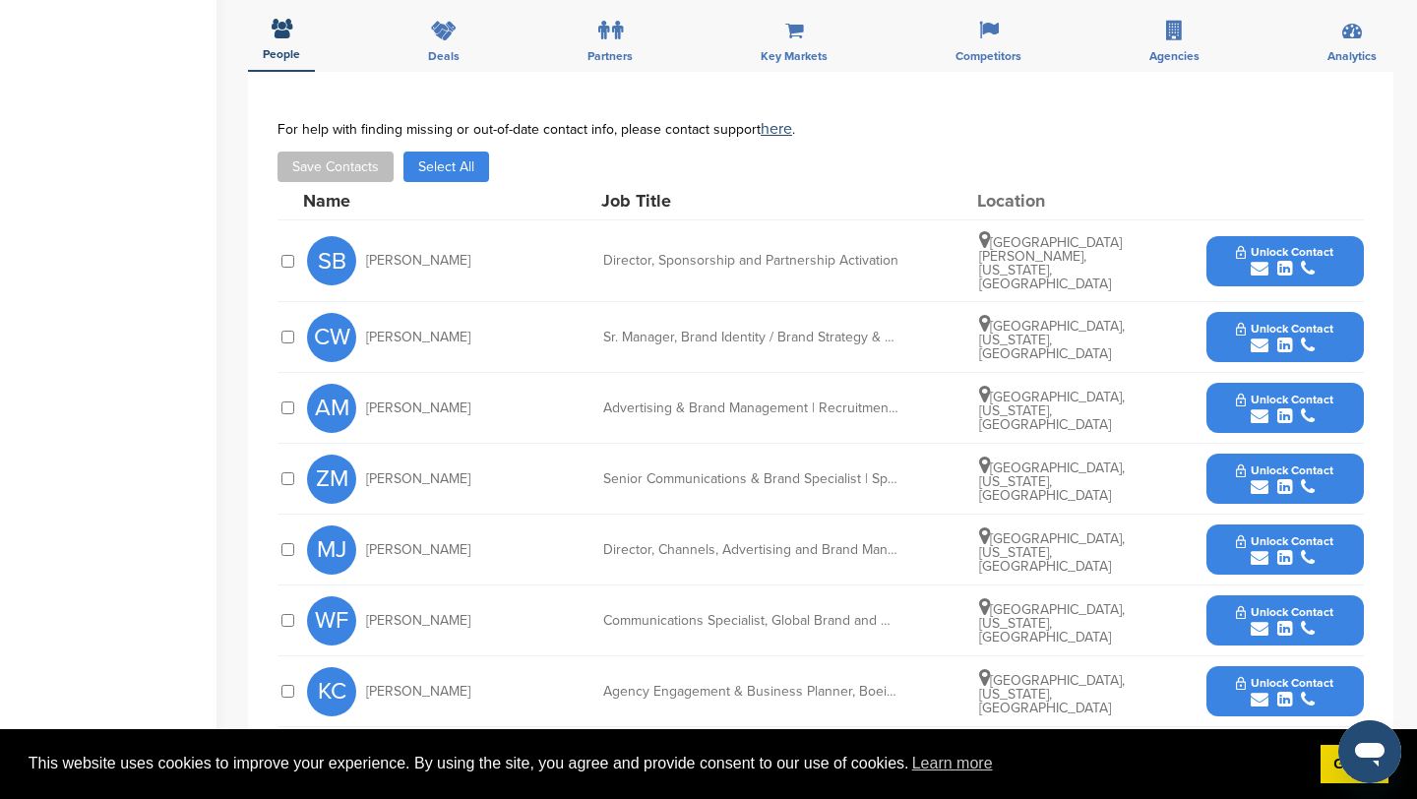
click at [1257, 260] on icon "submit" at bounding box center [1260, 269] width 18 height 18
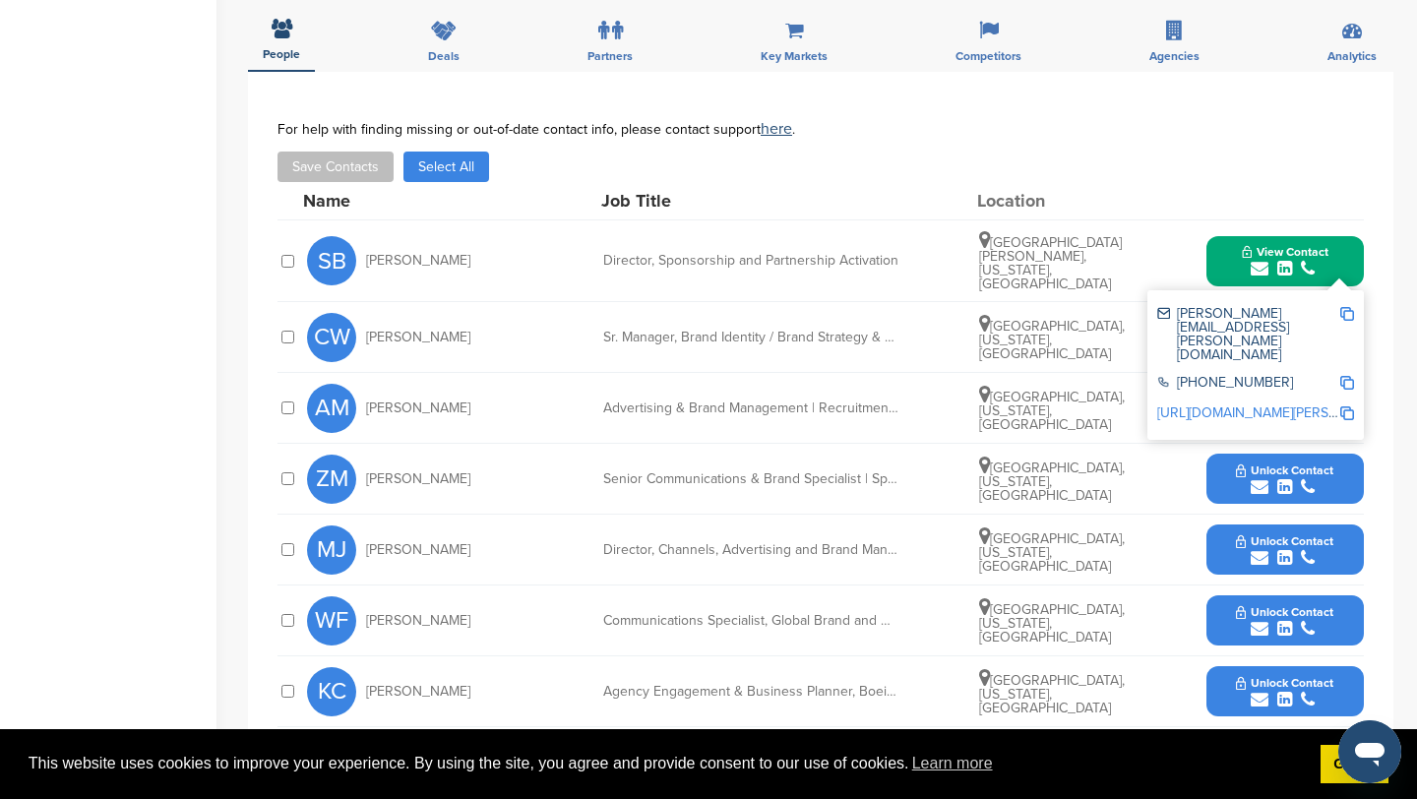
click at [1341, 307] on img at bounding box center [1348, 314] width 14 height 14
click at [1226, 234] on button "View Contact" at bounding box center [1286, 260] width 134 height 59
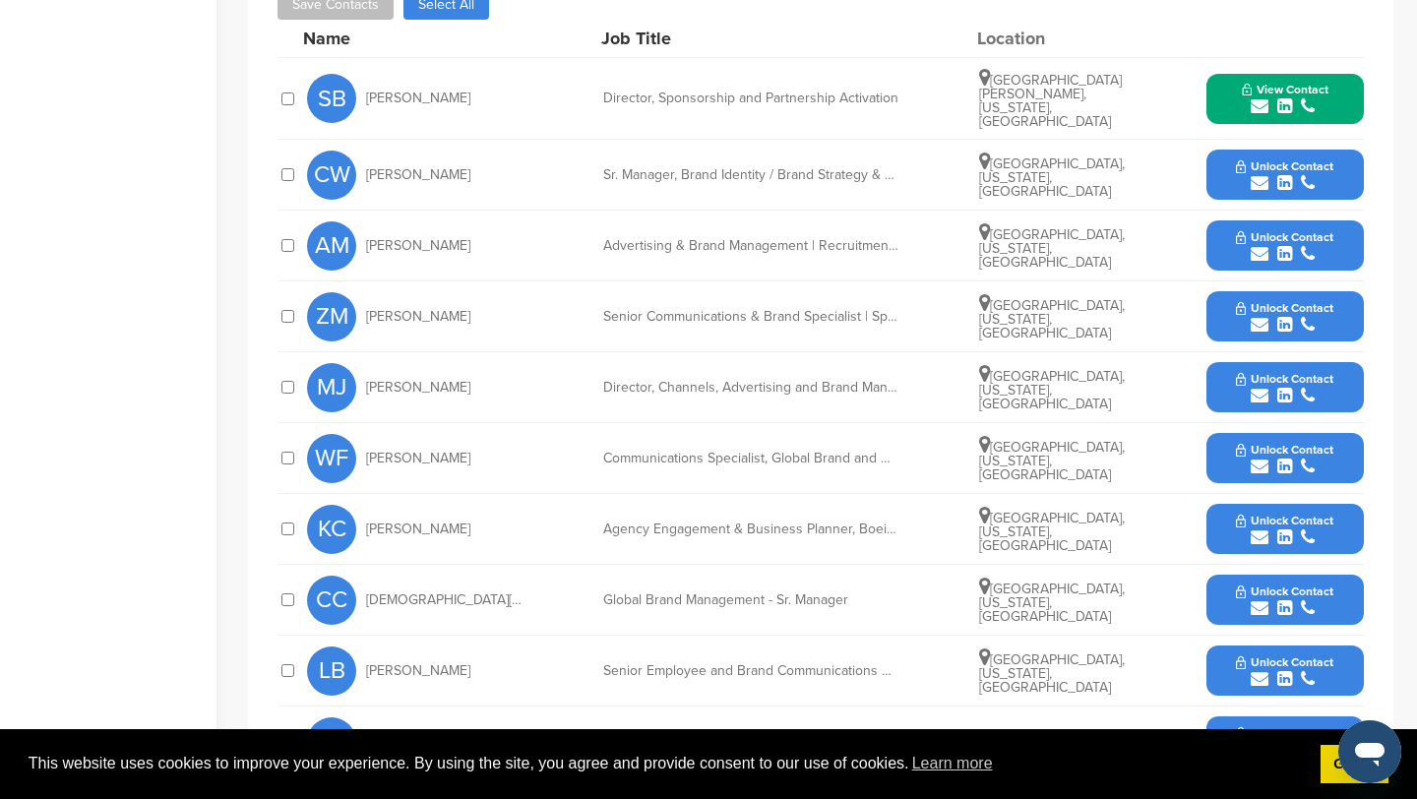
scroll to position [730, 0]
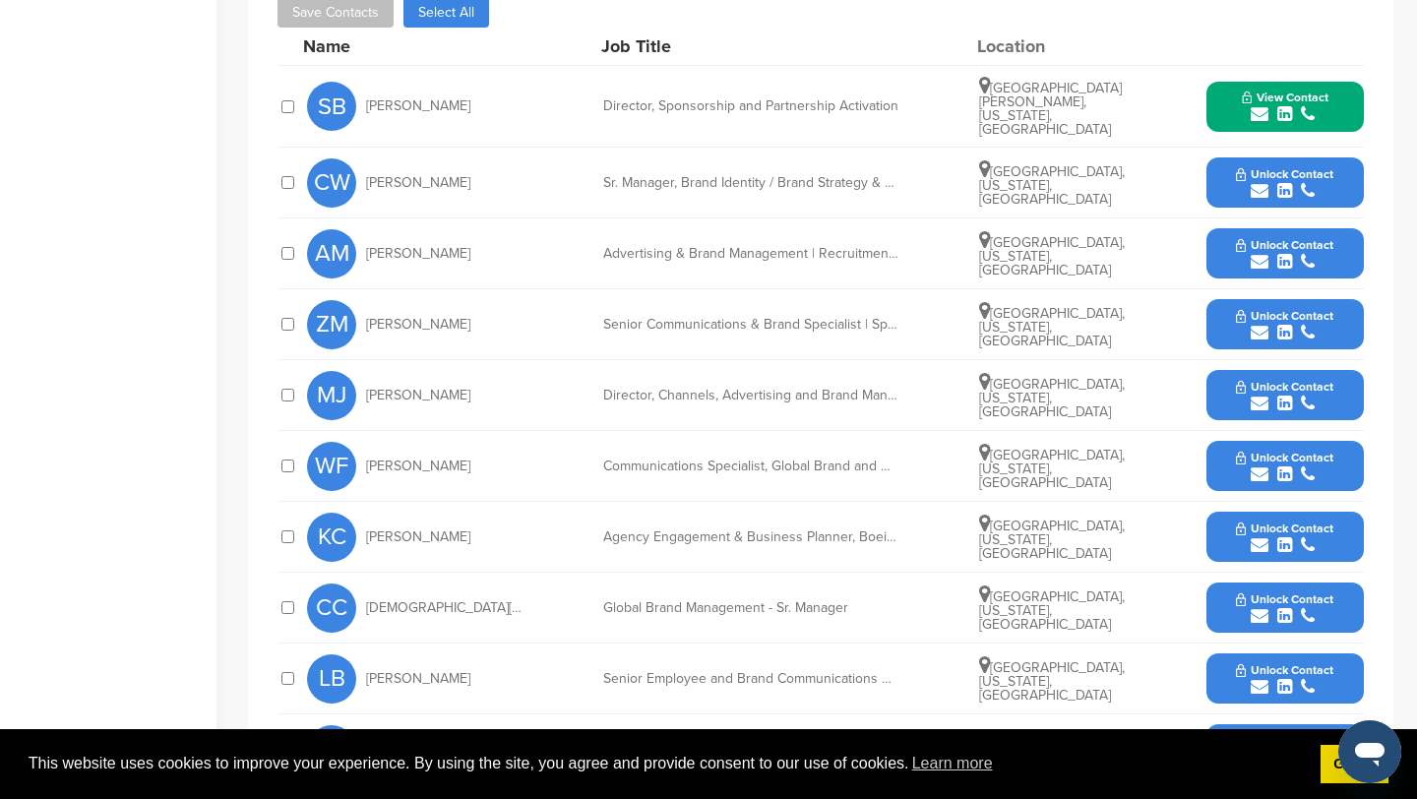
click at [1259, 182] on icon "submit" at bounding box center [1260, 191] width 18 height 18
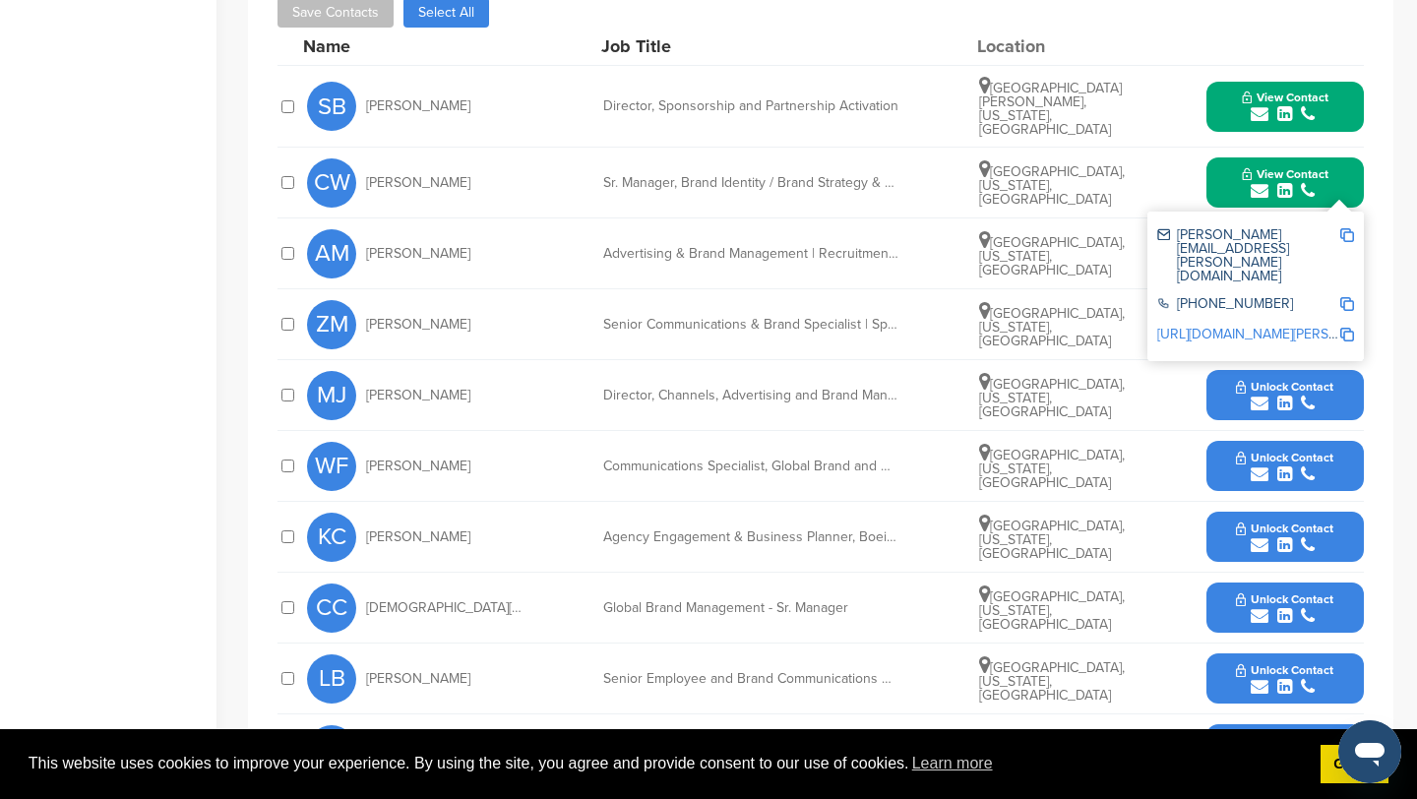
click at [1345, 228] on img at bounding box center [1348, 235] width 14 height 14
click at [1237, 156] on button "View Contact" at bounding box center [1286, 183] width 134 height 59
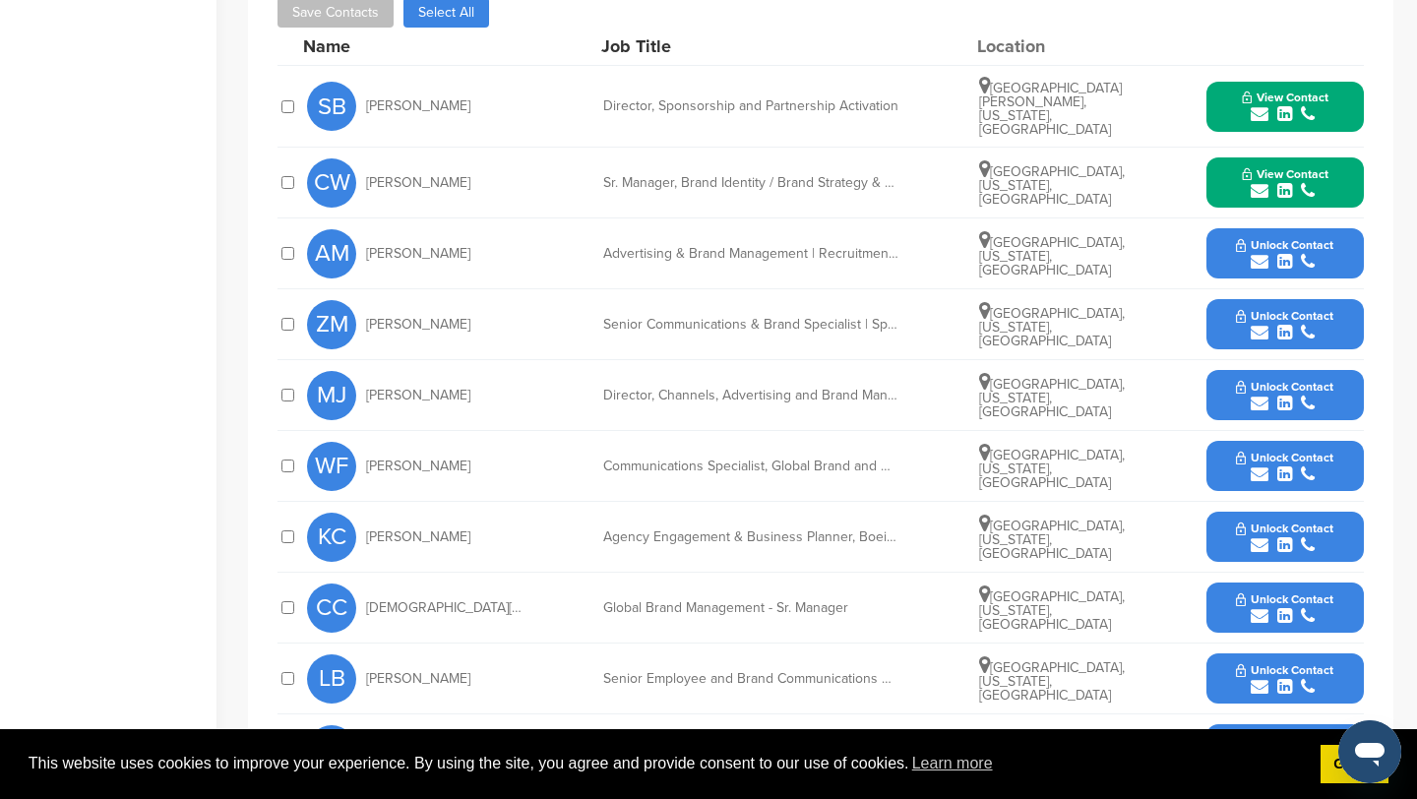
click at [1259, 324] on icon "submit" at bounding box center [1260, 333] width 18 height 18
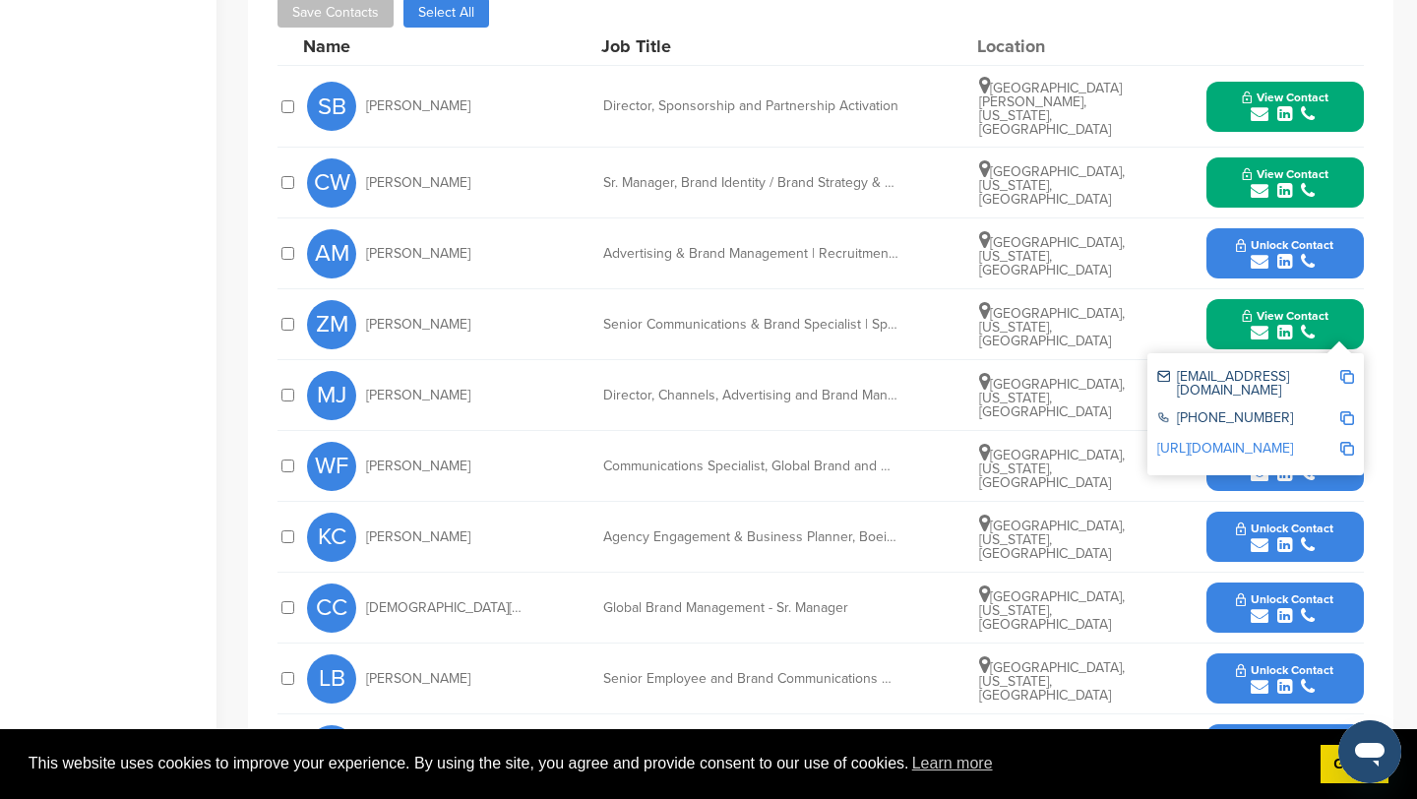
click at [1348, 370] on img at bounding box center [1348, 377] width 14 height 14
click at [1221, 299] on button "View Contact" at bounding box center [1286, 324] width 134 height 59
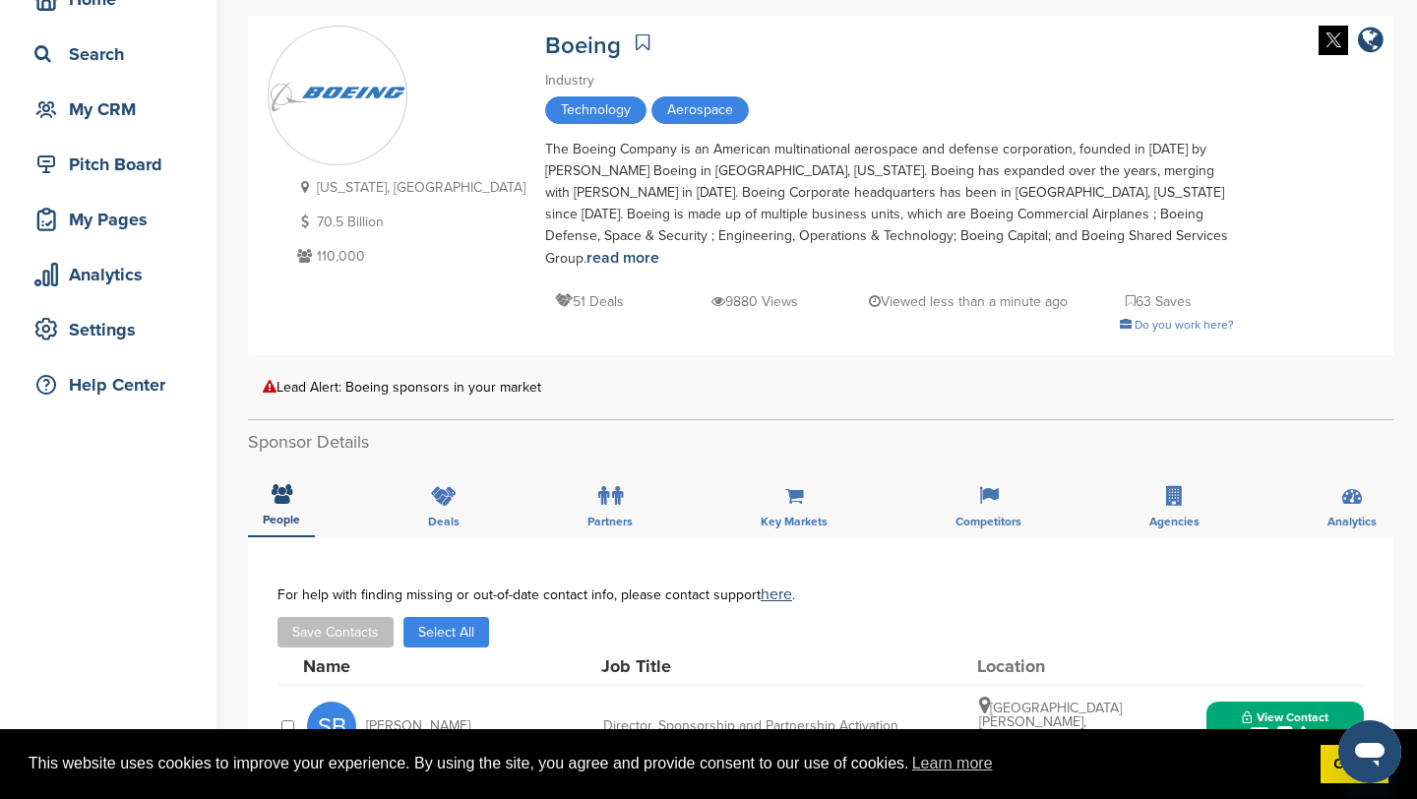
scroll to position [0, 0]
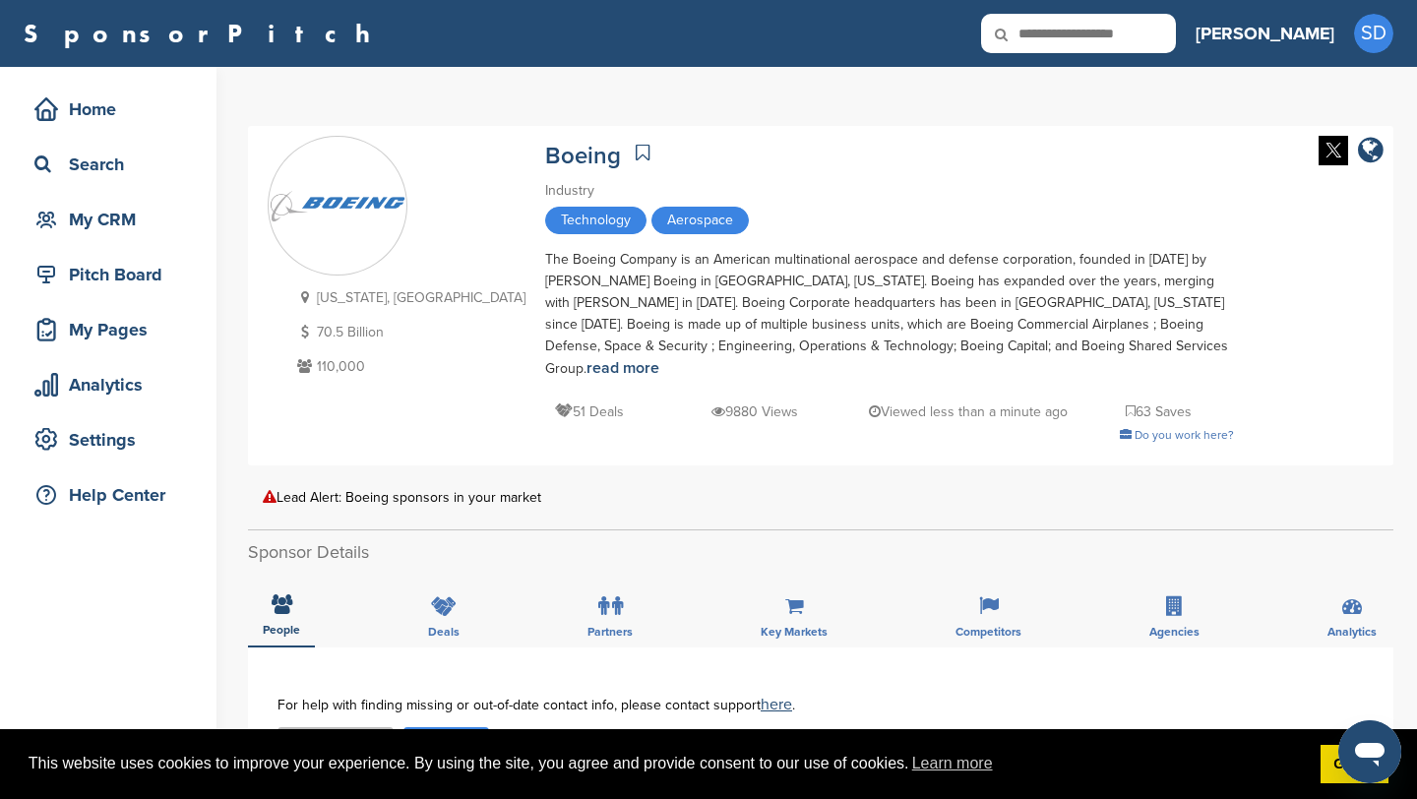
click at [1176, 35] on input "text" at bounding box center [1078, 33] width 195 height 39
type input "******"
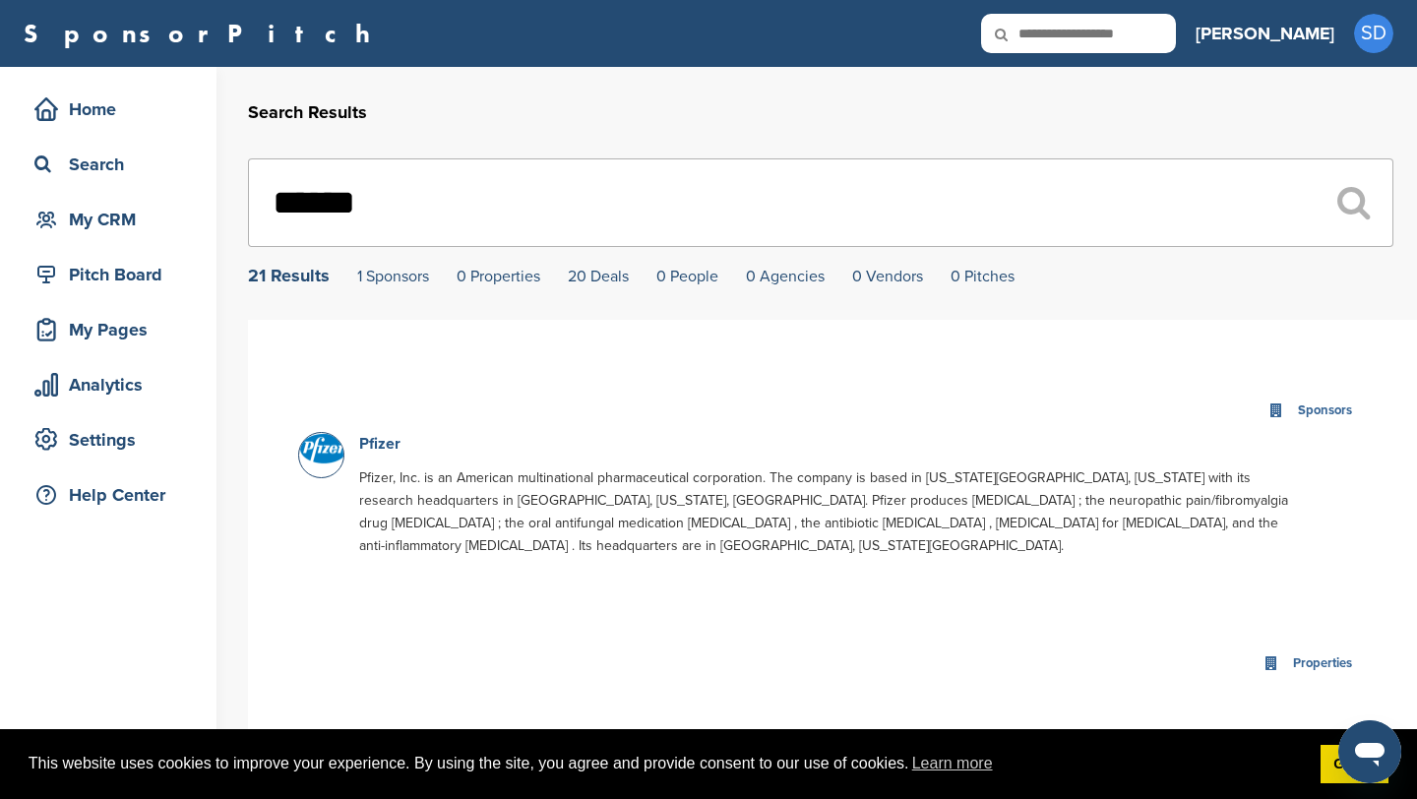
click at [373, 447] on link "Pfizer" at bounding box center [379, 444] width 41 height 20
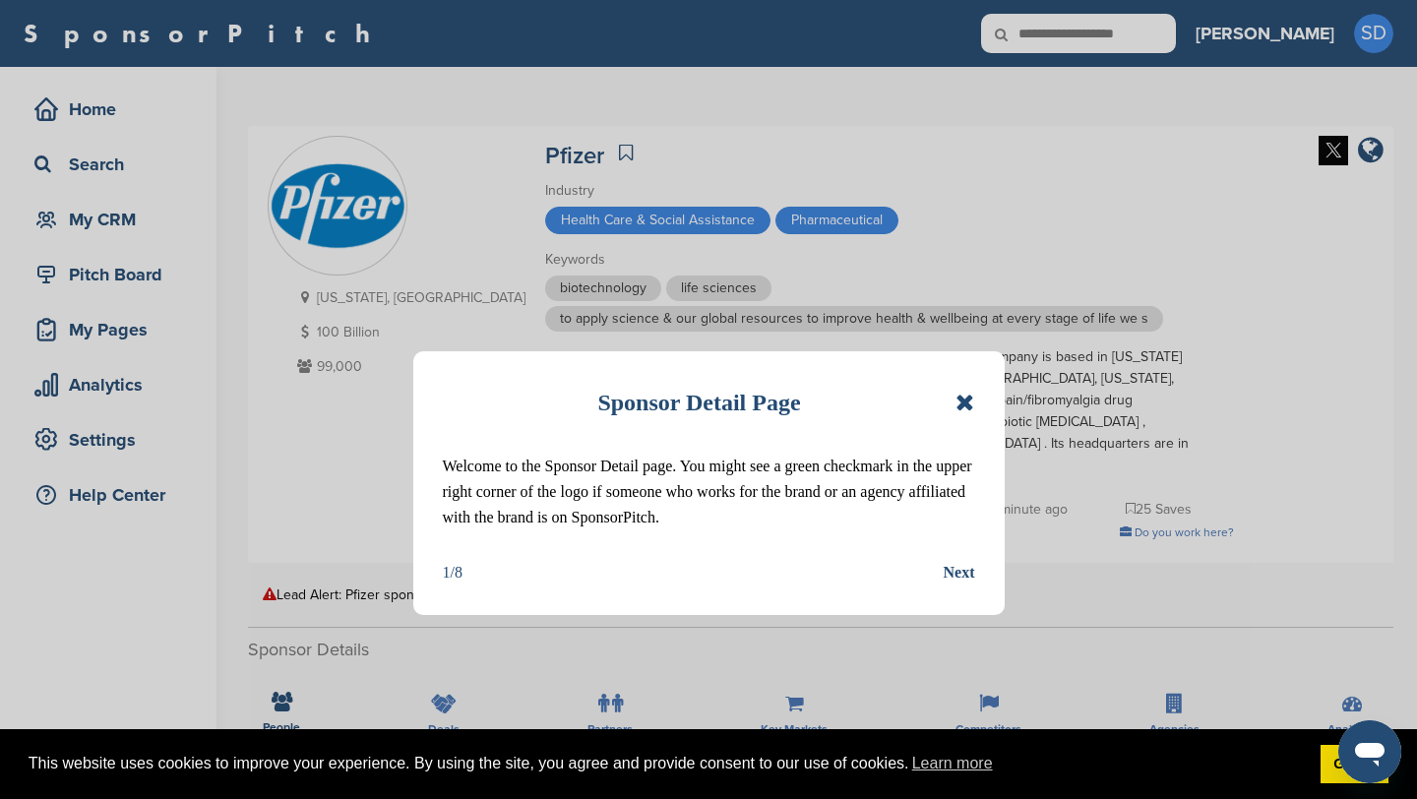
click at [962, 401] on icon at bounding box center [965, 403] width 19 height 24
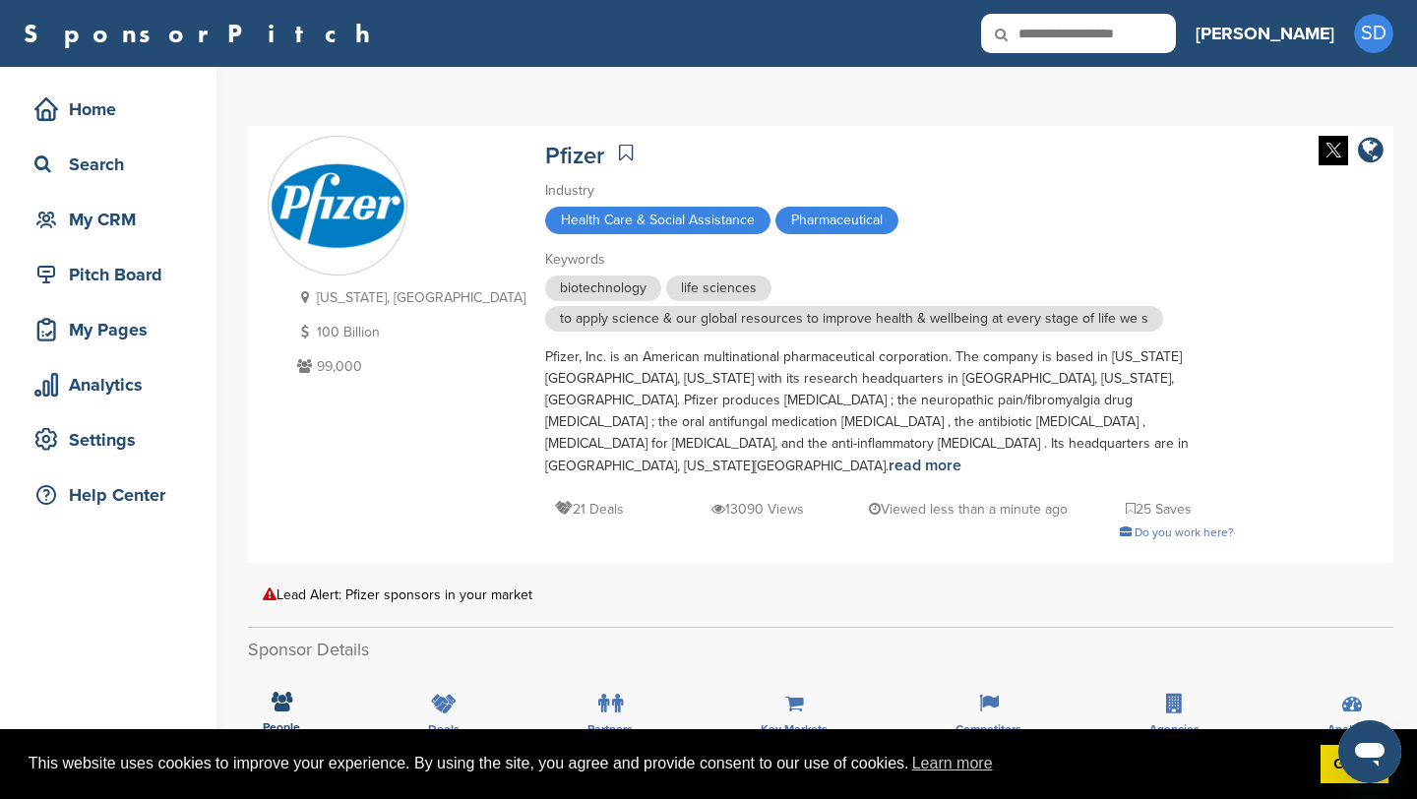
click at [1126, 29] on input "text" at bounding box center [1078, 33] width 195 height 39
type input "**"
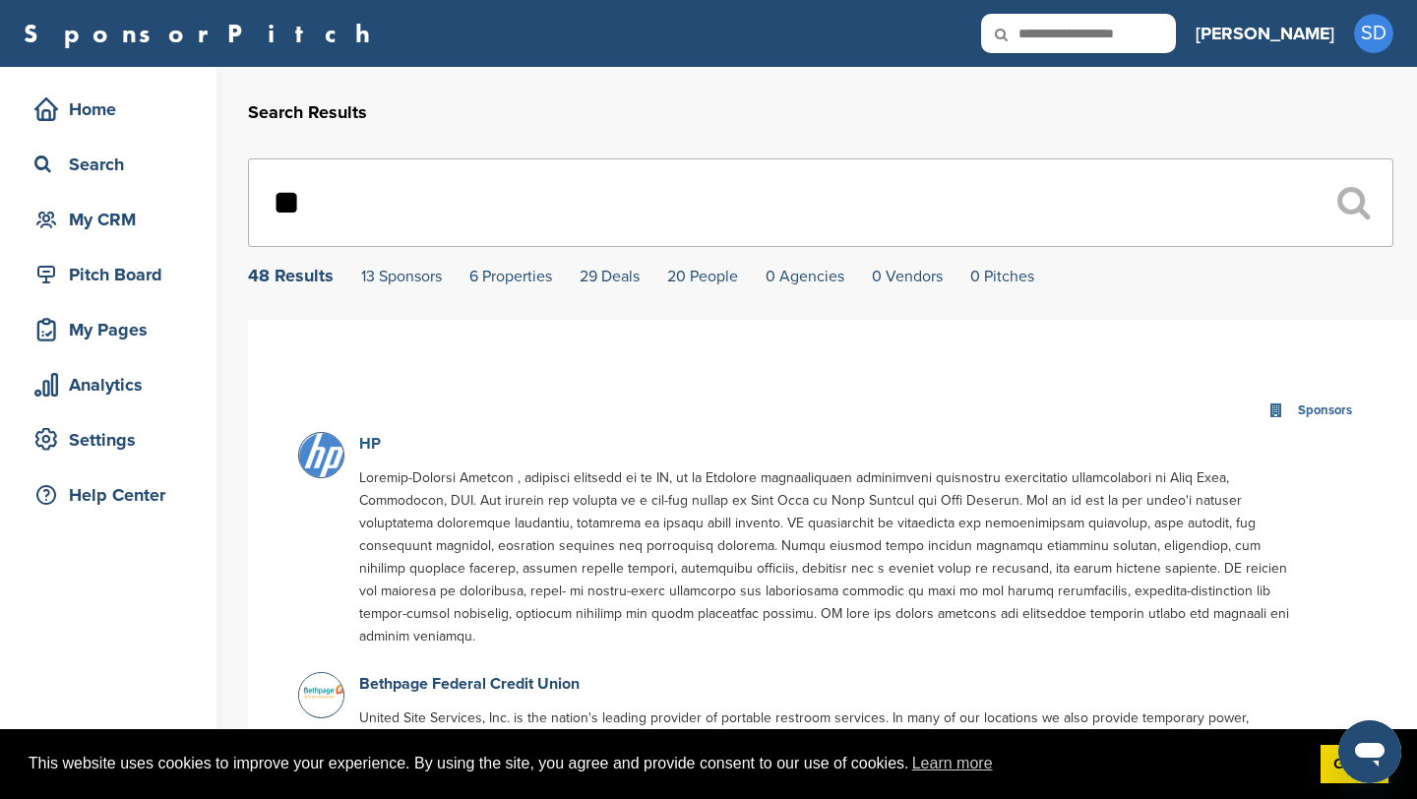
click at [366, 445] on link "HP" at bounding box center [370, 444] width 22 height 20
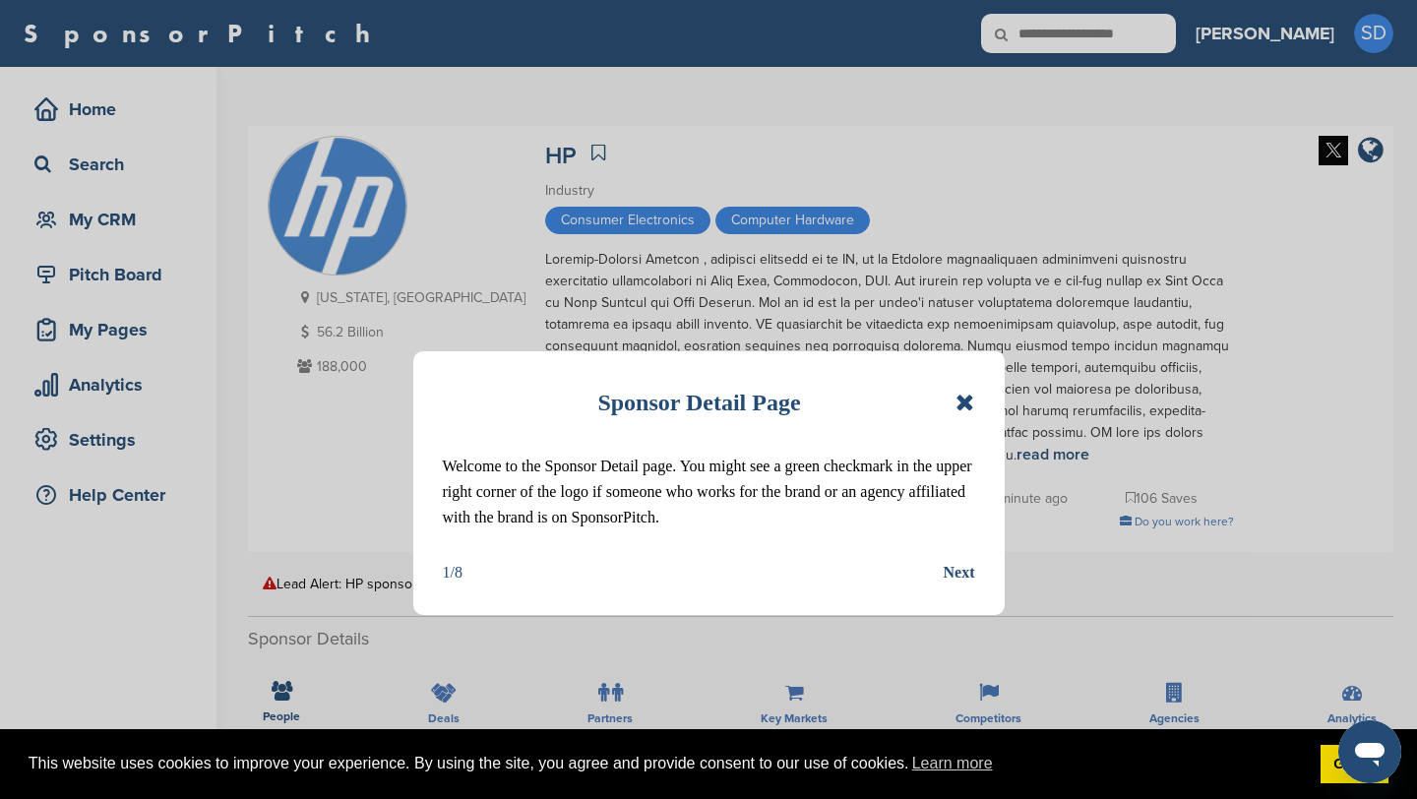
click at [963, 406] on icon at bounding box center [965, 403] width 19 height 24
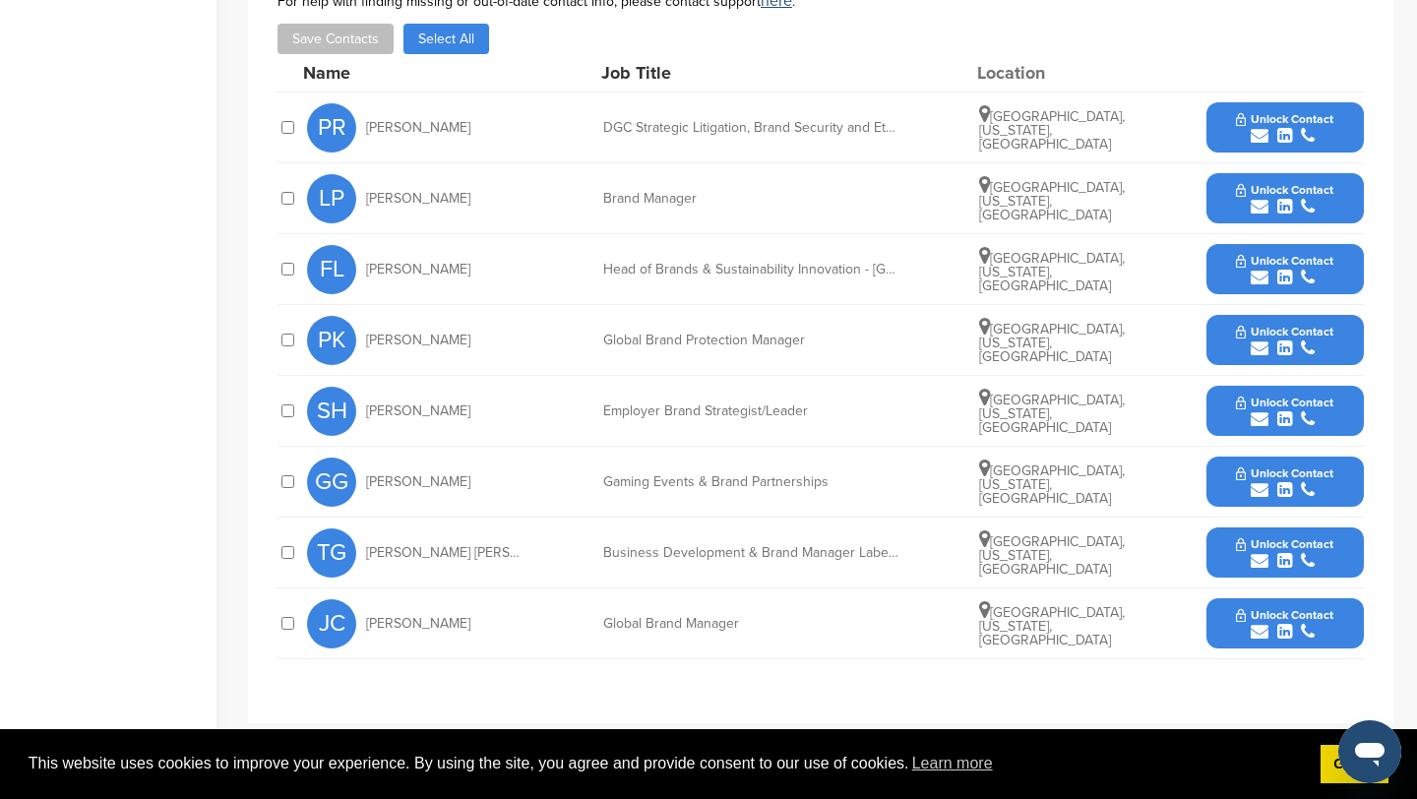
scroll to position [791, 0]
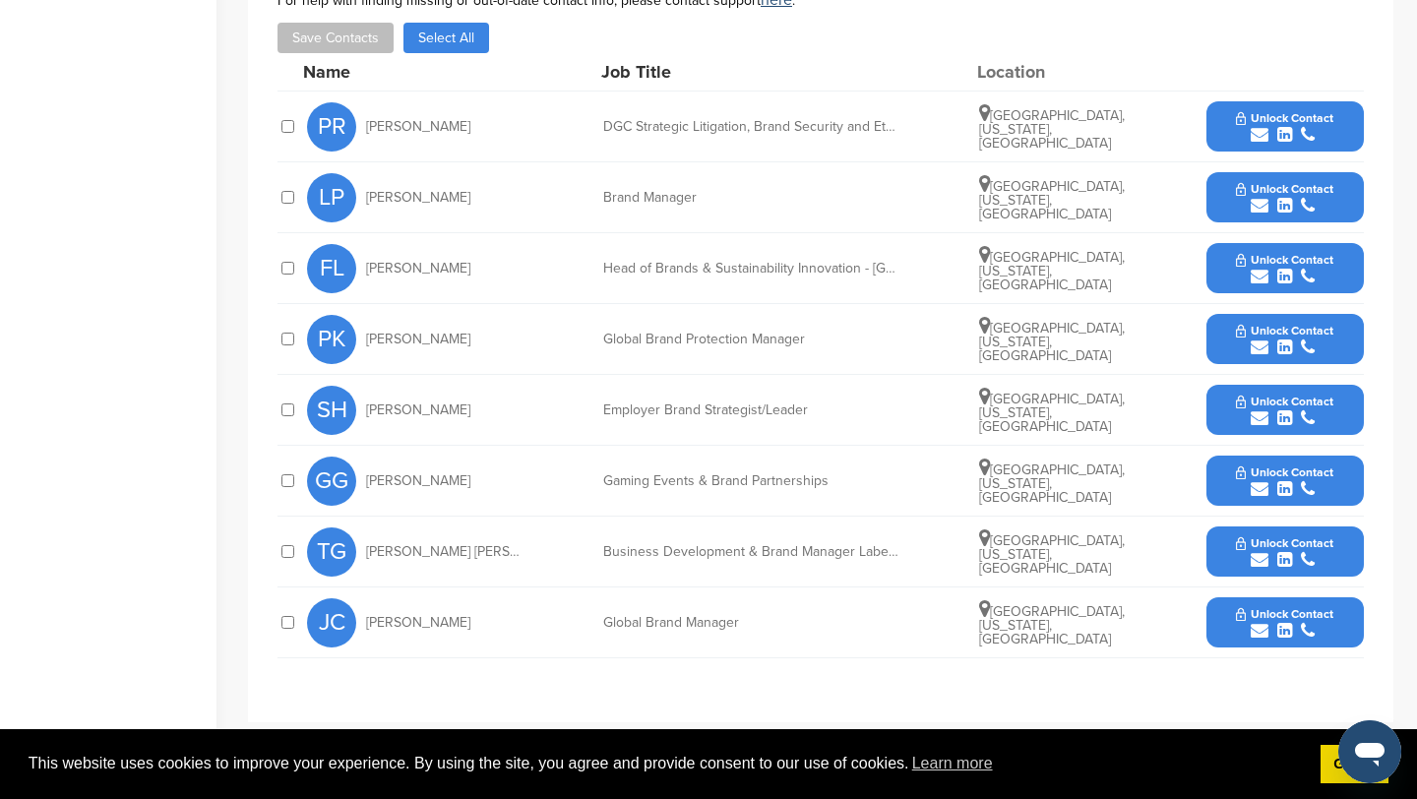
click at [1263, 203] on icon "submit" at bounding box center [1260, 206] width 18 height 18
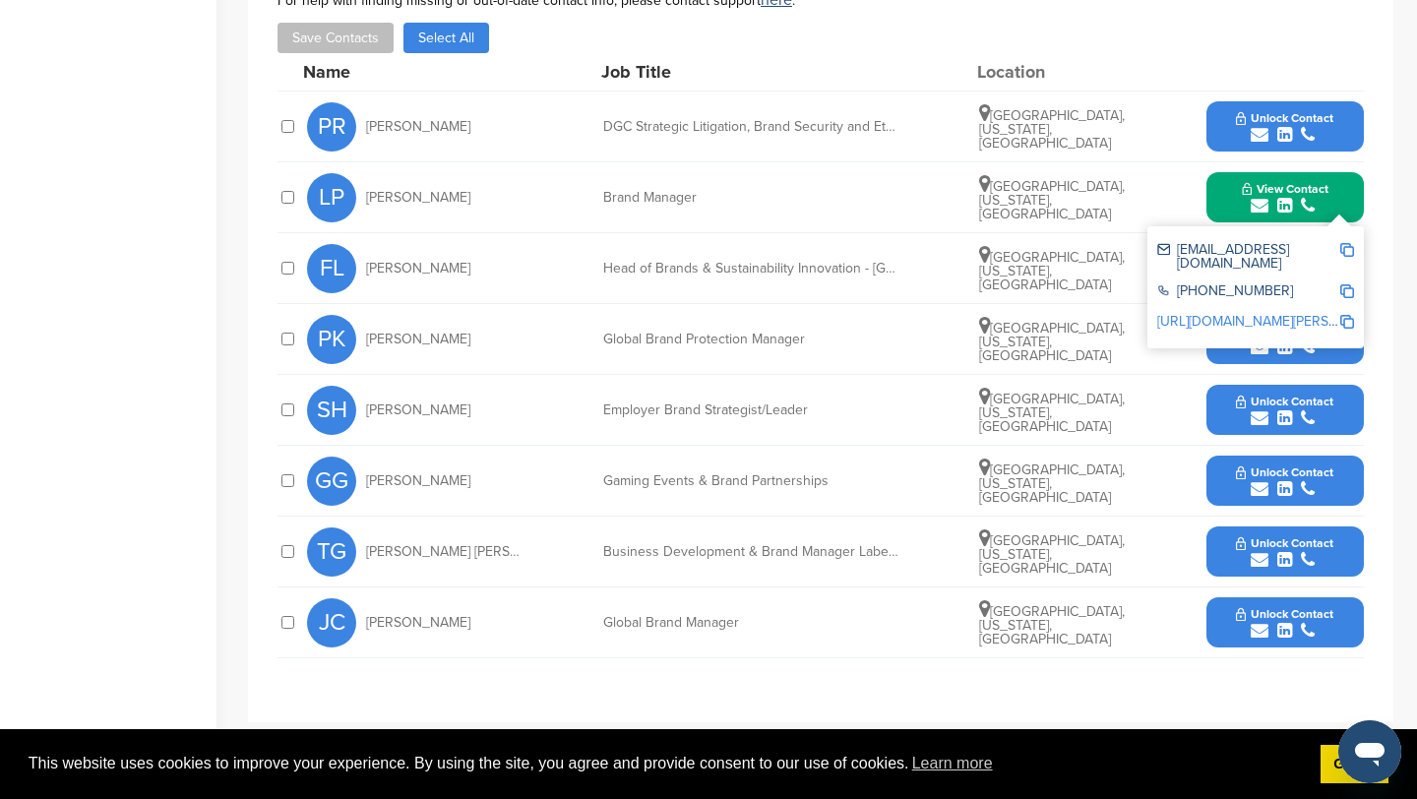
click at [1347, 253] on img at bounding box center [1348, 250] width 14 height 14
click at [1219, 187] on button "View Contact" at bounding box center [1286, 197] width 134 height 59
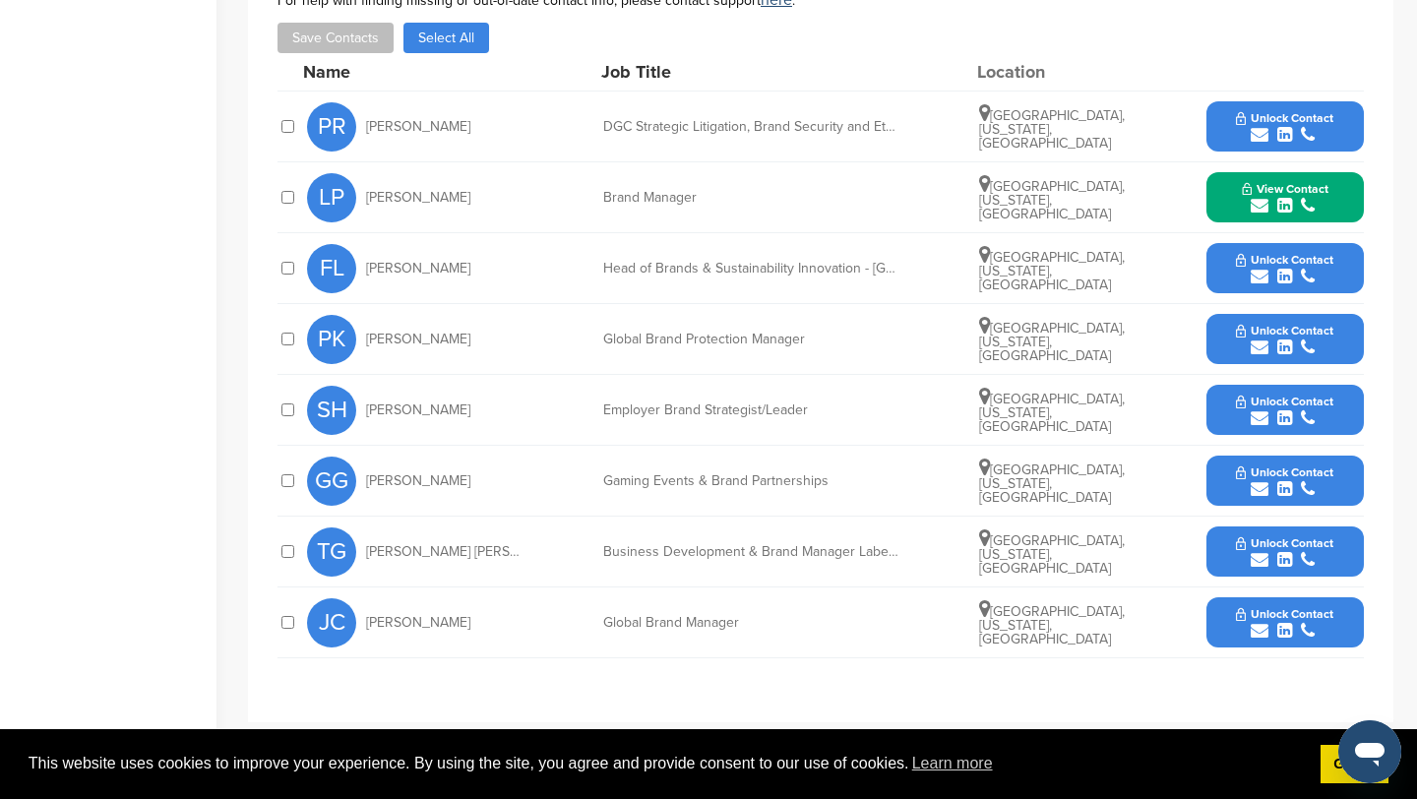
click at [1259, 489] on icon "submit" at bounding box center [1260, 489] width 18 height 18
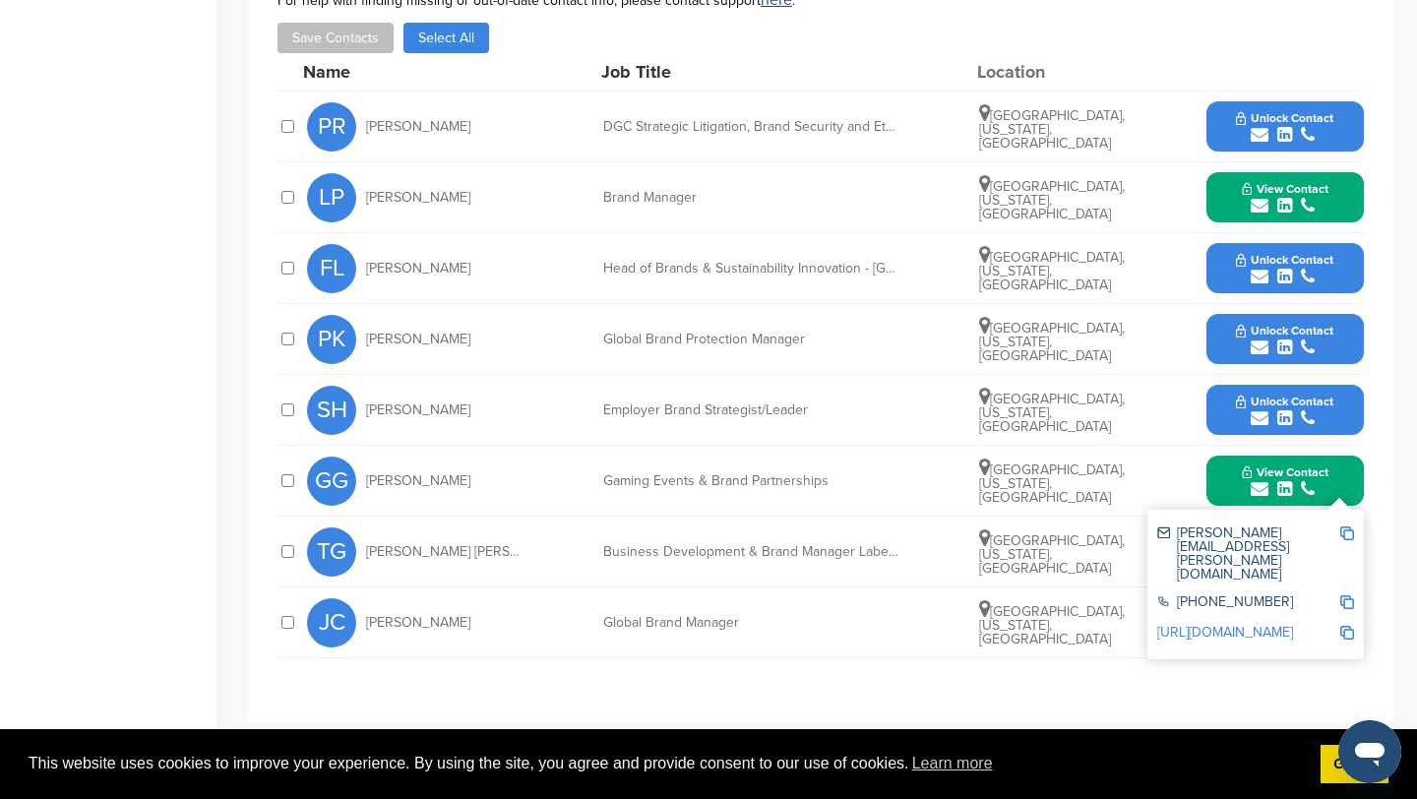
click at [1349, 532] on img at bounding box center [1348, 534] width 14 height 14
click at [1228, 481] on button "View Contact" at bounding box center [1286, 481] width 134 height 59
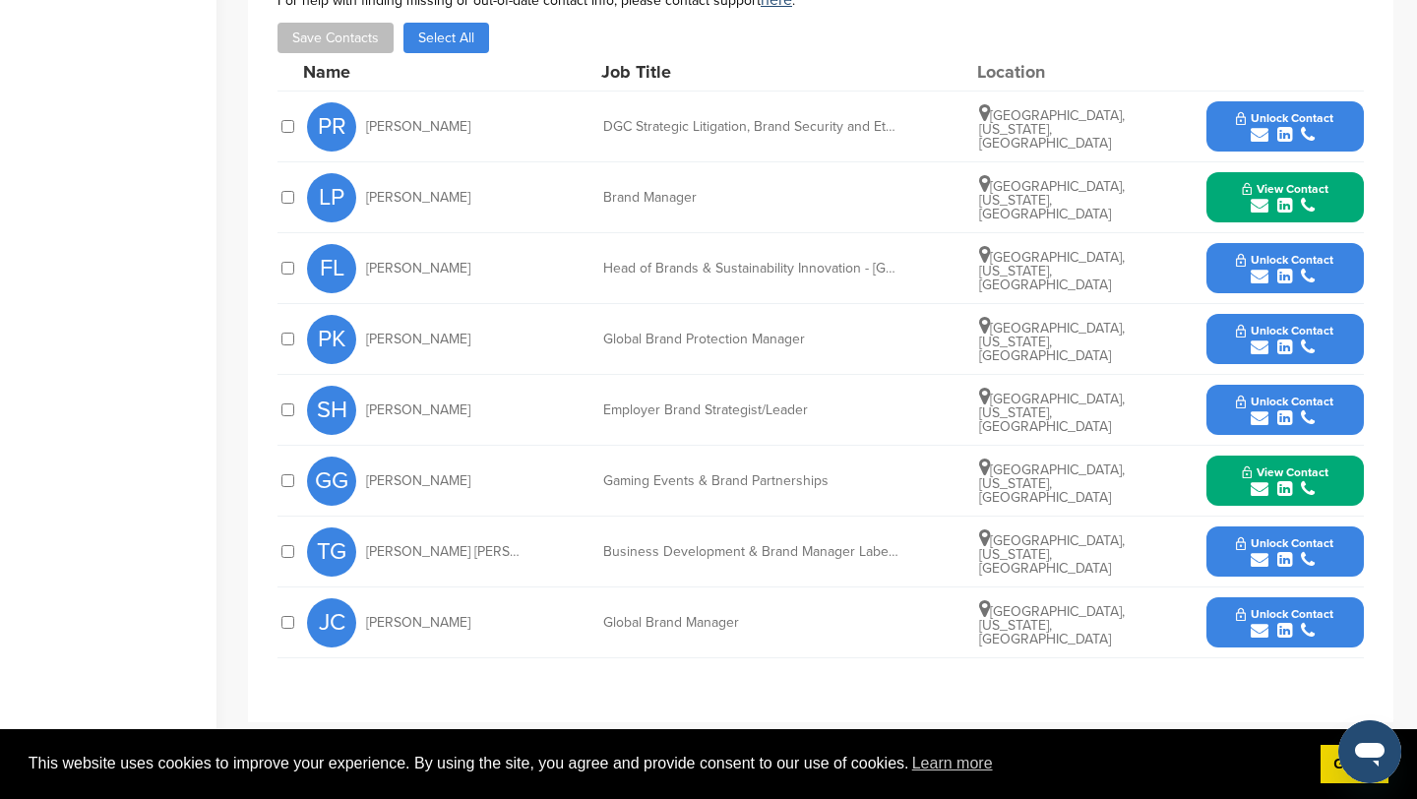
click at [1261, 558] on icon "submit" at bounding box center [1260, 560] width 18 height 18
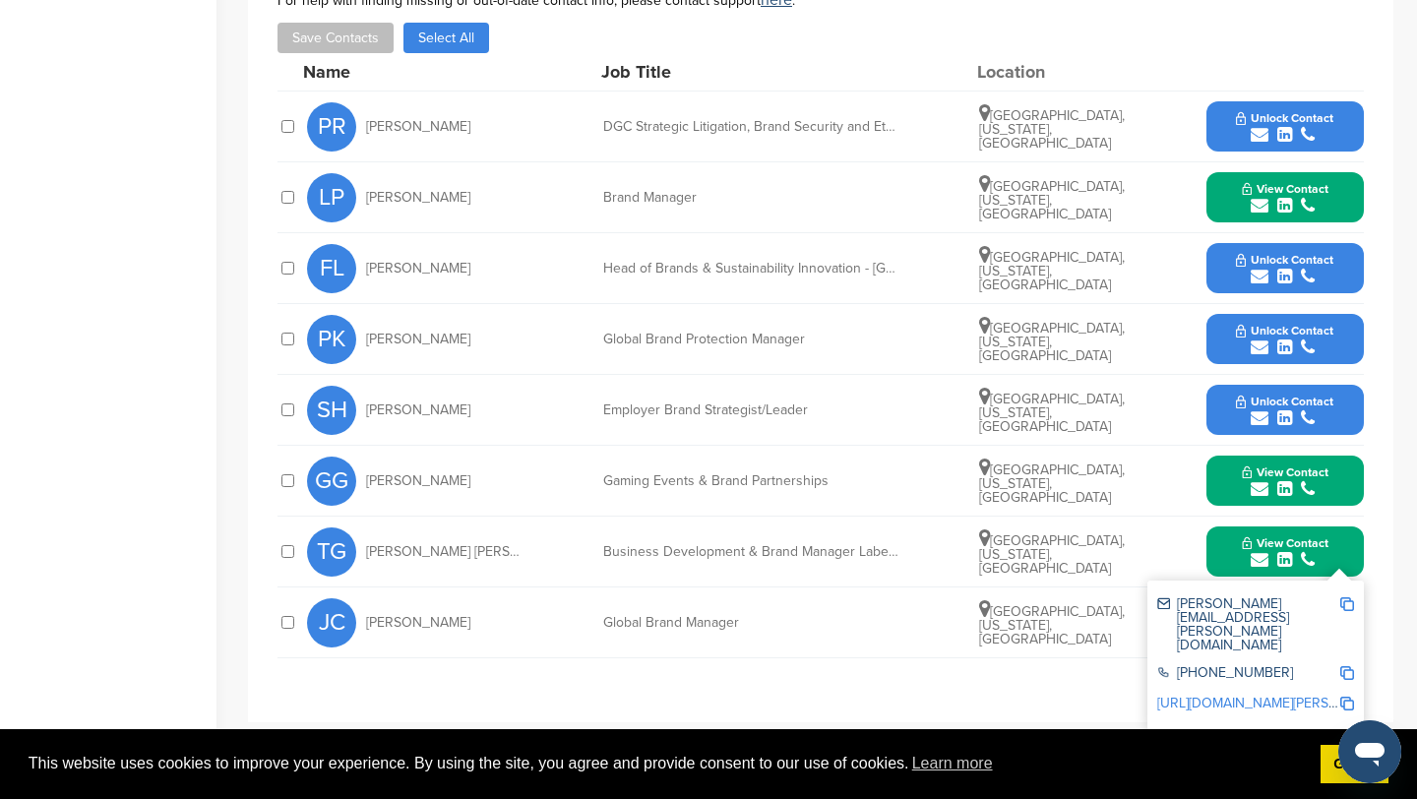
click at [1351, 602] on img at bounding box center [1348, 604] width 14 height 14
click at [1225, 543] on button "View Contact" at bounding box center [1286, 552] width 134 height 59
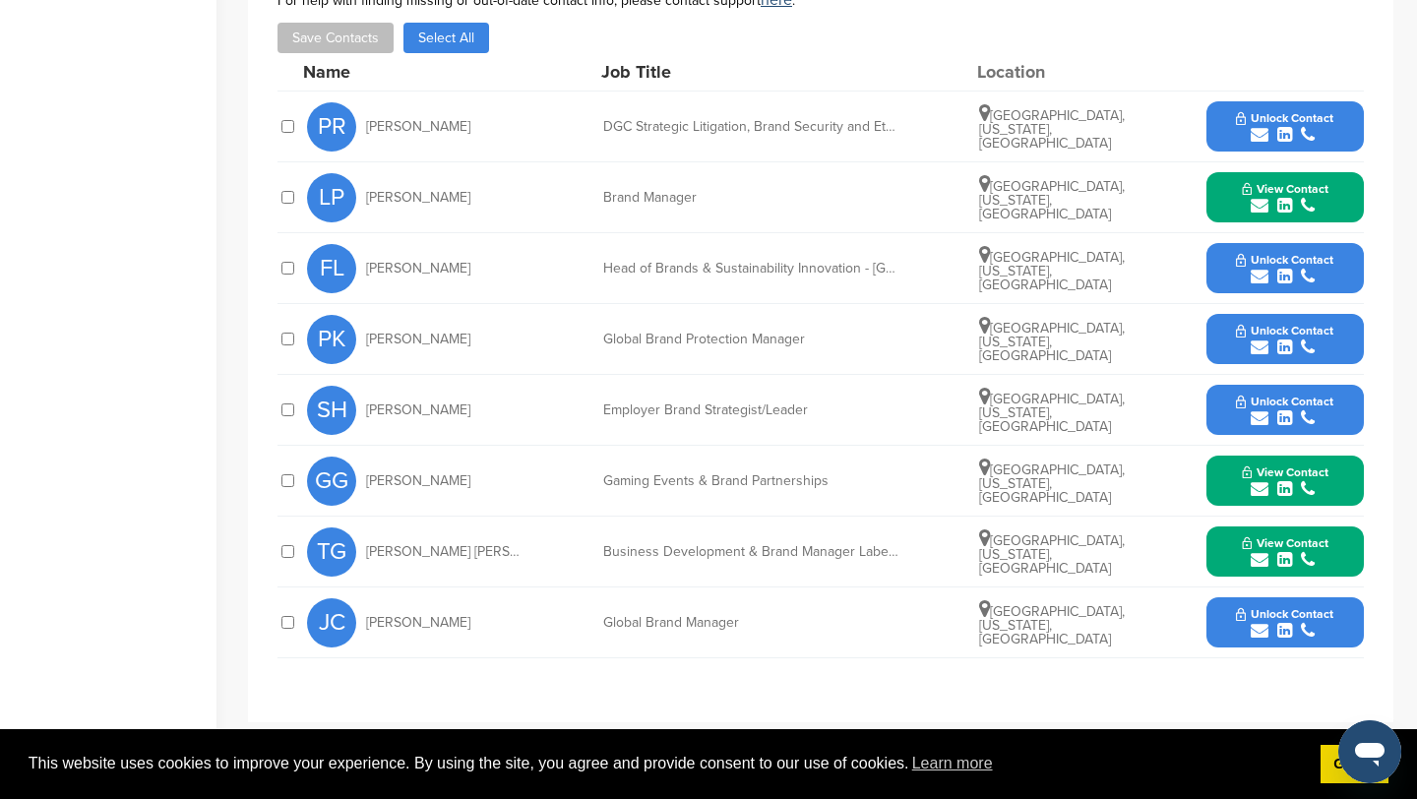
click at [1258, 633] on icon "submit" at bounding box center [1260, 631] width 18 height 18
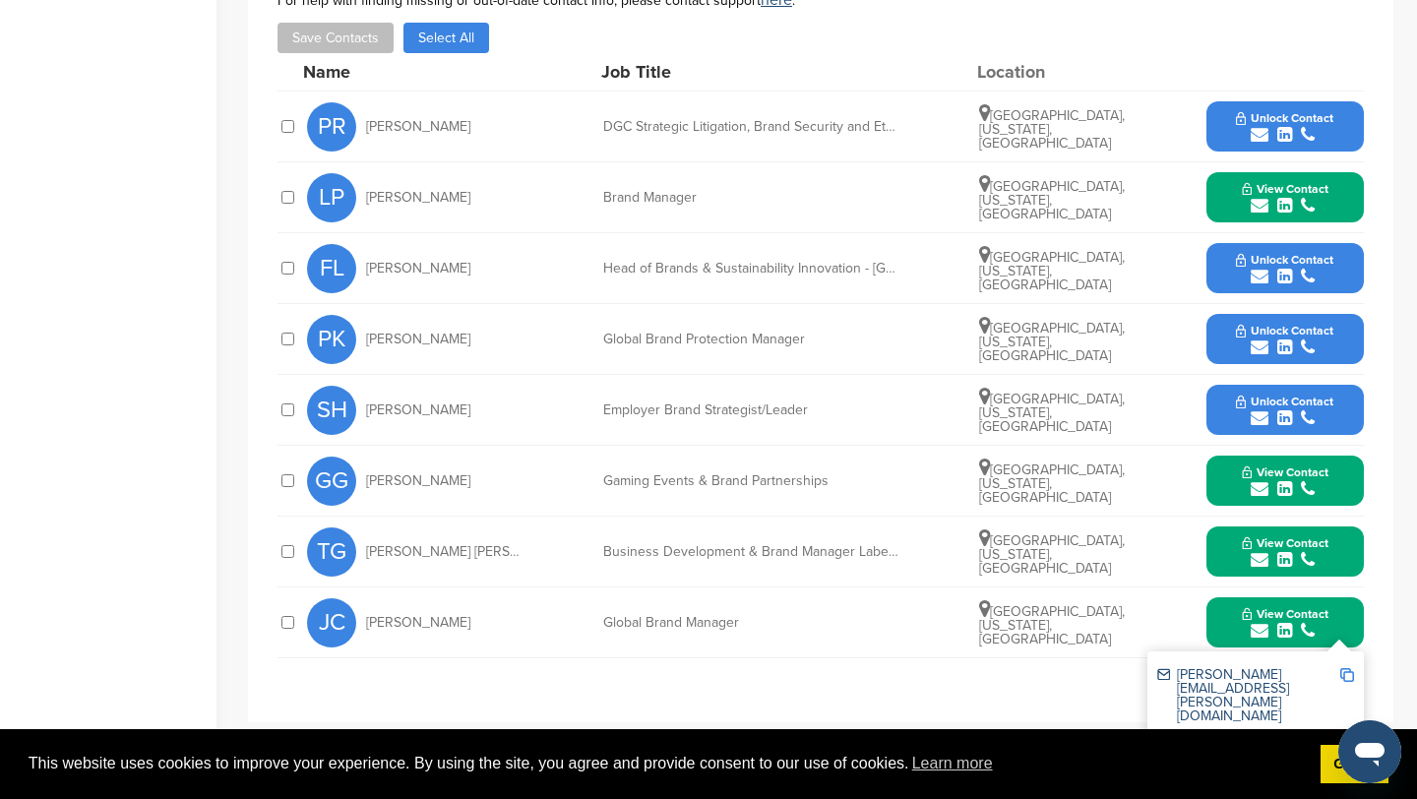
click at [1348, 677] on img at bounding box center [1348, 675] width 14 height 14
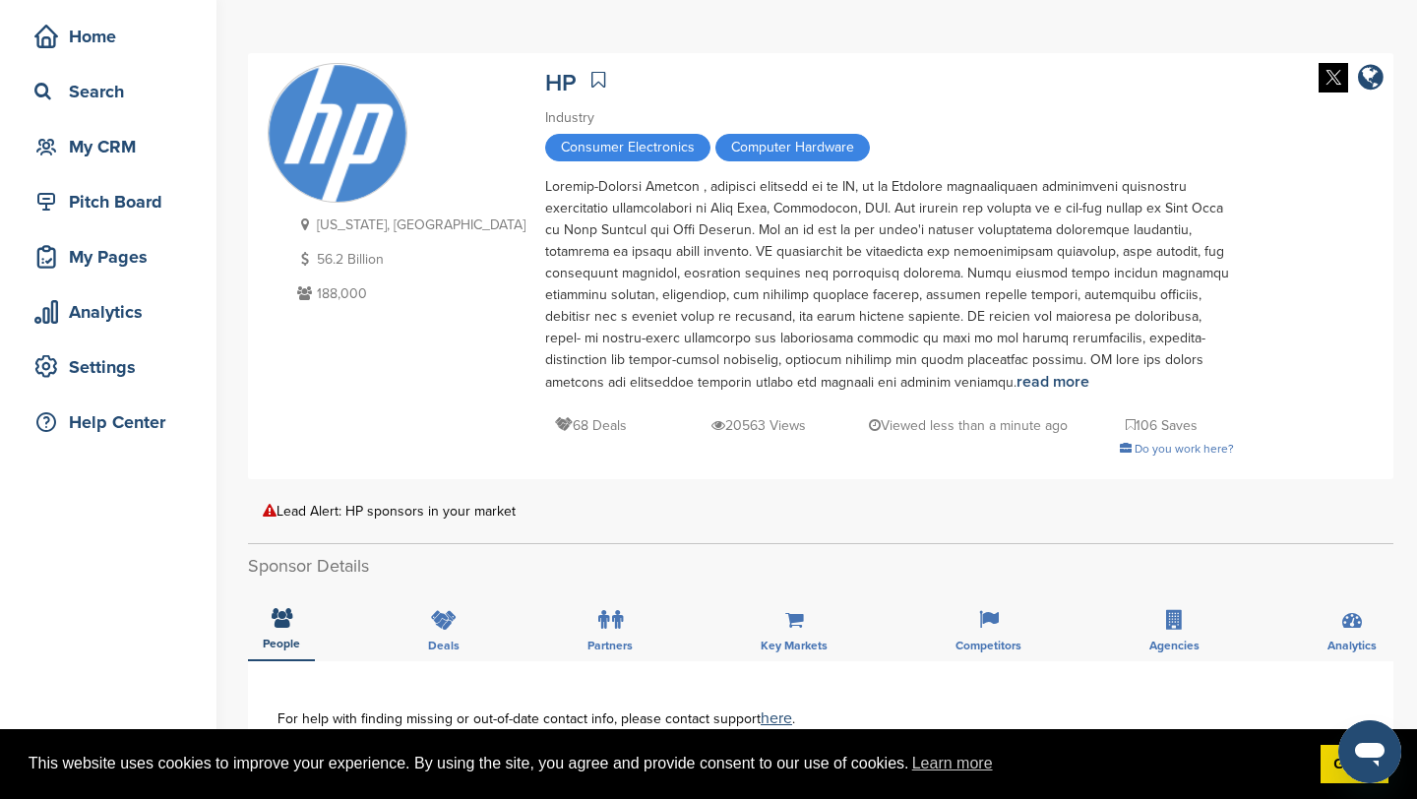
scroll to position [0, 0]
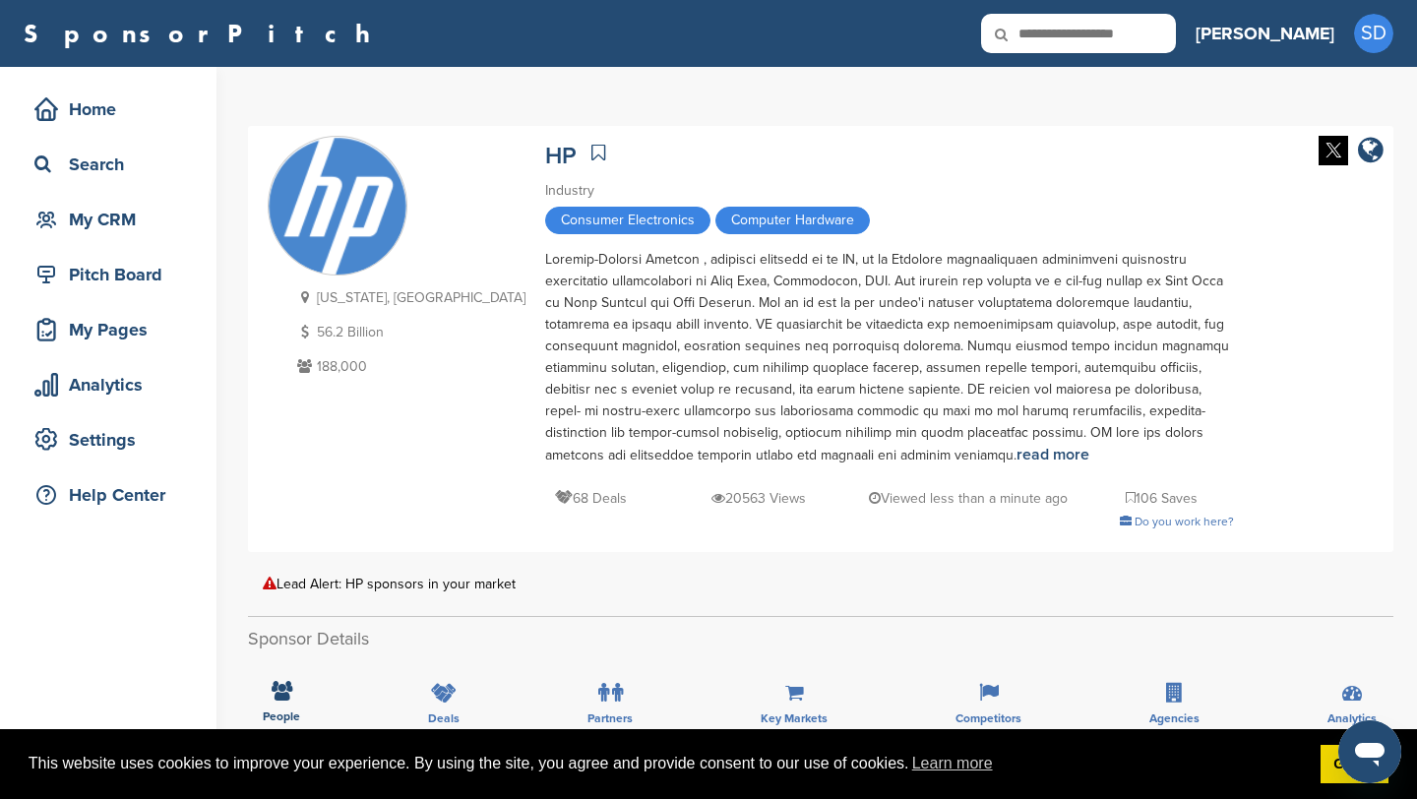
click at [1176, 40] on input "text" at bounding box center [1078, 33] width 195 height 39
type input "**********"
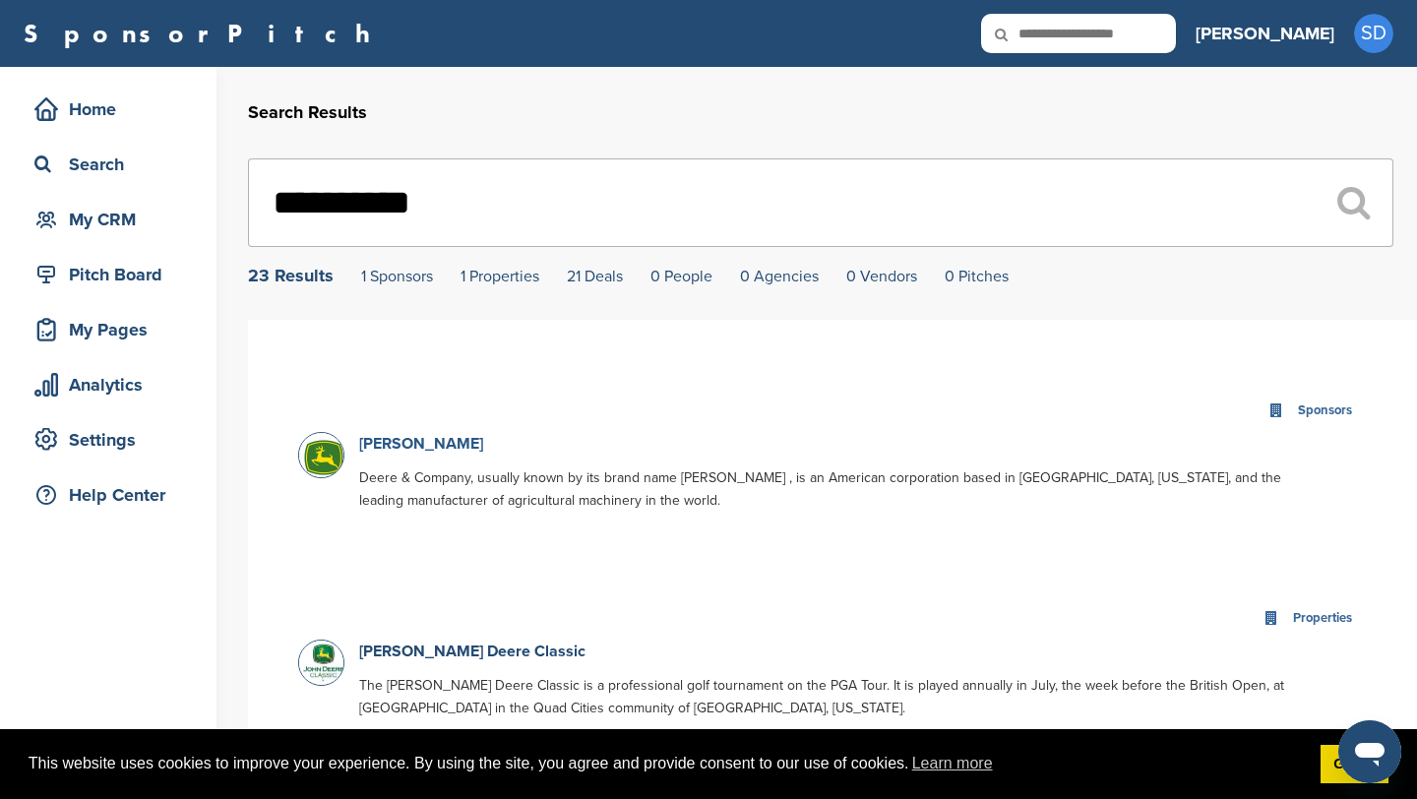
click at [384, 447] on link "John Deere" at bounding box center [421, 444] width 124 height 20
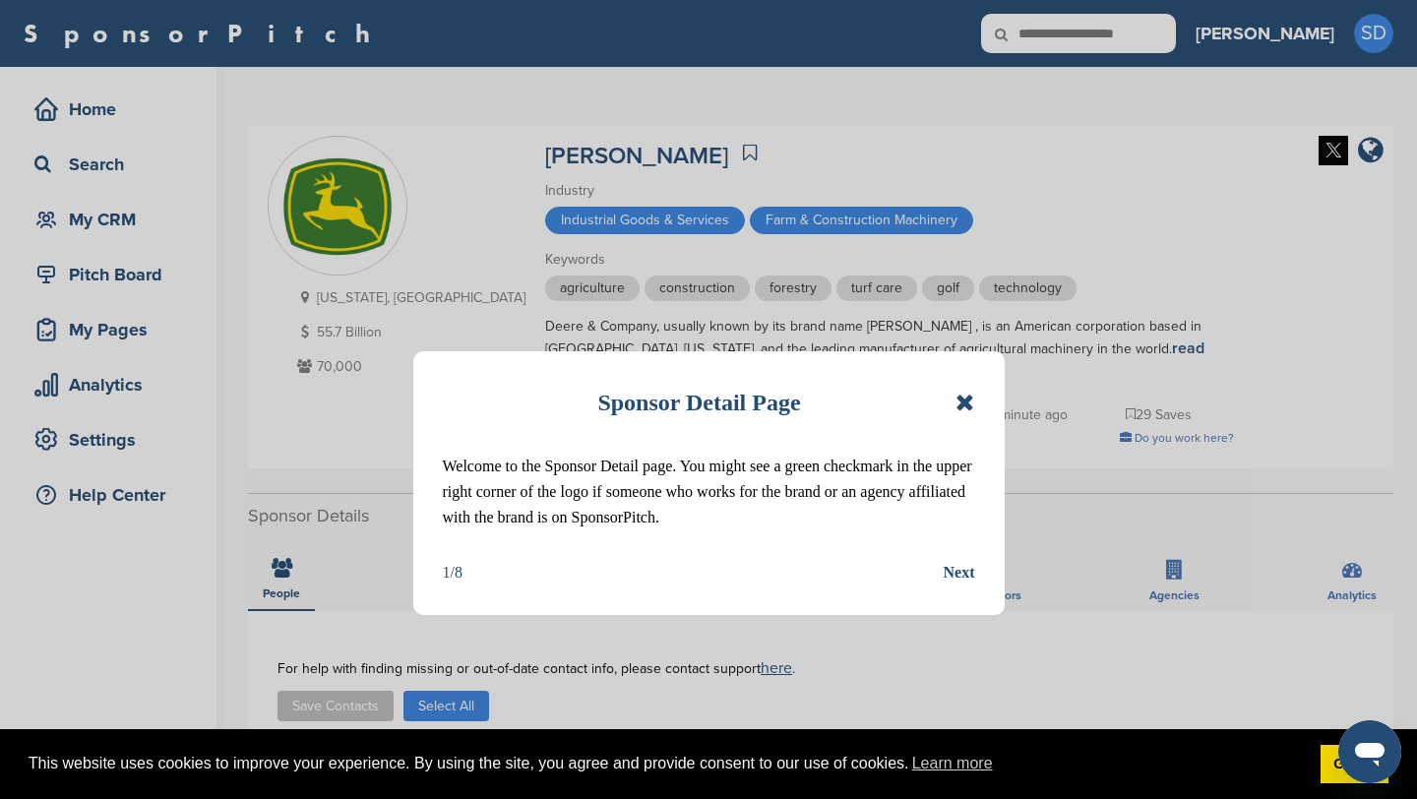
click at [969, 400] on icon at bounding box center [965, 403] width 19 height 24
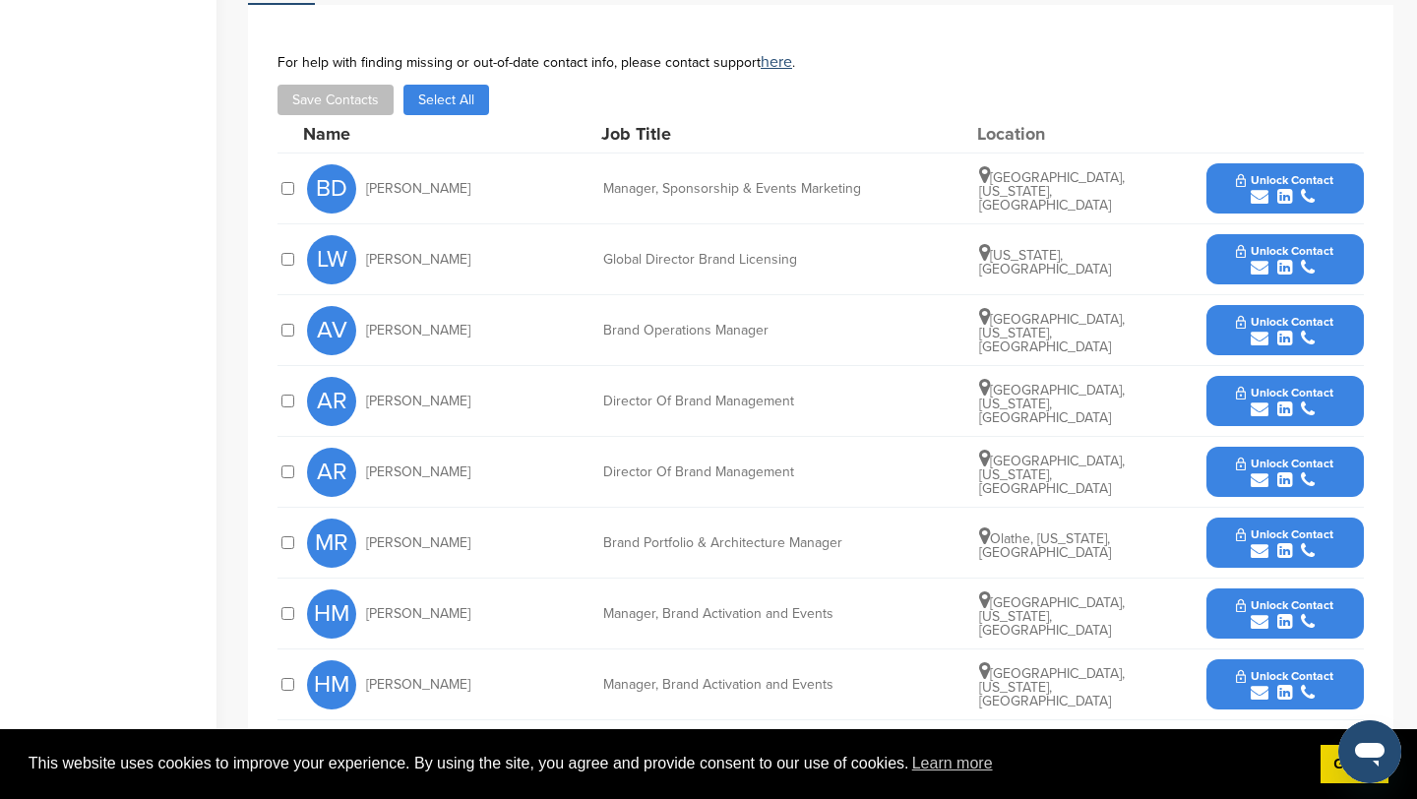
scroll to position [605, 0]
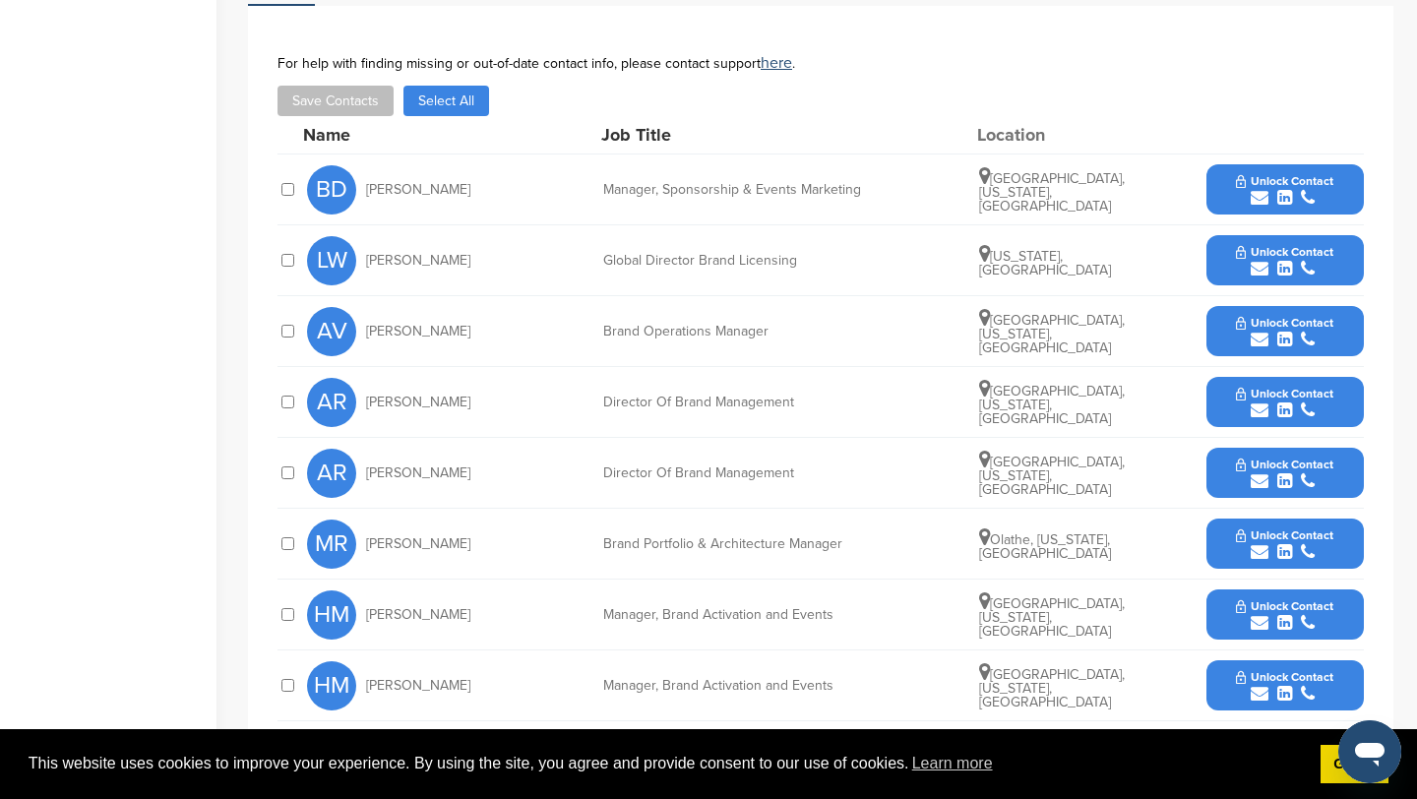
click at [1259, 189] on icon "submit" at bounding box center [1260, 198] width 18 height 18
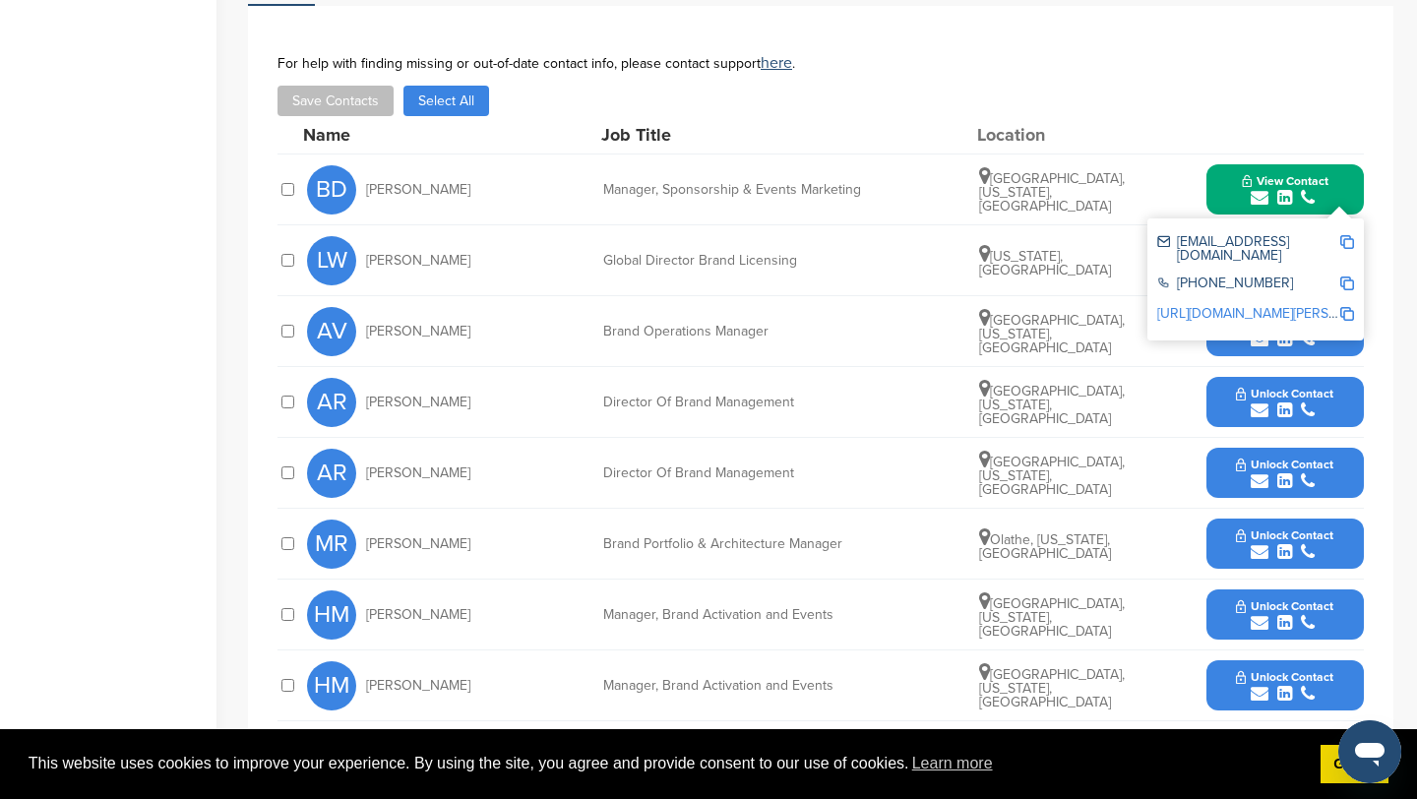
click at [1348, 235] on img at bounding box center [1348, 242] width 14 height 14
click at [1227, 160] on button "View Contact" at bounding box center [1286, 189] width 134 height 59
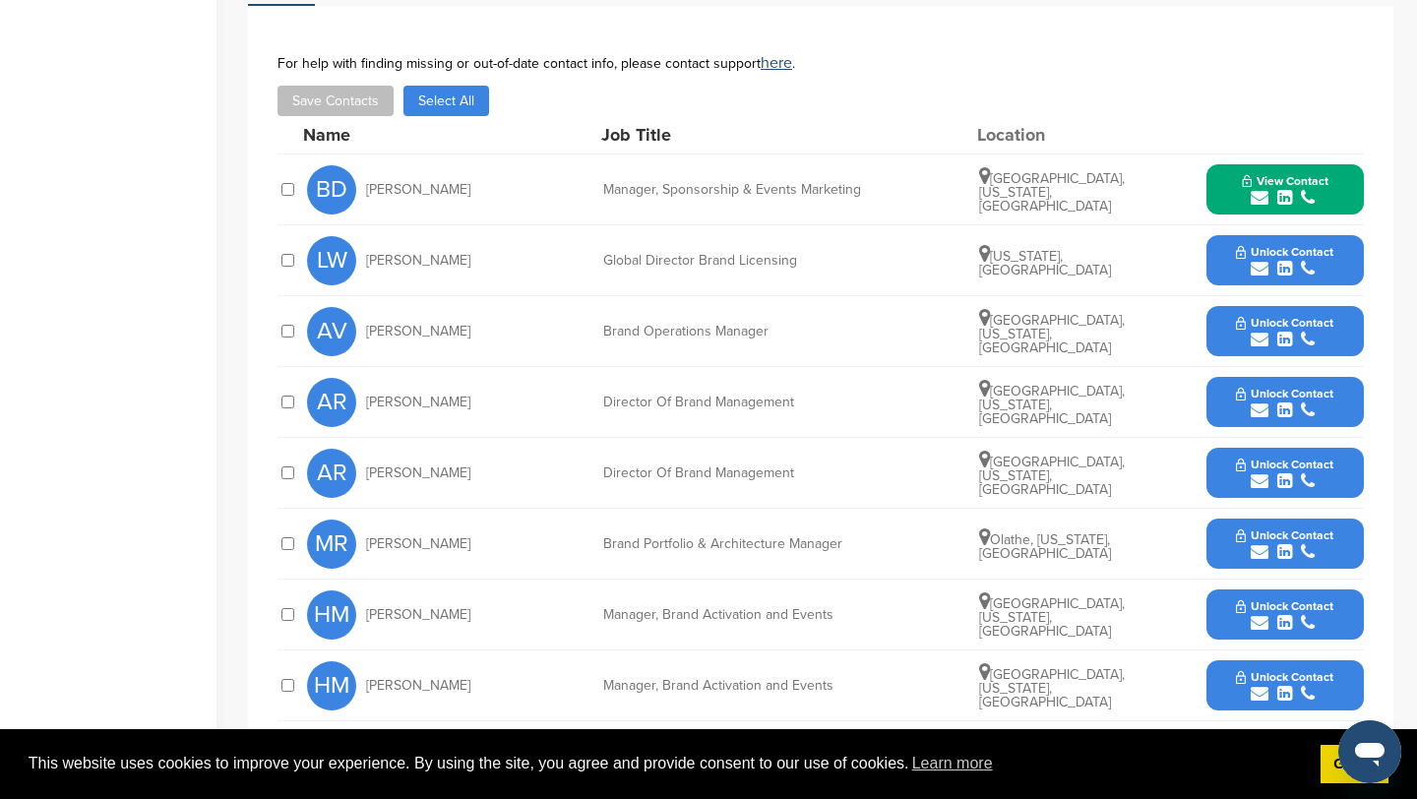
click at [1261, 260] on icon "submit" at bounding box center [1260, 269] width 18 height 18
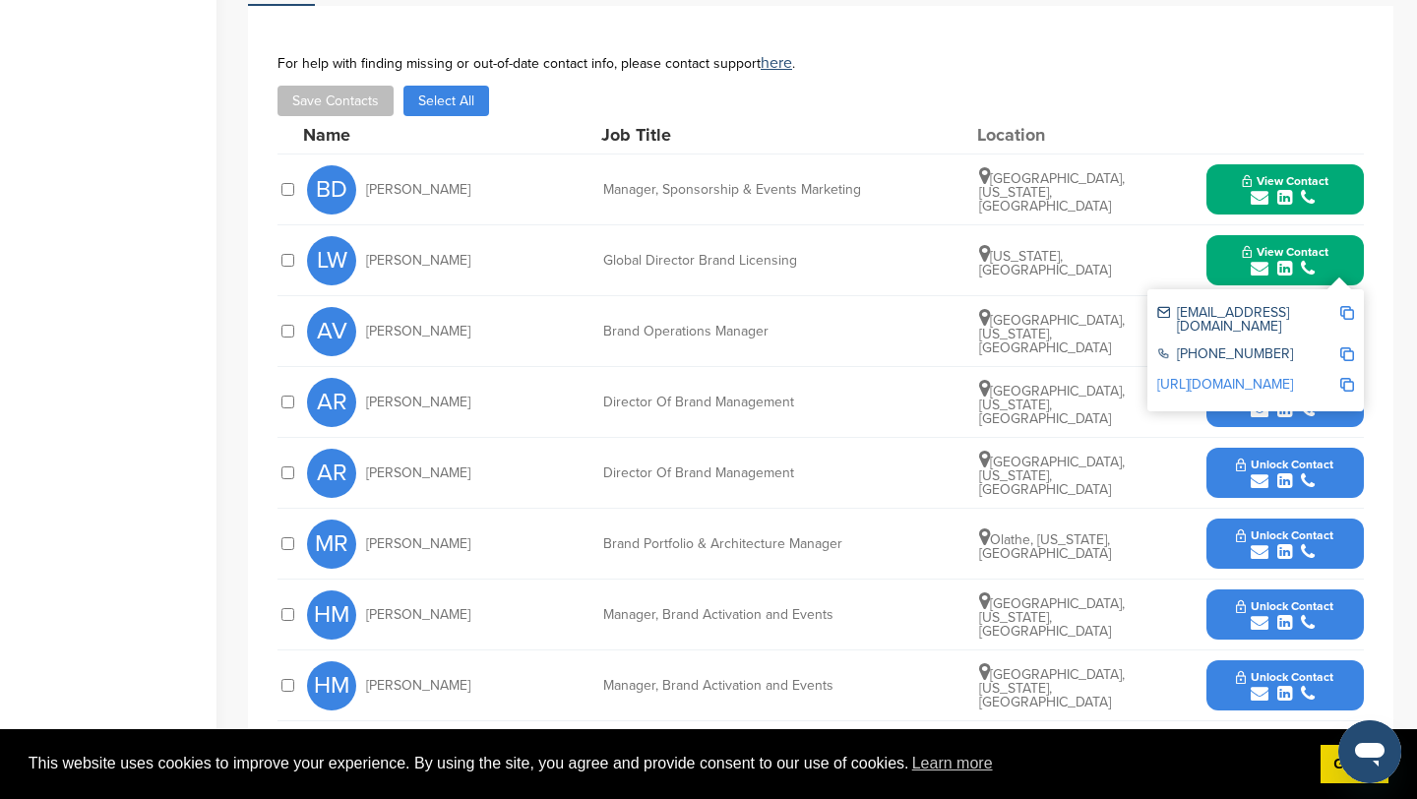
click at [1351, 306] on img at bounding box center [1348, 313] width 14 height 14
click at [1235, 240] on button "View Contact" at bounding box center [1286, 260] width 134 height 59
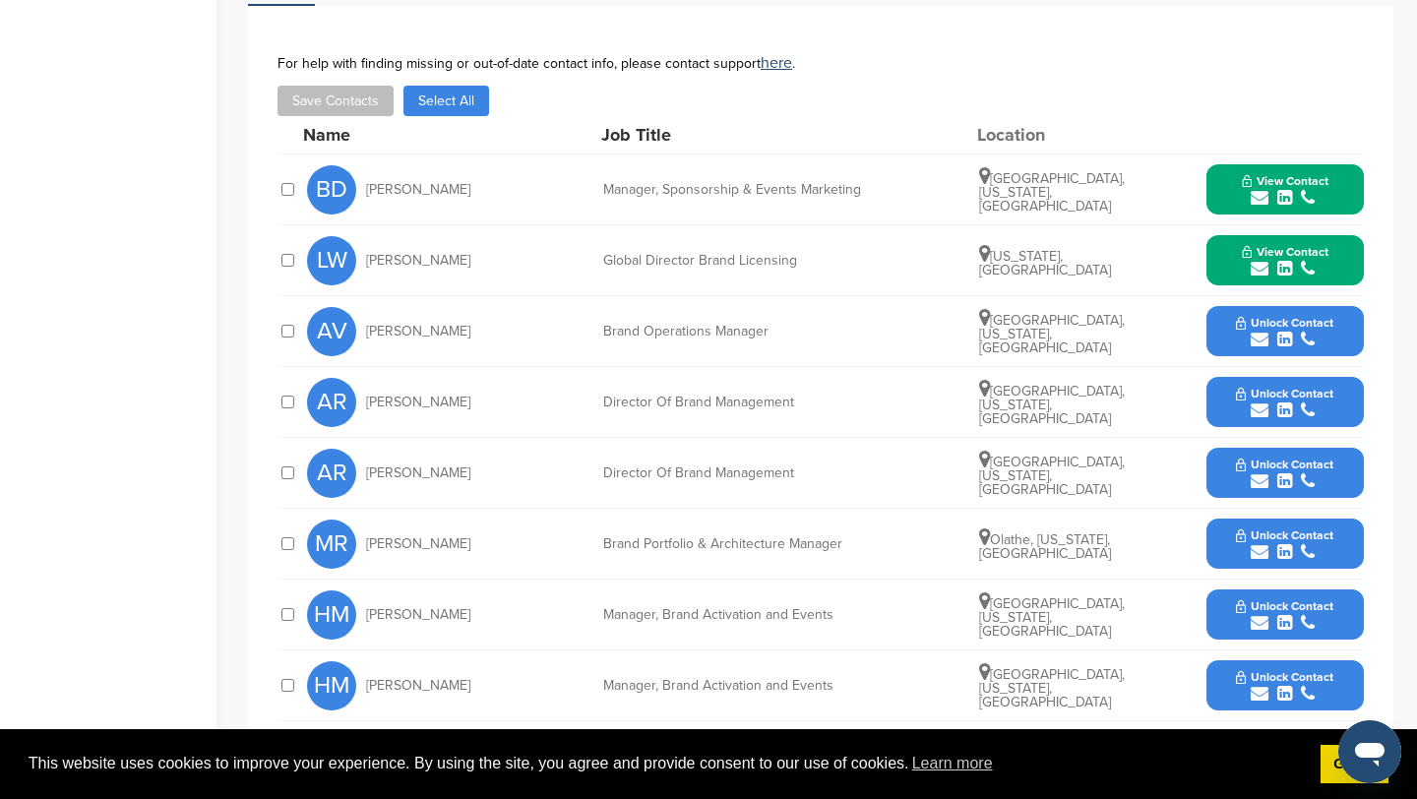
click at [1255, 402] on icon "submit" at bounding box center [1260, 411] width 18 height 18
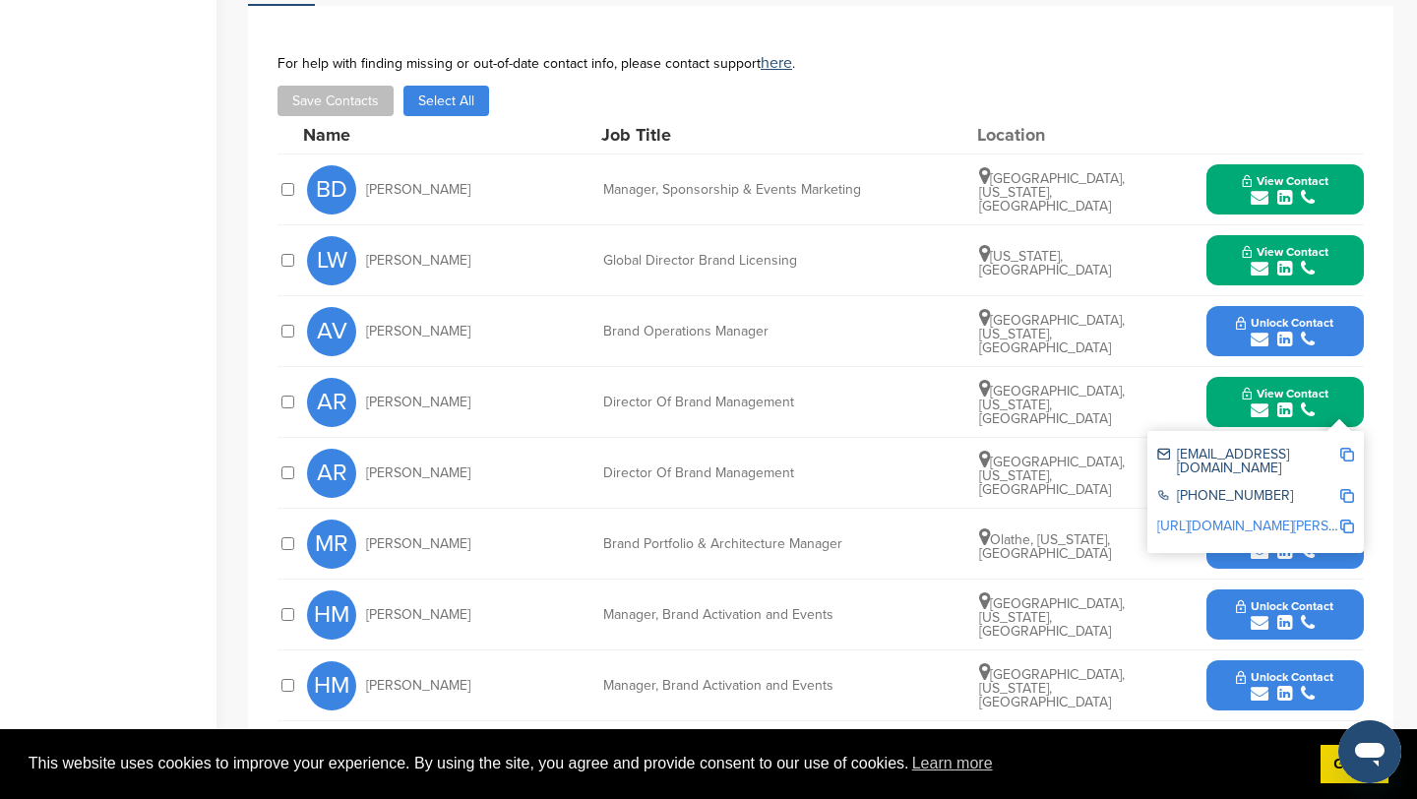
click at [1349, 448] on img at bounding box center [1348, 455] width 14 height 14
click at [1224, 380] on button "View Contact" at bounding box center [1286, 402] width 134 height 59
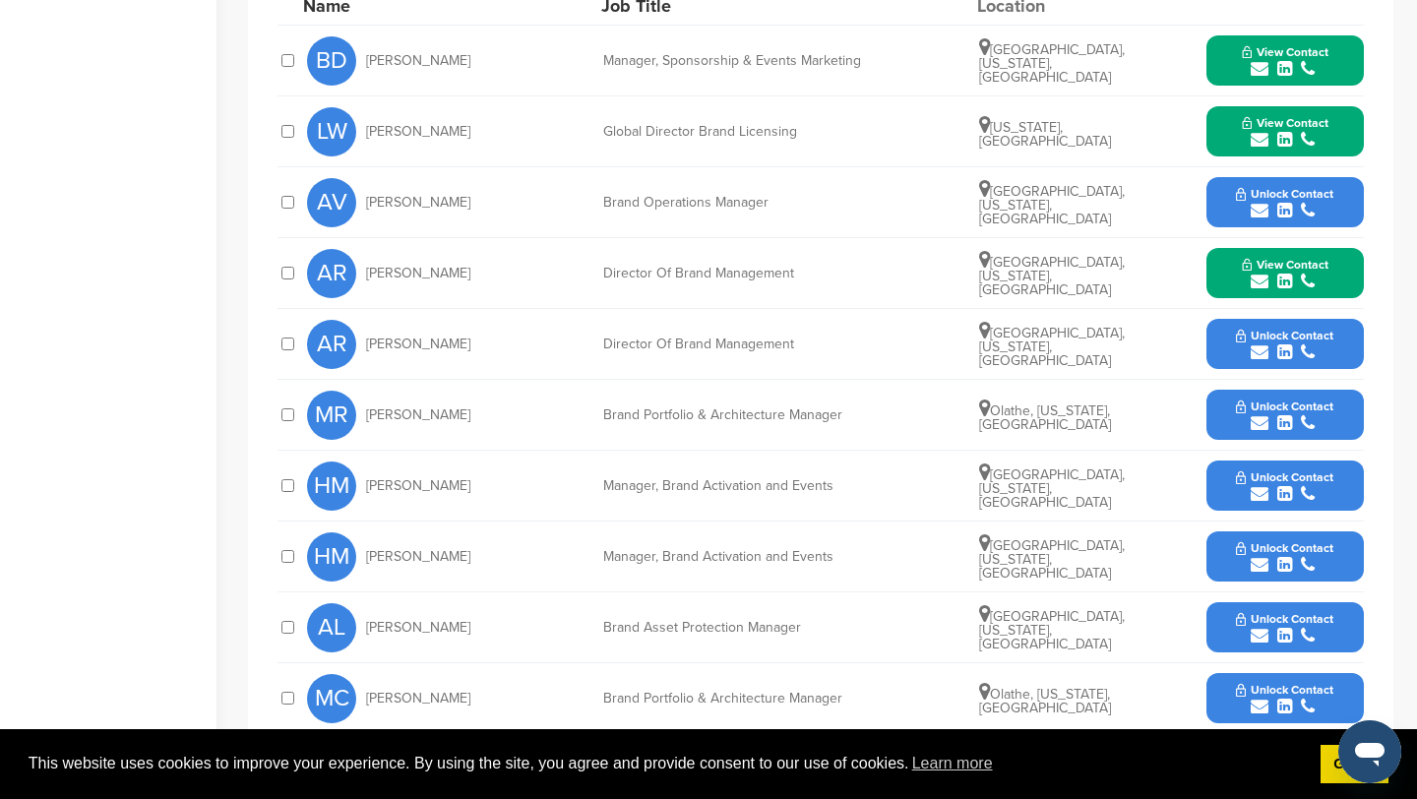
scroll to position [741, 0]
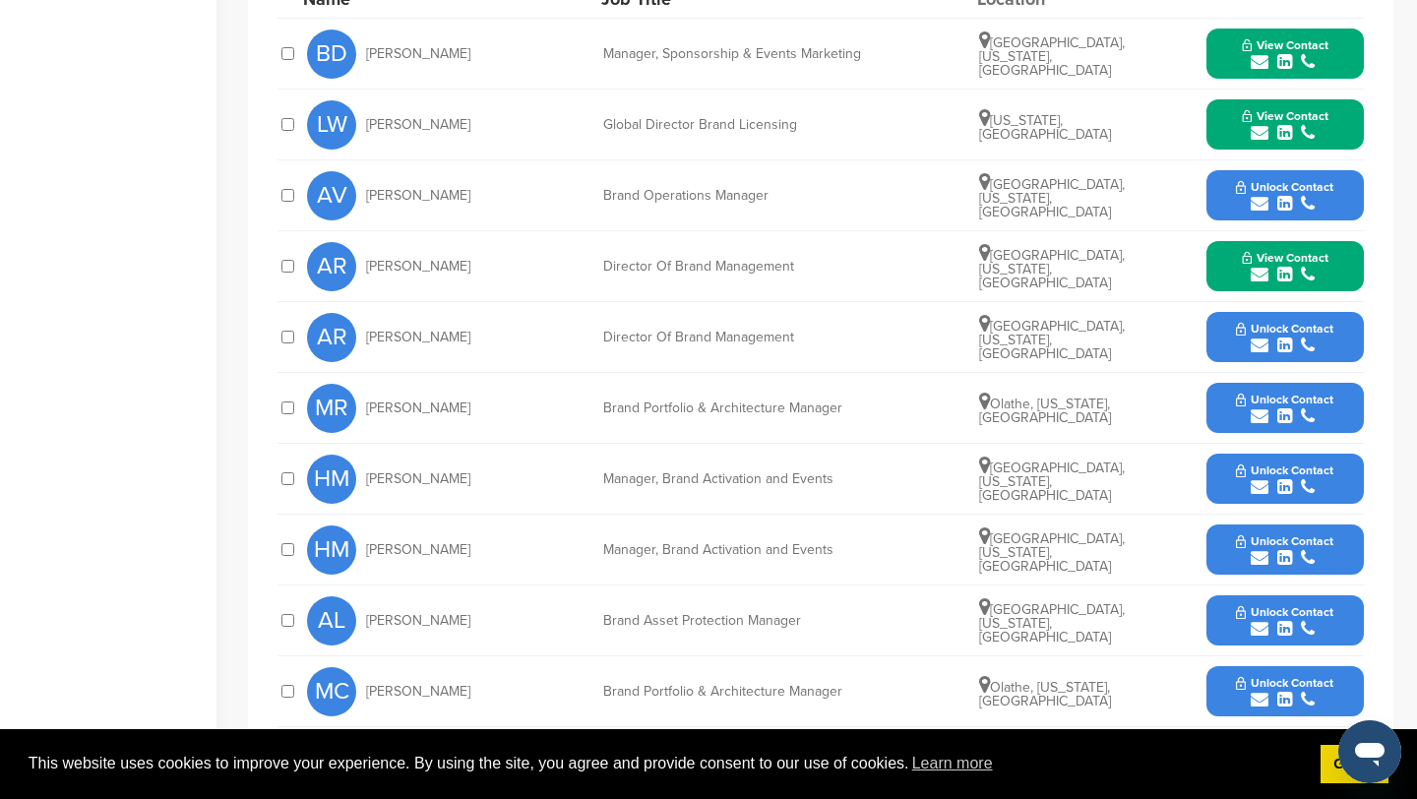
click at [1262, 478] on icon "submit" at bounding box center [1260, 487] width 18 height 18
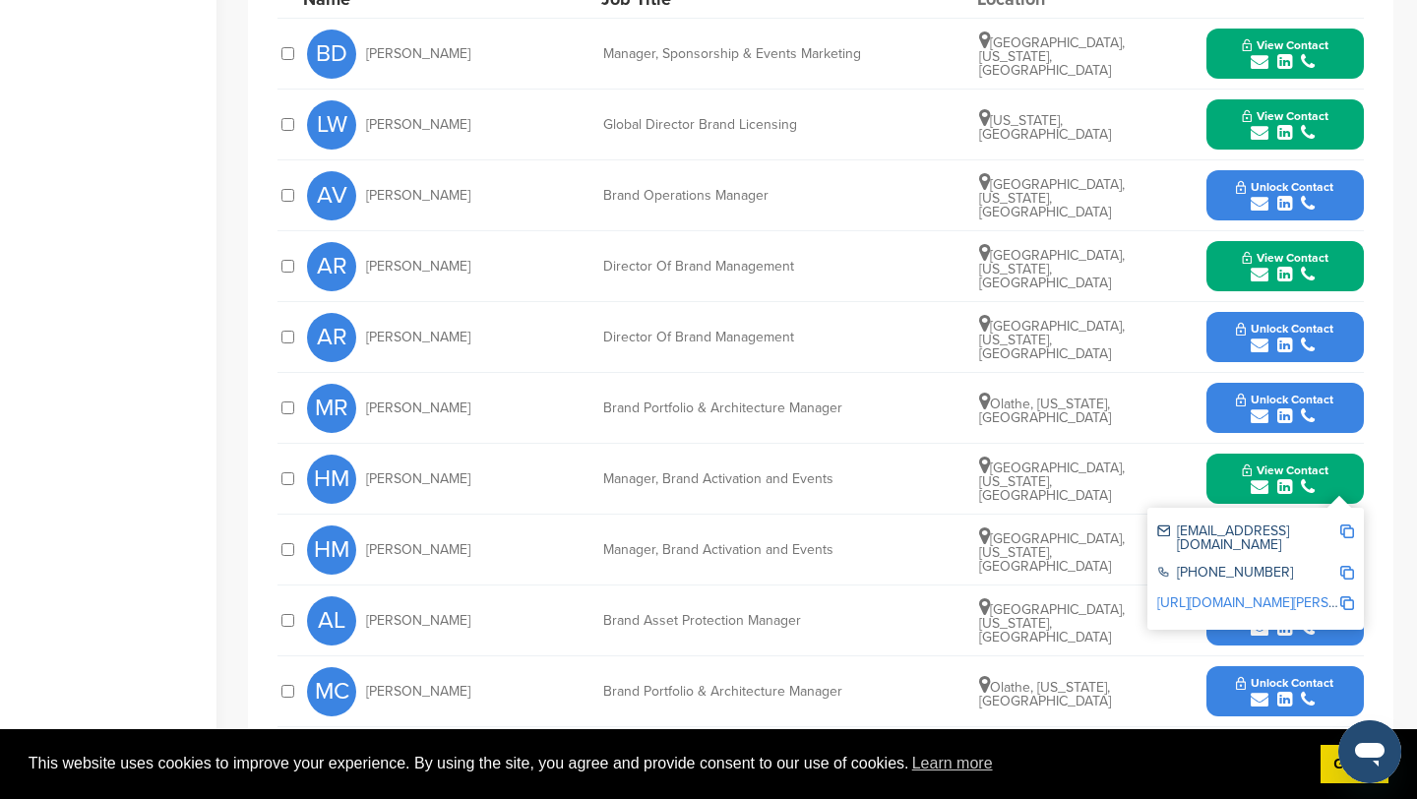
click at [1350, 525] on img at bounding box center [1348, 532] width 14 height 14
click at [1225, 465] on button "View Contact" at bounding box center [1286, 479] width 134 height 59
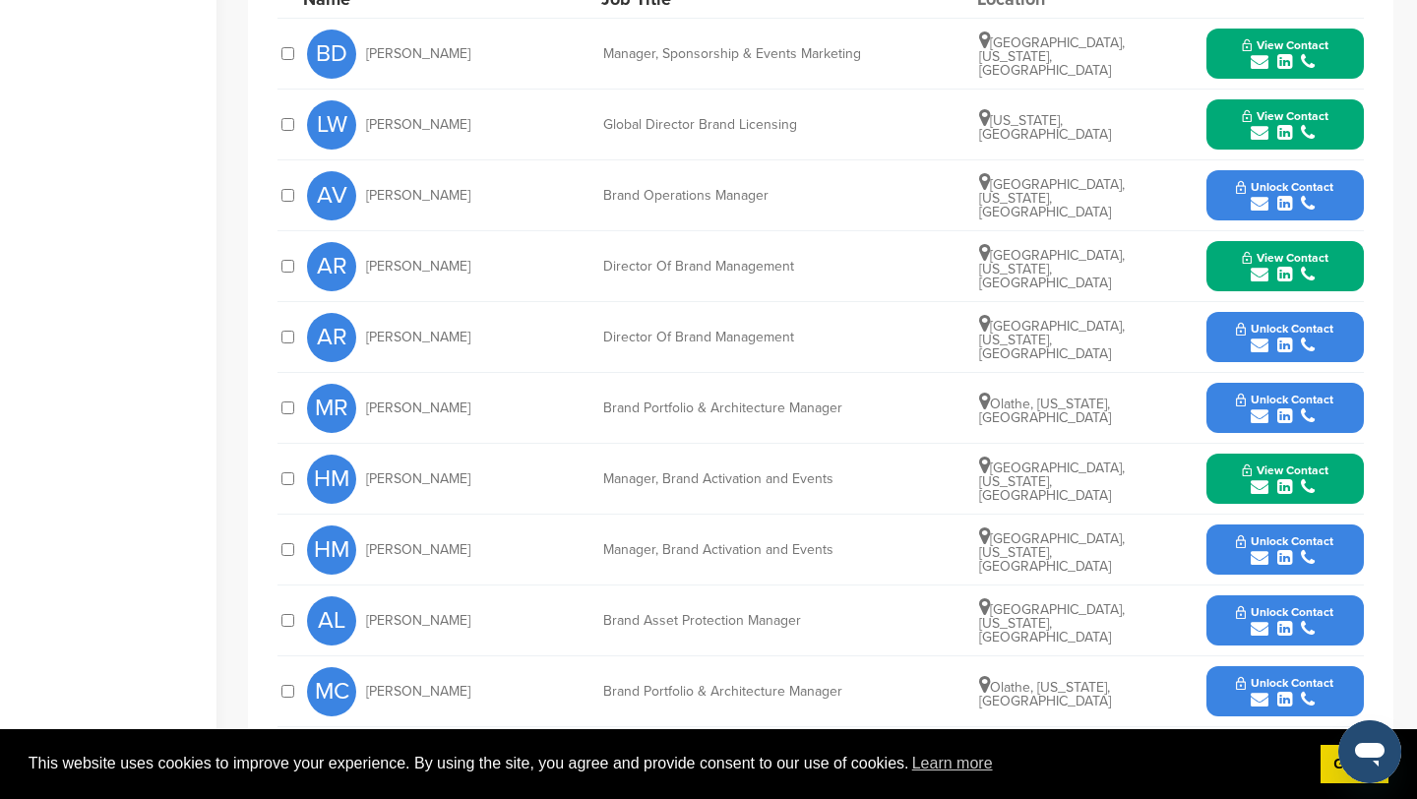
click at [1260, 691] on icon "submit" at bounding box center [1260, 700] width 18 height 18
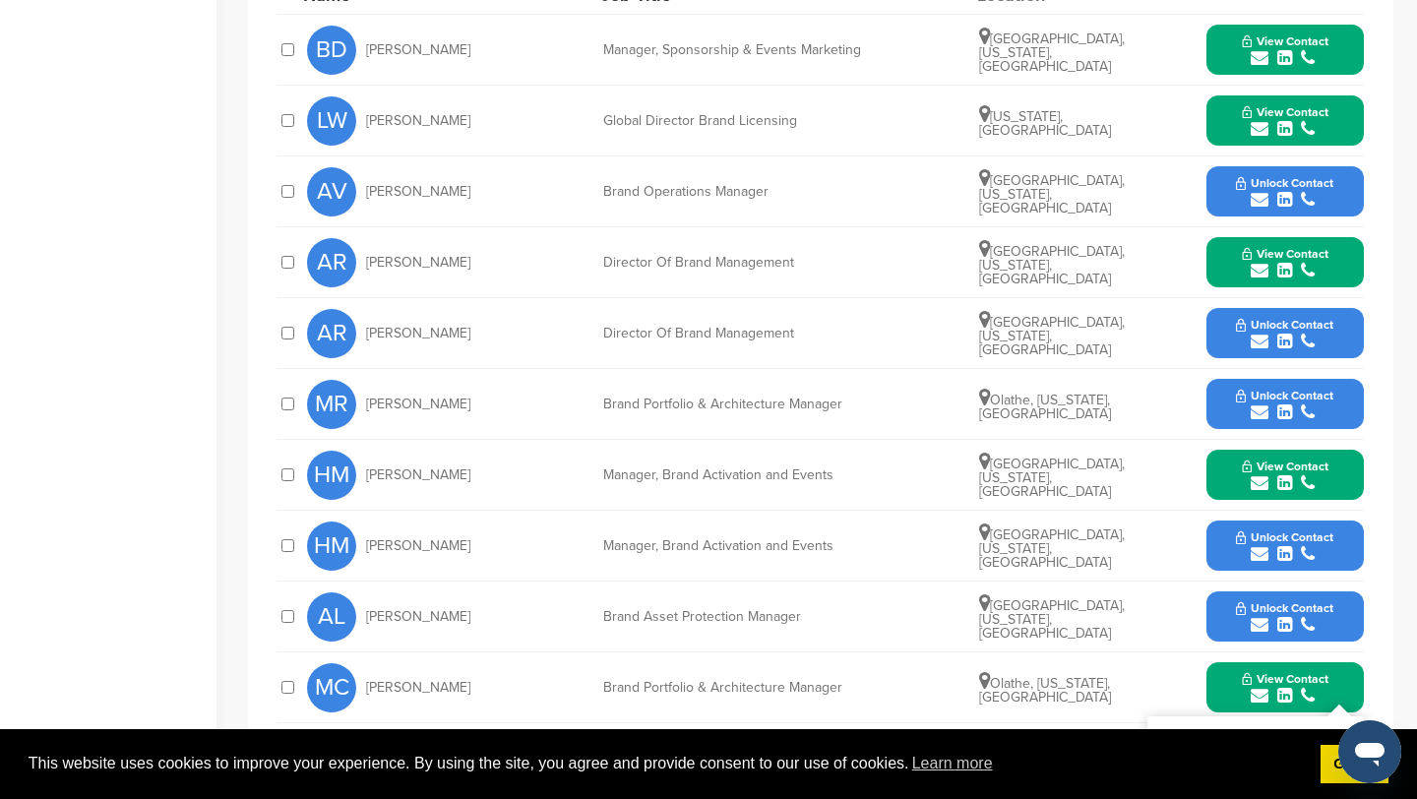
scroll to position [796, 0]
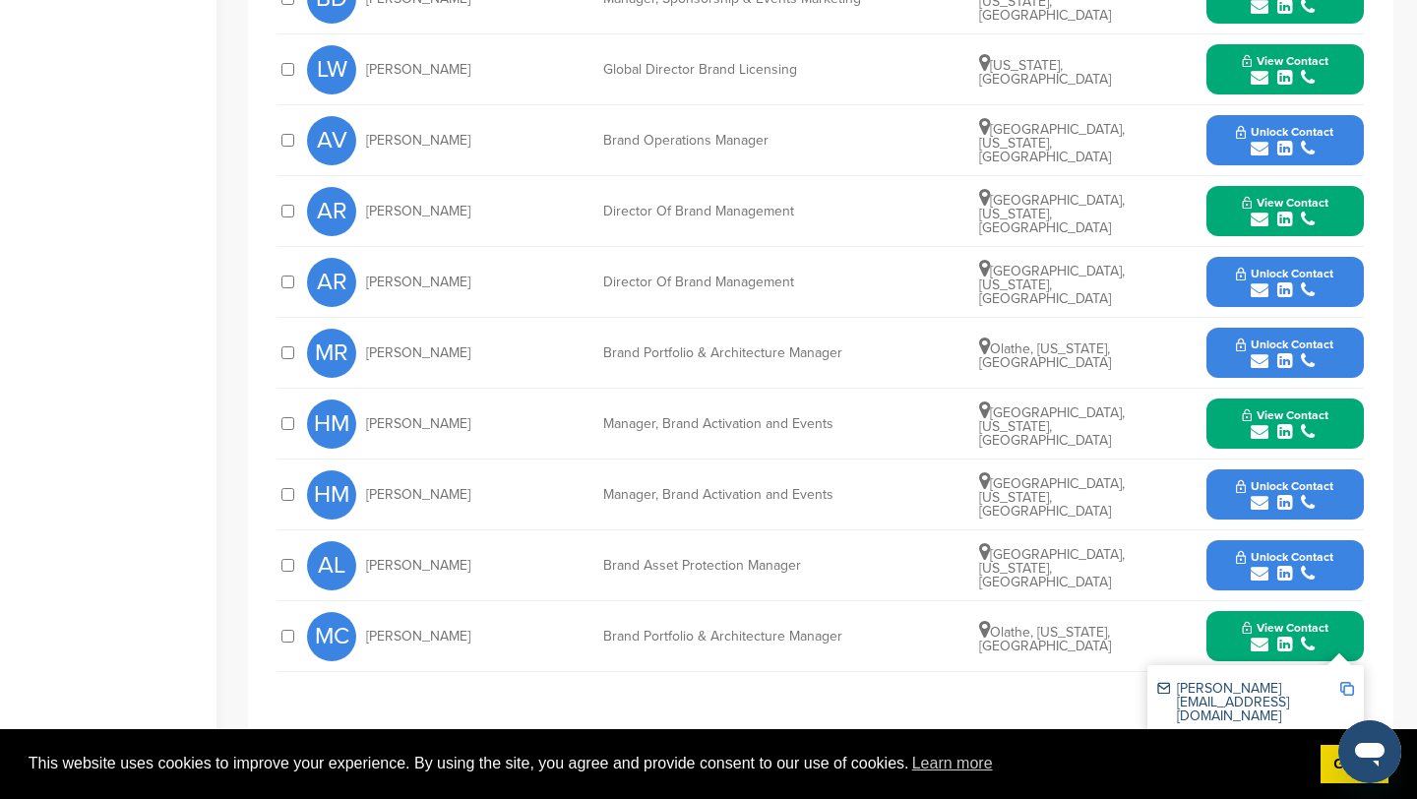
click at [1348, 682] on img at bounding box center [1348, 689] width 14 height 14
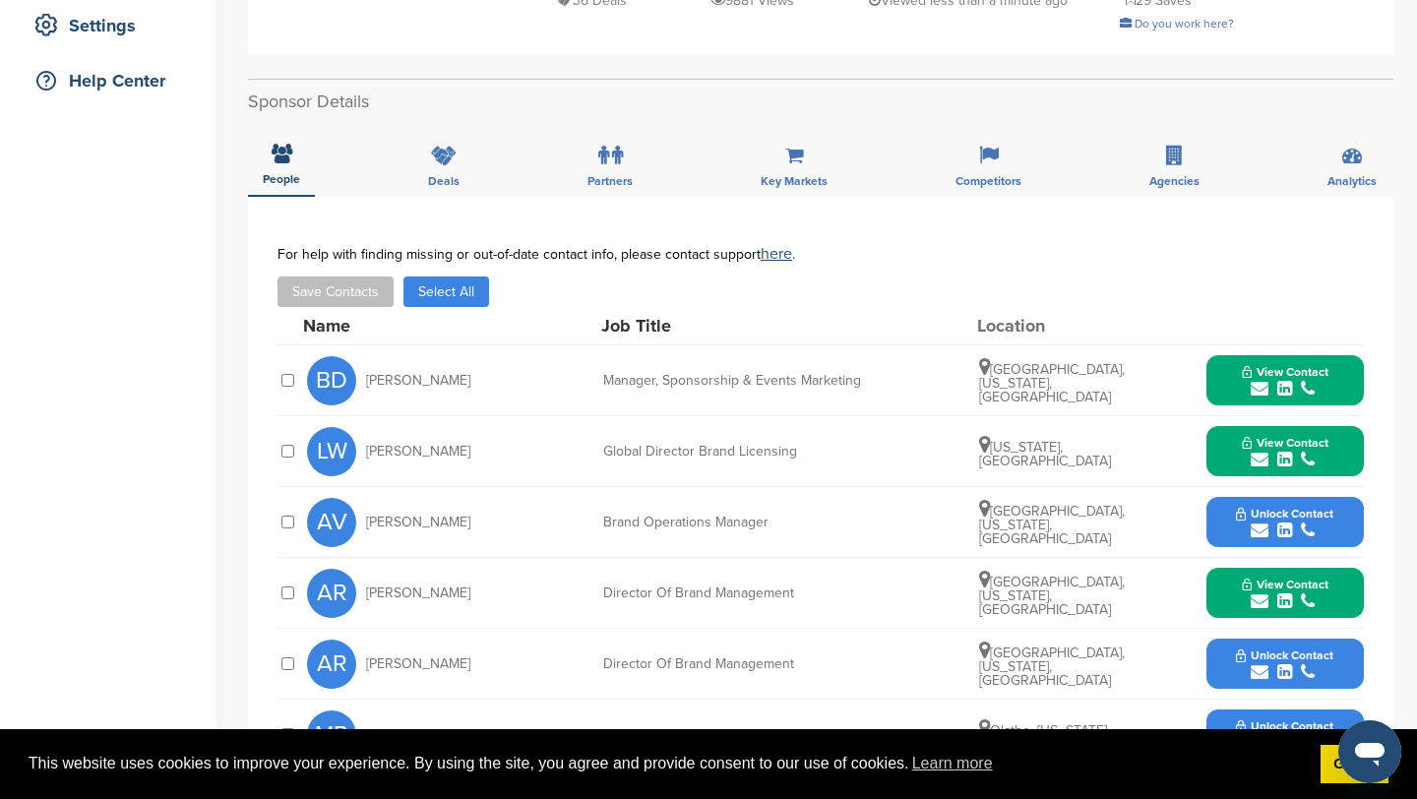
scroll to position [0, 0]
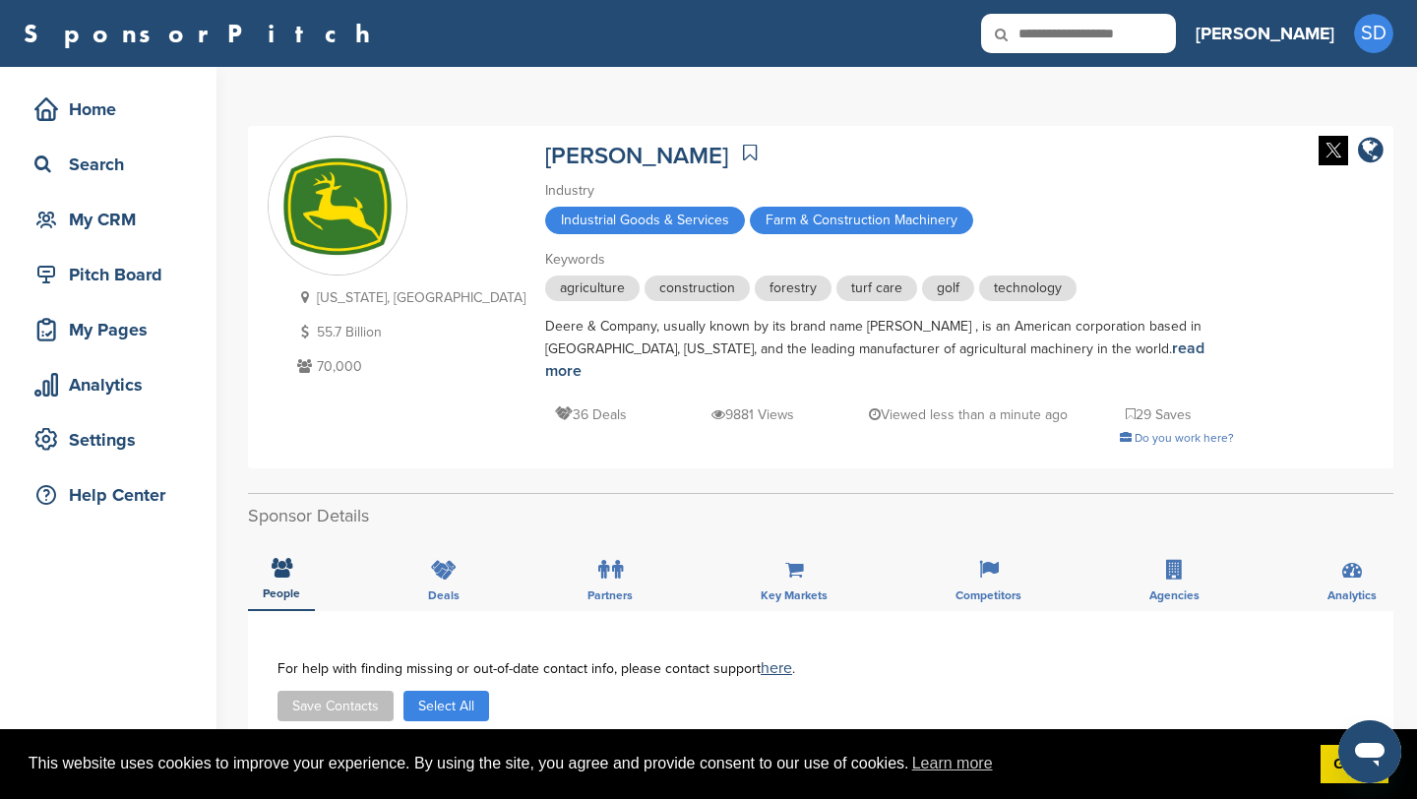
click at [1165, 31] on input "text" at bounding box center [1078, 33] width 195 height 39
type input "*******"
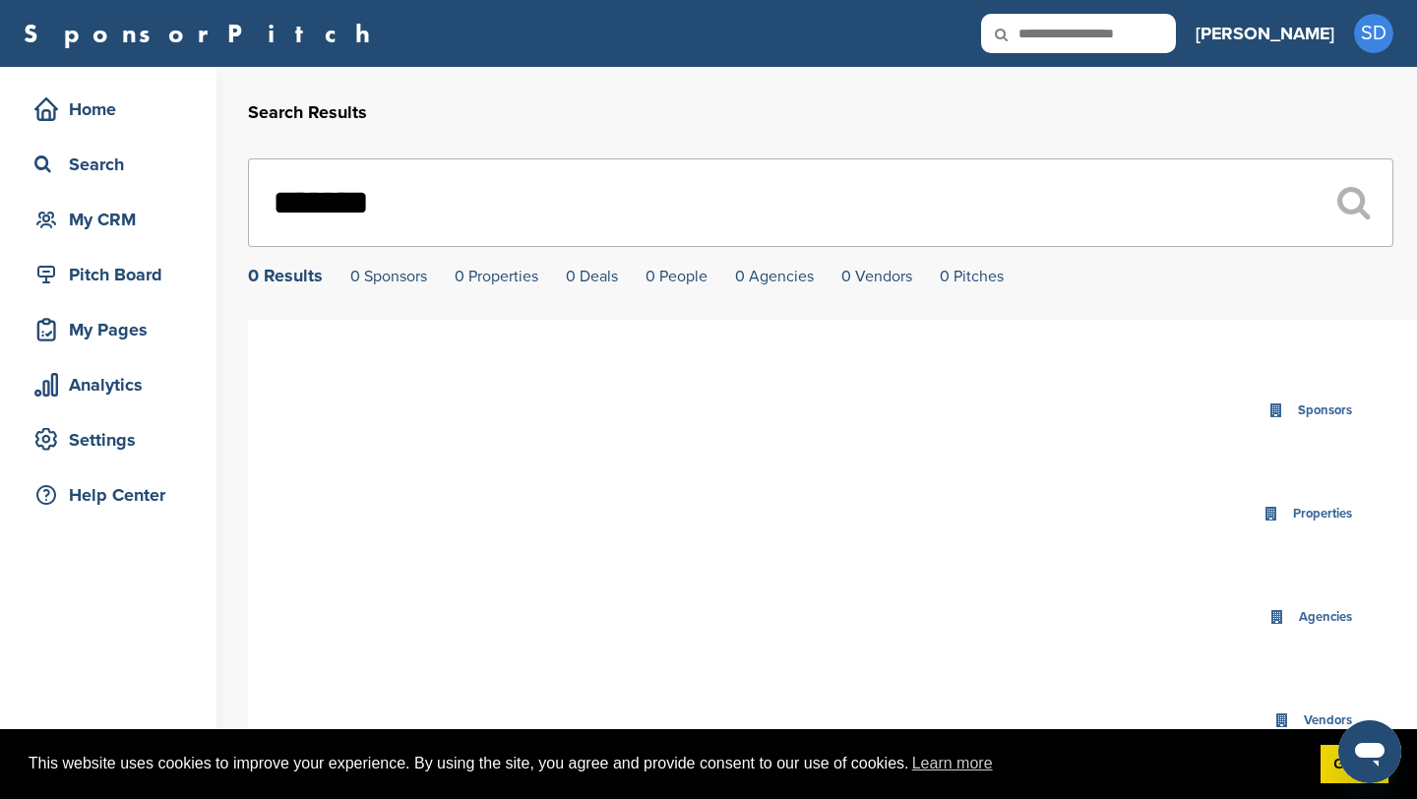
click at [392, 210] on input "*******" at bounding box center [821, 202] width 1146 height 89
click at [448, 185] on input "******" at bounding box center [821, 202] width 1146 height 89
type input "*"
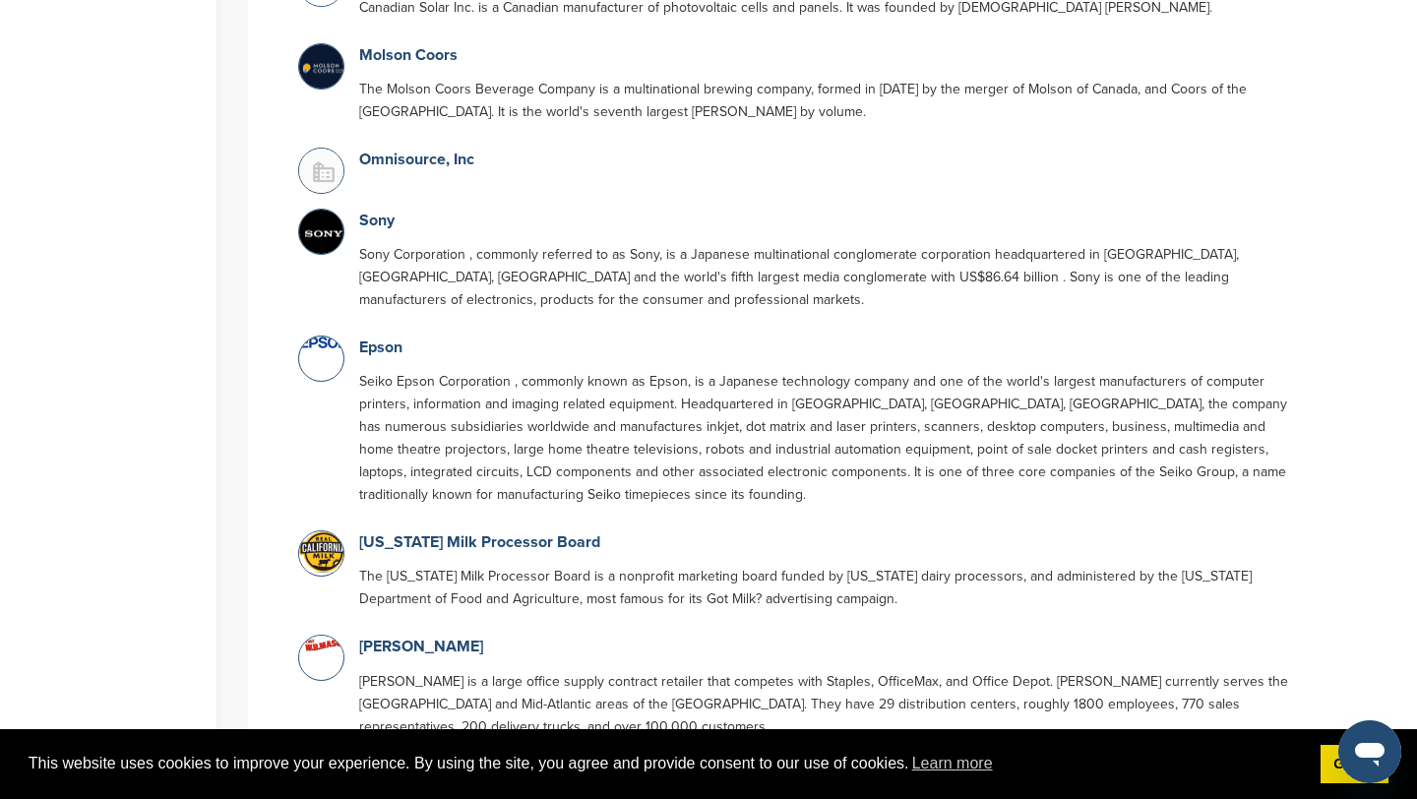
scroll to position [1437, 0]
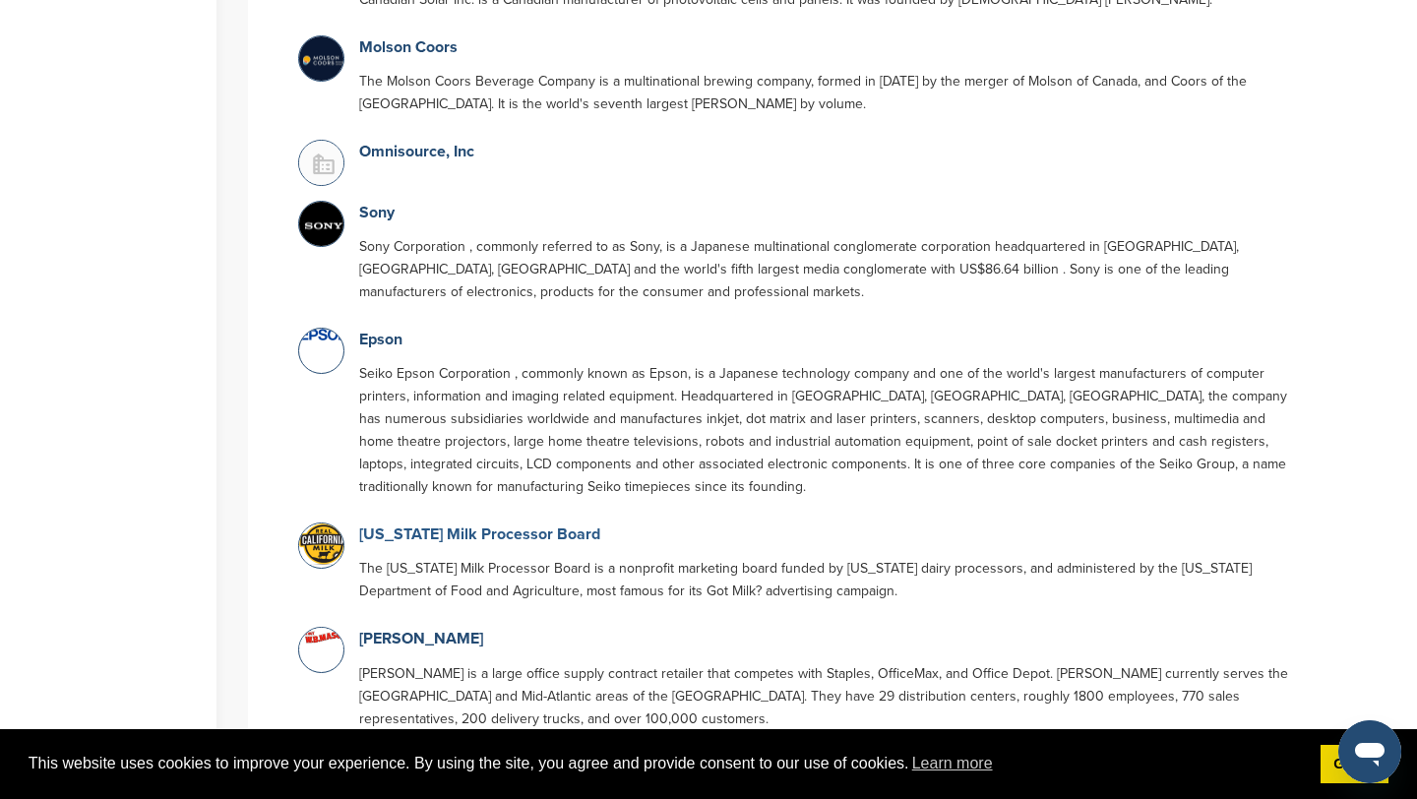
click at [494, 525] on link "[US_STATE] Milk Processor Board" at bounding box center [479, 535] width 241 height 20
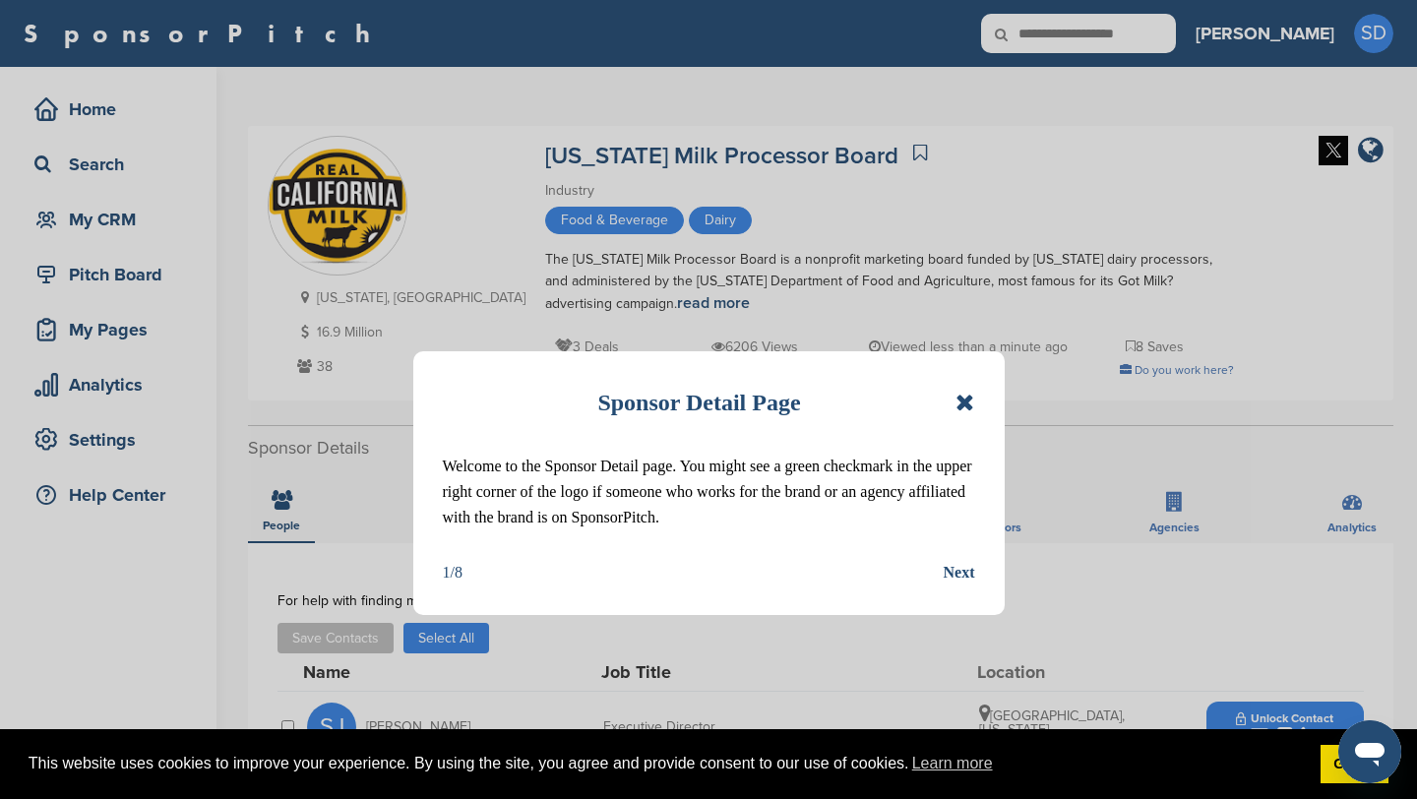
click at [975, 401] on div "Sponsor Detail Page Welcome to the Sponsor Detail page. You might see a green c…" at bounding box center [709, 483] width 592 height 264
click at [965, 401] on icon at bounding box center [965, 403] width 19 height 24
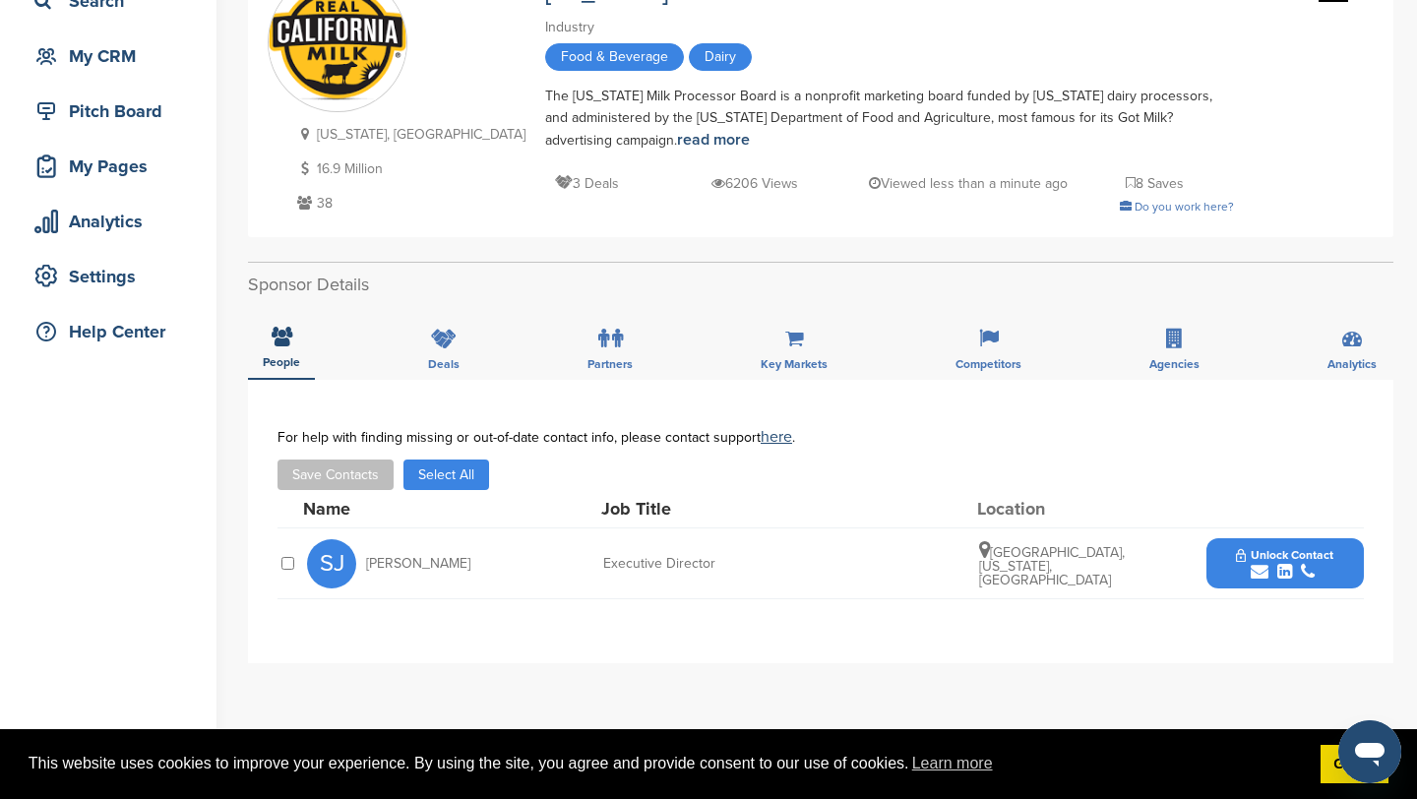
scroll to position [213, 0]
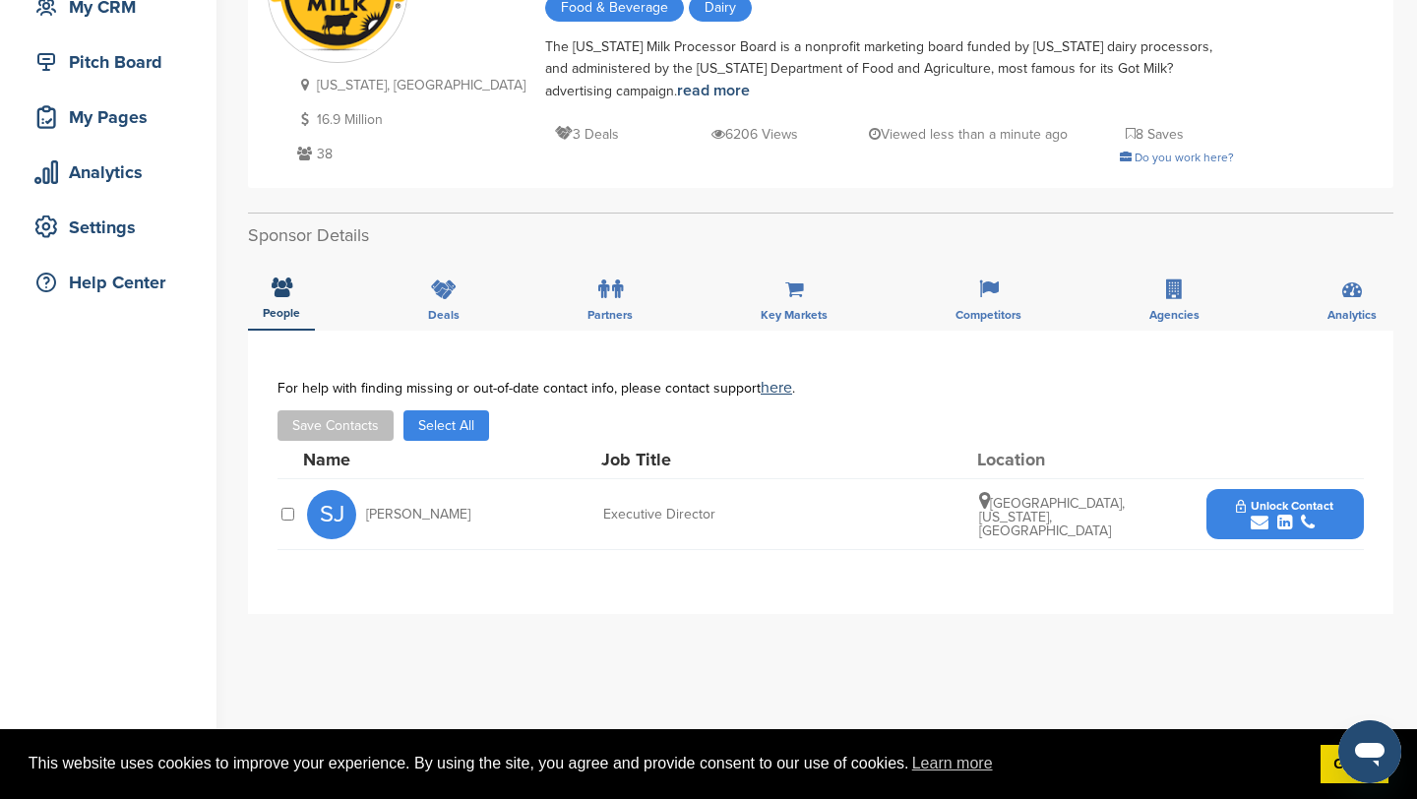
click at [1257, 524] on icon "submit" at bounding box center [1260, 523] width 18 height 18
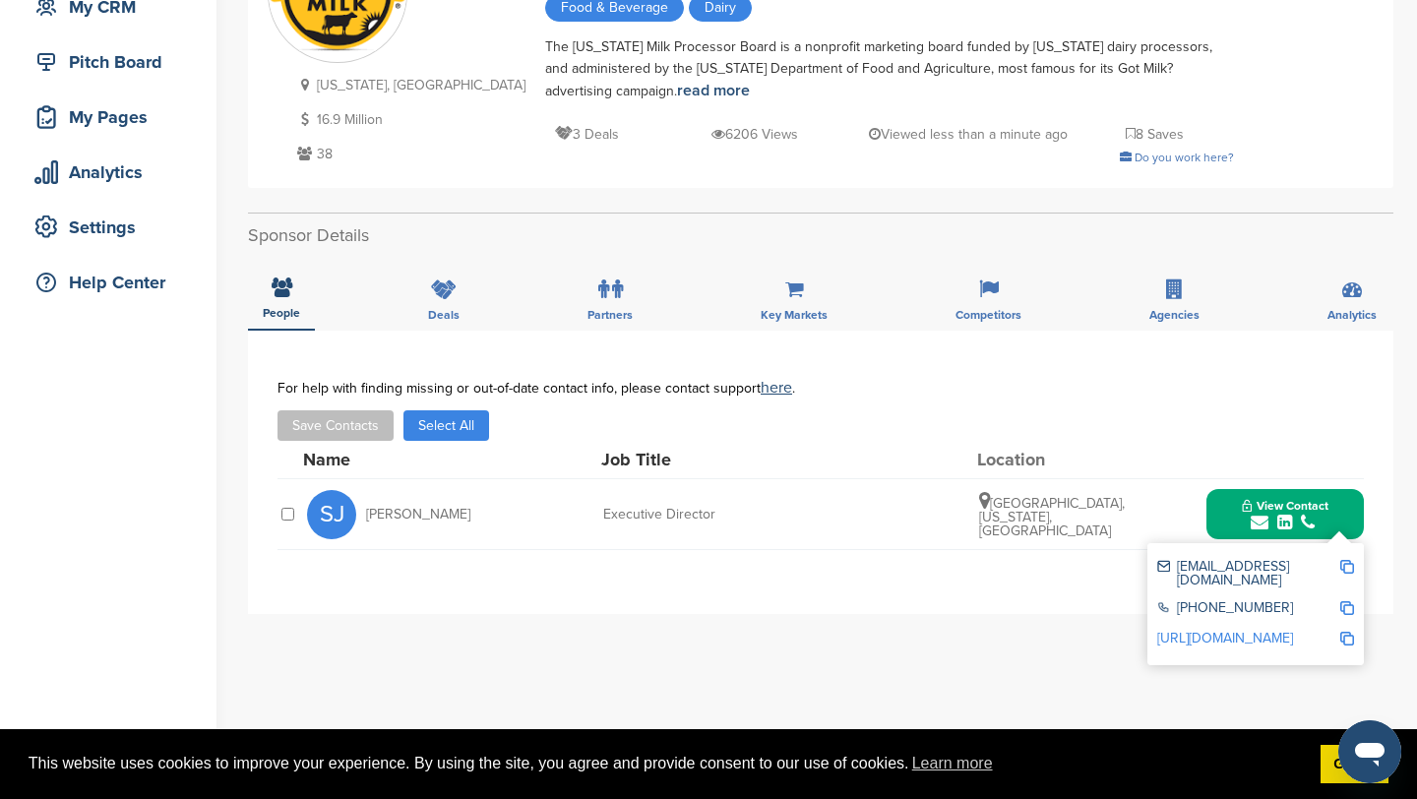
click at [1347, 567] on img at bounding box center [1348, 567] width 14 height 14
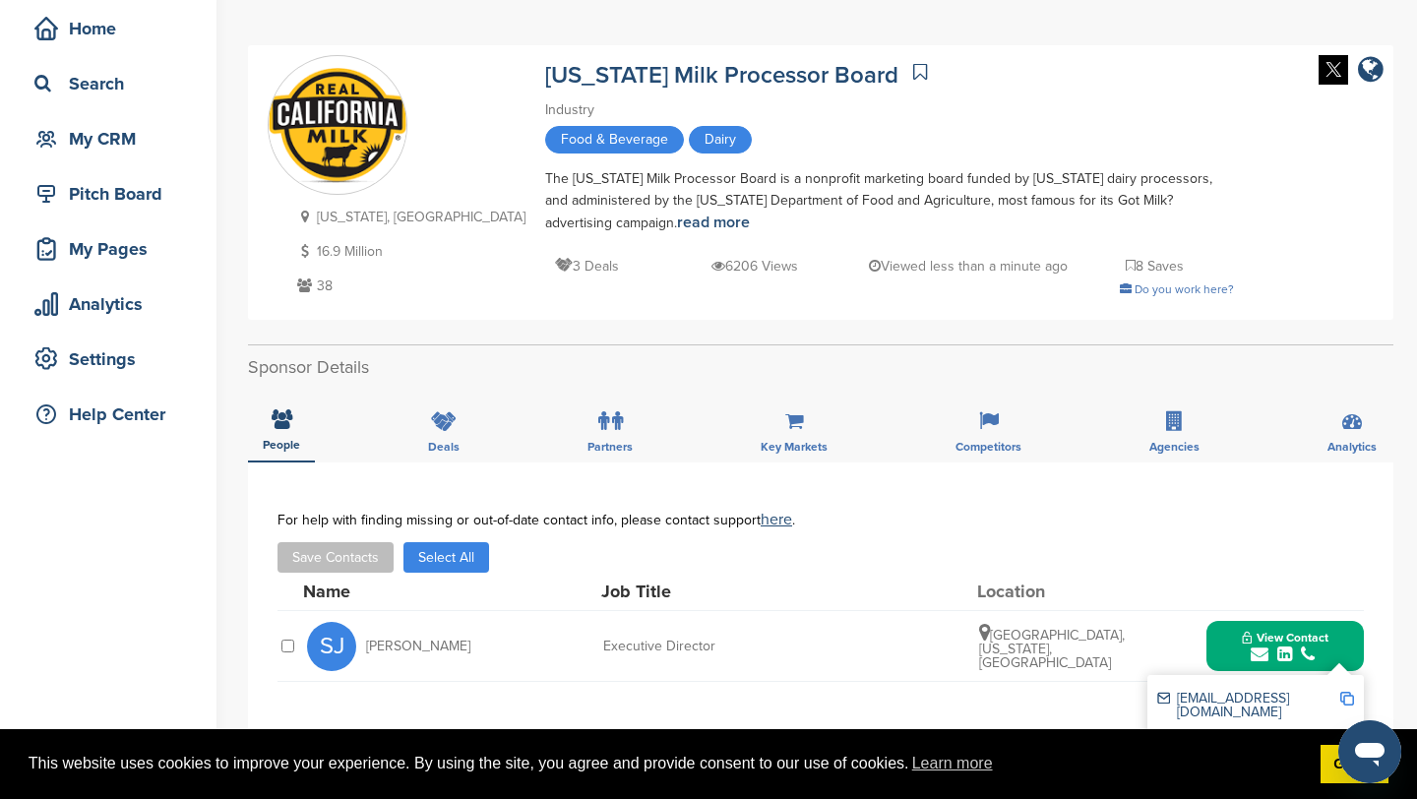
scroll to position [0, 0]
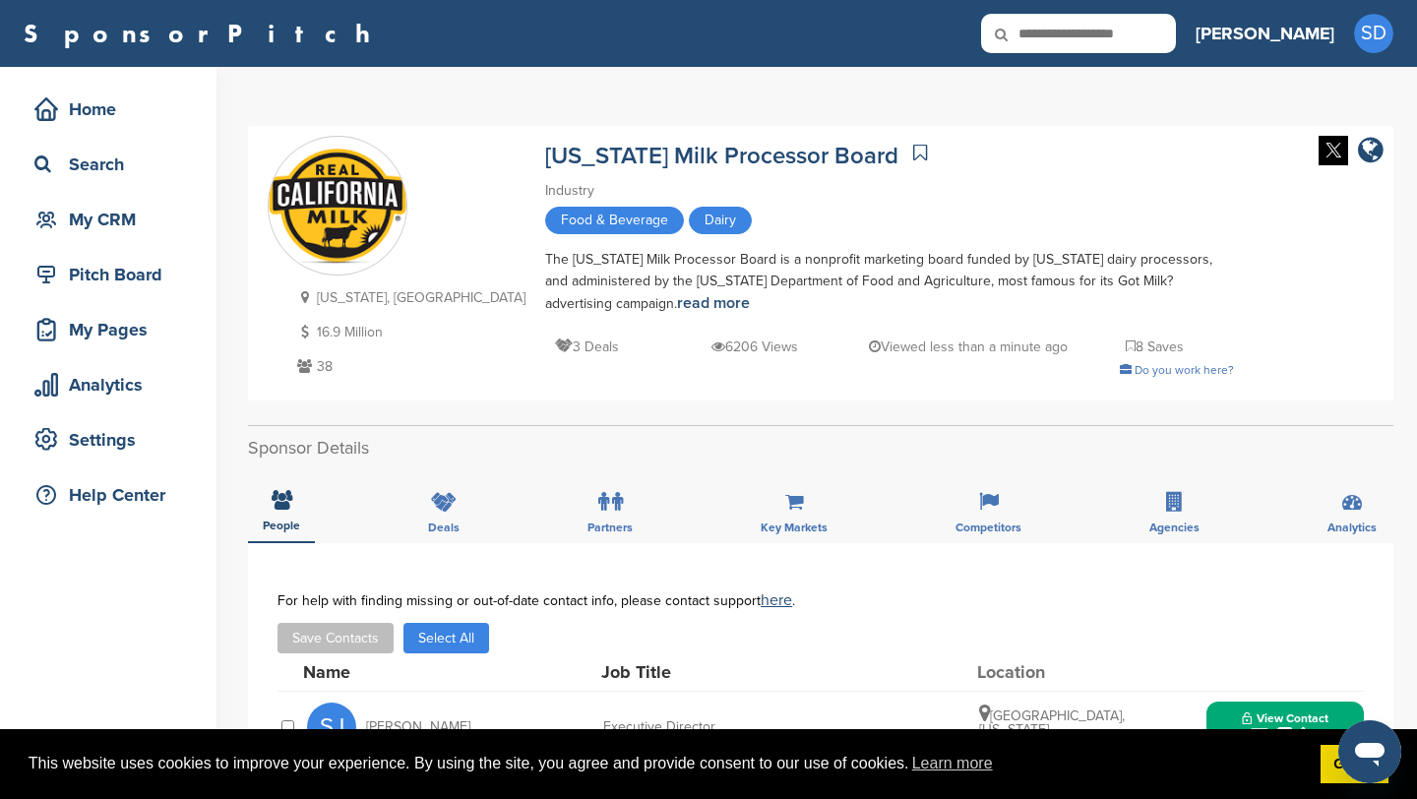
click at [1165, 29] on input "text" at bounding box center [1078, 33] width 195 height 39
type input "*****"
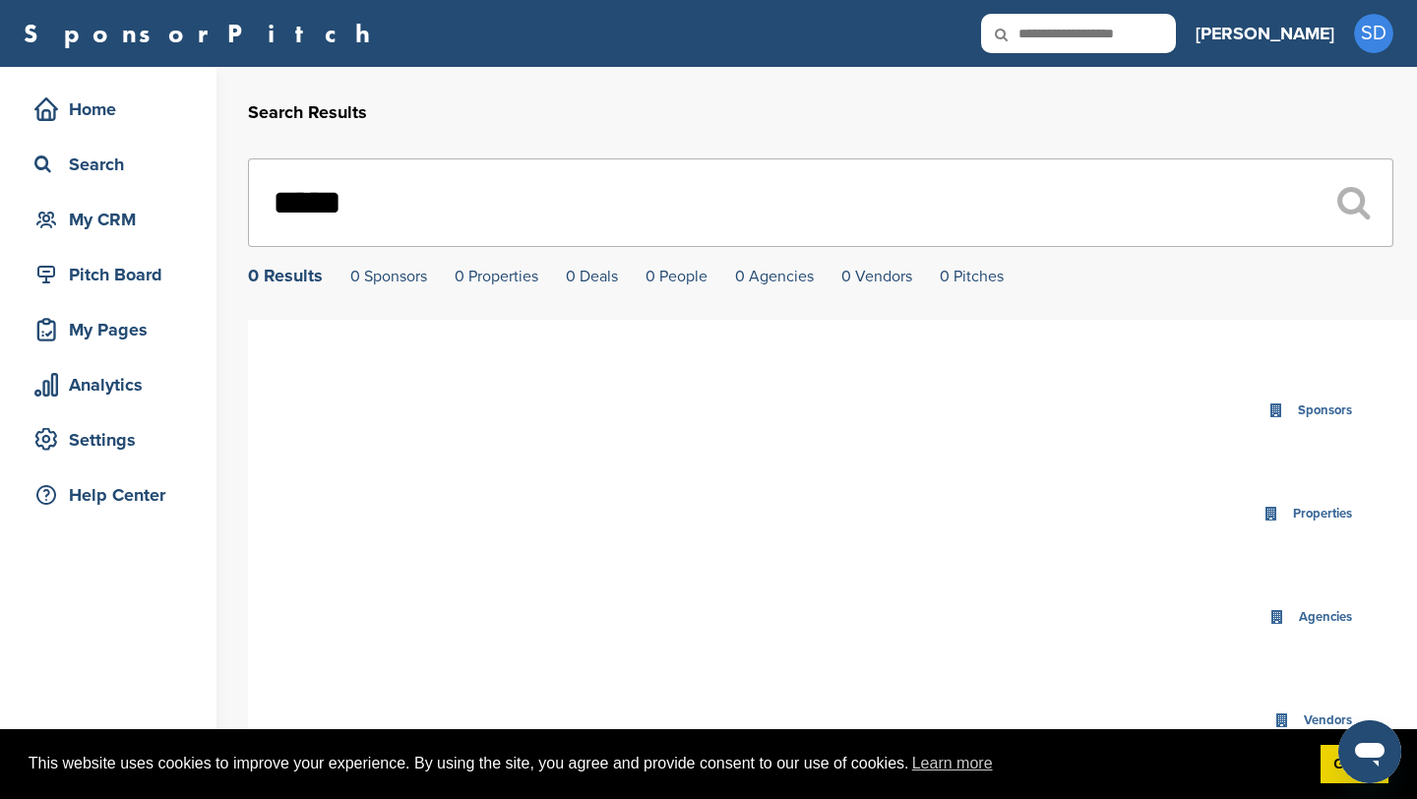
click at [611, 181] on input "*****" at bounding box center [821, 202] width 1146 height 89
click at [484, 195] on input "*****" at bounding box center [821, 202] width 1146 height 89
type input "*"
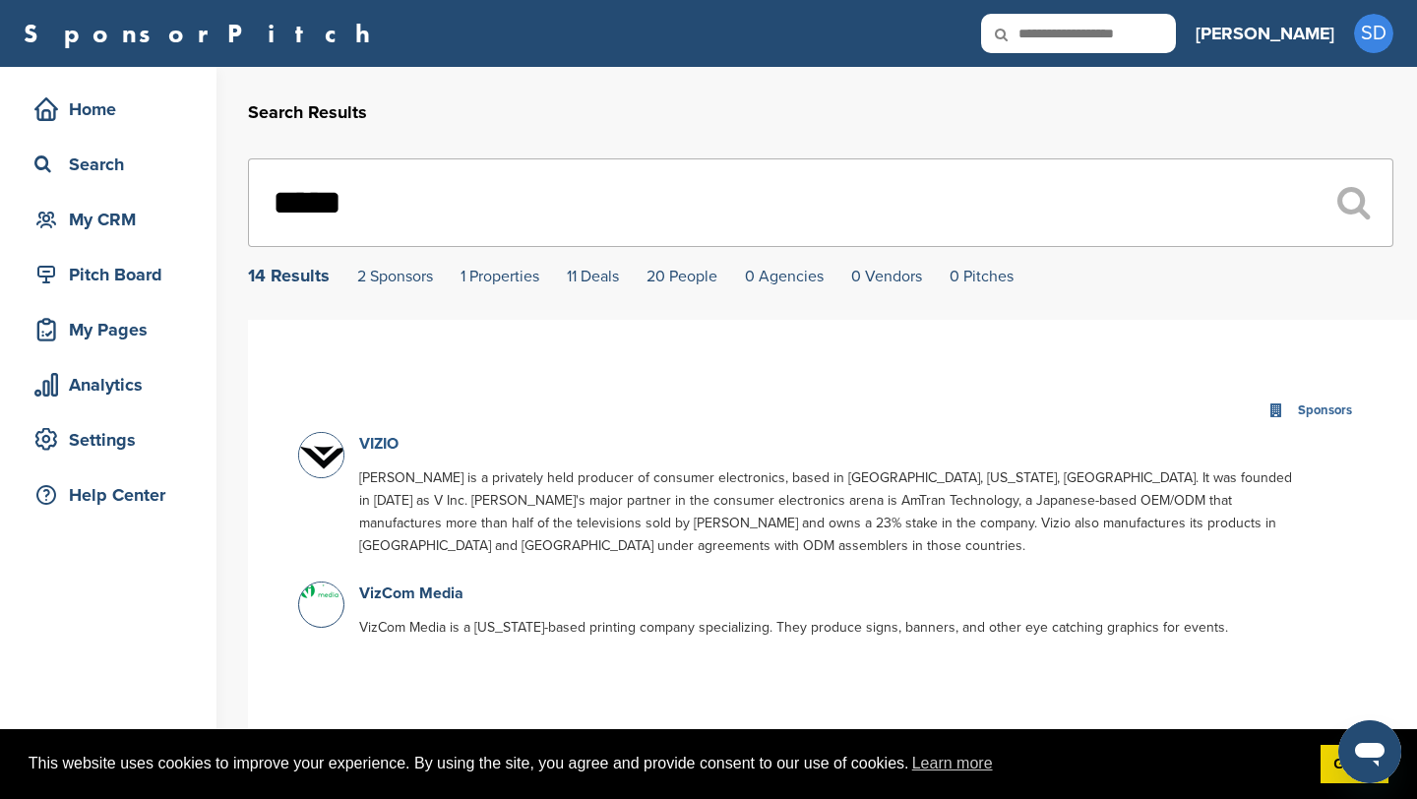
type input "*****"
click at [375, 450] on link "VIZIO" at bounding box center [378, 444] width 39 height 20
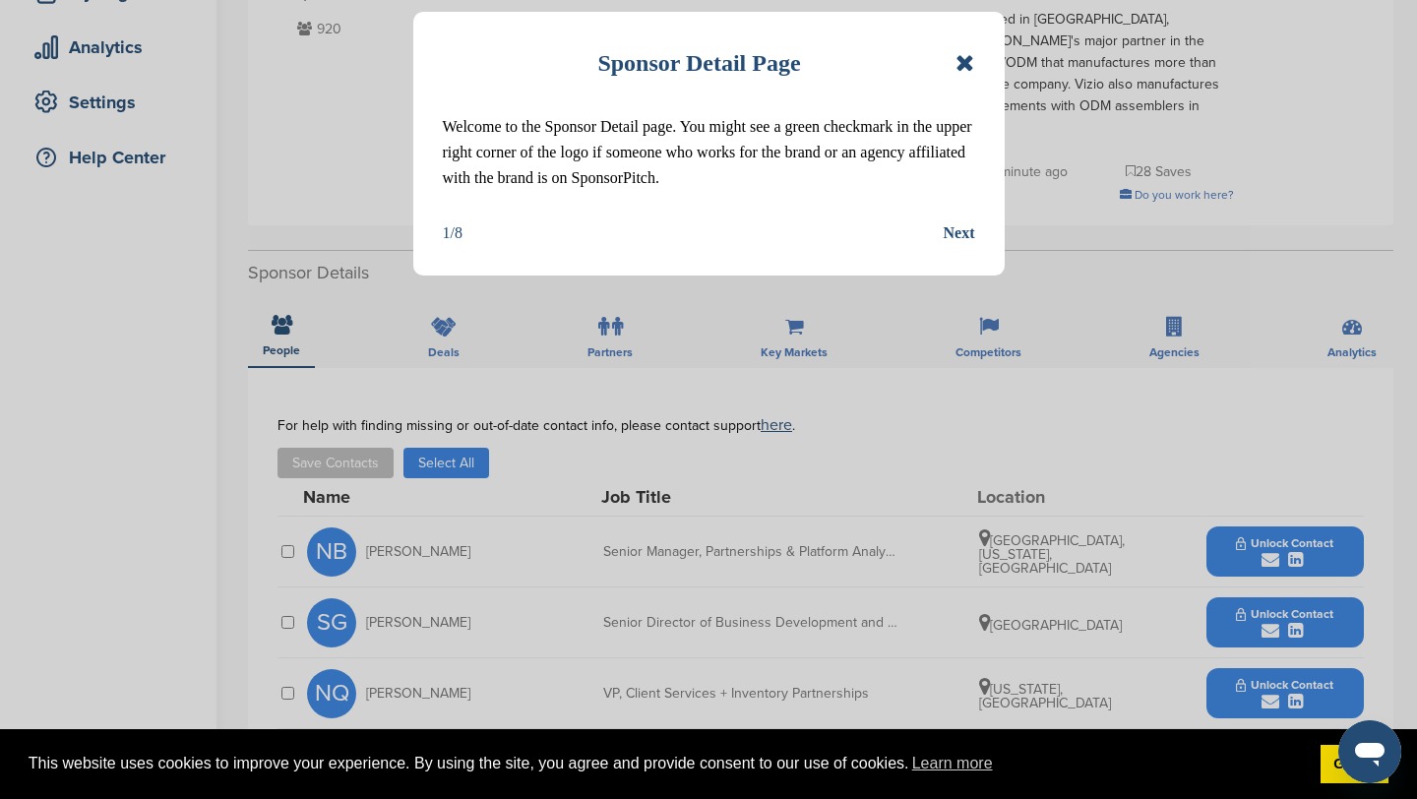
scroll to position [340, 0]
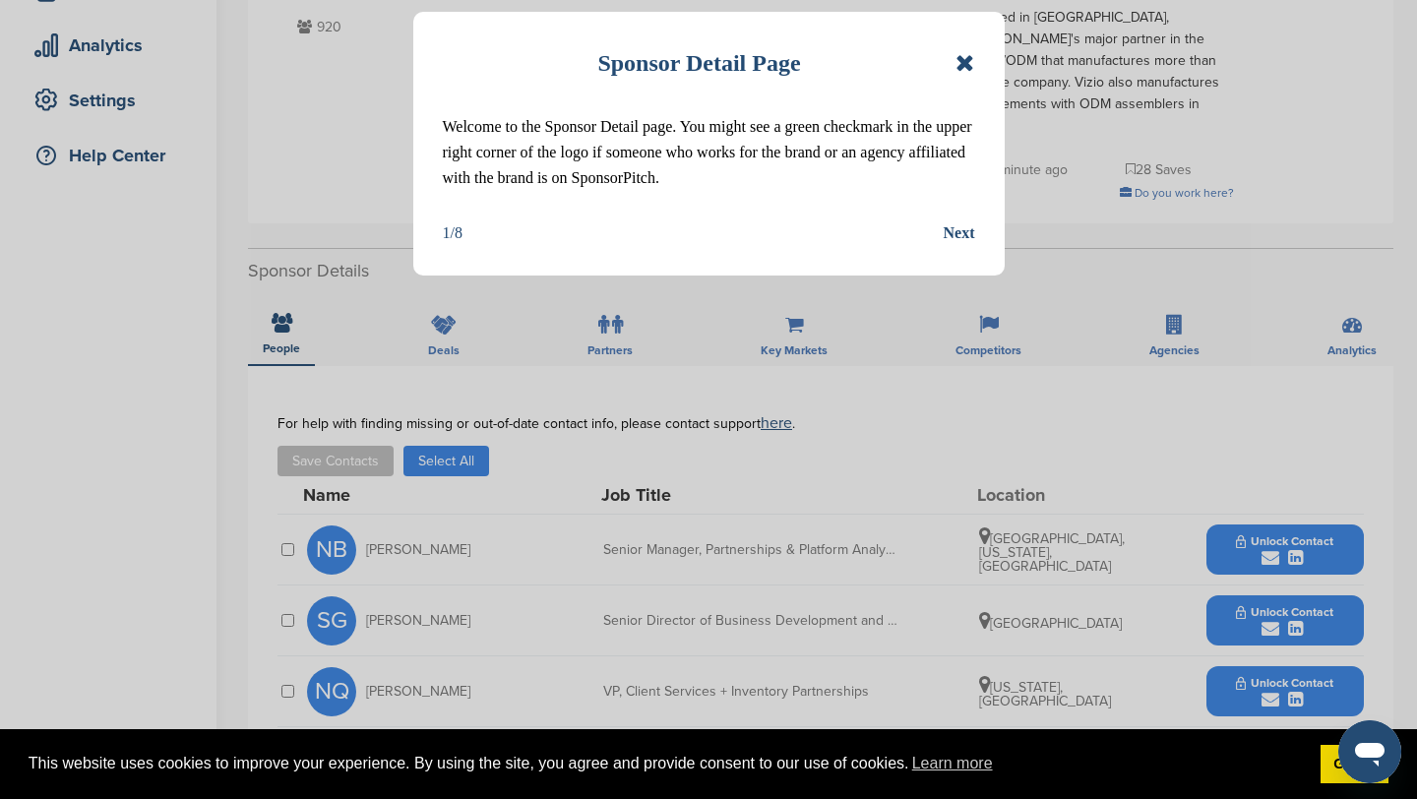
click at [964, 66] on icon at bounding box center [965, 63] width 19 height 24
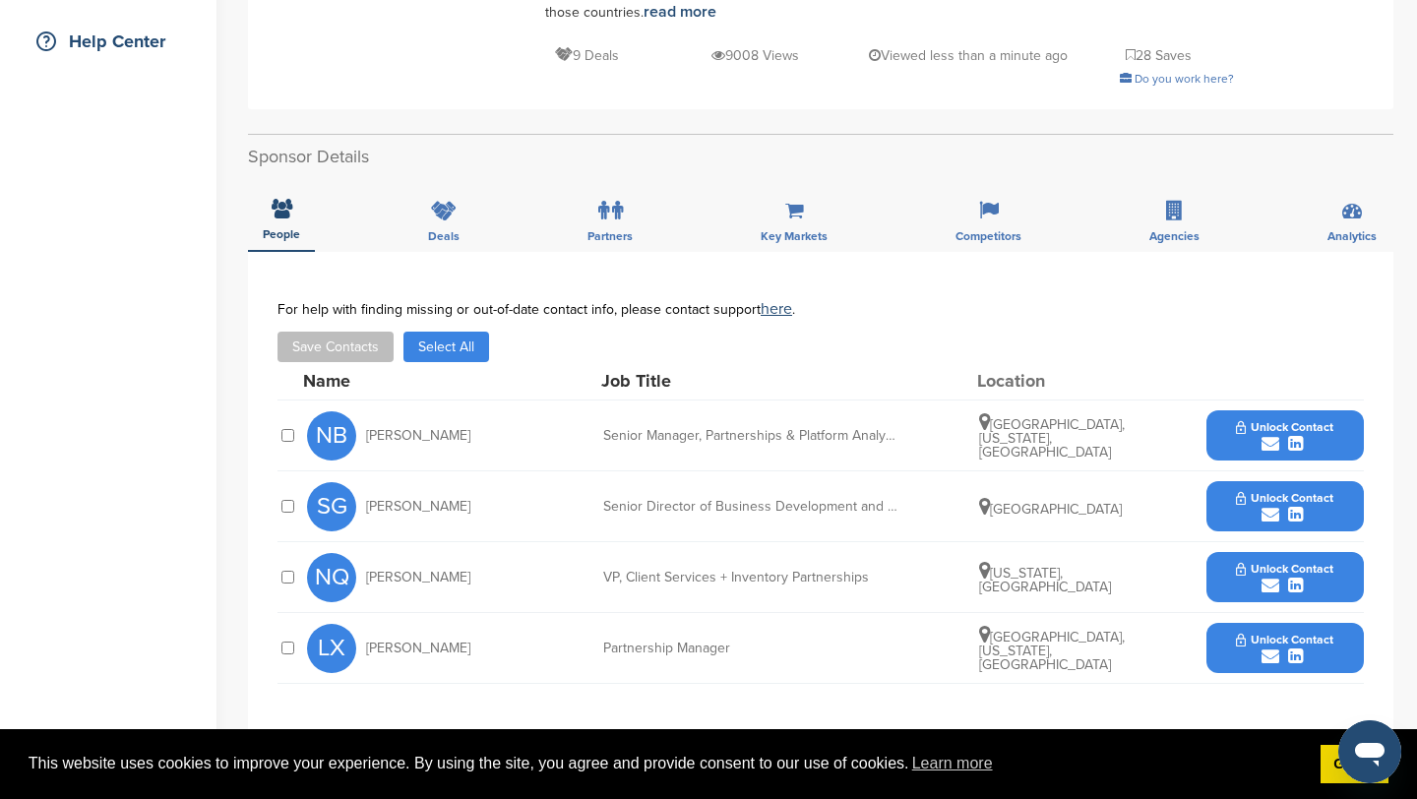
scroll to position [458, 0]
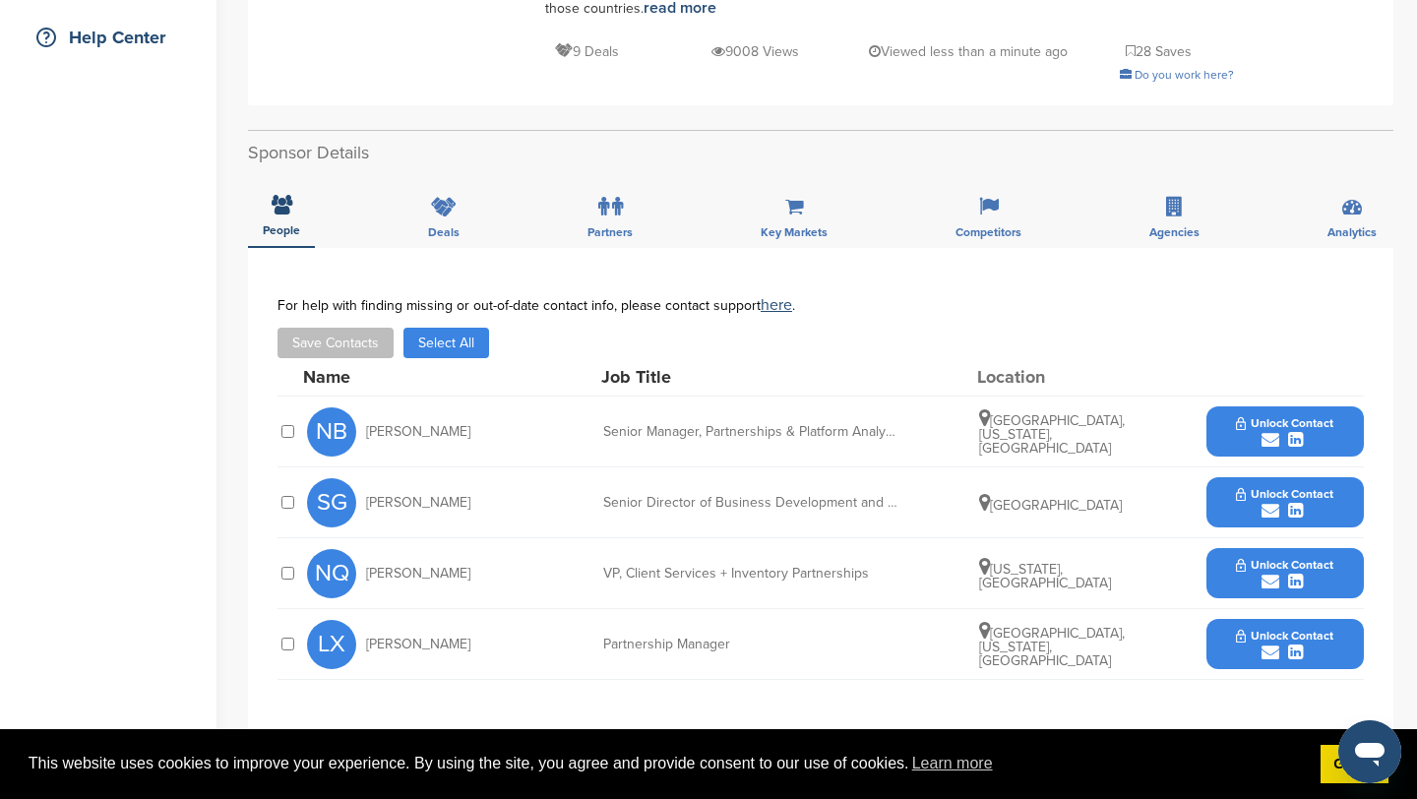
click at [1274, 644] on icon "submit" at bounding box center [1271, 653] width 18 height 18
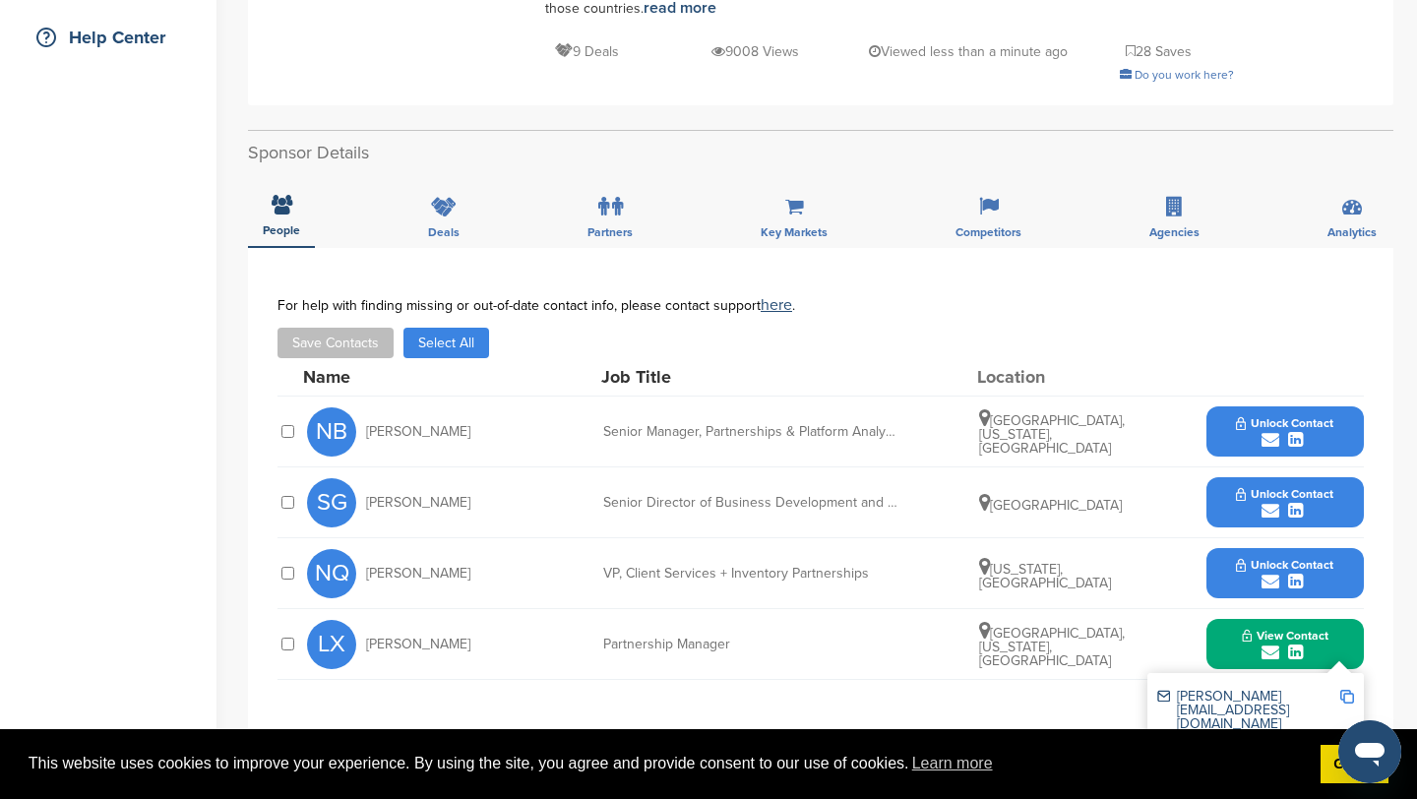
click at [1350, 690] on img at bounding box center [1348, 697] width 14 height 14
click at [1270, 431] on icon "submit" at bounding box center [1271, 440] width 18 height 18
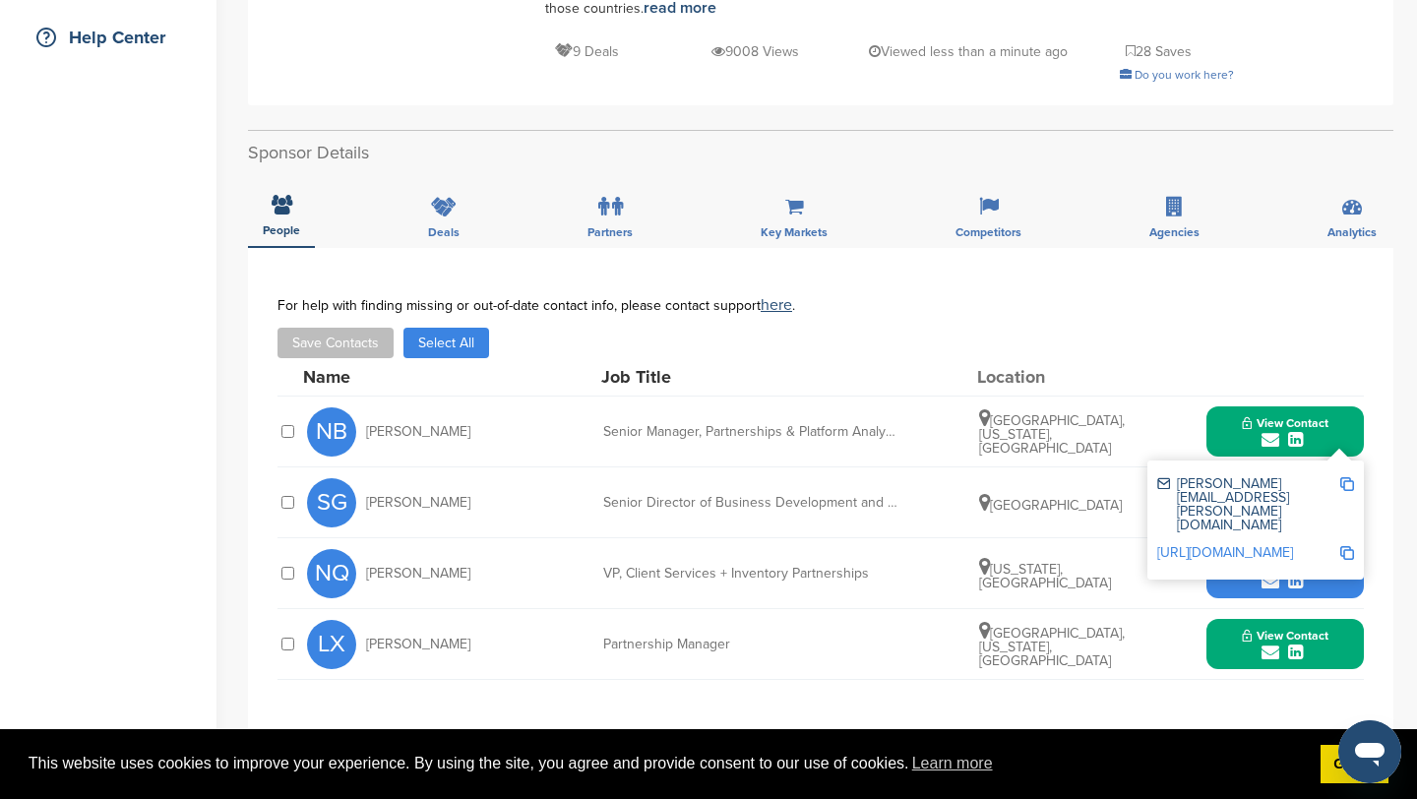
click at [1348, 477] on img at bounding box center [1348, 484] width 14 height 14
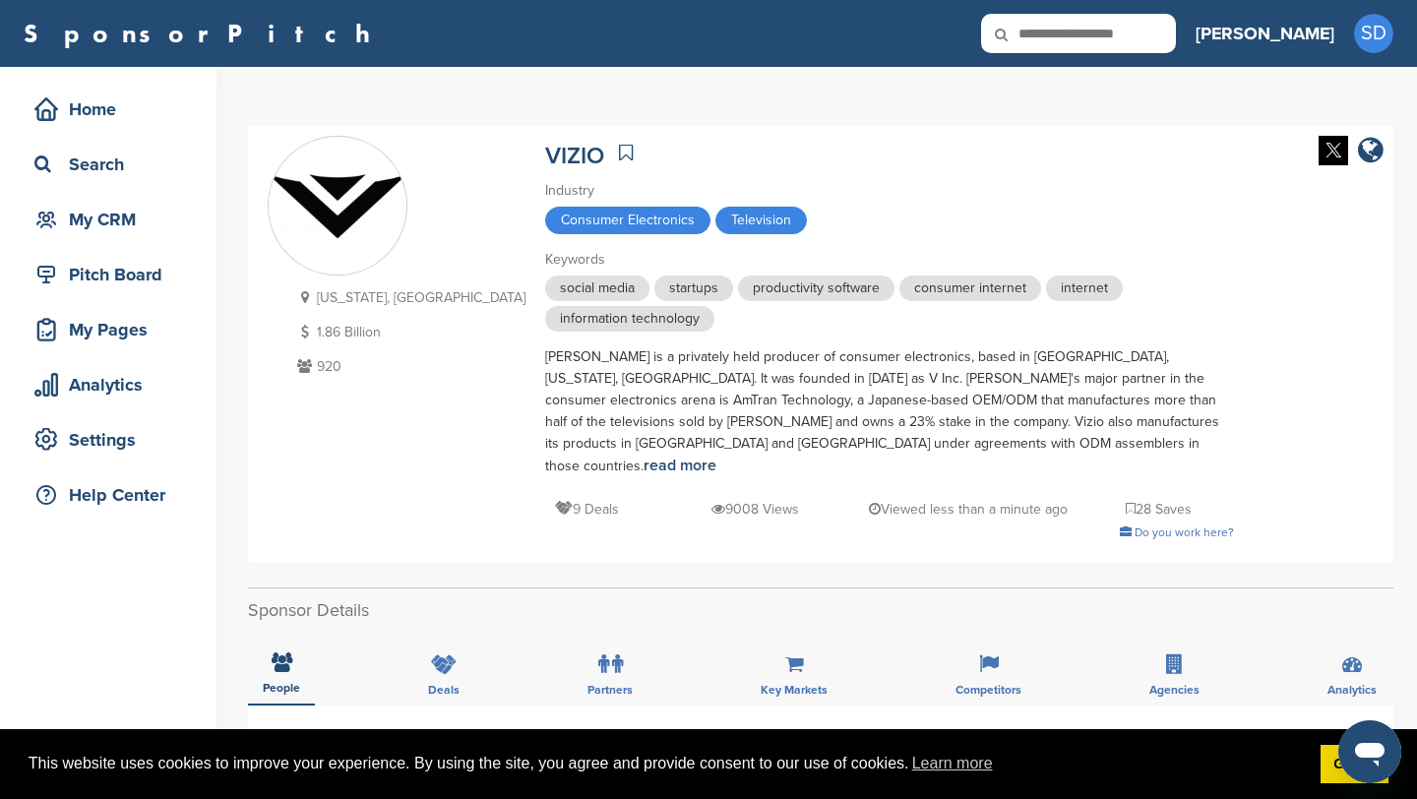
click at [1146, 42] on input "text" at bounding box center [1078, 33] width 195 height 39
type input "**********"
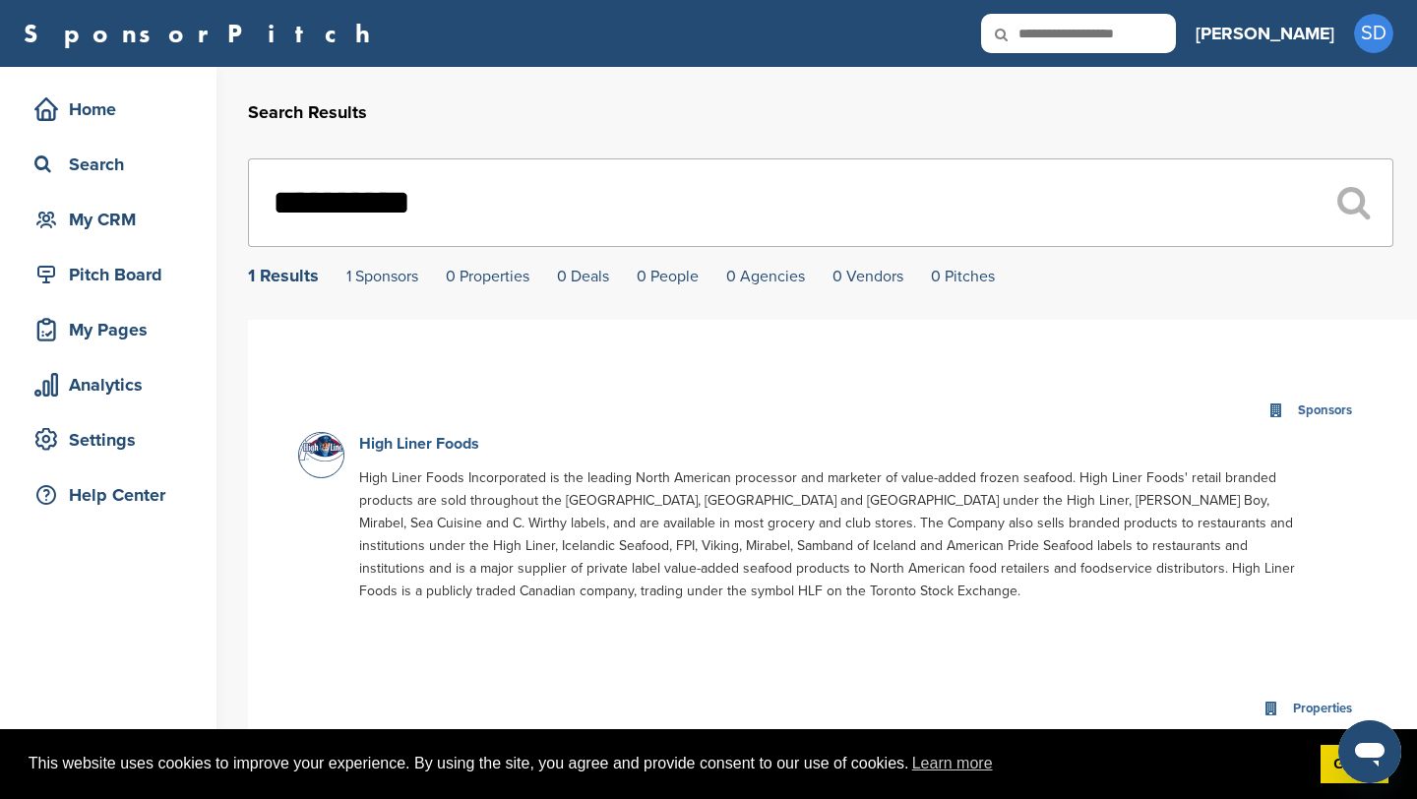
click at [431, 448] on link "High Liner Foods" at bounding box center [419, 444] width 120 height 20
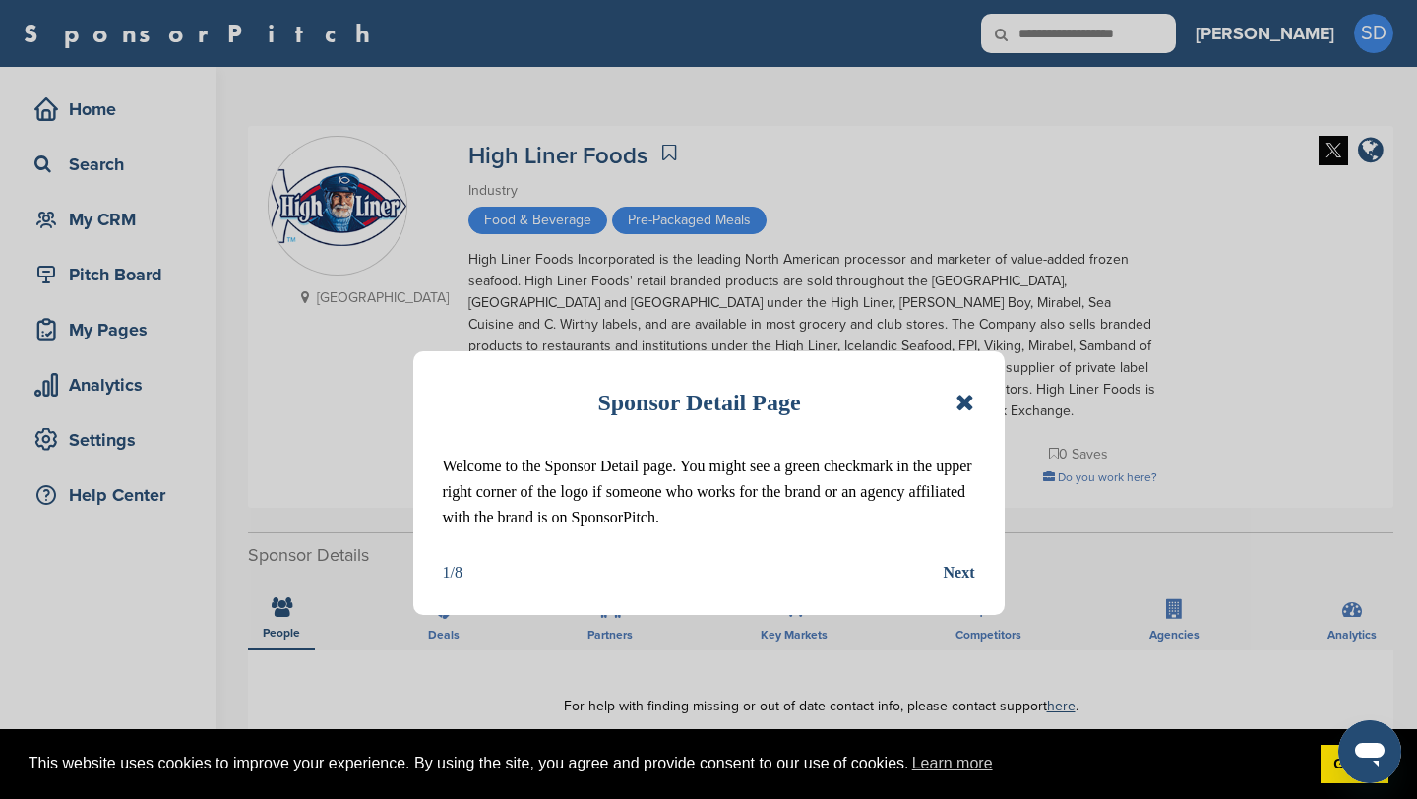
click at [968, 401] on icon at bounding box center [965, 403] width 19 height 24
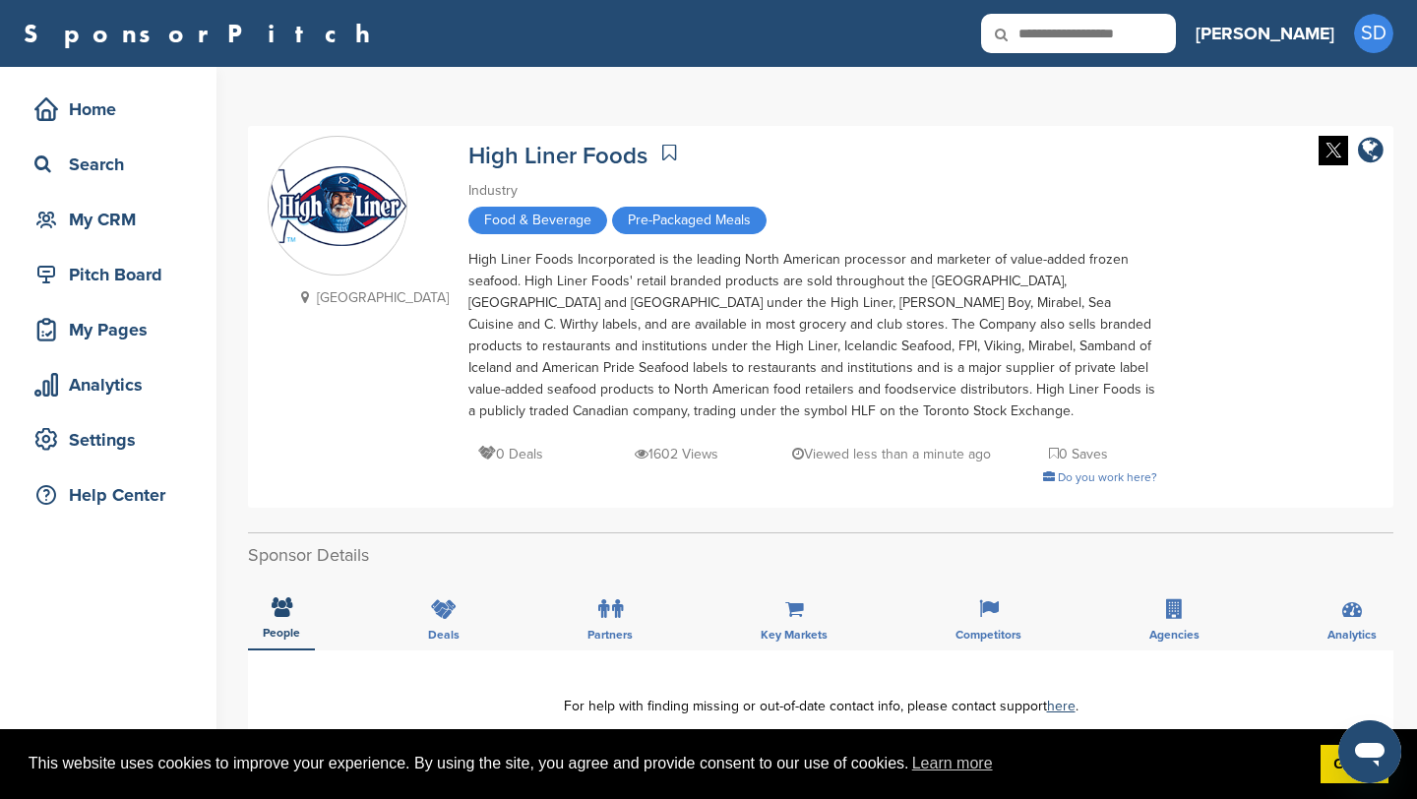
click at [1048, 31] on icon at bounding box center [1014, 34] width 67 height 41
click at [1048, 32] on icon at bounding box center [1014, 34] width 67 height 41
click at [1134, 34] on input "text" at bounding box center [1078, 33] width 195 height 39
type input "**********"
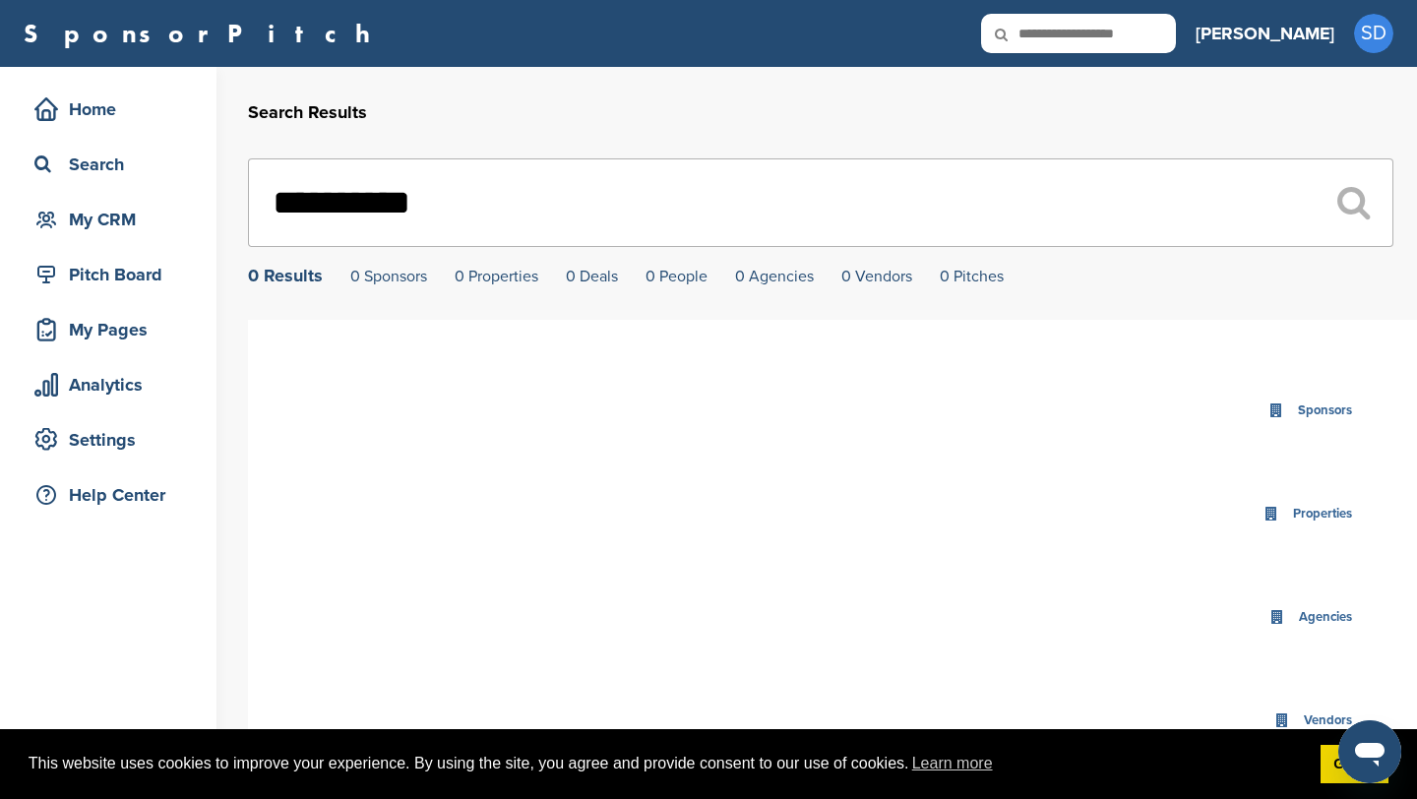
click at [1164, 29] on input "text" at bounding box center [1078, 33] width 195 height 39
type input "**********"
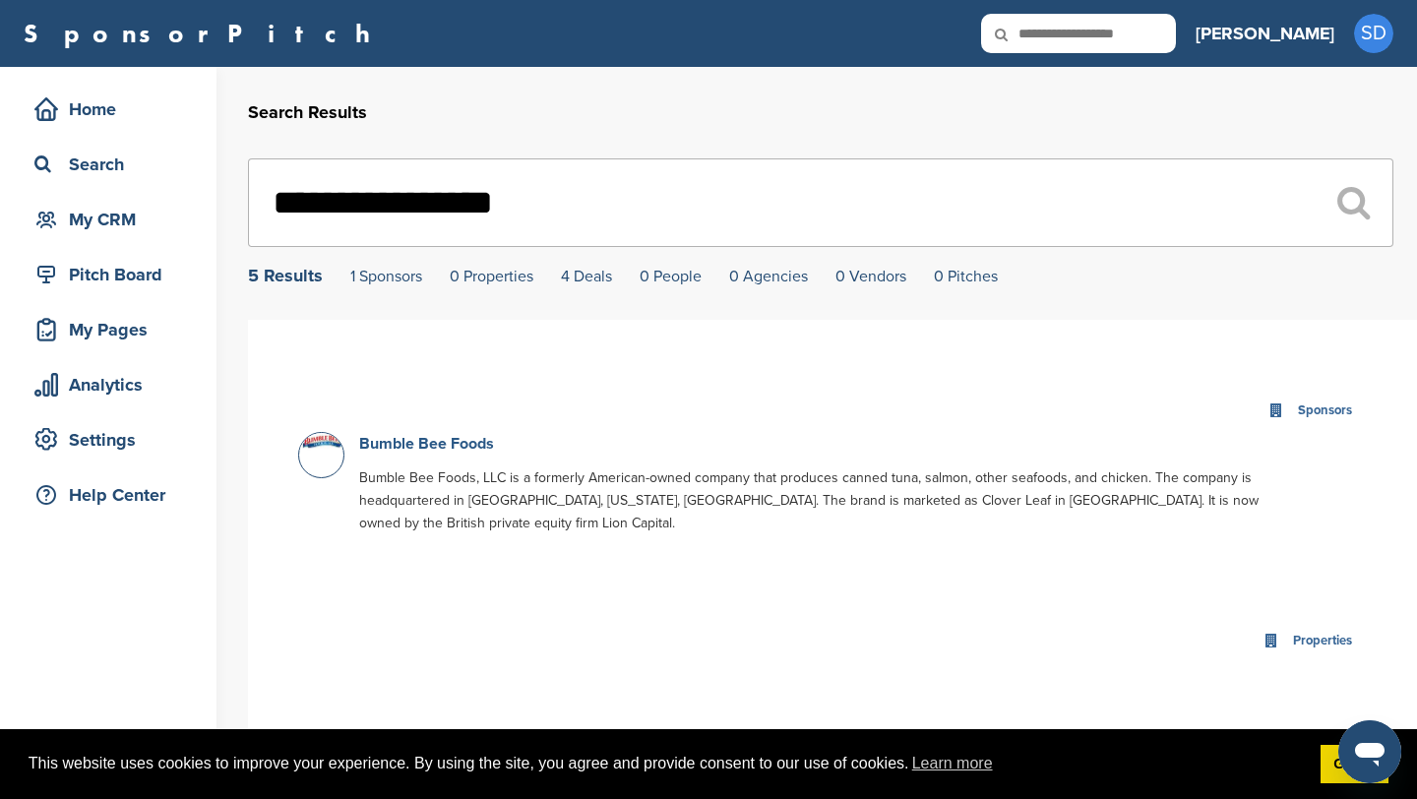
click at [419, 448] on link "Bumble Bee Foods" at bounding box center [426, 444] width 135 height 20
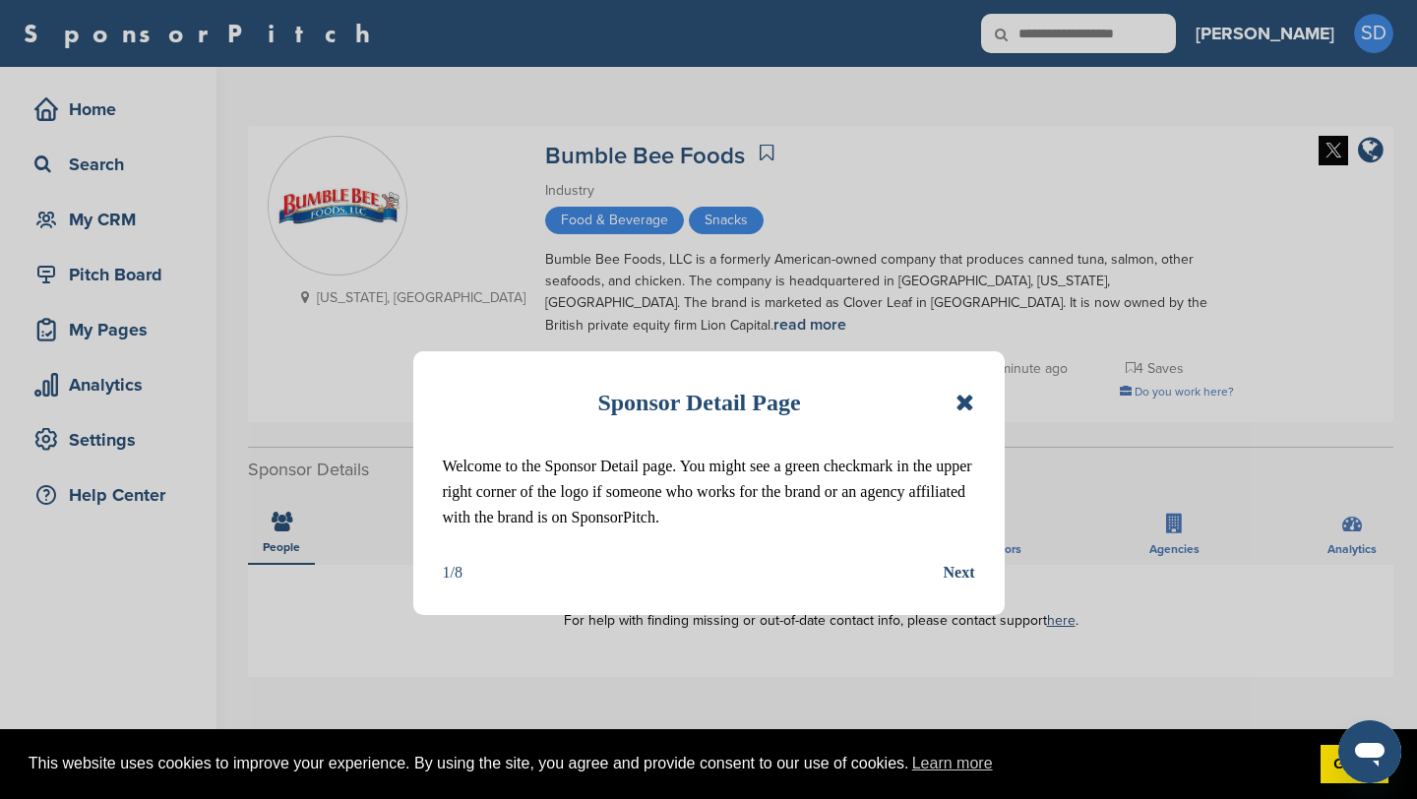
click at [964, 403] on icon at bounding box center [965, 403] width 19 height 24
